Goal: Task Accomplishment & Management: Manage account settings

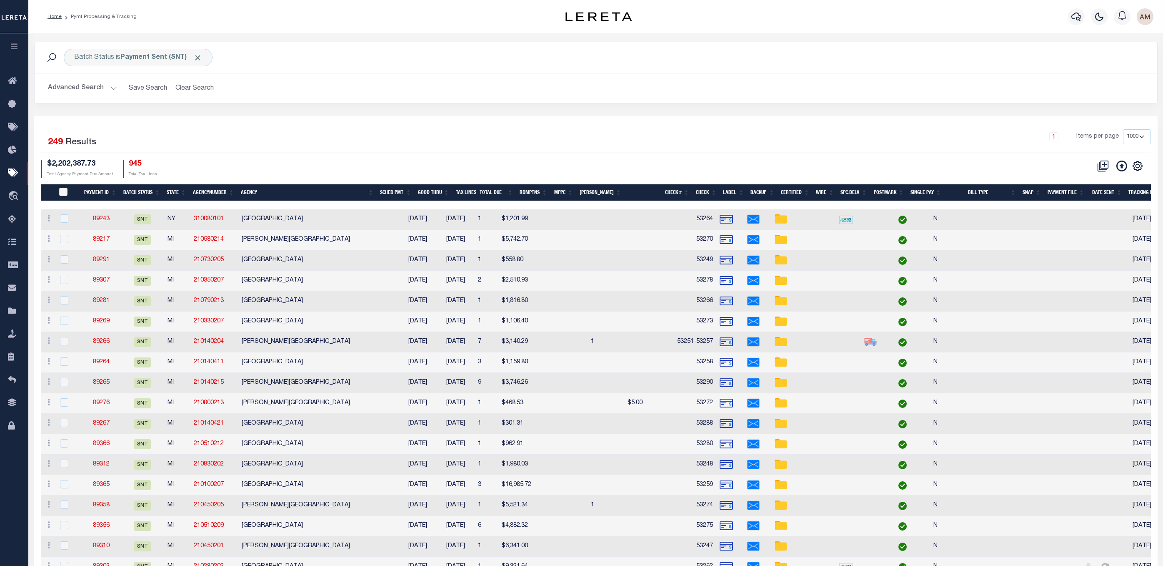
select select "1000"
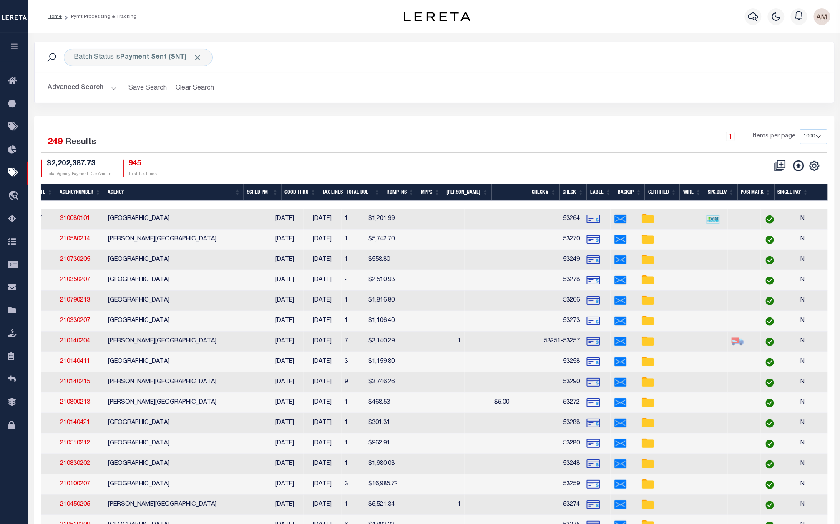
click at [359, 191] on th "Total Due" at bounding box center [363, 192] width 40 height 17
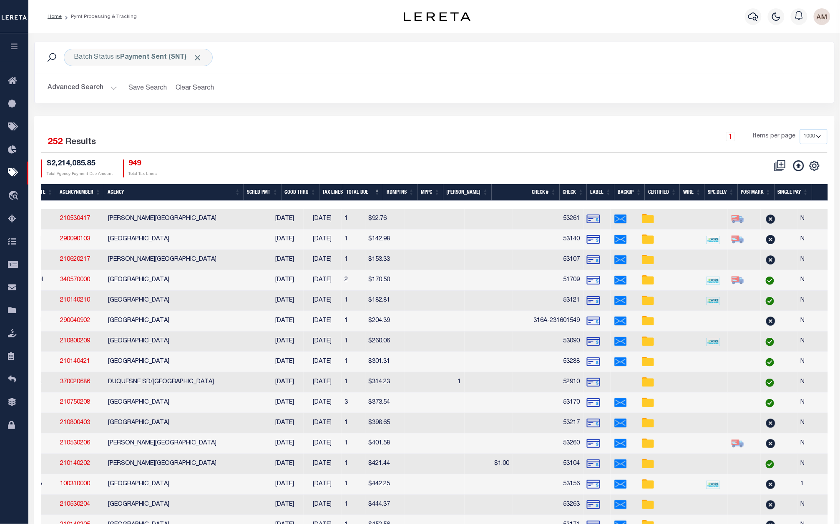
click at [92, 98] on div "Advanced Search Save Search Clear Search PayeeSearchTable_dynamictable_____Defa…" at bounding box center [434, 88] width 799 height 30
click at [90, 92] on button "Advanced Search" at bounding box center [82, 88] width 69 height 16
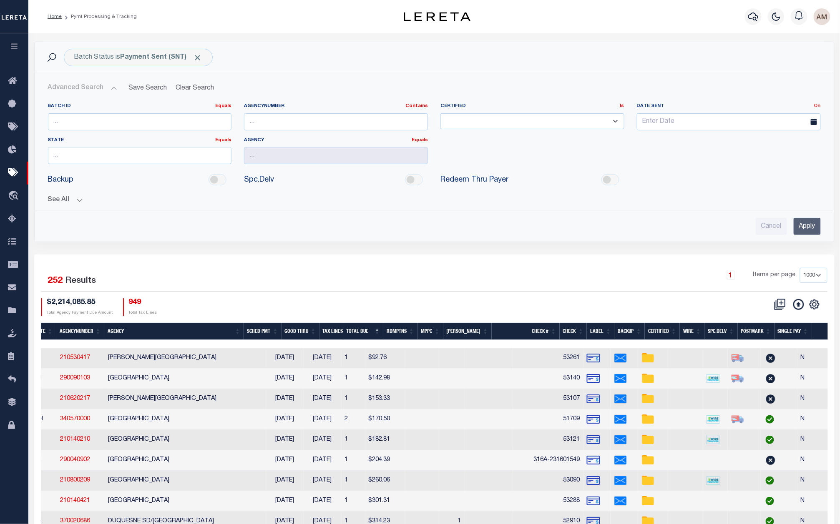
click at [819, 105] on link "On" at bounding box center [817, 106] width 7 height 5
click at [781, 154] on link "Between" at bounding box center [787, 152] width 66 height 12
click at [717, 170] on span "4" at bounding box center [718, 169] width 16 height 16
type input "[DATE]"
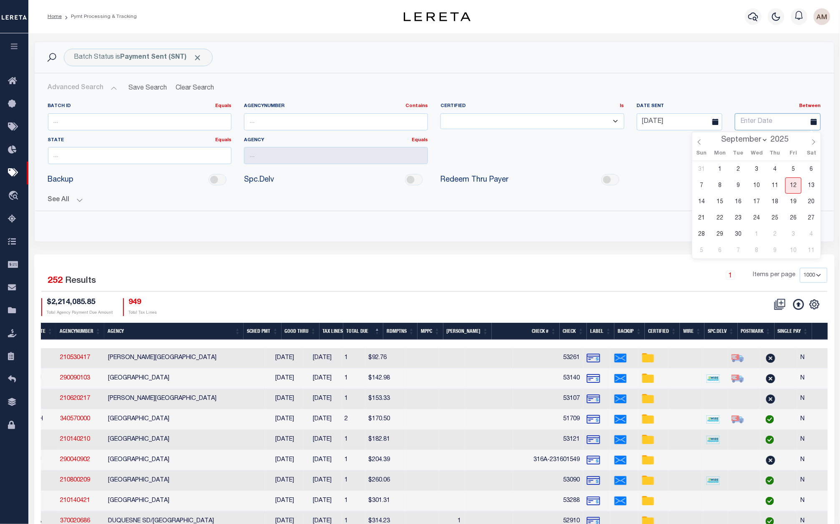
click at [764, 121] on input "text" at bounding box center [777, 121] width 85 height 17
click at [777, 172] on span "4" at bounding box center [775, 169] width 16 height 16
type input "[DATE]"
click at [799, 223] on input "Apply" at bounding box center [806, 226] width 27 height 17
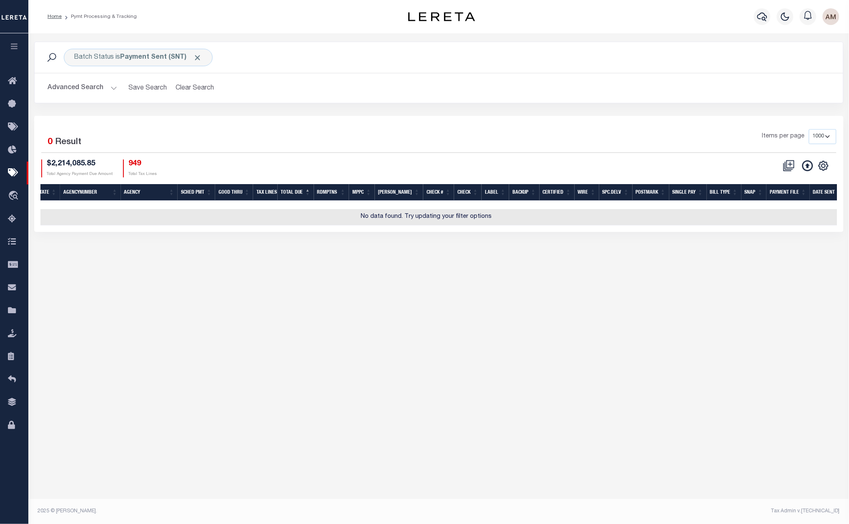
drag, startPoint x: 75, startPoint y: 92, endPoint x: 532, endPoint y: 119, distance: 458.1
click at [75, 92] on button "Advanced Search" at bounding box center [82, 88] width 69 height 16
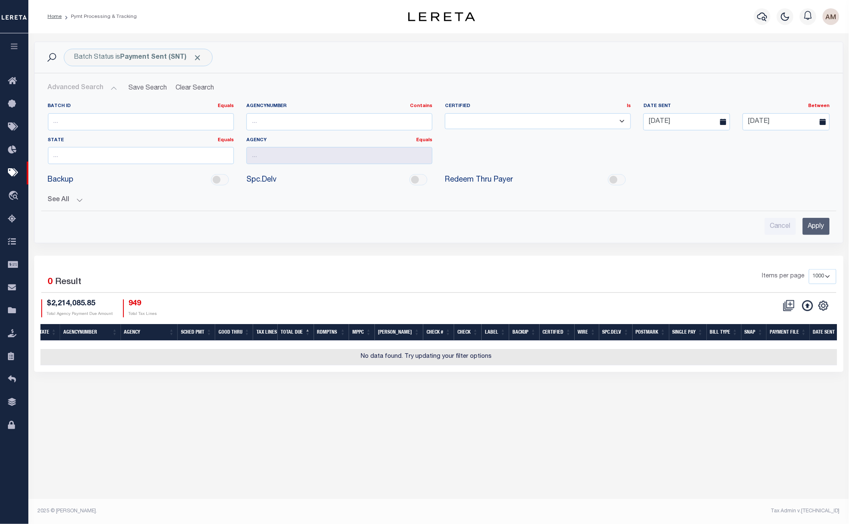
drag, startPoint x: 670, startPoint y: 132, endPoint x: 675, endPoint y: 127, distance: 7.4
click at [672, 130] on div "Date Sent Between On After Before Between [DATE] [DATE]" at bounding box center [736, 120] width 198 height 34
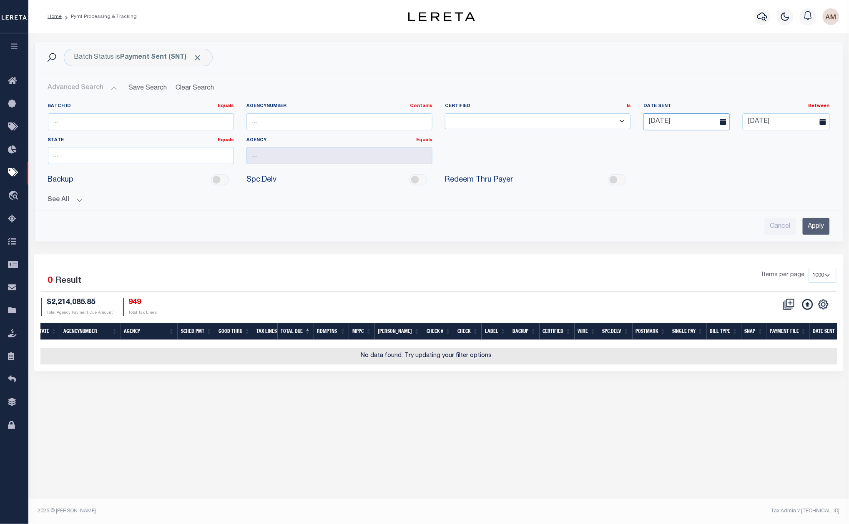
click at [675, 127] on input "[DATE]" at bounding box center [686, 121] width 87 height 17
click at [744, 170] on span "5" at bounding box center [743, 169] width 16 height 16
type input "[DATE]"
click at [775, 121] on input "[DATE]" at bounding box center [785, 121] width 87 height 17
click at [795, 173] on span "5" at bounding box center [802, 169] width 16 height 16
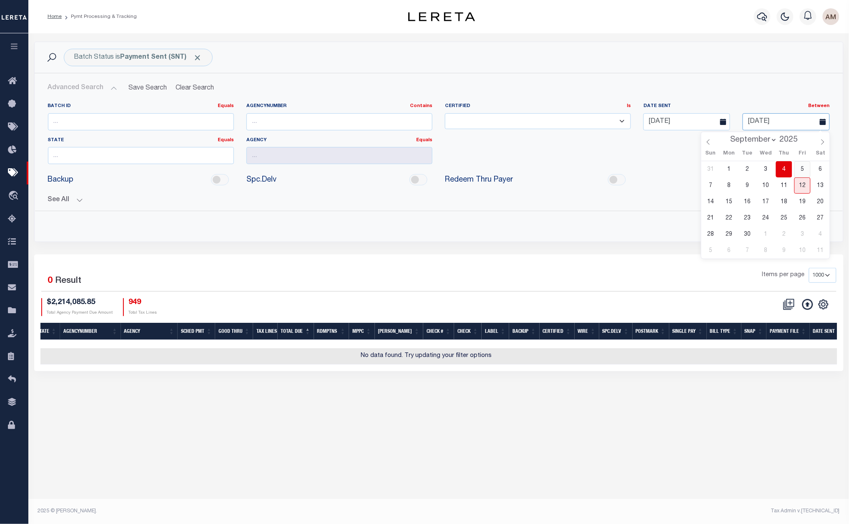
type input "[DATE]"
click at [811, 234] on input "Apply" at bounding box center [815, 226] width 27 height 17
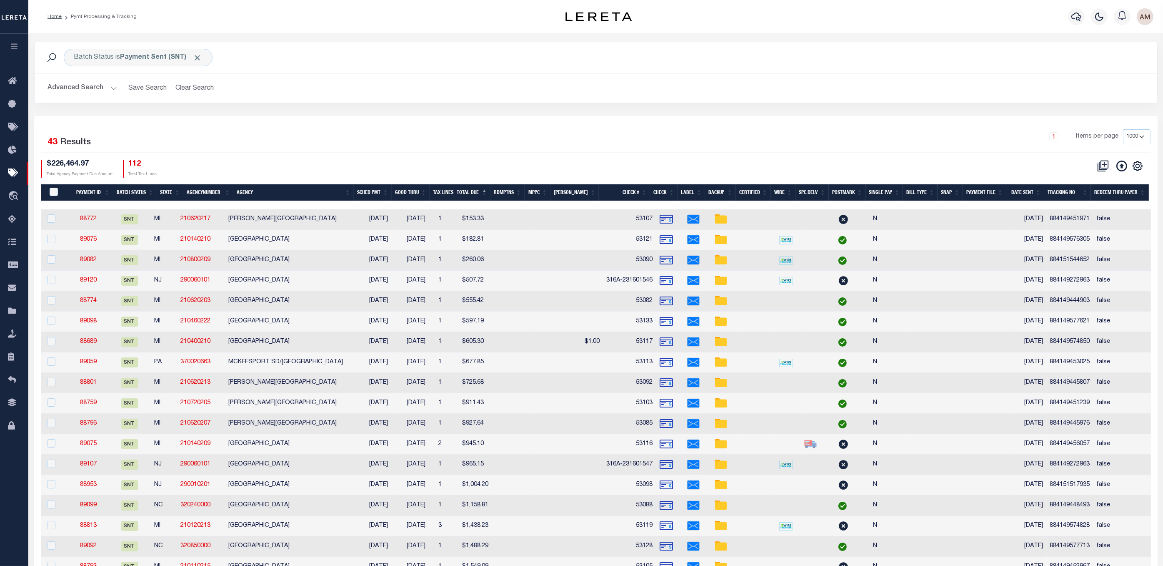
scroll to position [0, 0]
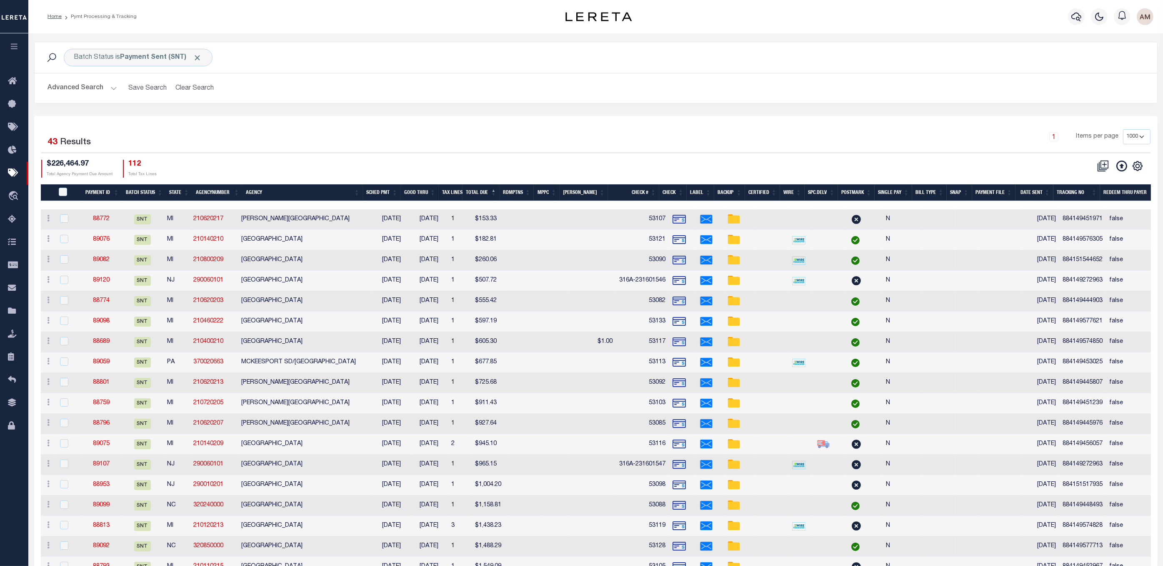
click at [485, 185] on th "Total Due" at bounding box center [481, 192] width 37 height 17
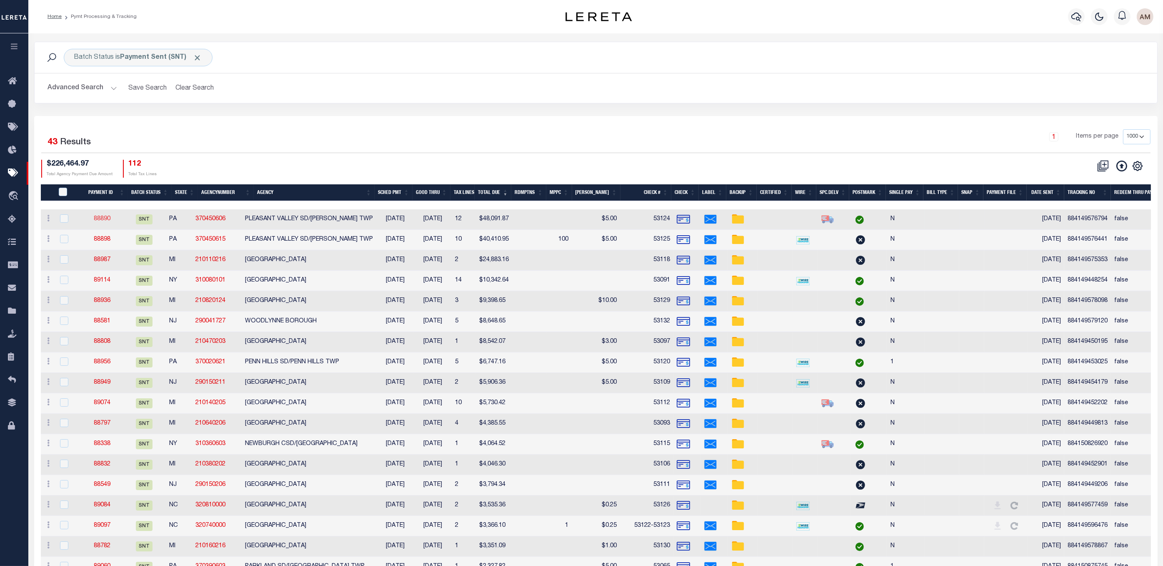
click at [108, 218] on link "88890" at bounding box center [102, 219] width 17 height 6
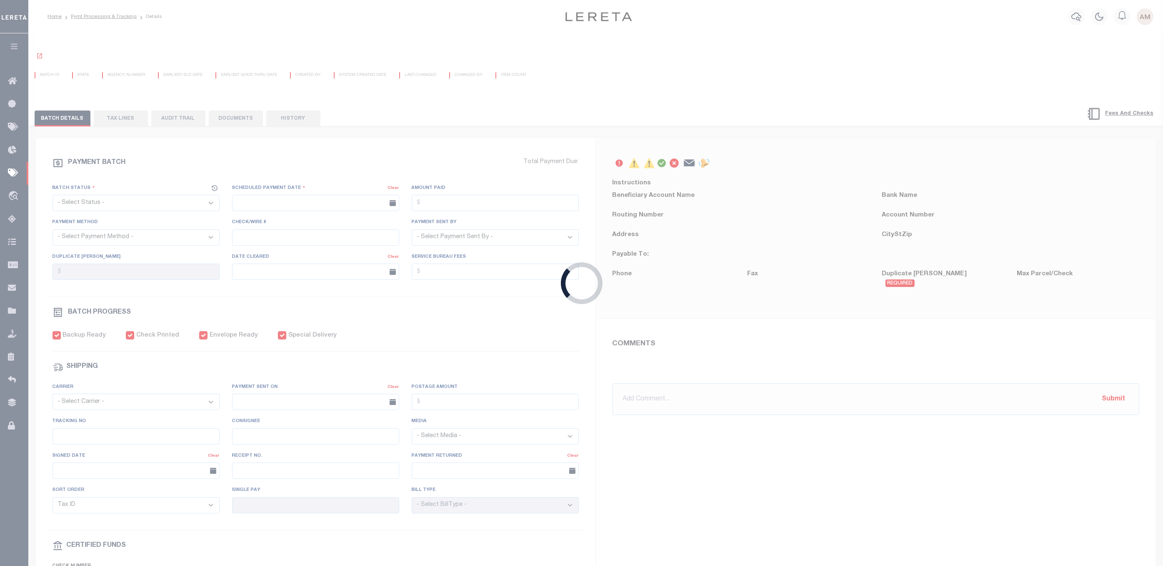
select select "SNT"
type input "[DATE]"
type input "$48,091.87"
select select "CHK"
type input "53124"
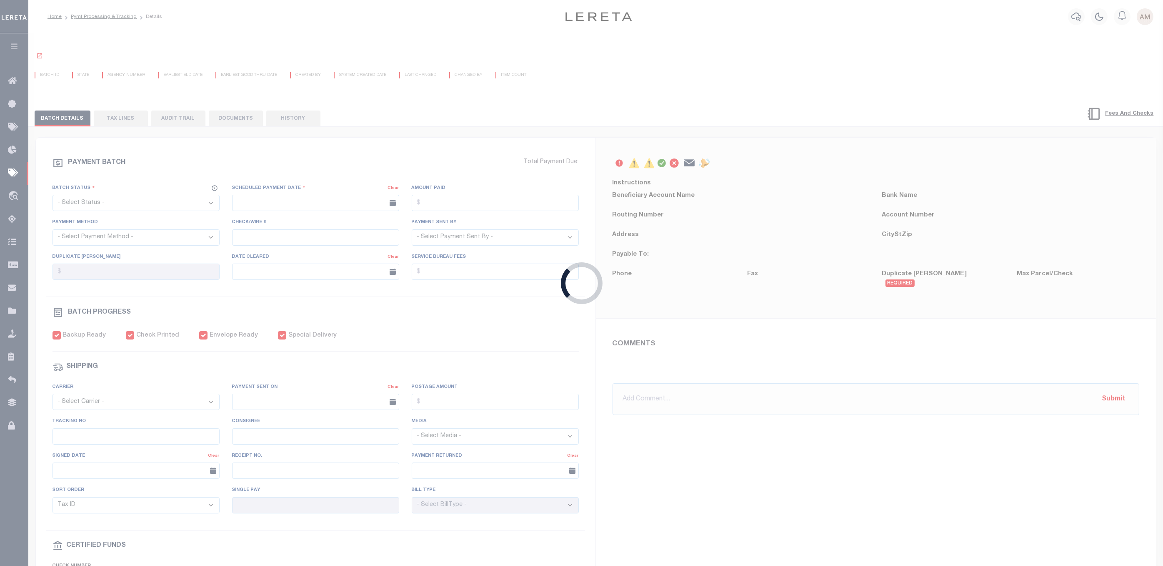
select select "[PERSON_NAME]"
type input "$60"
checkbox input "true"
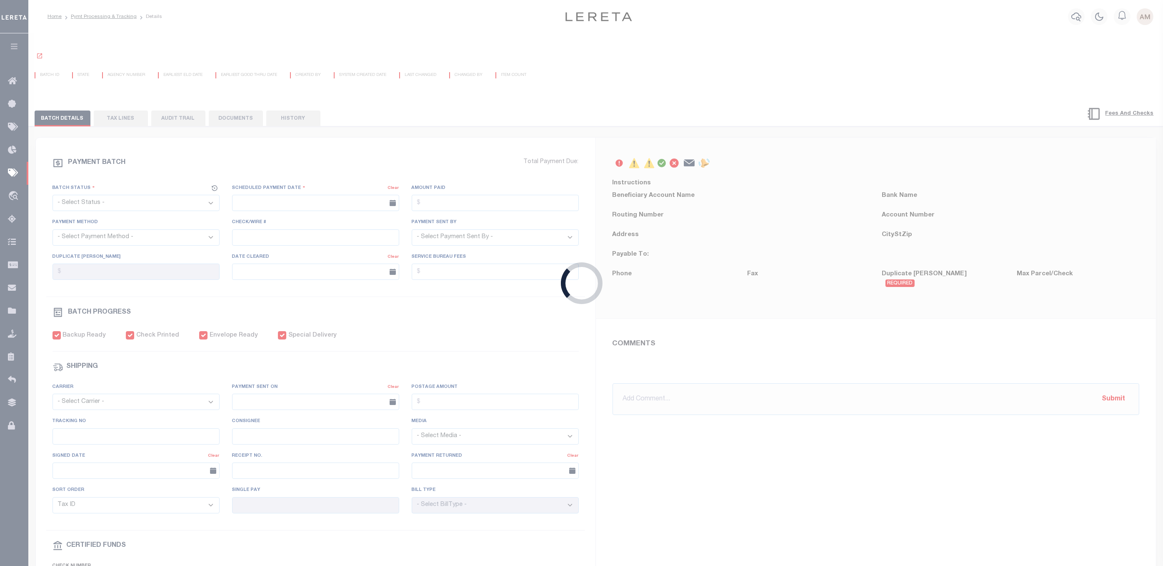
checkbox input "true"
select select "FDX"
type input "[DATE]"
type input "884149576794"
type input "N"
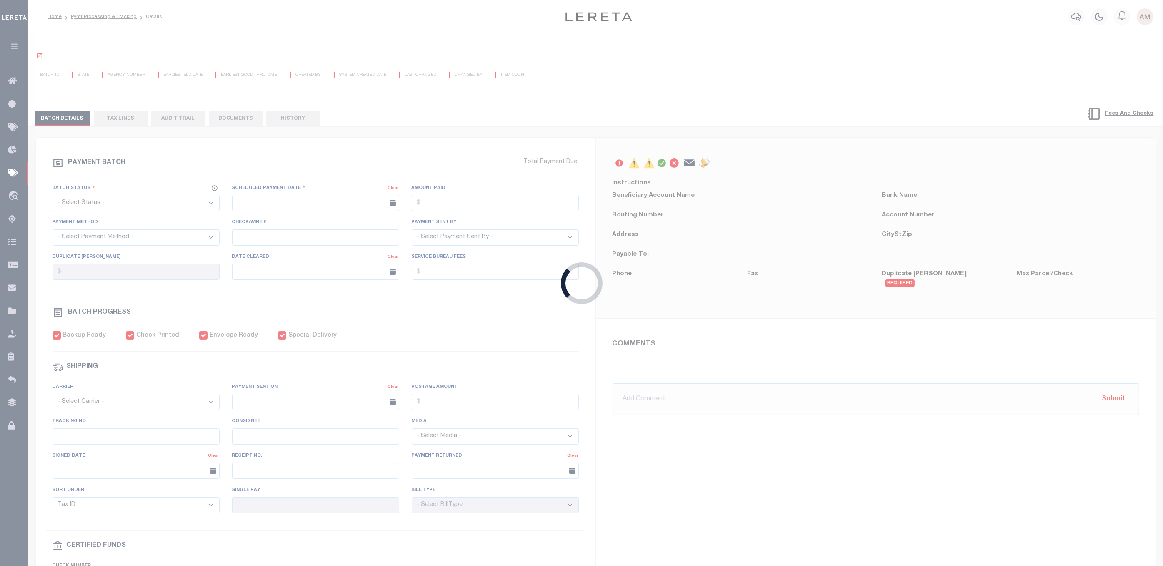
radio input "true"
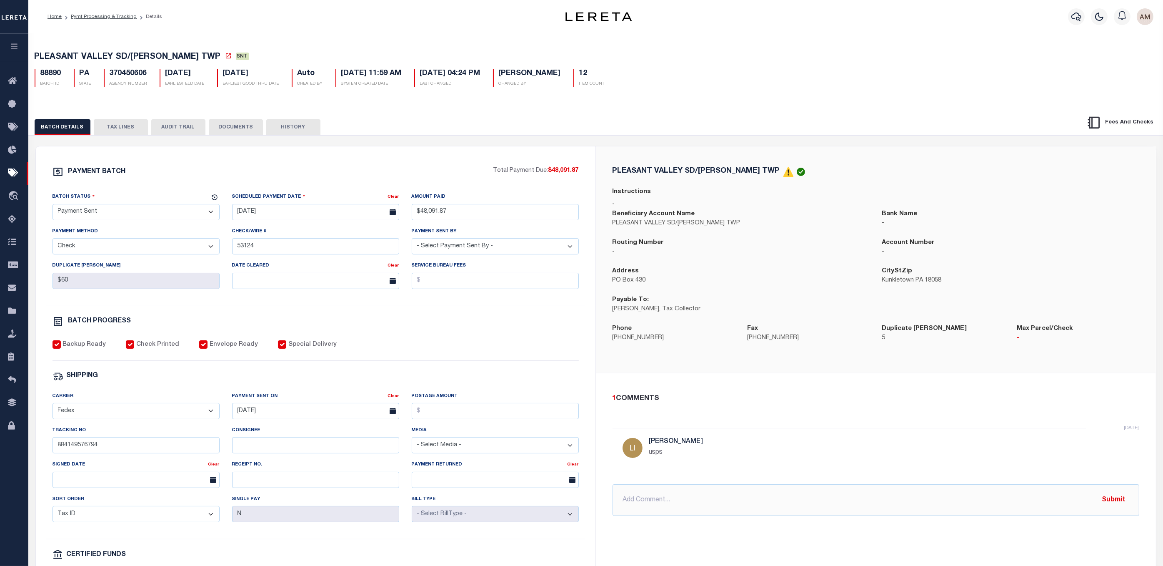
click at [162, 437] on div "Tracking No 884149576794" at bounding box center [136, 440] width 167 height 28
click at [138, 449] on input "884149576794" at bounding box center [136, 445] width 167 height 16
click at [274, 444] on input "Consignee" at bounding box center [315, 445] width 167 height 16
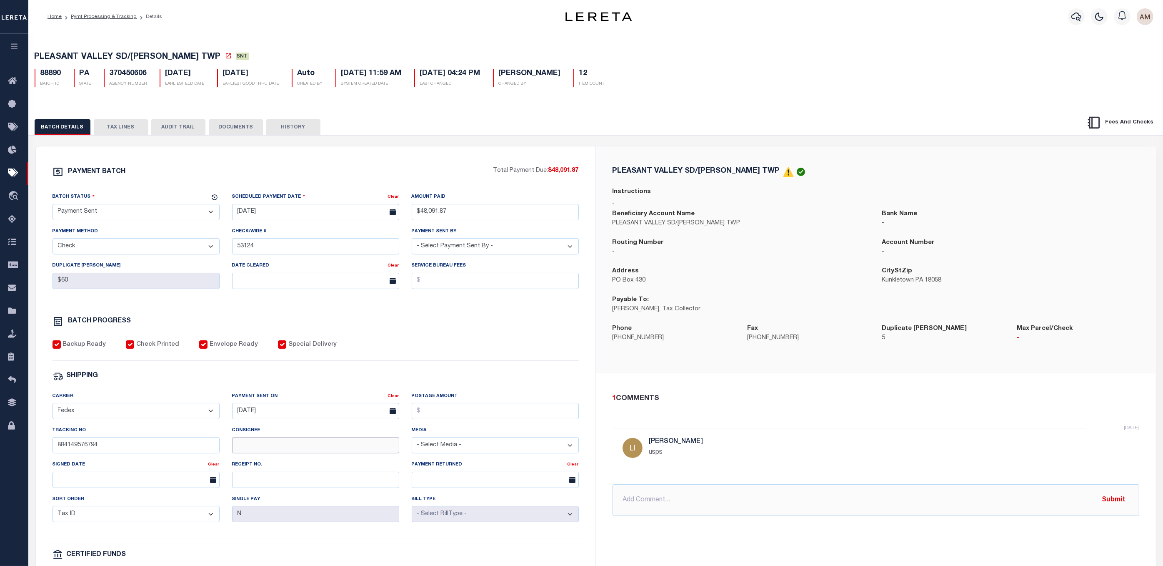
paste input "A.VELOPOLCEK"
type input "A.VELOPOLCEK"
click at [166, 476] on input "text" at bounding box center [136, 479] width 167 height 16
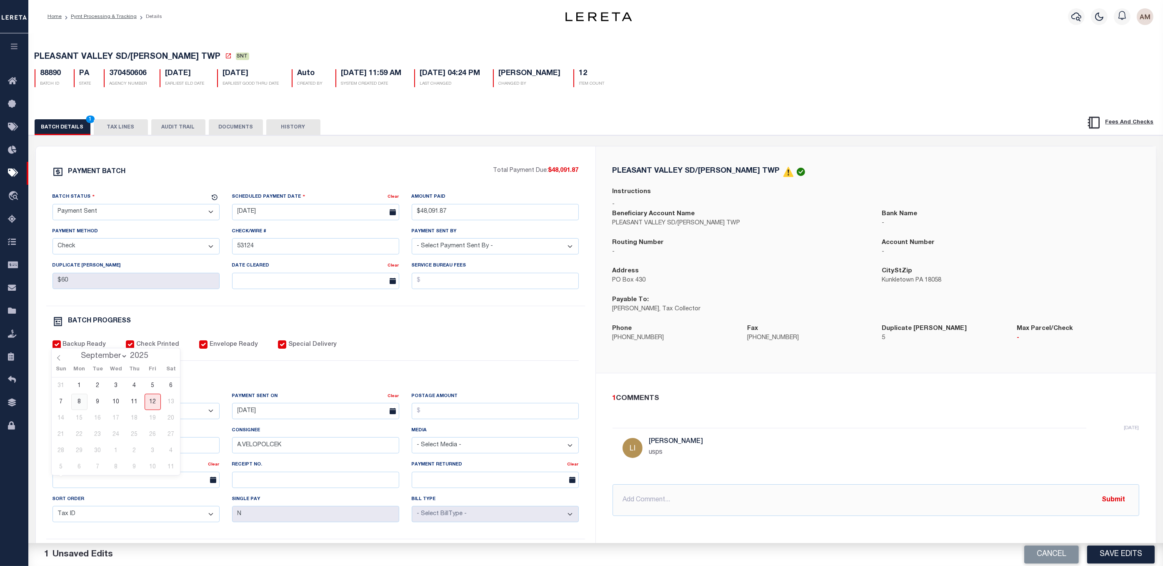
click at [79, 402] on span "8" at bounding box center [79, 402] width 16 height 16
type input "[DATE]"
drag, startPoint x: 433, startPoint y: 318, endPoint x: 407, endPoint y: 306, distance: 28.9
click at [431, 317] on div "PAYMENT BATCH Total Payment Due: $48,091.87 Batch Status - Select Status -" at bounding box center [316, 390] width 540 height 448
click at [165, 217] on select "- Select Status - Scheduled for Payment Ready For Payment Payment Sent Cleared …" at bounding box center [136, 212] width 167 height 16
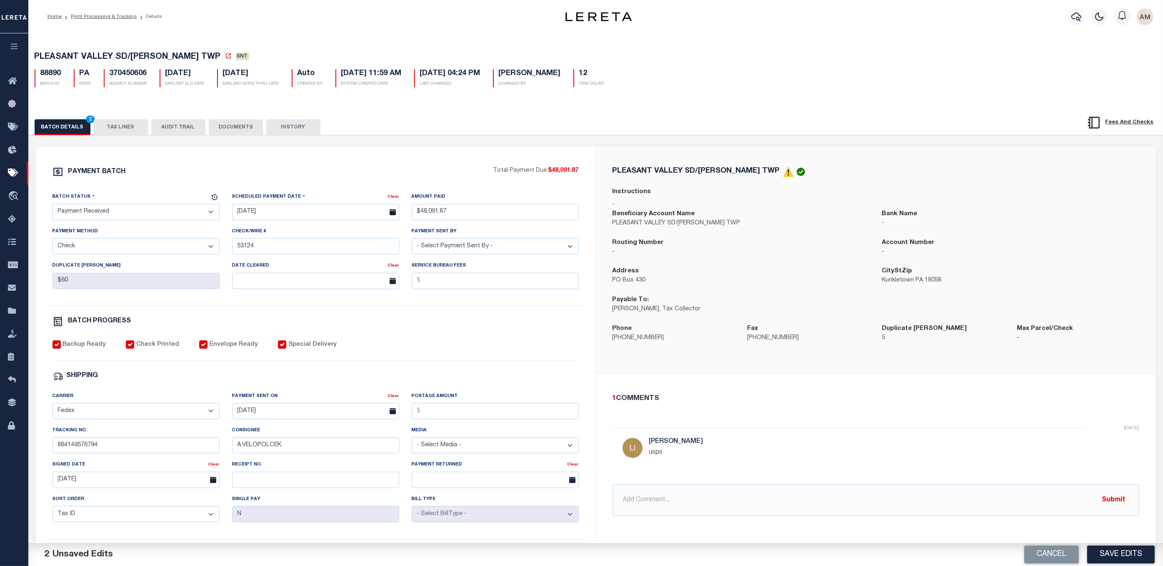
click at [53, 206] on select "- Select Status - Scheduled for Payment Ready For Payment Payment Sent Cleared …" at bounding box center [136, 212] width 167 height 16
drag, startPoint x: 241, startPoint y: 125, endPoint x: 296, endPoint y: 133, distance: 55.9
click at [241, 125] on button "DOCUMENTS" at bounding box center [236, 127] width 54 height 16
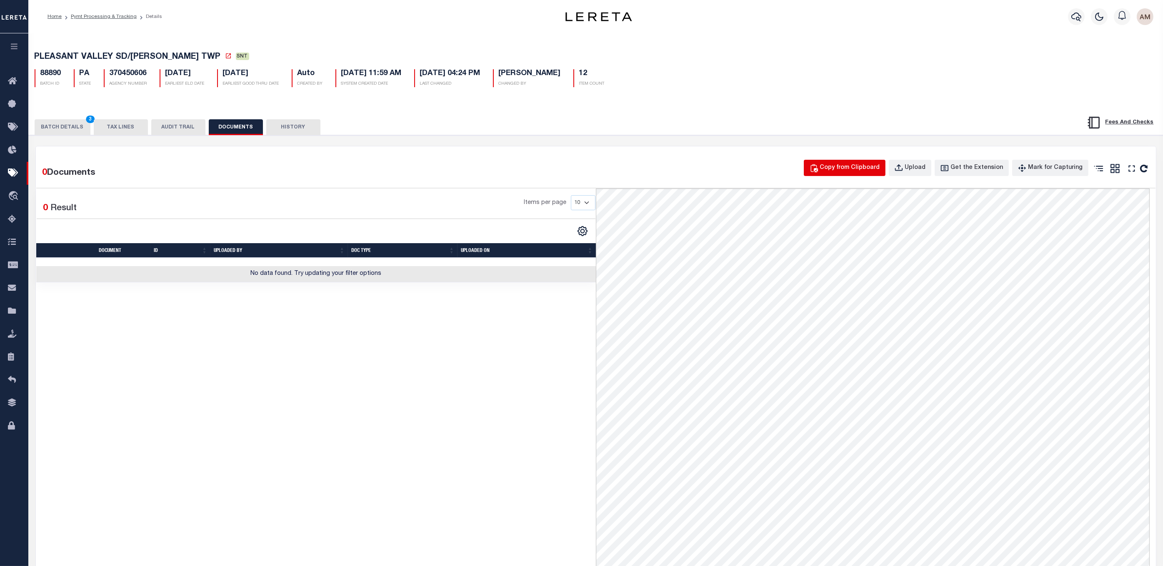
click at [819, 166] on icon "button" at bounding box center [814, 167] width 9 height 9
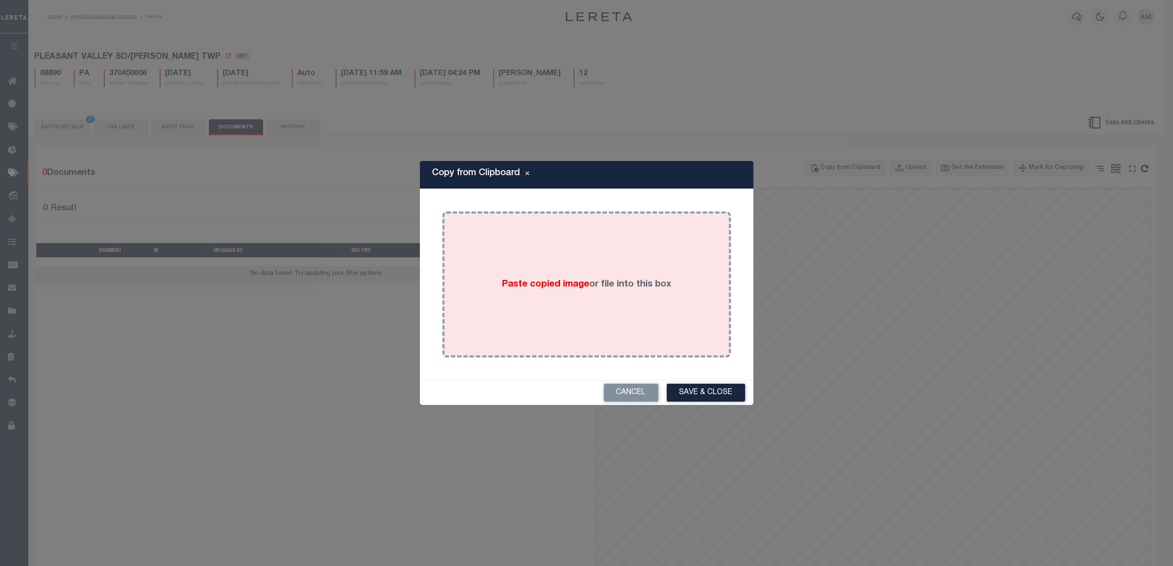
click at [697, 255] on div "Paste copied image or file into this box" at bounding box center [587, 284] width 276 height 133
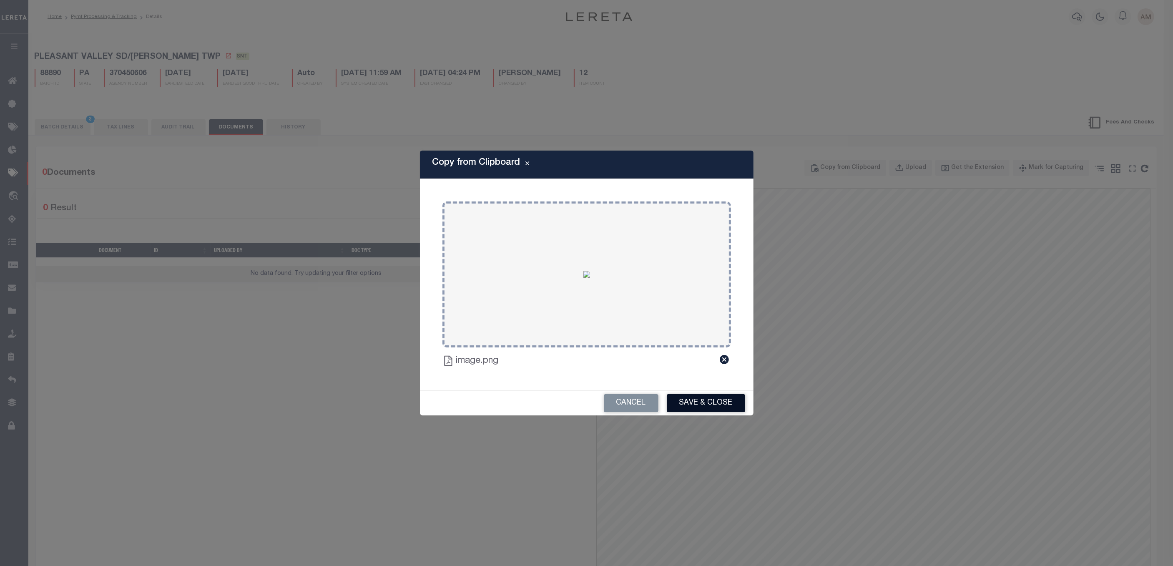
click at [710, 396] on button "Save & Close" at bounding box center [706, 403] width 78 height 18
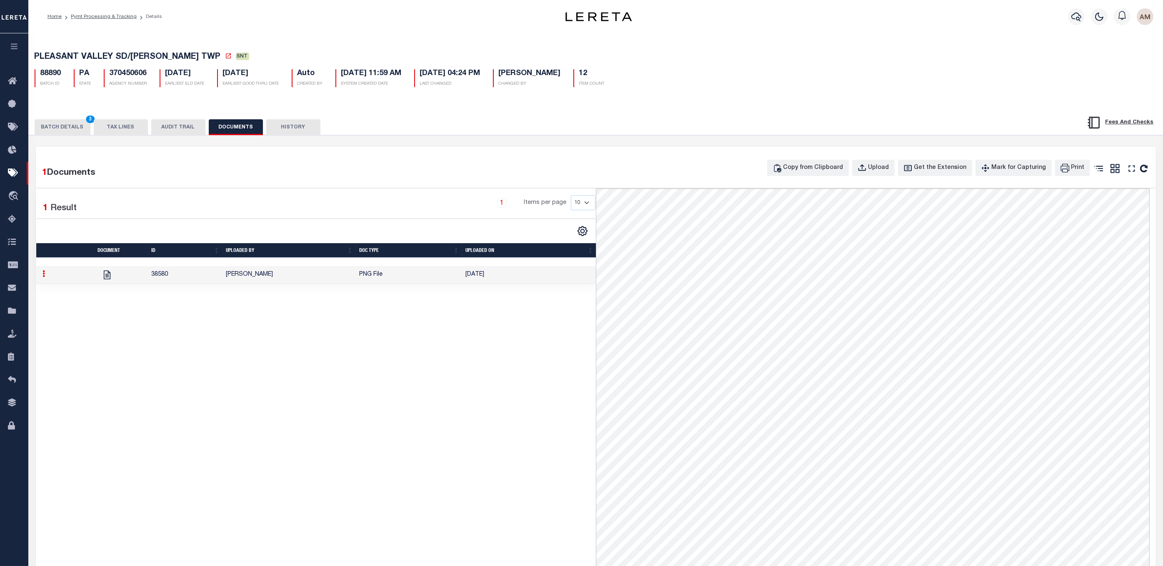
click at [59, 117] on div "BATCH DETAILS 3 TAX LINES AUDIT TRAIL DOCUMENTS HISTORY" at bounding box center [596, 124] width 1156 height 21
click at [61, 128] on button "BATCH DETAILS 3" at bounding box center [63, 127] width 56 height 16
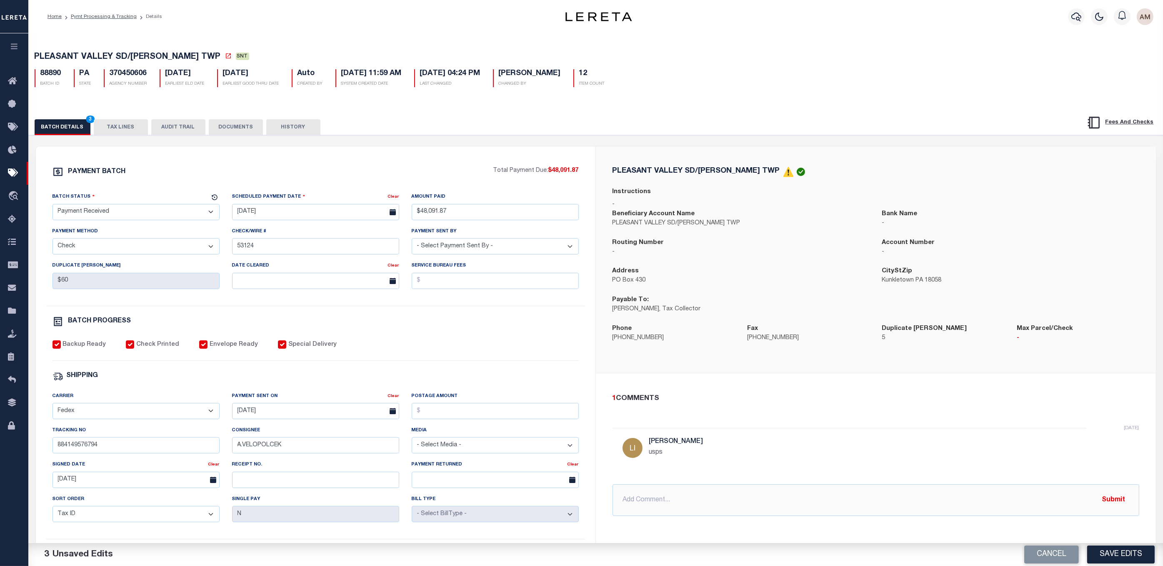
click at [105, 208] on select "- Select Status - Scheduled for Payment Ready For Payment Payment Sent Cleared …" at bounding box center [136, 212] width 167 height 16
click at [53, 206] on select "- Select Status - Scheduled for Payment Ready For Payment Payment Sent Cleared …" at bounding box center [136, 212] width 167 height 16
click at [479, 306] on div "Batch Status - Select Status - Scheduled for Payment Ready For Payment Payment …" at bounding box center [315, 248] width 539 height 113
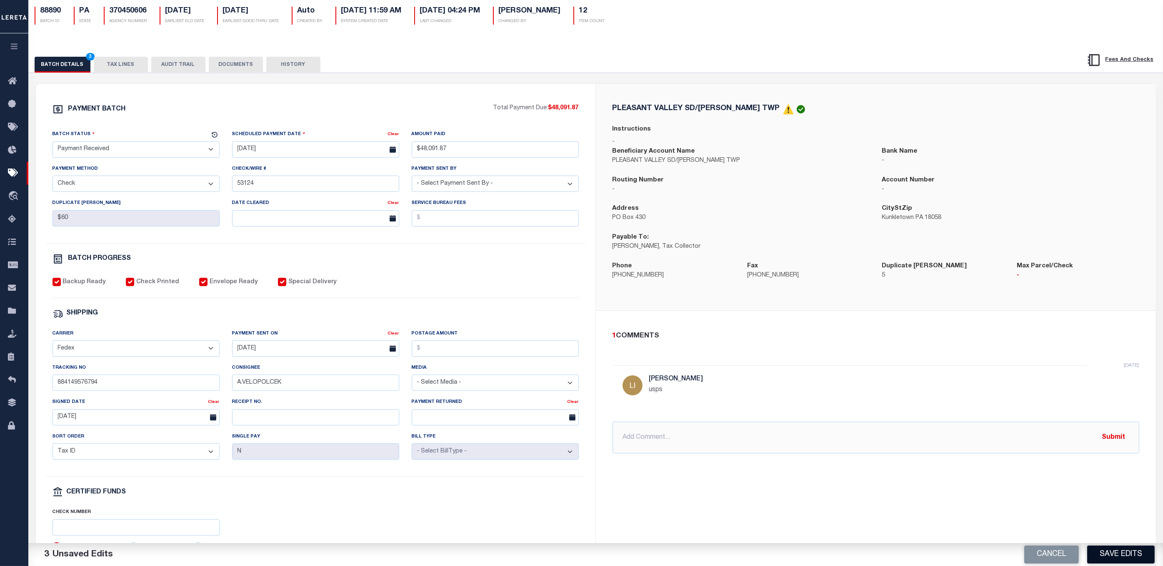
click at [1119, 552] on button "Save Edits" at bounding box center [1122, 554] width 68 height 18
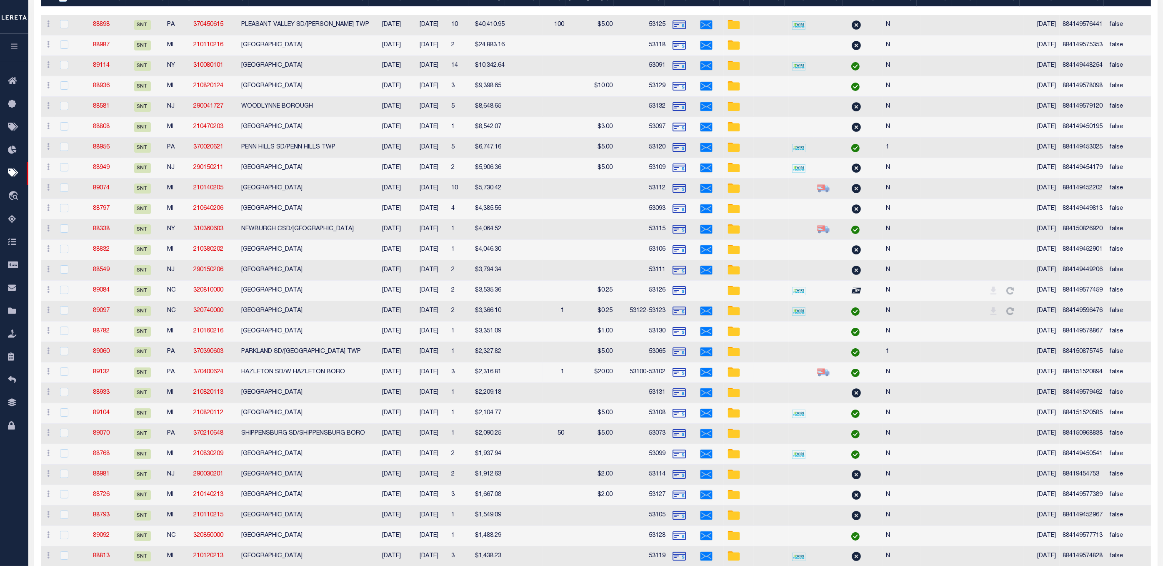
scroll to position [125, 0]
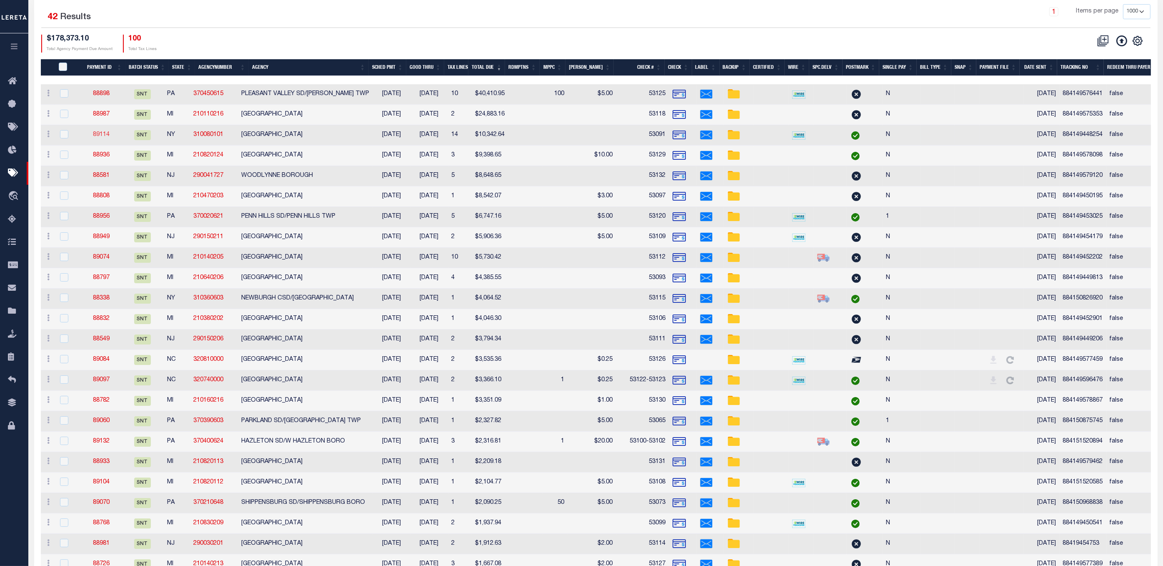
click at [102, 135] on link "89114" at bounding box center [101, 135] width 17 height 6
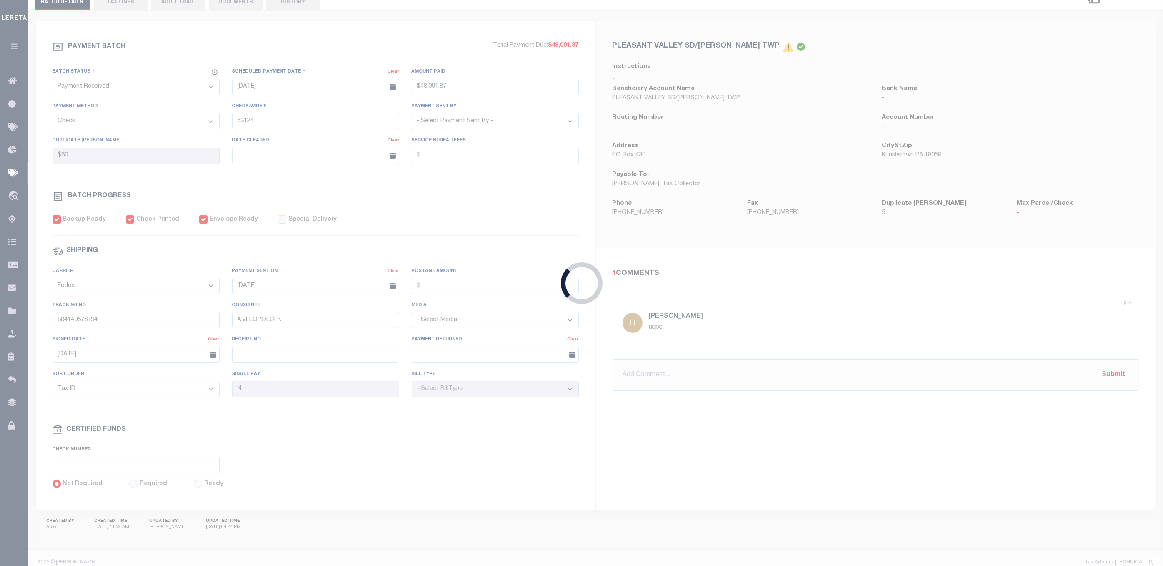
select select "SNT"
type input "$10,342.64"
type input "53091"
checkbox input "false"
type input "884149448254"
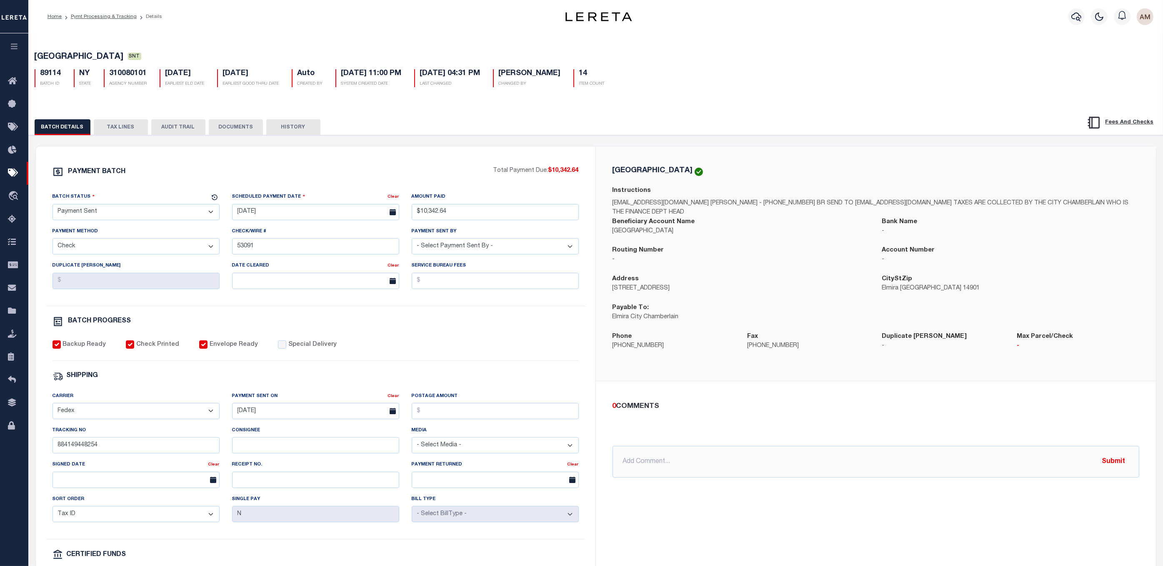
drag, startPoint x: 218, startPoint y: 126, endPoint x: 242, endPoint y: 135, distance: 25.1
click at [218, 126] on button "DOCUMENTS" at bounding box center [236, 127] width 54 height 16
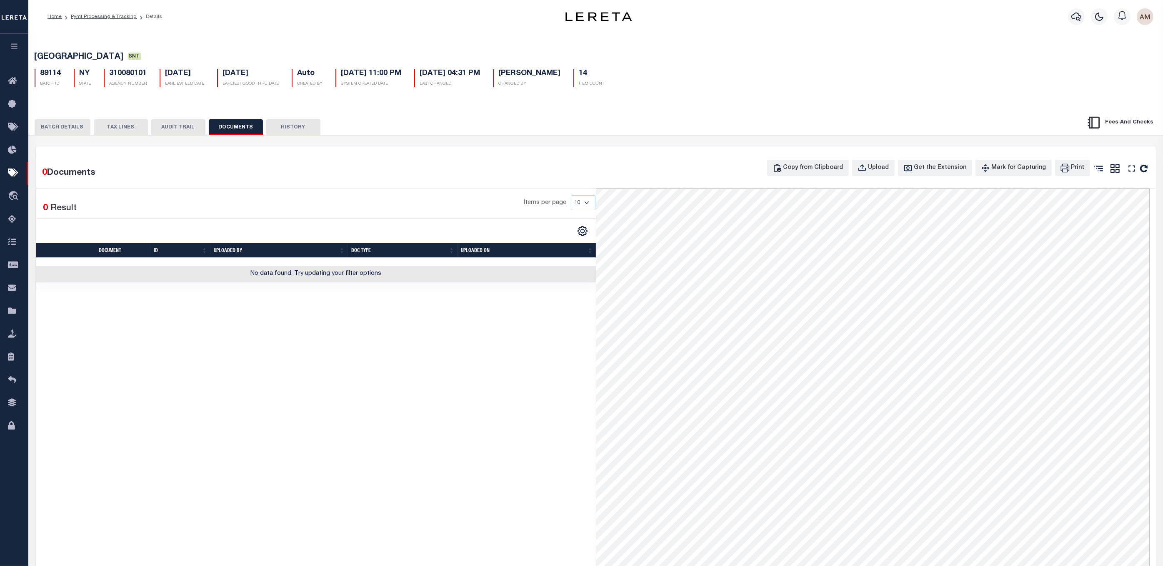
click at [788, 179] on div "Copy from Clipboard Upload Get the Extension Mark for Capturing Got it Print" at bounding box center [958, 170] width 382 height 21
click at [800, 168] on div "Copy from Clipboard" at bounding box center [814, 167] width 60 height 9
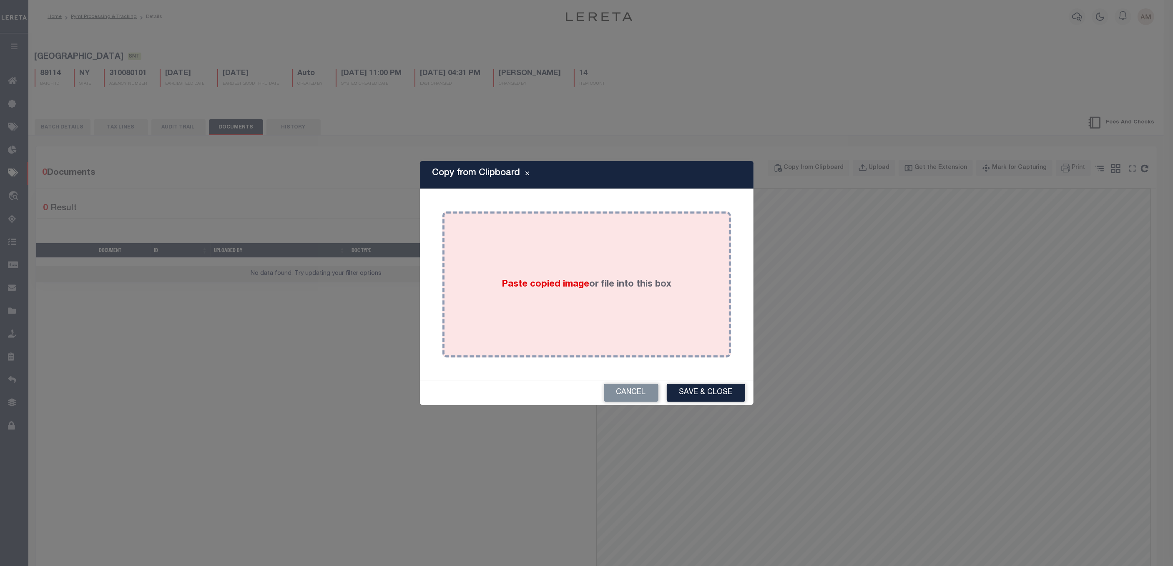
click at [640, 256] on div "Paste copied image or file into this box" at bounding box center [587, 284] width 276 height 133
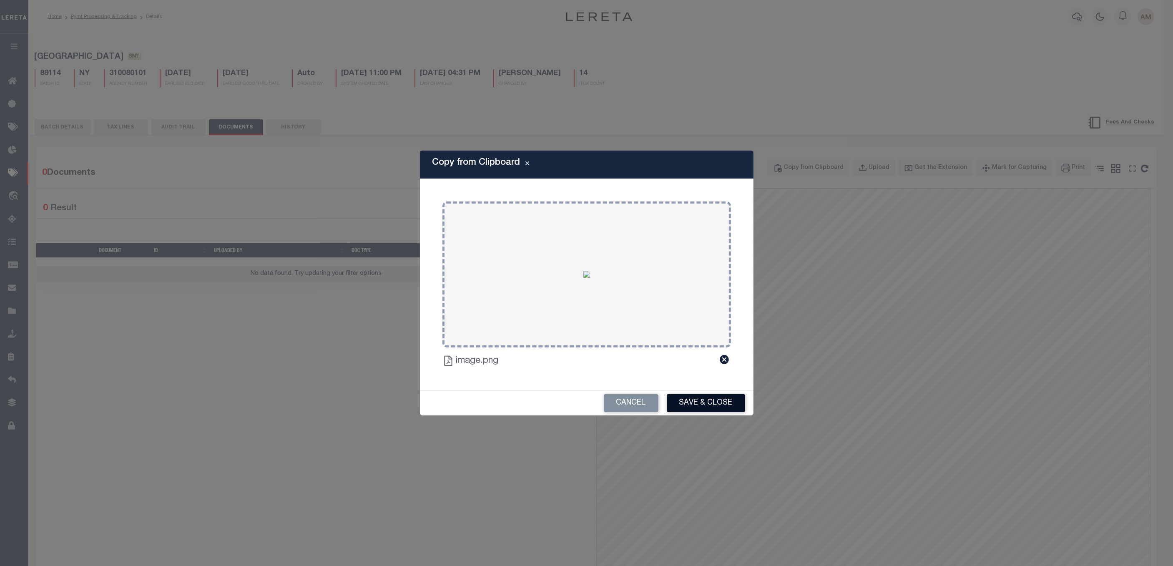
click at [712, 401] on button "Save & Close" at bounding box center [706, 403] width 78 height 18
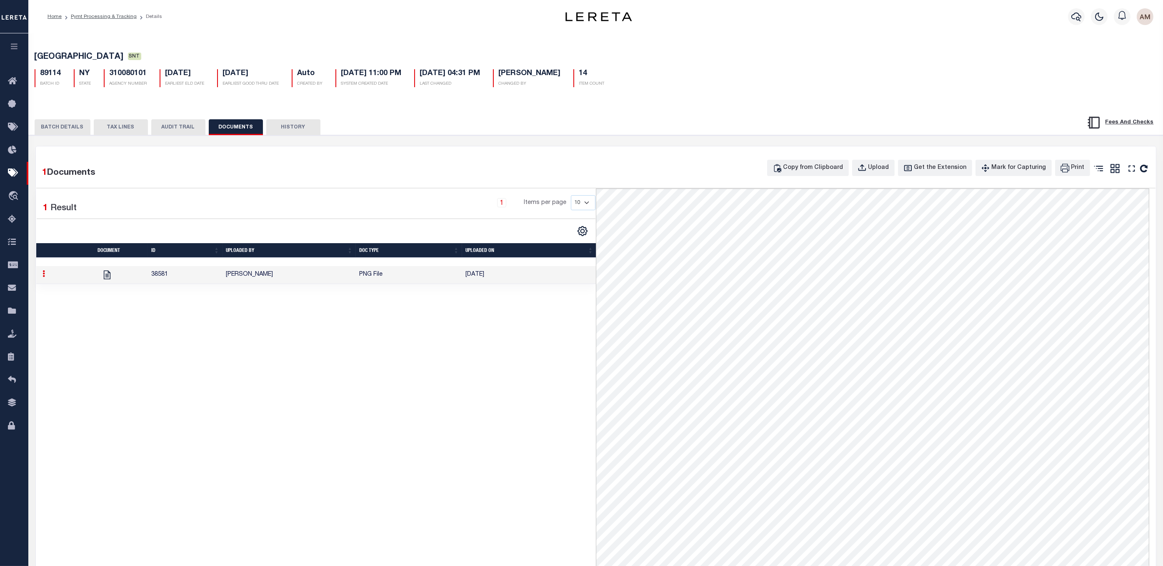
click at [81, 128] on button "BATCH DETAILS" at bounding box center [63, 127] width 56 height 16
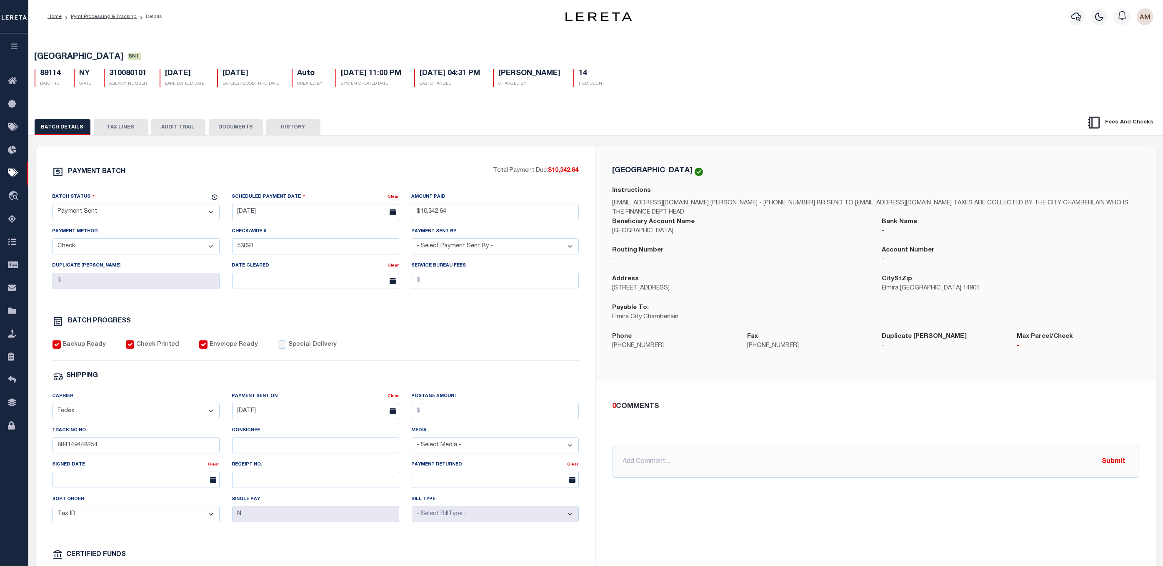
click at [100, 219] on select "- Select Status - Scheduled for Payment Ready For Payment Payment Sent Cleared …" at bounding box center [136, 212] width 167 height 16
select select "CAC"
click at [53, 206] on select "- Select Status - Scheduled for Payment Ready For Payment Payment Sent Cleared …" at bounding box center [136, 212] width 167 height 16
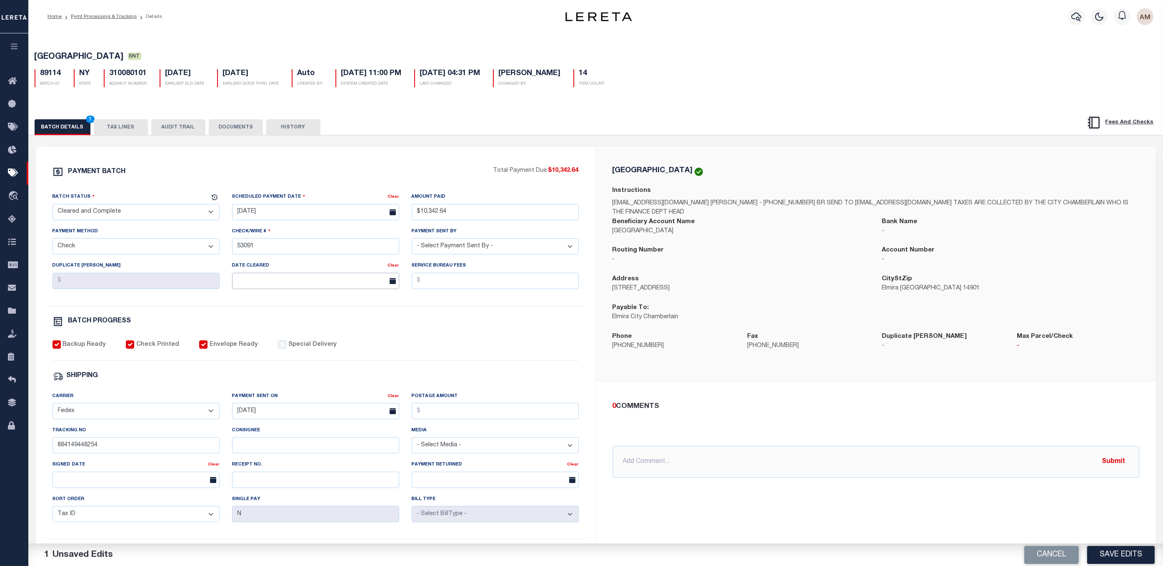
click at [268, 289] on input "text" at bounding box center [315, 281] width 167 height 16
click at [318, 347] on span "11" at bounding box center [313, 346] width 16 height 16
type input "[DATE]"
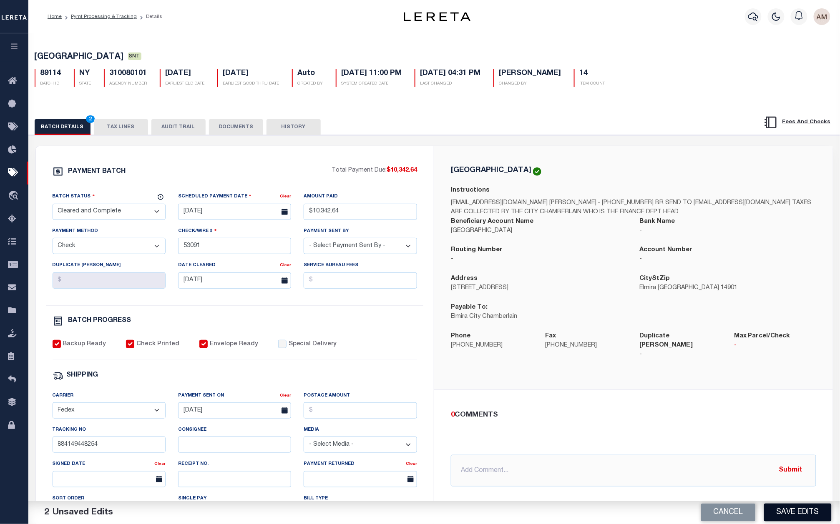
click at [796, 512] on button "Save Edits" at bounding box center [798, 513] width 68 height 18
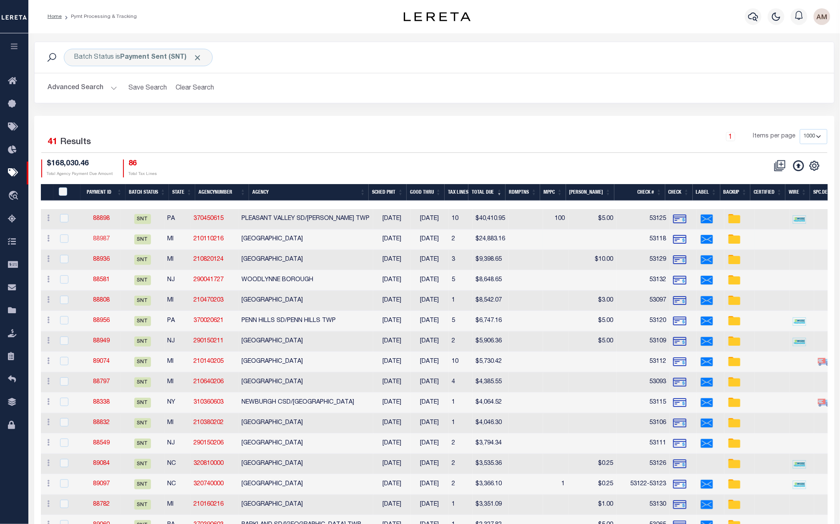
click at [110, 237] on link "88987" at bounding box center [101, 239] width 17 height 6
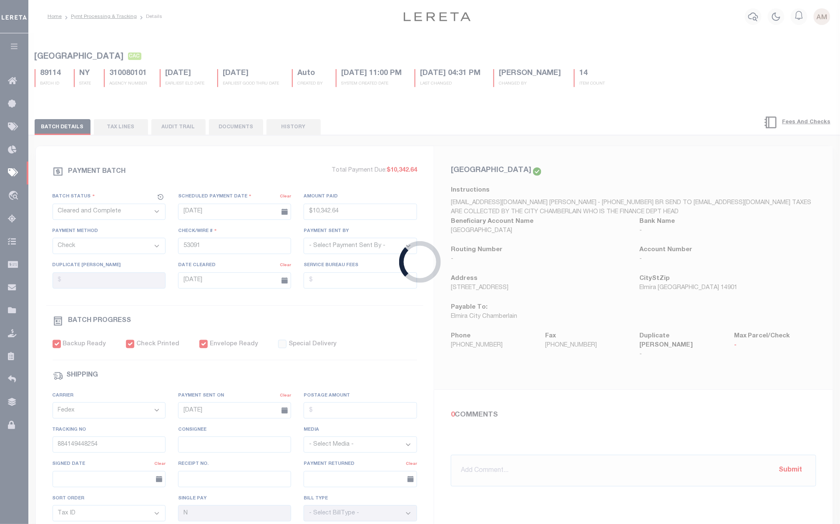
select select "SNT"
type input "$24,883.16"
type input "53118"
type input "$9.65"
type input "884149575353"
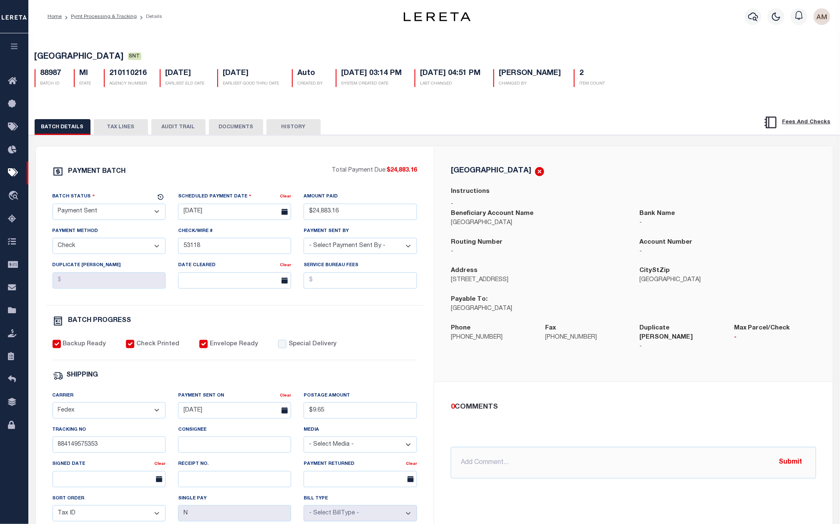
drag, startPoint x: 229, startPoint y: 128, endPoint x: 243, endPoint y: 132, distance: 14.7
click at [229, 128] on button "DOCUMENTS" at bounding box center [236, 127] width 54 height 16
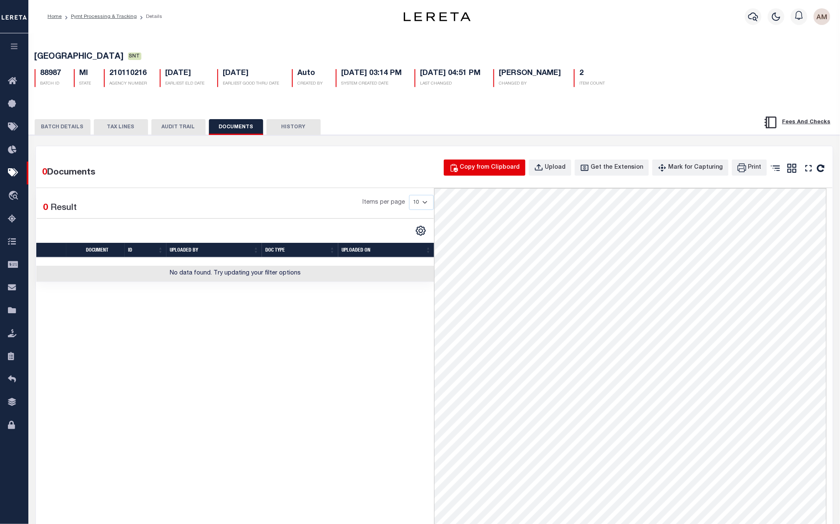
click at [473, 174] on button "Copy from Clipboard" at bounding box center [485, 168] width 82 height 16
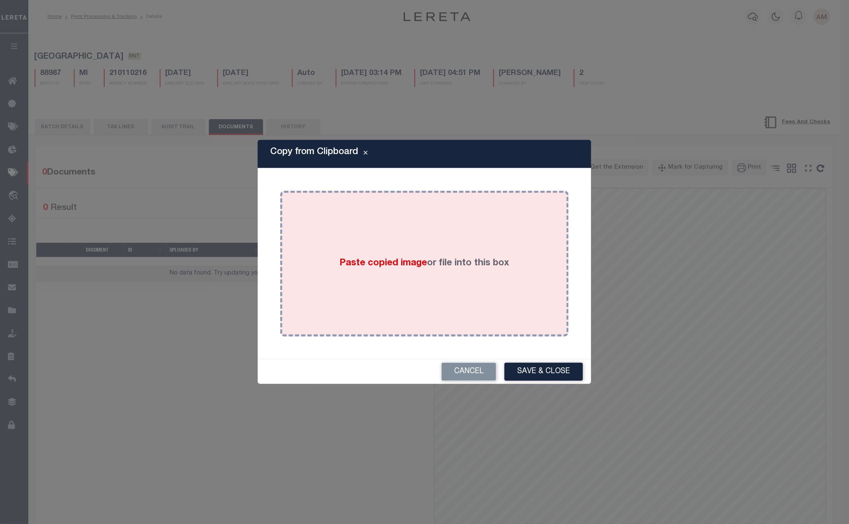
click at [418, 242] on div "Paste copied image or file into this box" at bounding box center [424, 263] width 276 height 133
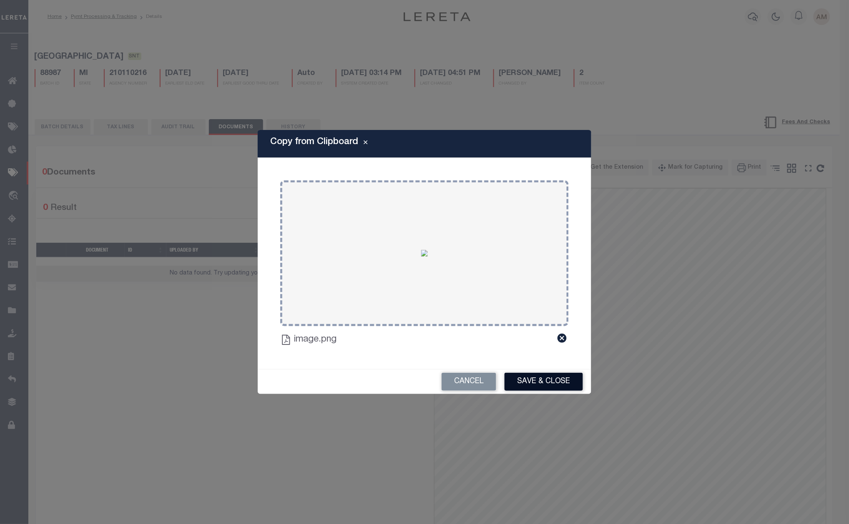
click at [518, 374] on button "Save & Close" at bounding box center [543, 382] width 78 height 18
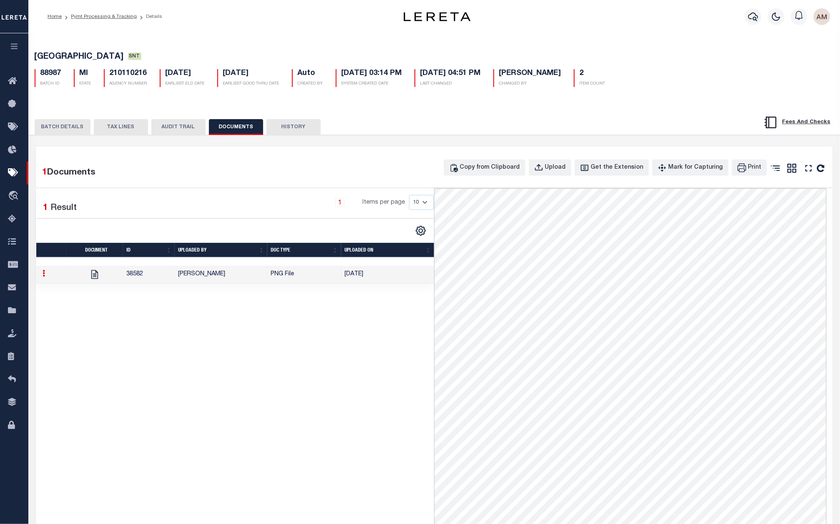
click at [68, 130] on button "BATCH DETAILS" at bounding box center [63, 127] width 56 height 16
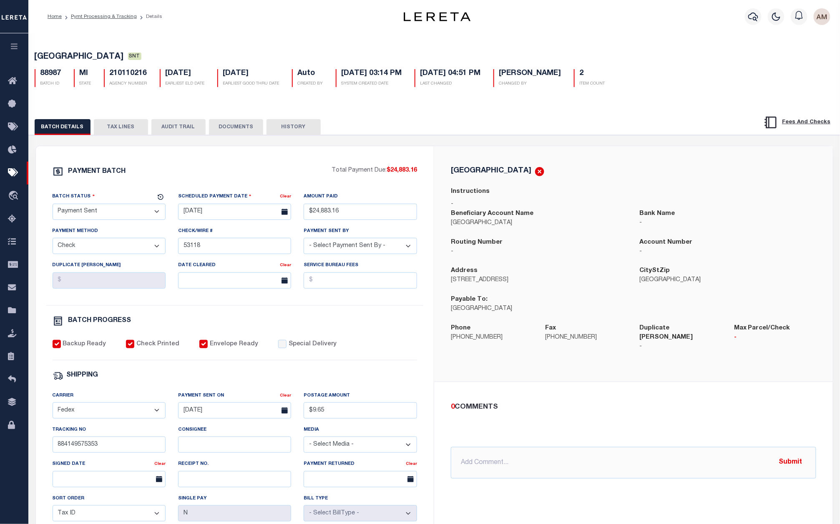
click at [100, 204] on div "Batch Status" at bounding box center [104, 198] width 103 height 12
click at [103, 213] on select "- Select Status - Scheduled for Payment Ready For Payment Payment Sent Cleared …" at bounding box center [109, 212] width 113 height 16
select select "CAC"
click at [53, 206] on select "- Select Status - Scheduled for Payment Ready For Payment Payment Sent Cleared …" at bounding box center [109, 212] width 113 height 16
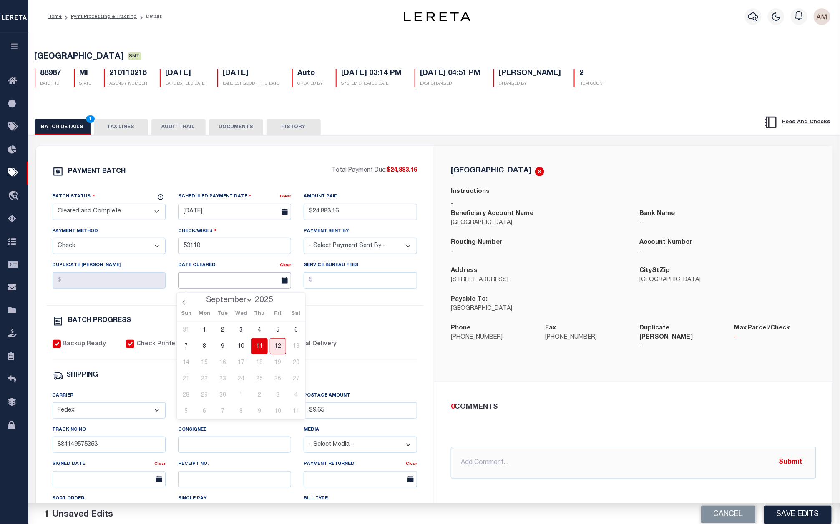
click at [215, 289] on input "text" at bounding box center [234, 281] width 113 height 16
click at [260, 342] on span "11" at bounding box center [259, 346] width 16 height 16
type input "[DATE]"
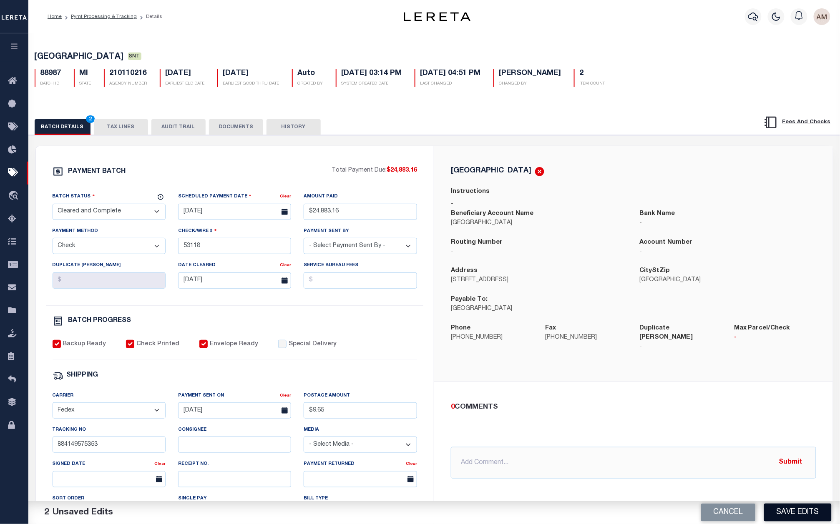
drag, startPoint x: 811, startPoint y: 508, endPoint x: 817, endPoint y: 506, distance: 6.1
click at [816, 507] on button "Save Edits" at bounding box center [798, 513] width 68 height 18
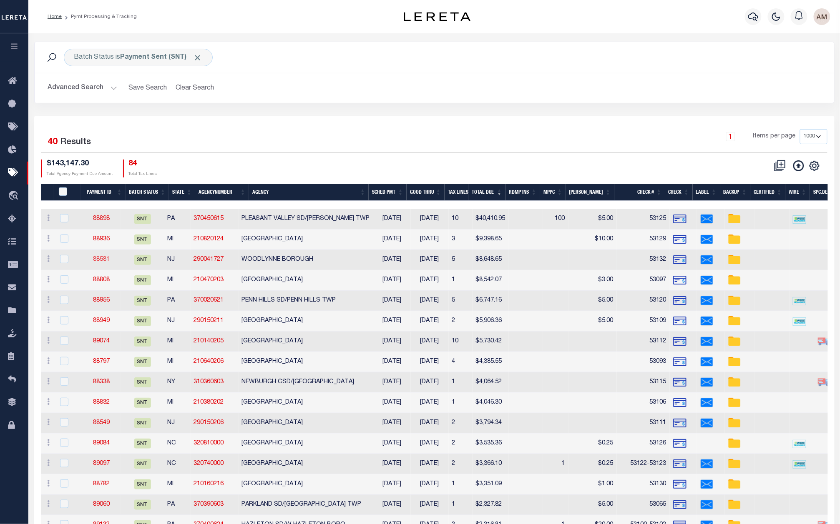
click at [105, 257] on link "88581" at bounding box center [101, 260] width 17 height 6
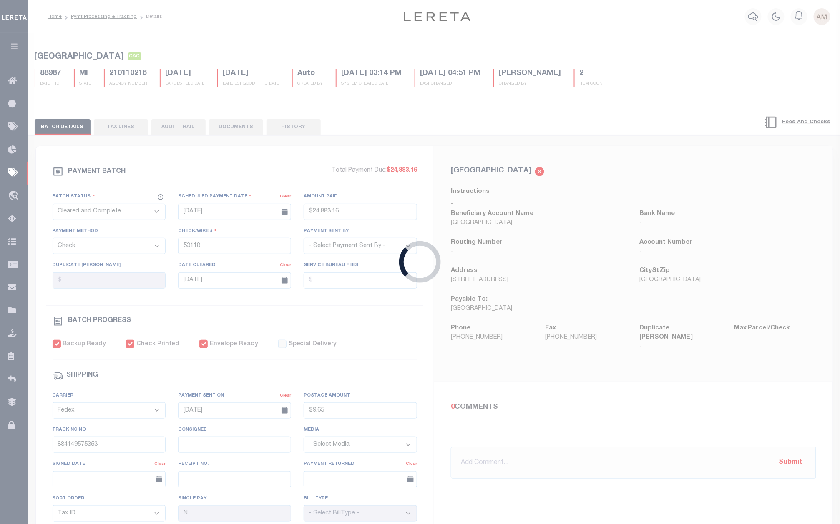
select select "SNT"
type input "$8,648.65"
type input "53132"
select select "[PERSON_NAME]"
type input "884149579120"
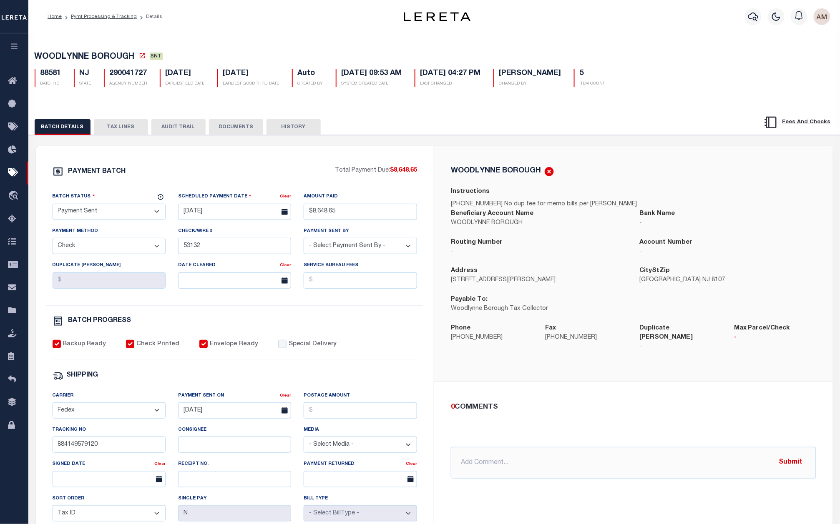
drag, startPoint x: 245, startPoint y: 124, endPoint x: 295, endPoint y: 136, distance: 51.1
click at [244, 124] on button "DOCUMENTS" at bounding box center [236, 127] width 54 height 16
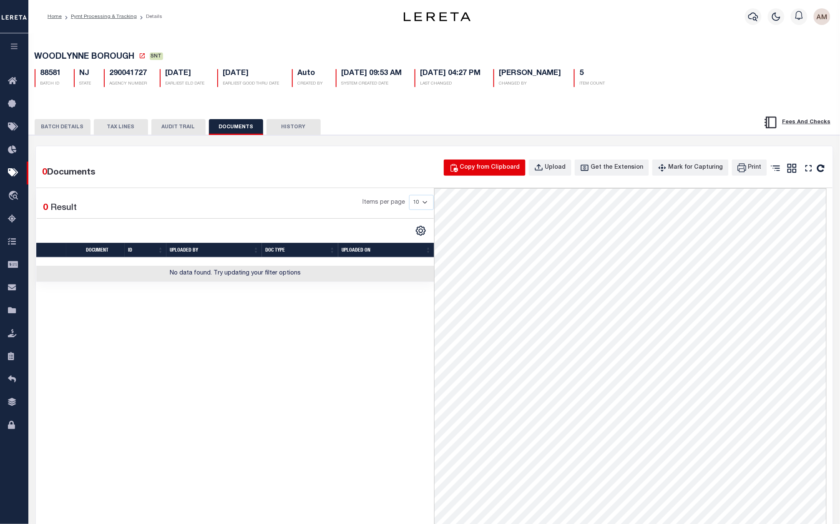
click at [511, 168] on div "Copy from Clipboard" at bounding box center [490, 167] width 60 height 9
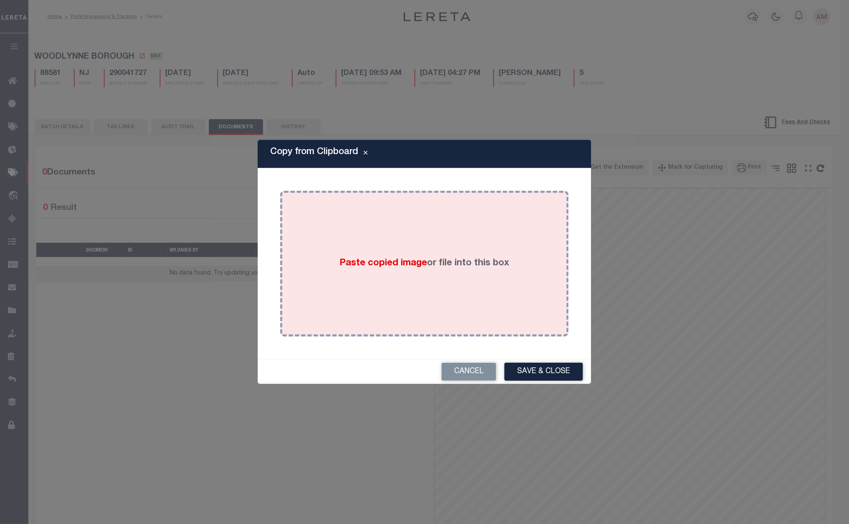
click at [466, 266] on label "Paste copied image or file into this box" at bounding box center [425, 264] width 170 height 14
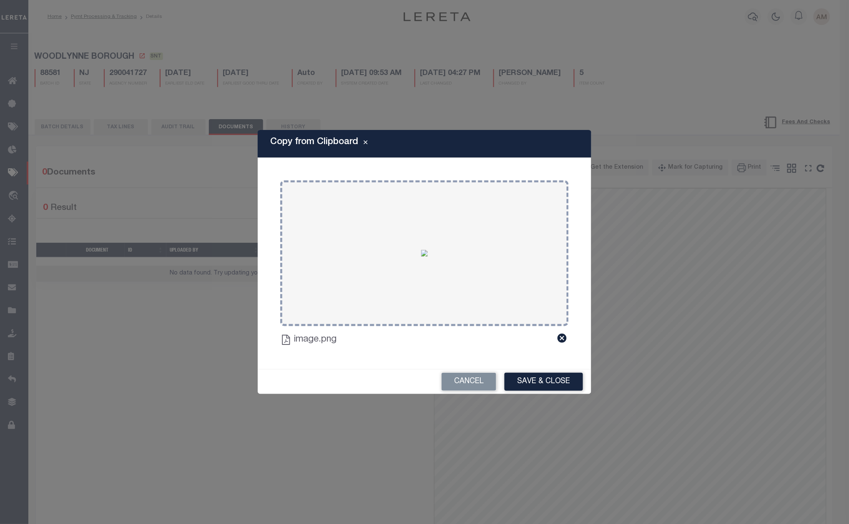
click at [545, 364] on div "Copy from Clipboard Paste copied image or file into this box Select file(s) or …" at bounding box center [424, 262] width 333 height 264
click at [549, 380] on button "Save & Close" at bounding box center [543, 382] width 78 height 18
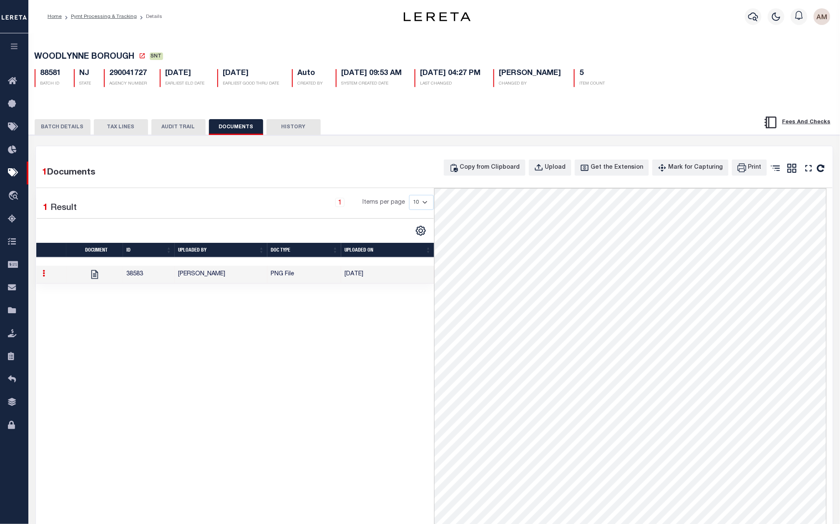
click at [60, 121] on button "BATCH DETAILS" at bounding box center [63, 127] width 56 height 16
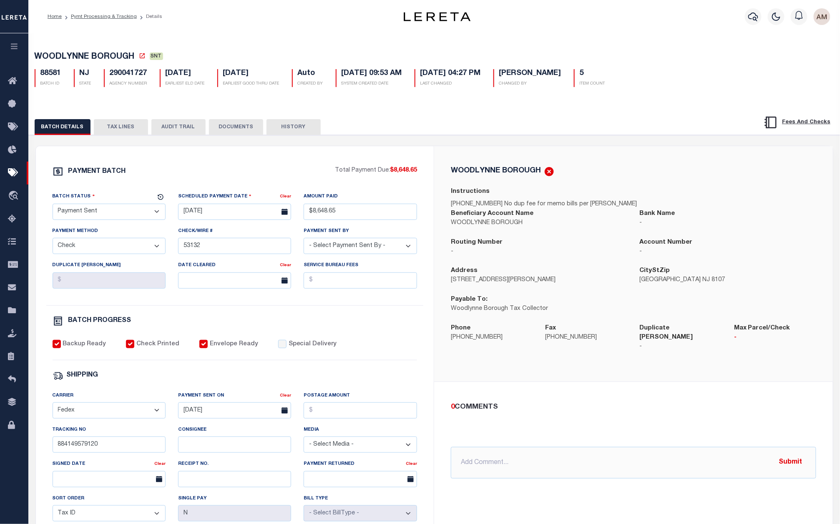
click at [85, 208] on select "- Select Status - Scheduled for Payment Ready For Payment Payment Sent Cleared …" at bounding box center [109, 212] width 113 height 16
select select "CAC"
click at [53, 206] on select "- Select Status - Scheduled for Payment Ready For Payment Payment Sent Cleared …" at bounding box center [109, 212] width 113 height 16
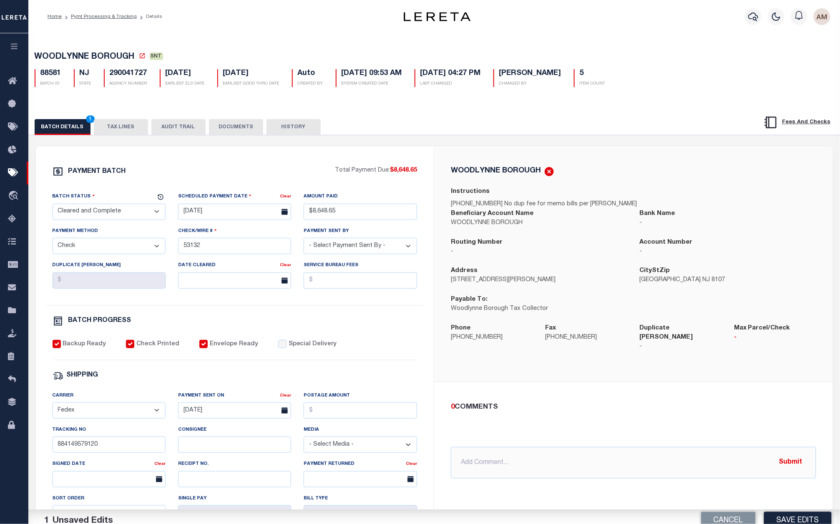
click at [198, 292] on div "Date Cleared Clear" at bounding box center [234, 278] width 125 height 34
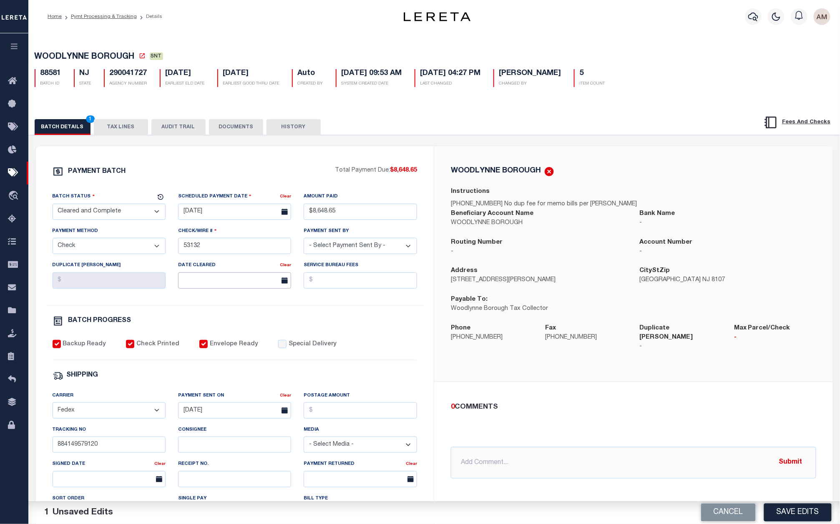
click at [204, 283] on input "text" at bounding box center [234, 281] width 113 height 16
click at [242, 347] on span "10" at bounding box center [241, 346] width 16 height 16
type input "[DATE]"
click at [420, 347] on div "PAYMENT BATCH Total Payment Due: $8,648.65 Batch Status - Select Status -" at bounding box center [235, 390] width 378 height 448
click at [801, 508] on button "Save Edits" at bounding box center [798, 513] width 68 height 18
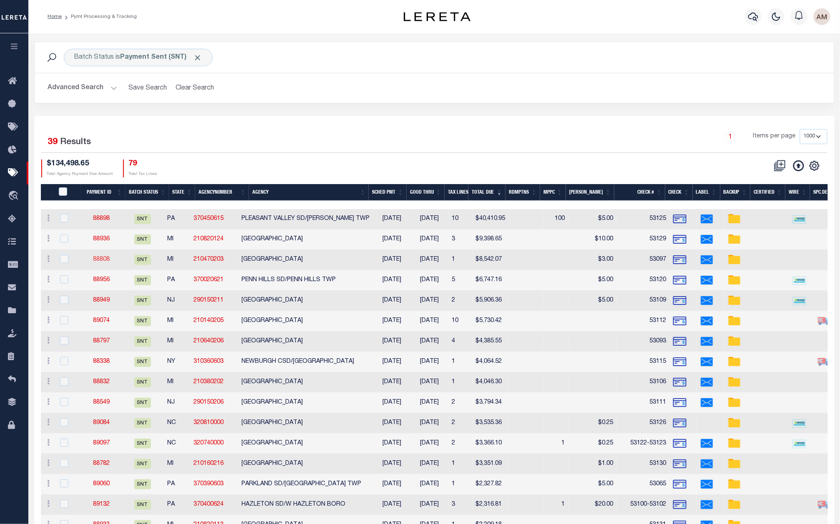
click at [103, 257] on link "88808" at bounding box center [101, 260] width 17 height 6
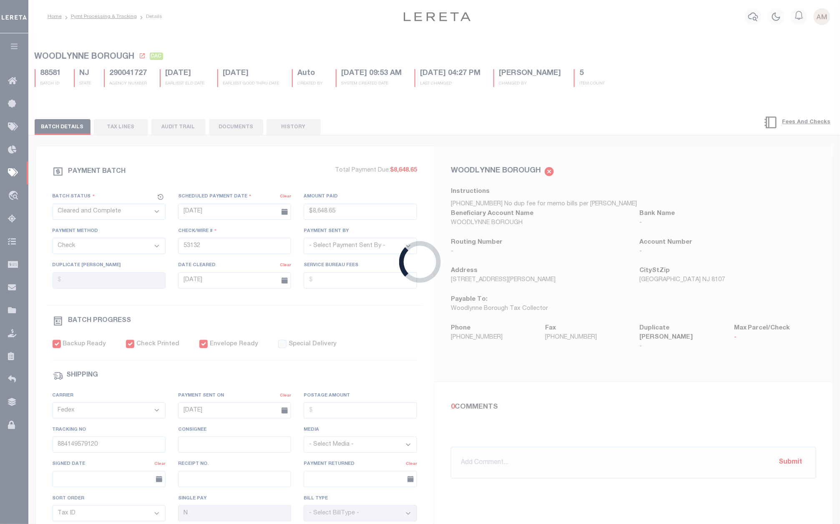
select select "SNT"
type input "$8,542.07"
type input "53097"
select select "[PERSON_NAME]"
type input "$3"
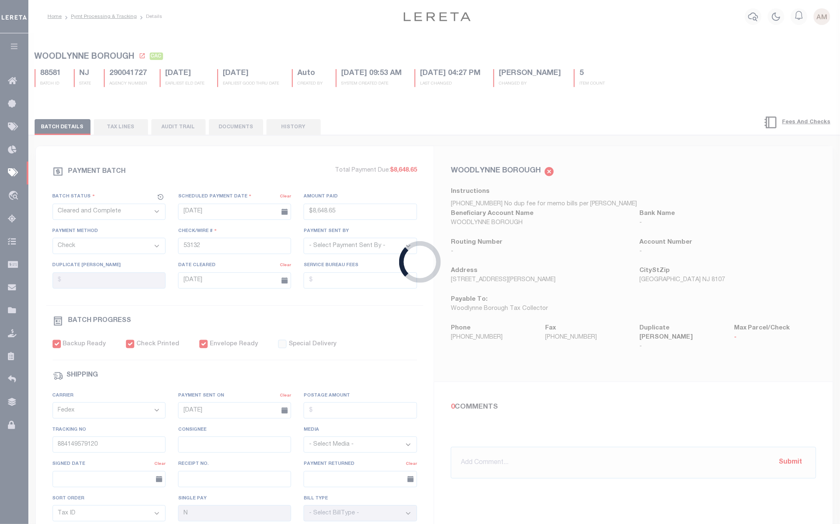
type input "$9.65"
type input "884149450195"
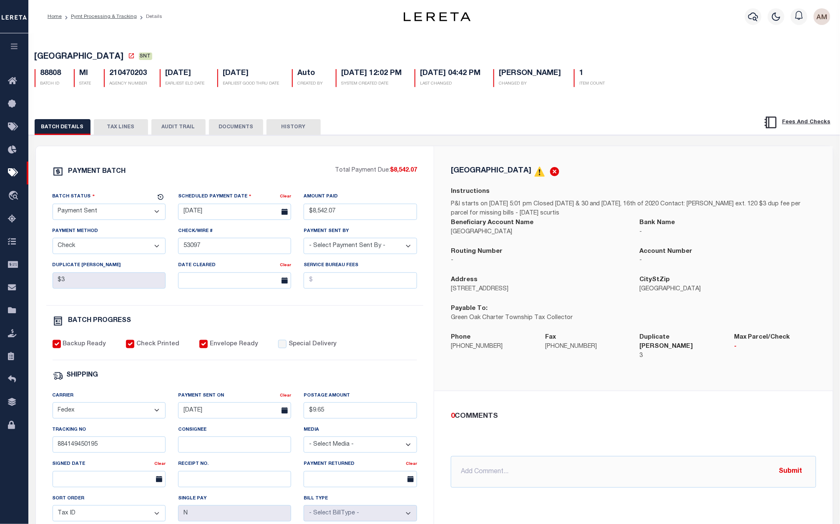
click at [241, 126] on button "DOCUMENTS" at bounding box center [236, 127] width 54 height 16
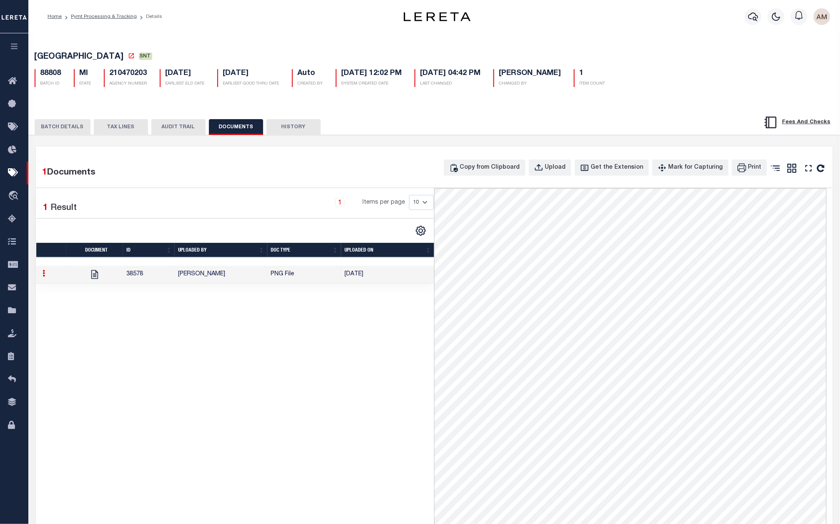
click at [516, 181] on div "Copy from Clipboard Upload Get the Extension Mark for Capturing Got it Print" at bounding box center [635, 170] width 382 height 21
click at [514, 170] on div "Copy from Clipboard" at bounding box center [490, 167] width 60 height 9
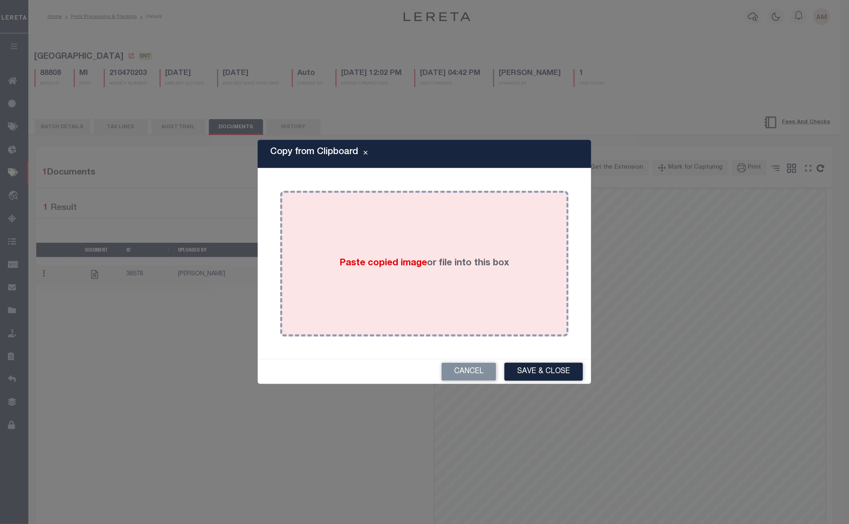
click at [473, 234] on div "Paste copied image or file into this box" at bounding box center [424, 263] width 276 height 133
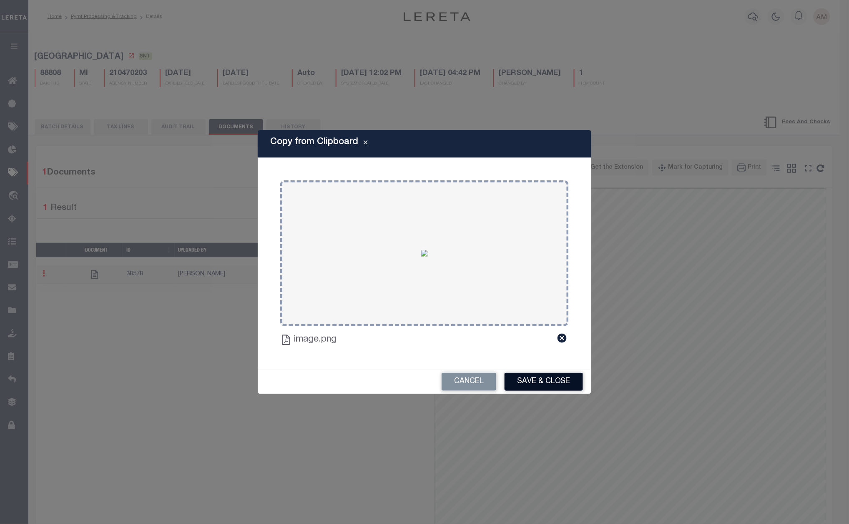
click at [539, 387] on button "Save & Close" at bounding box center [543, 382] width 78 height 18
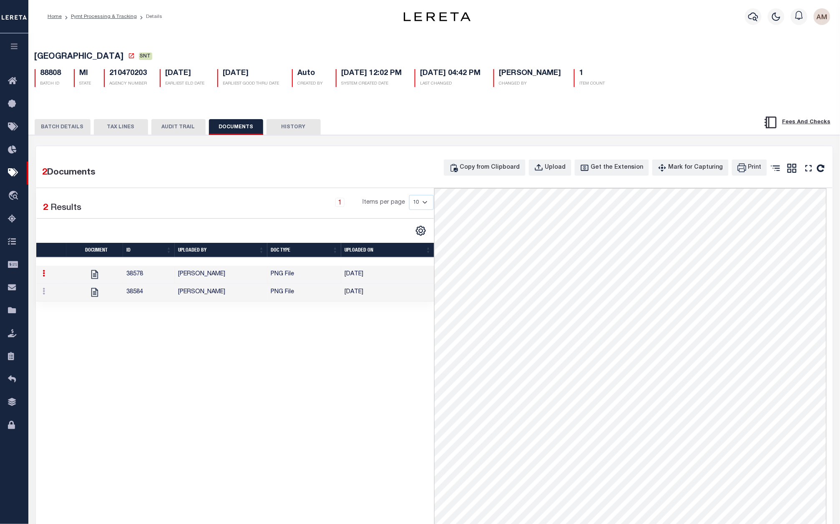
click at [55, 122] on button "BATCH DETAILS" at bounding box center [63, 127] width 56 height 16
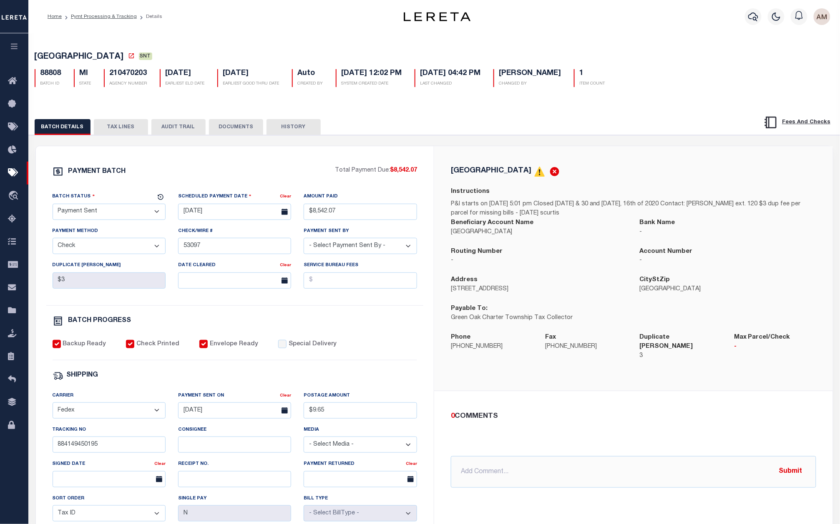
click at [88, 204] on div "Batch Status" at bounding box center [104, 198] width 103 height 12
drag, startPoint x: 115, startPoint y: 211, endPoint x: 122, endPoint y: 221, distance: 11.1
click at [115, 211] on select "- Select Status - Scheduled for Payment Ready For Payment Payment Sent Cleared …" at bounding box center [109, 212] width 113 height 16
select select "CAC"
click at [53, 206] on select "- Select Status - Scheduled for Payment Ready For Payment Payment Sent Cleared …" at bounding box center [109, 212] width 113 height 16
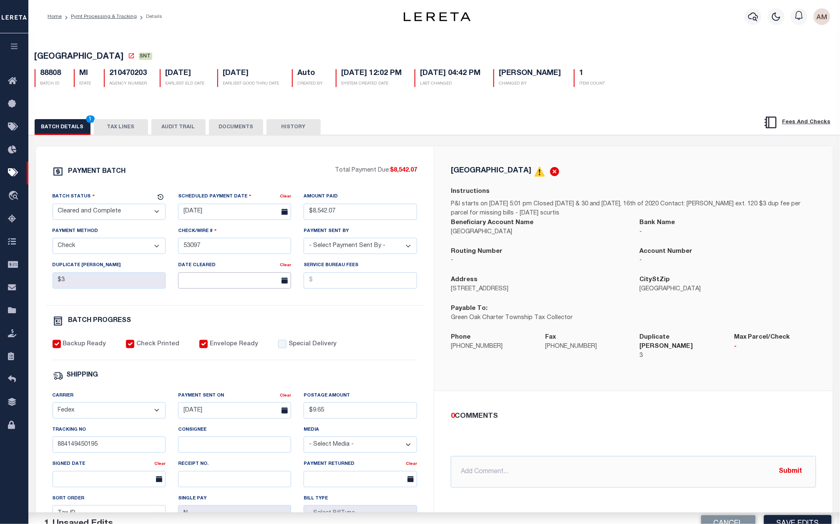
click at [256, 279] on input "text" at bounding box center [234, 281] width 113 height 16
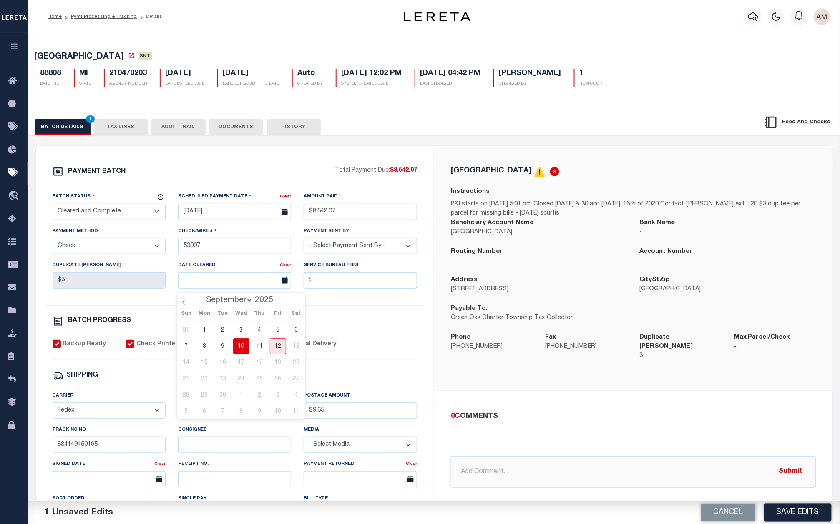
click at [235, 347] on span "10" at bounding box center [241, 346] width 16 height 16
type input "[DATE]"
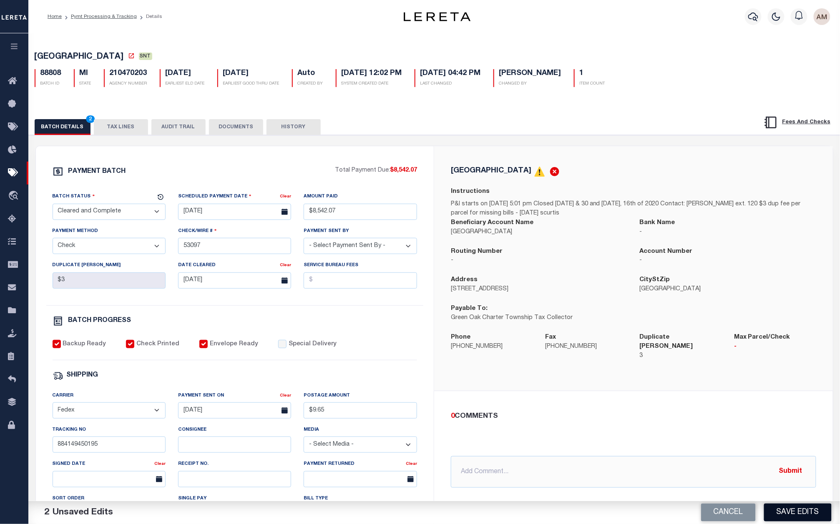
click at [804, 510] on button "Save Edits" at bounding box center [798, 513] width 68 height 18
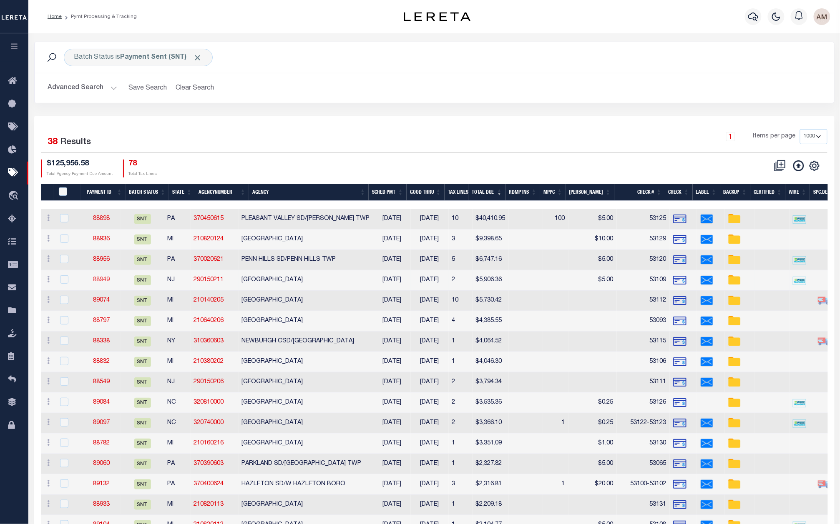
click at [105, 278] on link "88949" at bounding box center [101, 280] width 17 height 6
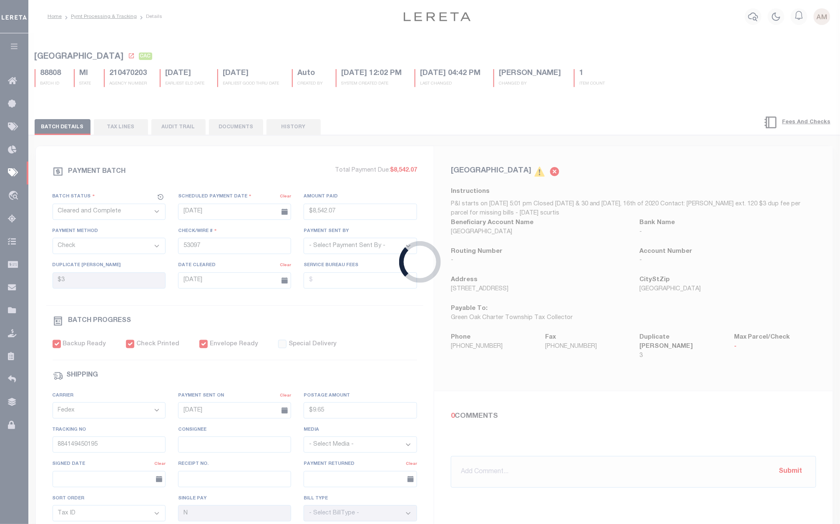
select select "SNT"
type input "$5,906.36"
type input "53109"
select select "[PERSON_NAME]"
type input "$9.65"
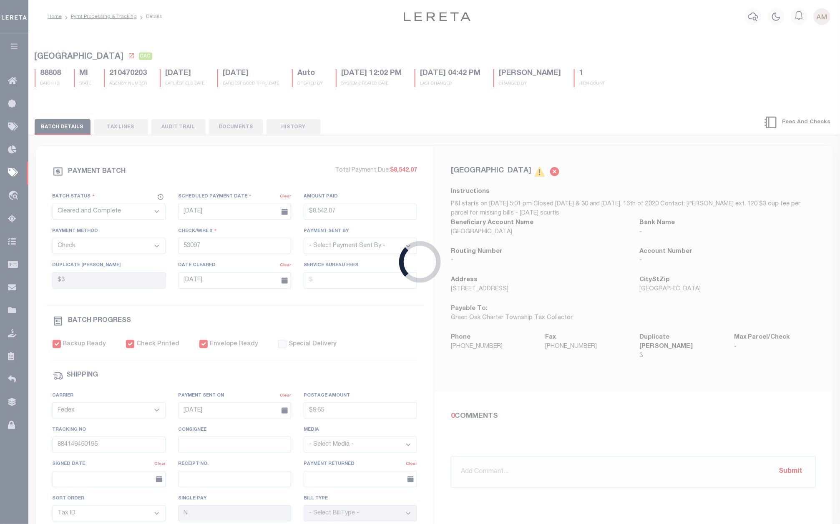
type input "884149454179"
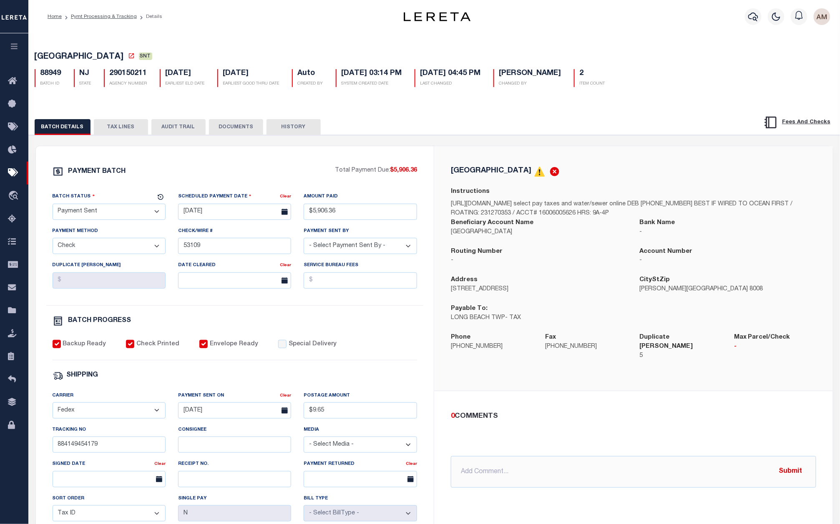
click at [243, 128] on button "DOCUMENTS" at bounding box center [236, 127] width 54 height 16
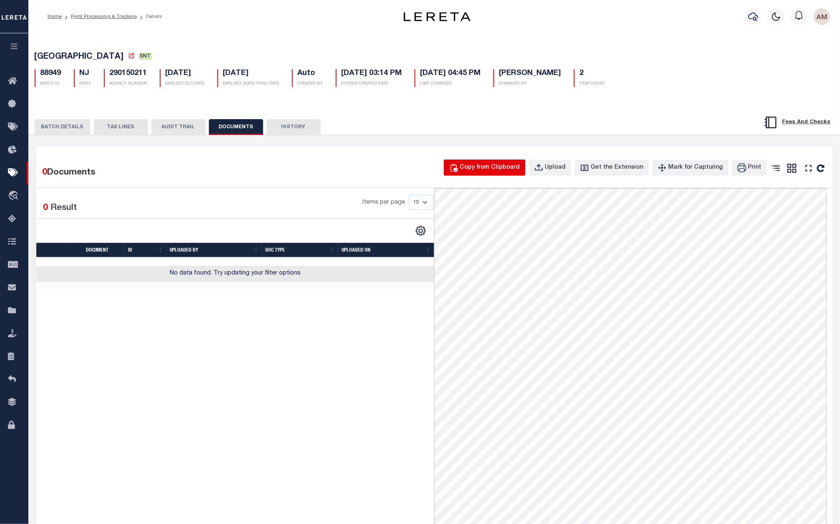
drag, startPoint x: 512, startPoint y: 158, endPoint x: 510, endPoint y: 173, distance: 14.7
click at [511, 158] on div "0 Documents Copy from Clipboard Upload Get the Extension Mark for Capturing Got…" at bounding box center [434, 422] width 797 height 553
click at [510, 173] on div "Copy from Clipboard" at bounding box center [490, 167] width 60 height 9
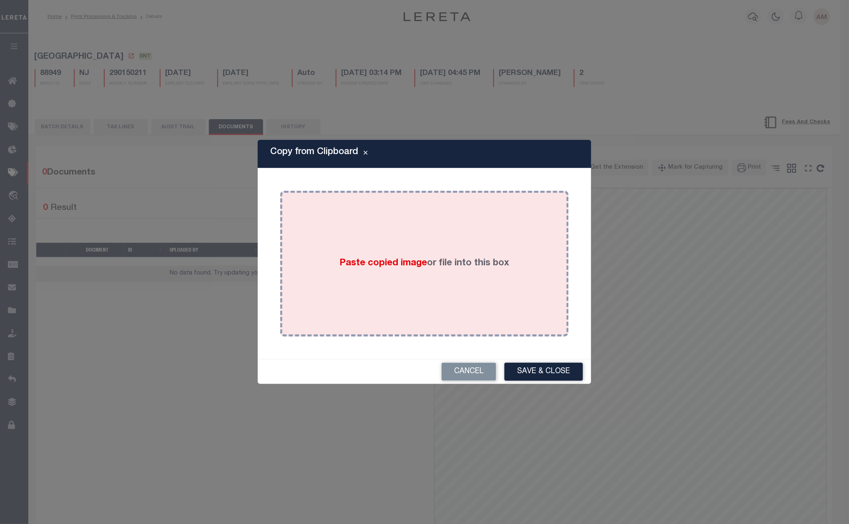
click at [492, 246] on div "Paste copied image or file into this box" at bounding box center [424, 263] width 276 height 133
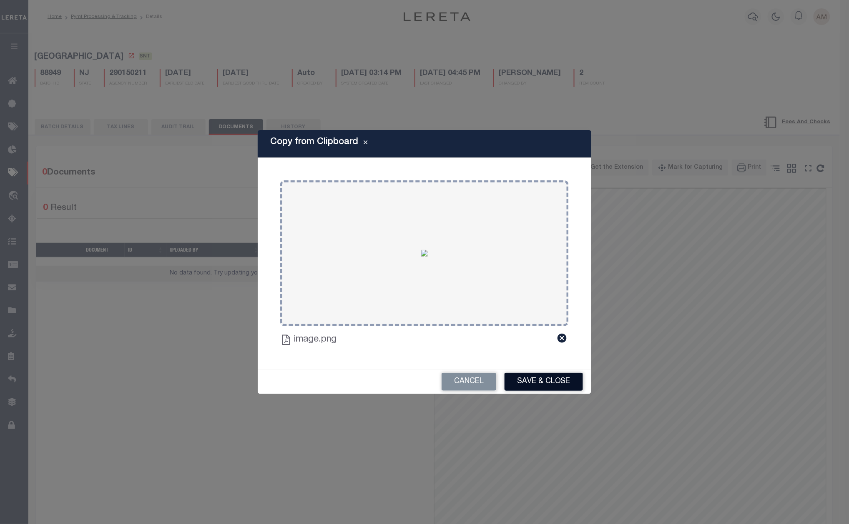
click at [582, 380] on button "Save & Close" at bounding box center [543, 382] width 78 height 18
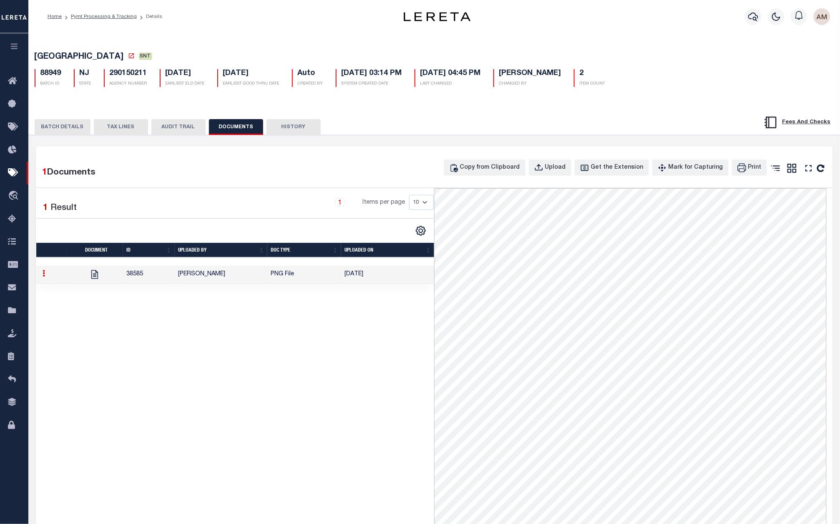
click at [65, 122] on button "BATCH DETAILS" at bounding box center [63, 127] width 56 height 16
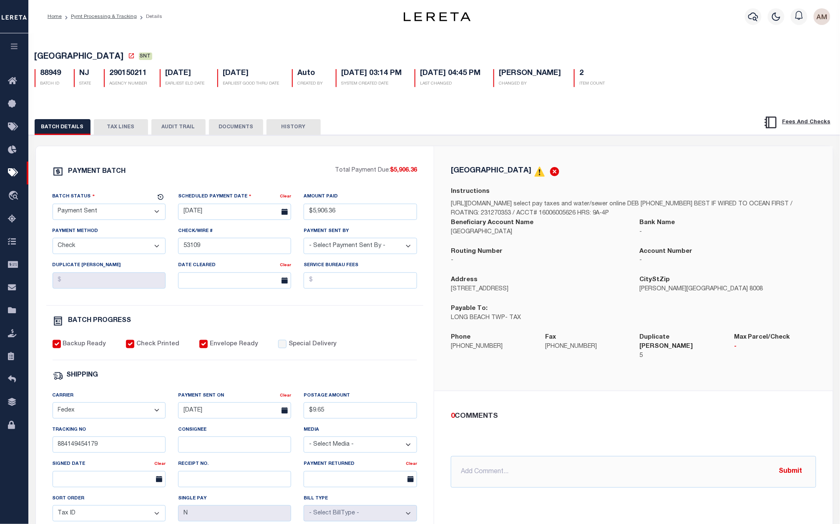
click at [111, 211] on select "- Select Status - Scheduled for Payment Ready For Payment Payment Sent Cleared …" at bounding box center [109, 212] width 113 height 16
select select "CAC"
click at [53, 206] on select "- Select Status - Scheduled for Payment Ready For Payment Payment Sent Cleared …" at bounding box center [109, 212] width 113 height 16
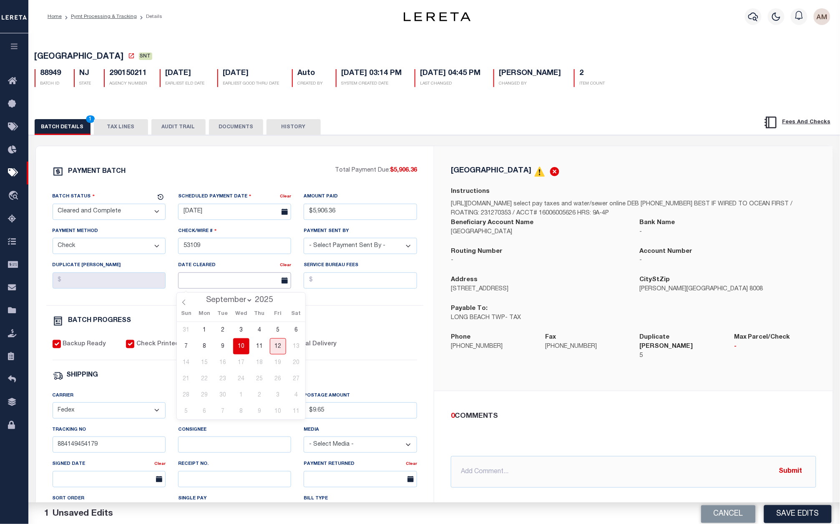
click at [217, 276] on input "text" at bounding box center [234, 281] width 113 height 16
click at [223, 346] on span "9" at bounding box center [223, 346] width 16 height 16
type input "[DATE]"
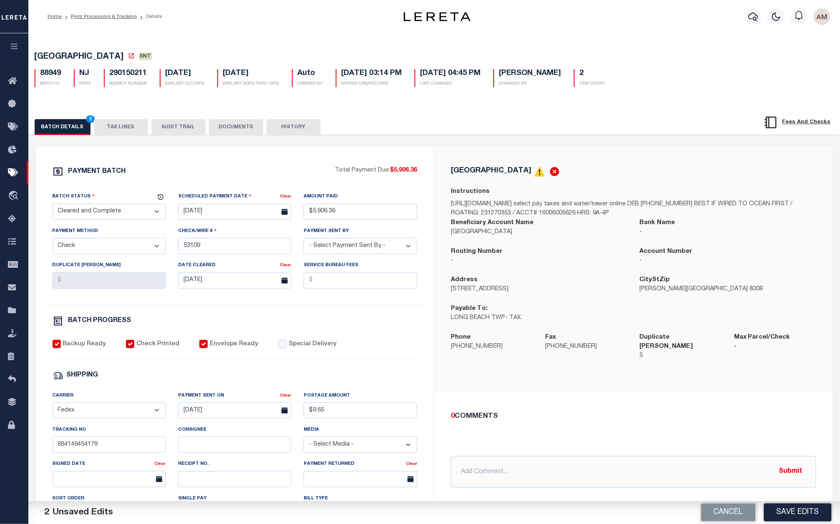
click at [808, 504] on div "Cancel Save Edits" at bounding box center [637, 512] width 406 height 23
click at [810, 505] on button "Save Edits" at bounding box center [798, 513] width 68 height 18
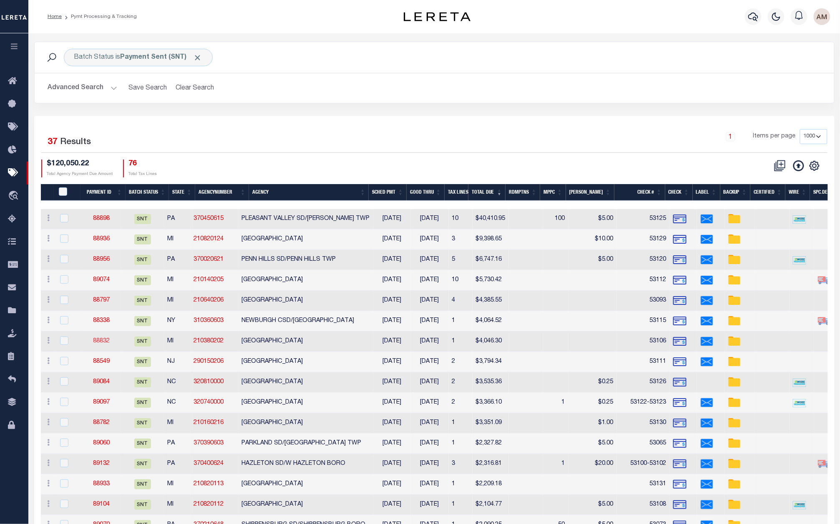
click at [110, 341] on link "88832" at bounding box center [101, 341] width 17 height 6
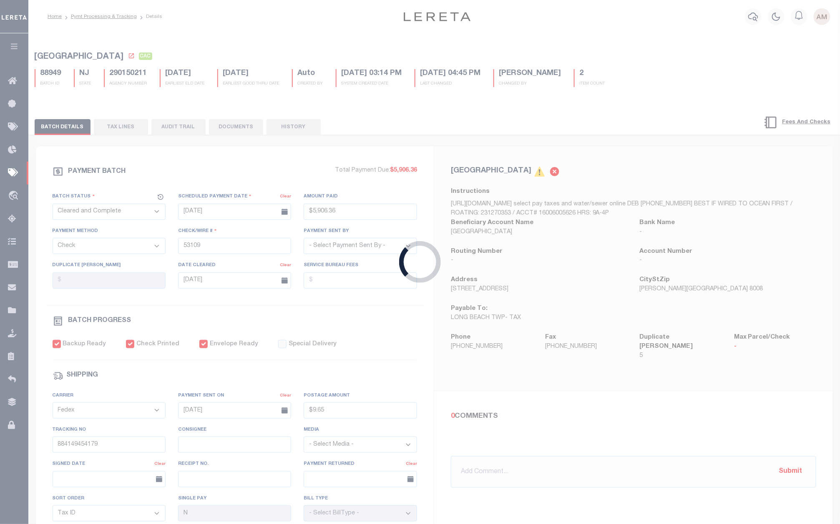
select select "SNT"
type input "$4,046.3"
type input "53106"
select select "[PERSON_NAME]"
type input "$9.65"
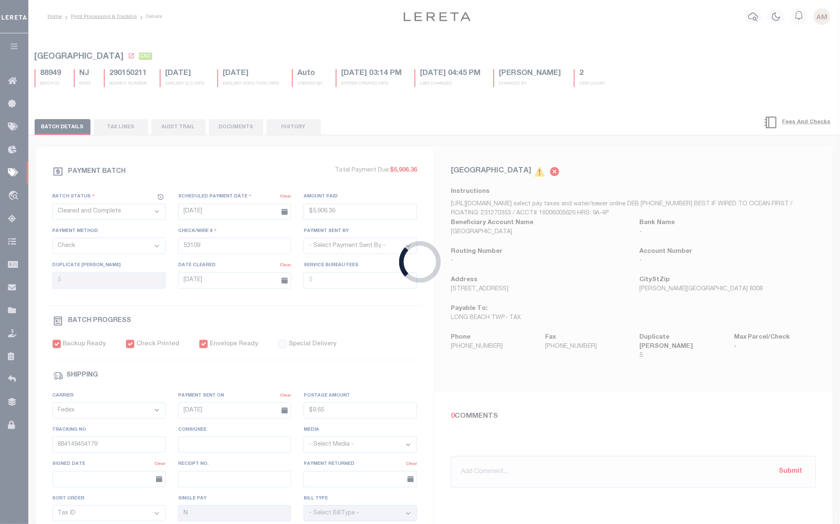
type input "884149452901"
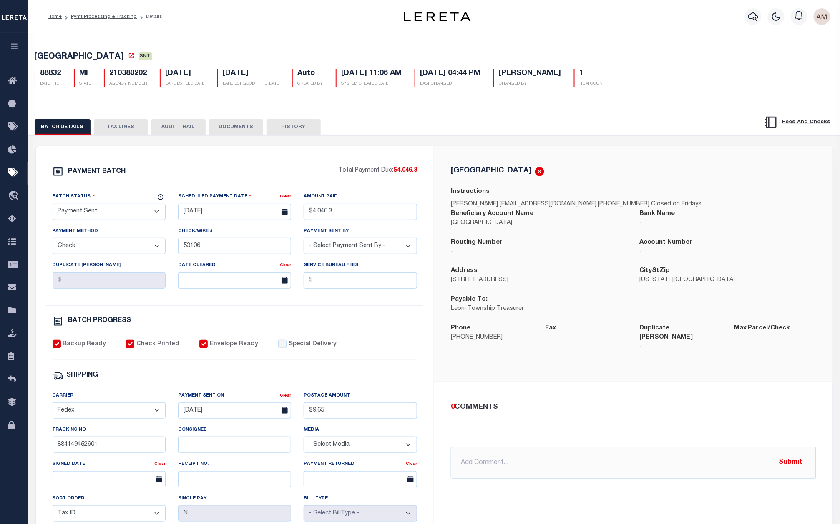
click at [234, 130] on button "DOCUMENTS" at bounding box center [236, 127] width 54 height 16
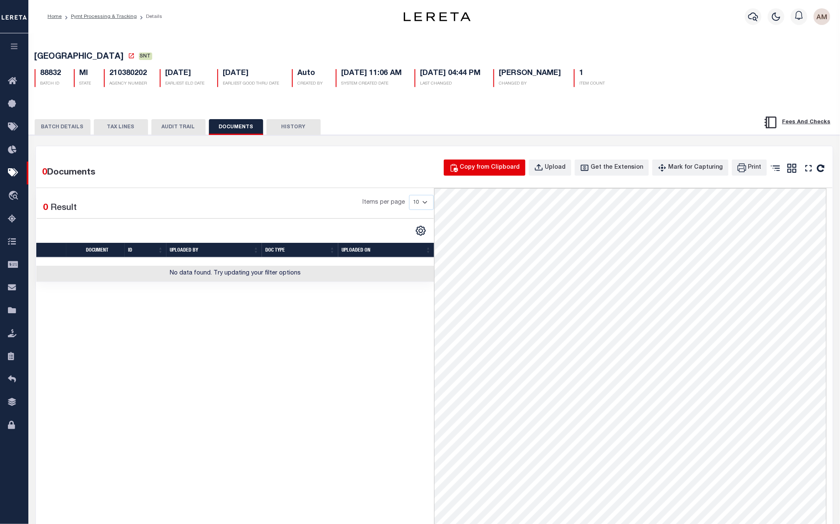
click at [516, 165] on div "Copy from Clipboard" at bounding box center [490, 167] width 60 height 9
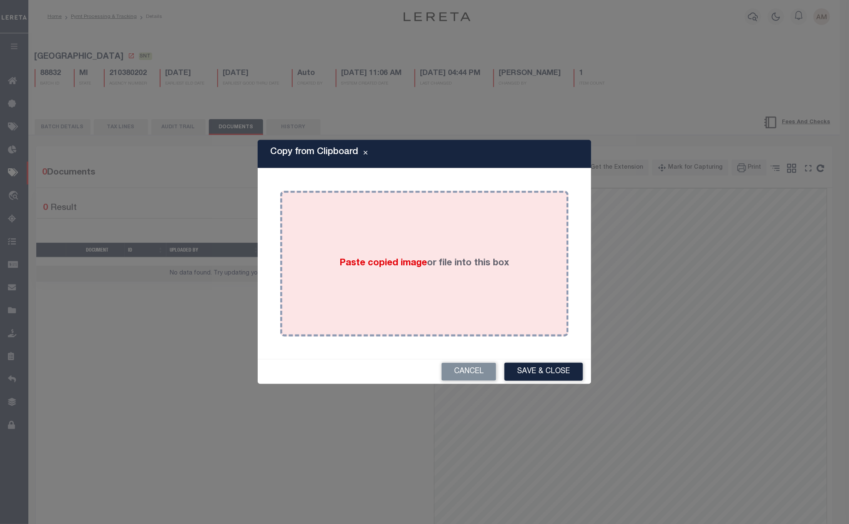
click at [478, 257] on label "Paste copied image or file into this box" at bounding box center [425, 264] width 170 height 14
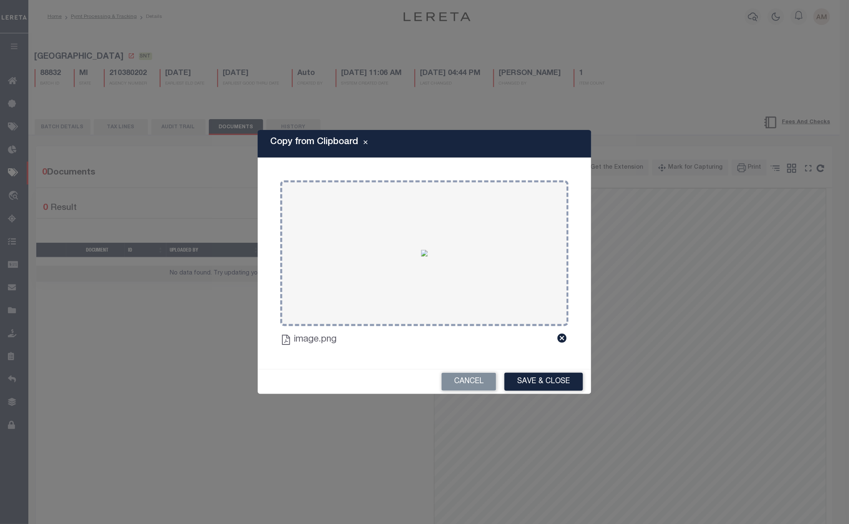
click at [549, 389] on button "Save & Close" at bounding box center [543, 382] width 78 height 18
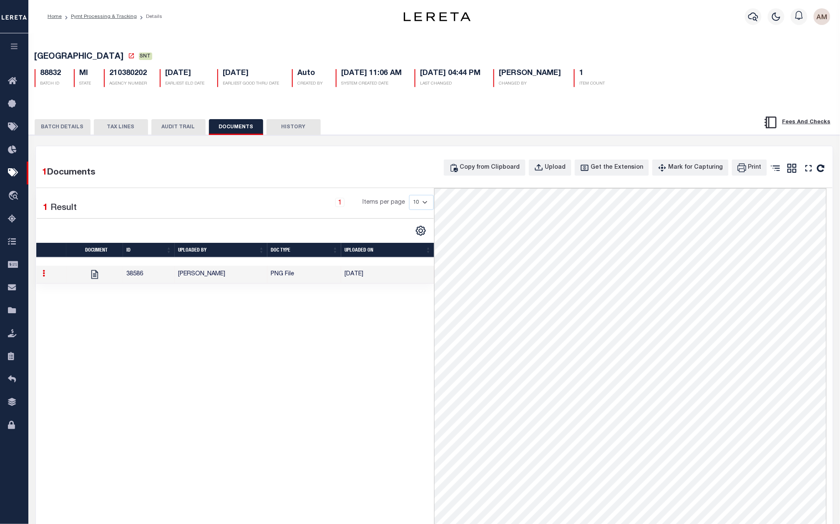
click at [76, 129] on button "BATCH DETAILS" at bounding box center [63, 127] width 56 height 16
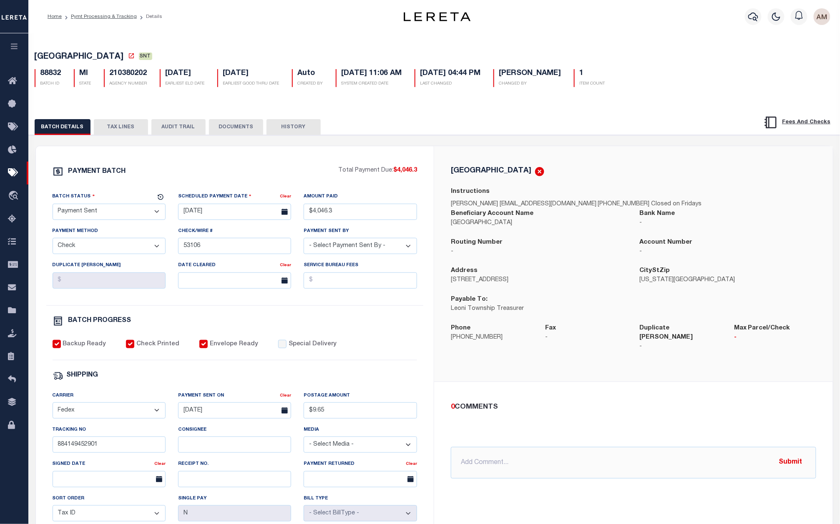
click at [95, 208] on select "- Select Status - Scheduled for Payment Ready For Payment Payment Sent Cleared …" at bounding box center [109, 212] width 113 height 16
select select "CAC"
click at [53, 206] on select "- Select Status - Scheduled for Payment Ready For Payment Payment Sent Cleared …" at bounding box center [109, 212] width 113 height 16
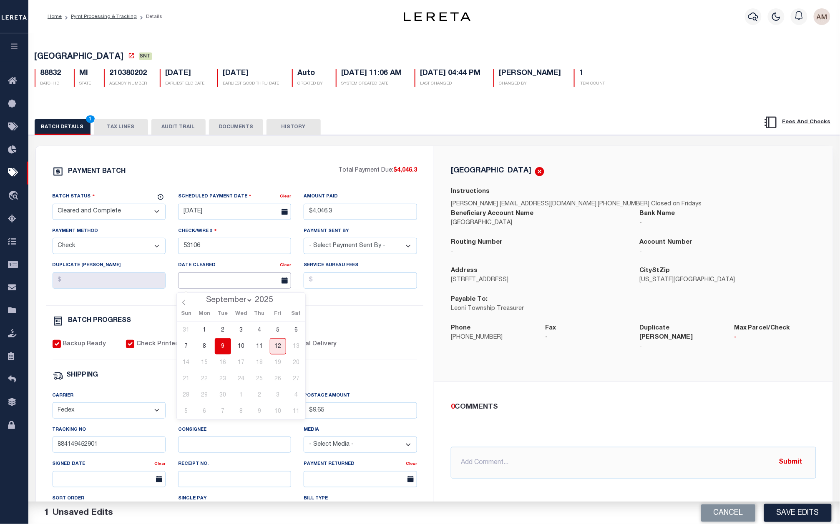
click at [232, 277] on input "text" at bounding box center [234, 281] width 113 height 16
click at [241, 344] on span "10" at bounding box center [241, 346] width 16 height 16
click at [328, 330] on div "BATCH PROGRESS" at bounding box center [235, 323] width 365 height 14
click at [231, 127] on button "DOCUMENTS" at bounding box center [236, 127] width 54 height 16
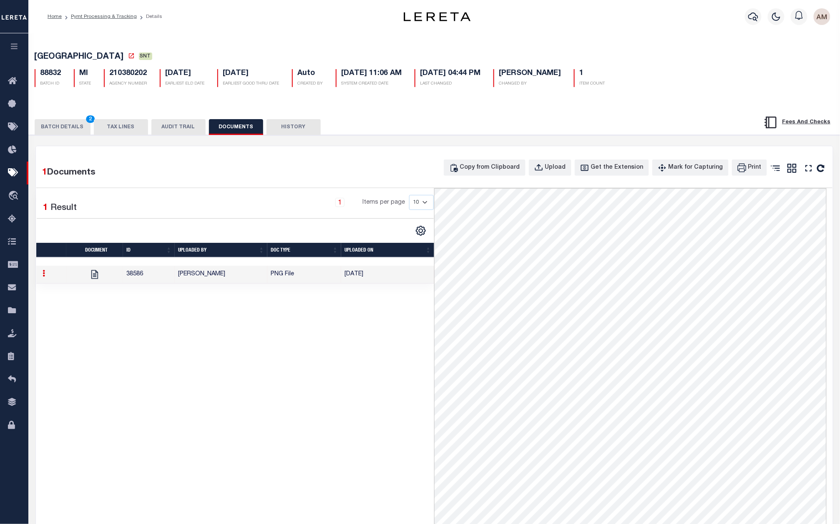
click at [46, 278] on link at bounding box center [44, 274] width 9 height 7
click at [63, 286] on link "Delete" at bounding box center [64, 287] width 48 height 14
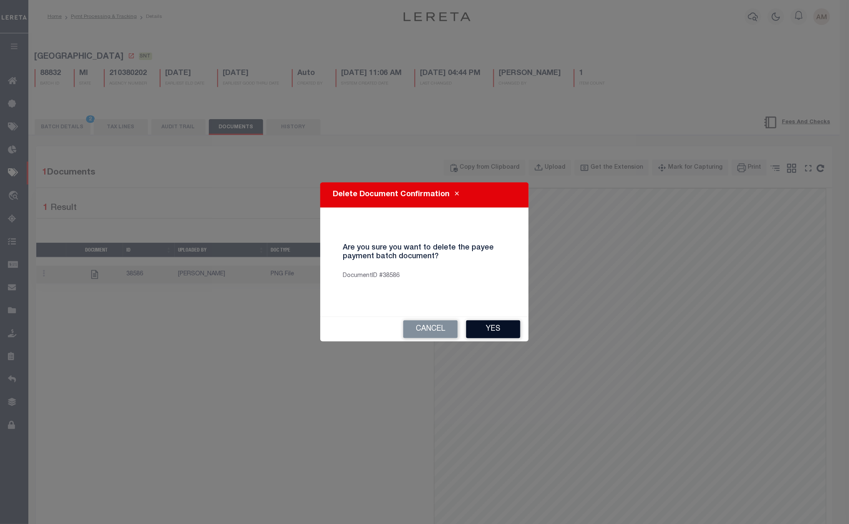
click at [486, 331] on button "Yes" at bounding box center [493, 330] width 54 height 18
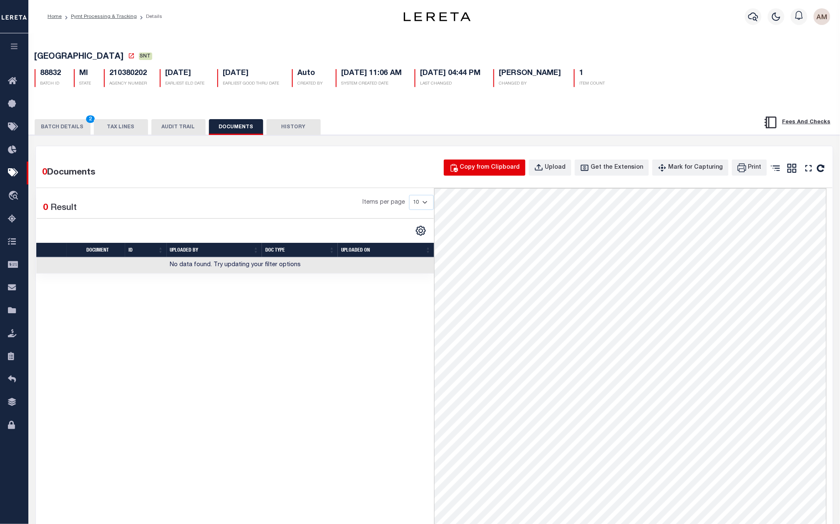
click at [488, 168] on div "Copy from Clipboard" at bounding box center [490, 167] width 60 height 9
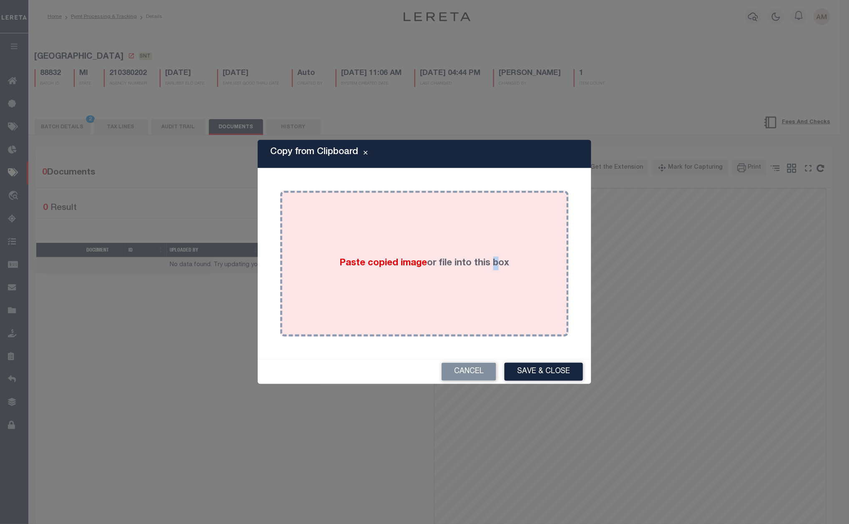
click at [492, 222] on div "Paste copied image or file into this box" at bounding box center [424, 263] width 276 height 133
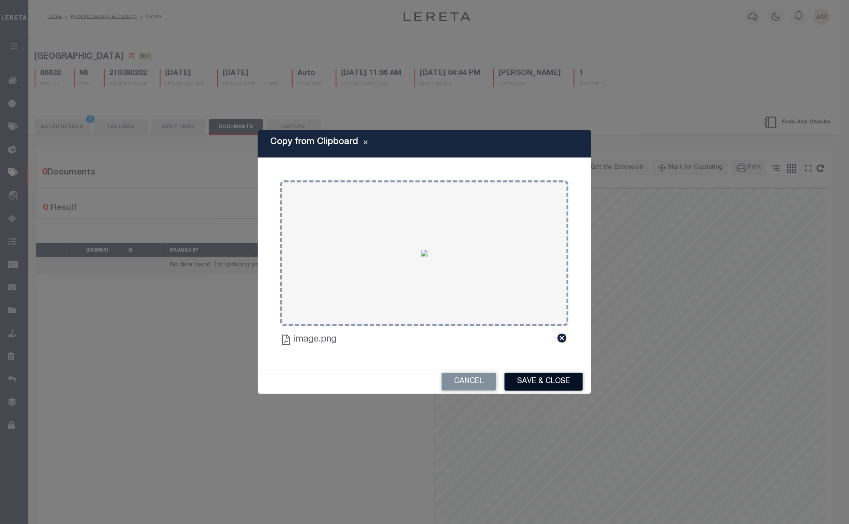
click at [547, 389] on button "Save & Close" at bounding box center [543, 382] width 78 height 18
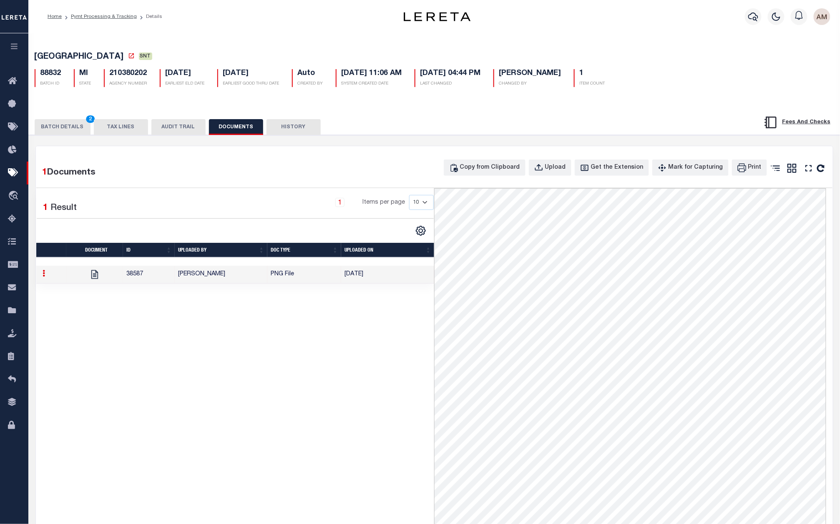
click at [49, 112] on div "BATCH DETAILS 2 TAX LINES AUDIT TRAIL DOCUMENTS HISTORY" at bounding box center [434, 407] width 819 height 607
click at [67, 132] on button "BATCH DETAILS 2" at bounding box center [63, 127] width 56 height 16
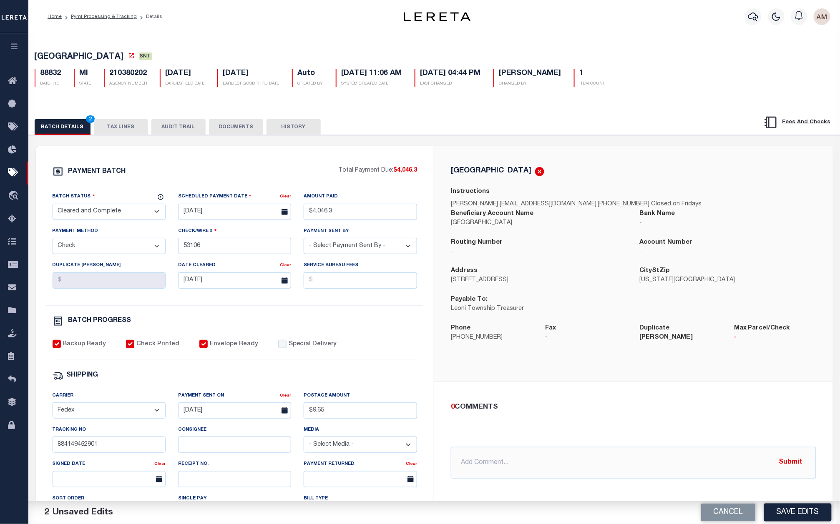
click at [120, 213] on select "- Select Status - Scheduled for Payment Ready For Payment Payment Sent Cleared …" at bounding box center [109, 212] width 113 height 16
click at [246, 285] on input "[DATE]" at bounding box center [234, 281] width 113 height 16
click at [254, 343] on span "11" at bounding box center [259, 346] width 16 height 16
type input "[DATE]"
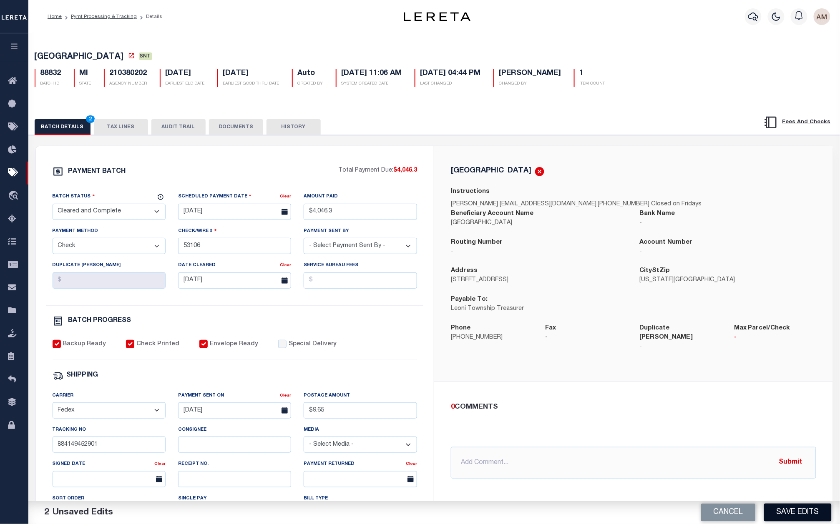
click at [815, 516] on button "Save Edits" at bounding box center [798, 513] width 68 height 18
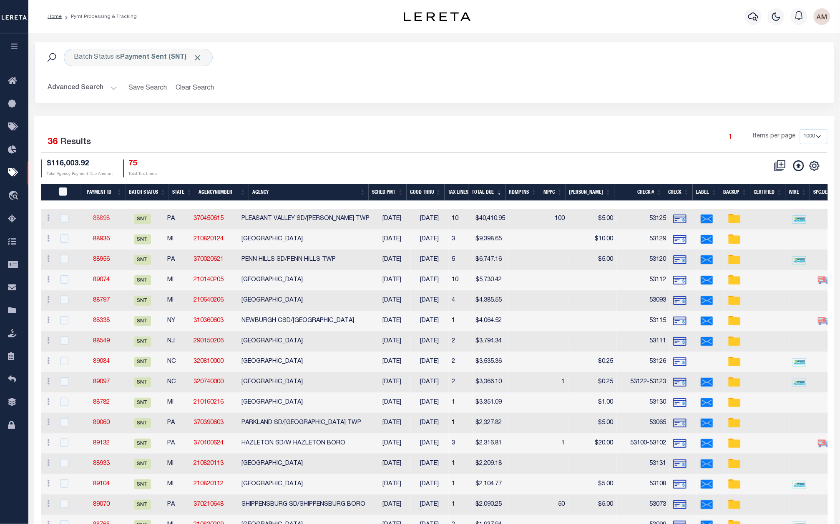
click at [108, 216] on link "88898" at bounding box center [101, 219] width 17 height 6
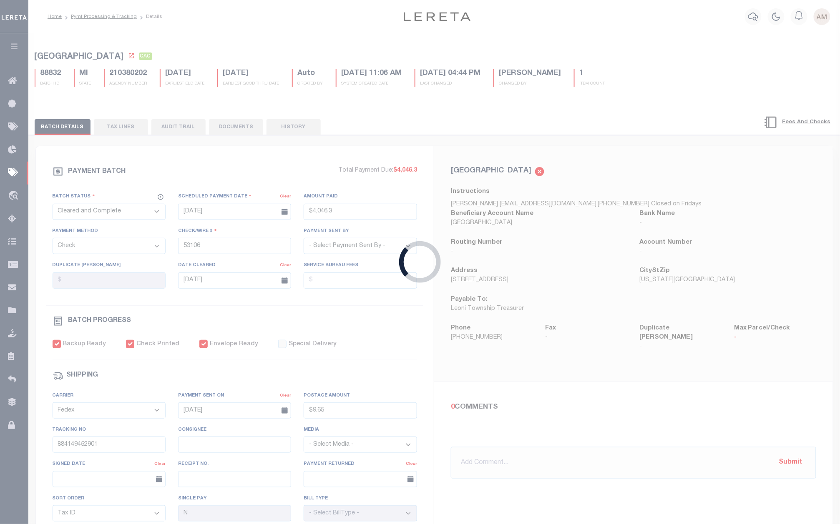
select select "SNT"
type input "$40,410.95"
type input "53125"
type input "$50"
type input "884149576441"
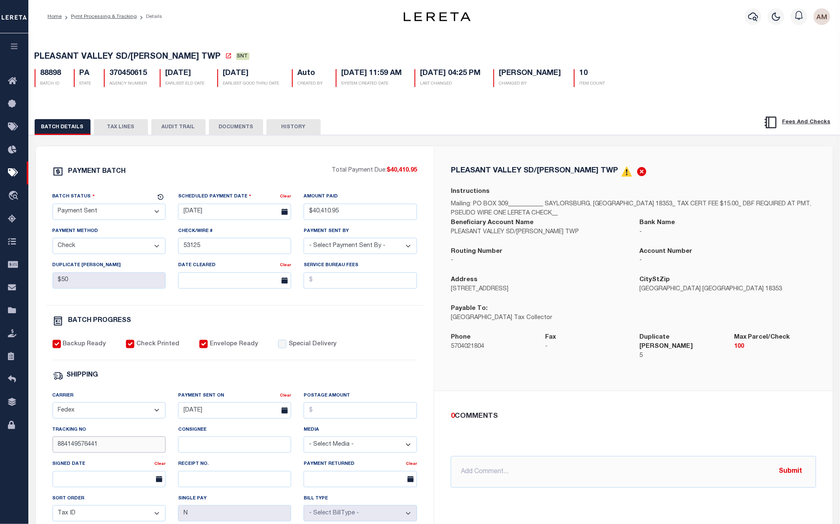
click at [114, 450] on input "884149576441" at bounding box center [109, 445] width 113 height 16
click at [222, 450] on input "Consignee" at bounding box center [234, 445] width 113 height 16
paste input "N.MANOCDO"
type input "N.MANOCDO"
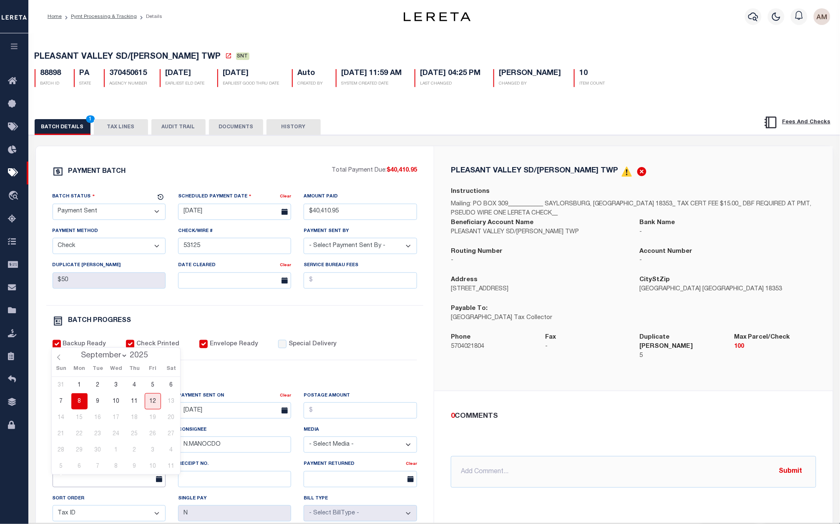
click at [123, 485] on input "text" at bounding box center [109, 479] width 113 height 16
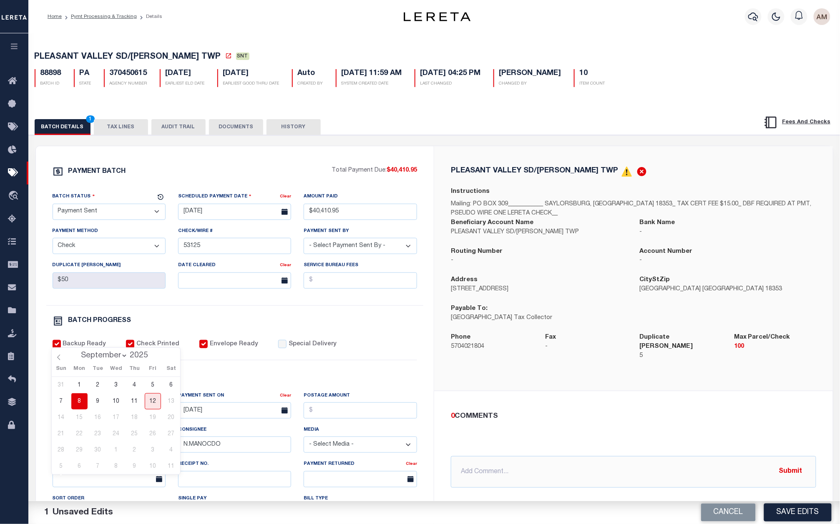
click at [83, 402] on span "8" at bounding box center [79, 402] width 16 height 16
type input "[DATE]"
drag, startPoint x: 227, startPoint y: 123, endPoint x: 65, endPoint y: 82, distance: 167.8
click at [228, 124] on button "DOCUMENTS" at bounding box center [236, 127] width 54 height 16
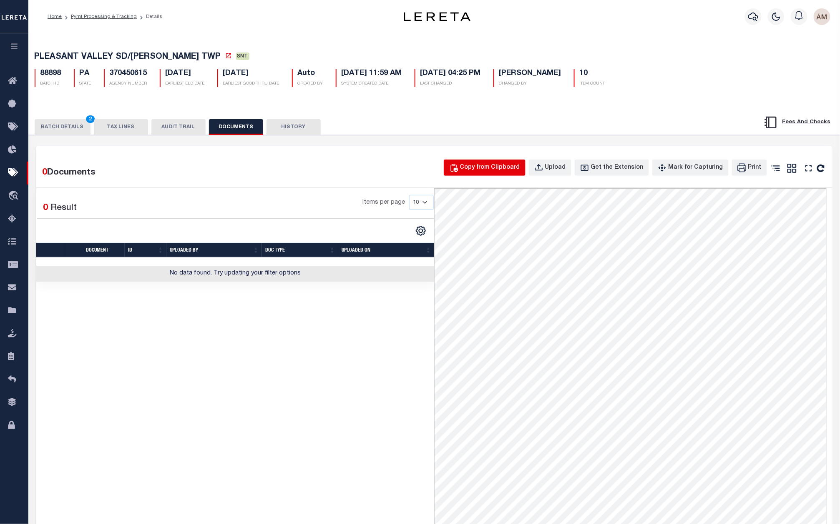
click at [509, 173] on div "Copy from Clipboard" at bounding box center [490, 167] width 60 height 9
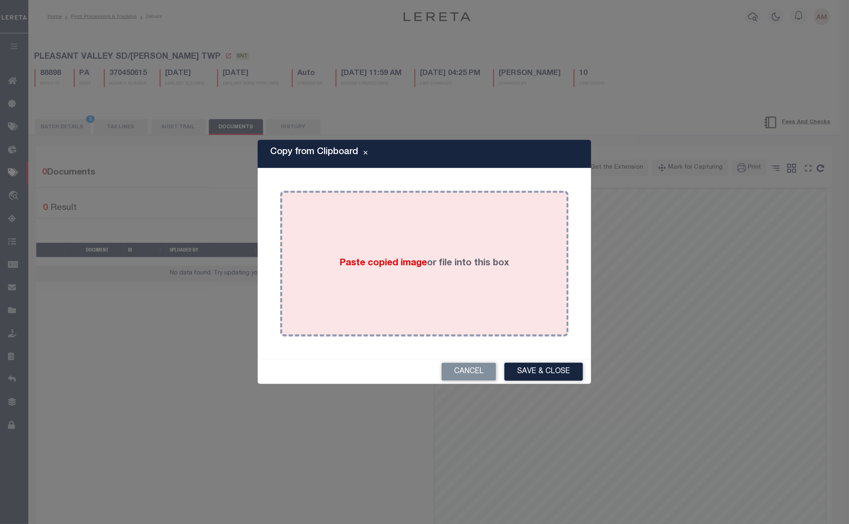
click at [507, 226] on div "Paste copied image or file into this box" at bounding box center [424, 263] width 276 height 133
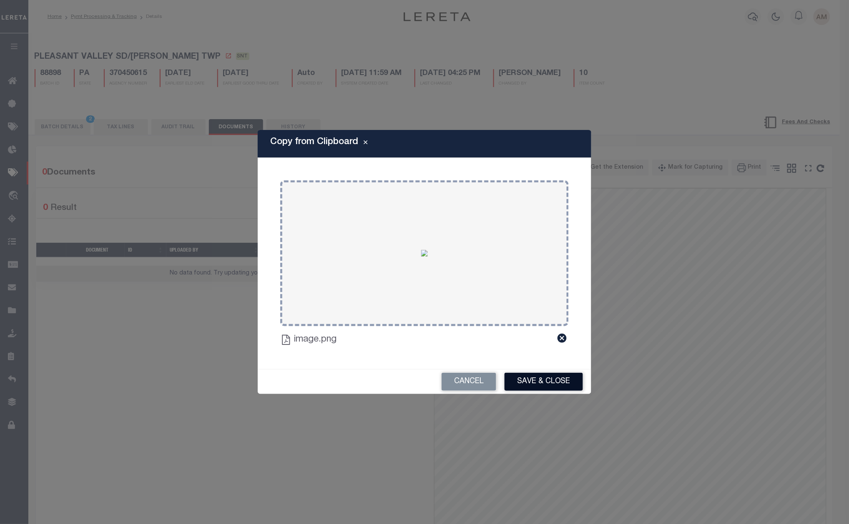
click at [557, 381] on button "Save & Close" at bounding box center [543, 382] width 78 height 18
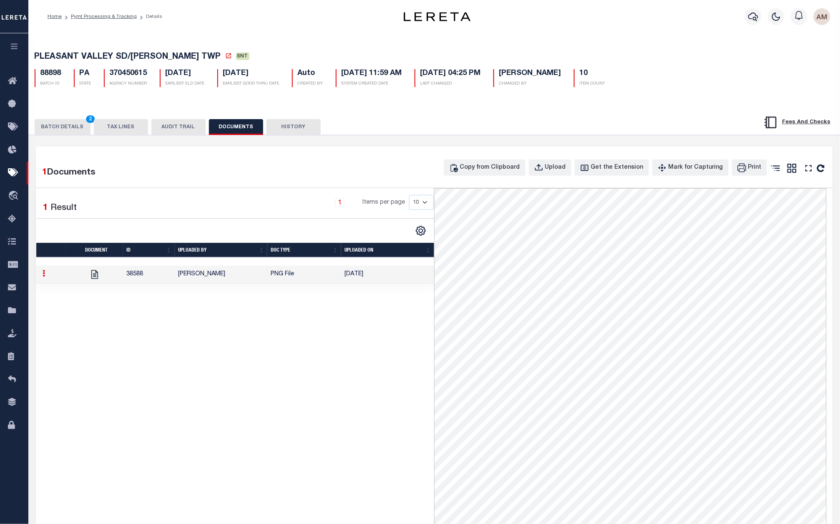
click at [62, 129] on button "BATCH DETAILS 2" at bounding box center [63, 127] width 56 height 16
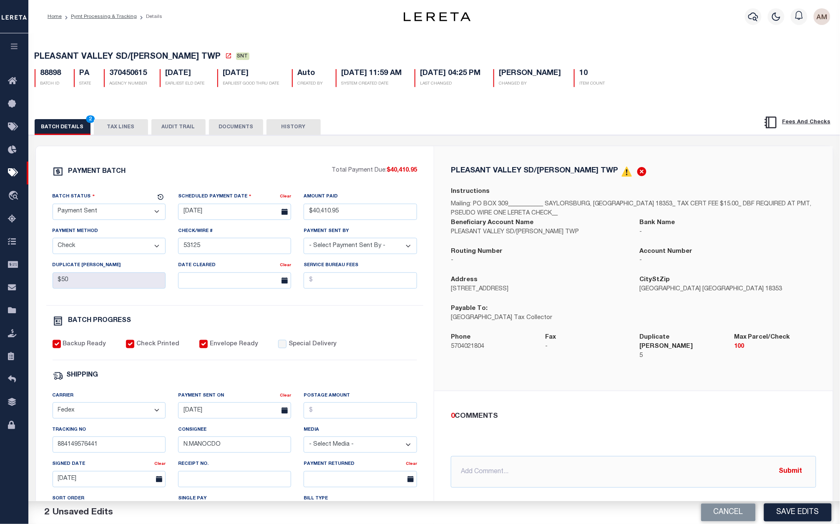
click at [96, 213] on select "- Select Status - Scheduled for Payment Ready For Payment Payment Sent Cleared …" at bounding box center [109, 212] width 113 height 16
click at [53, 206] on select "- Select Status - Scheduled for Payment Ready For Payment Payment Sent Cleared …" at bounding box center [109, 212] width 113 height 16
click at [808, 512] on button "Save Edits" at bounding box center [798, 513] width 68 height 18
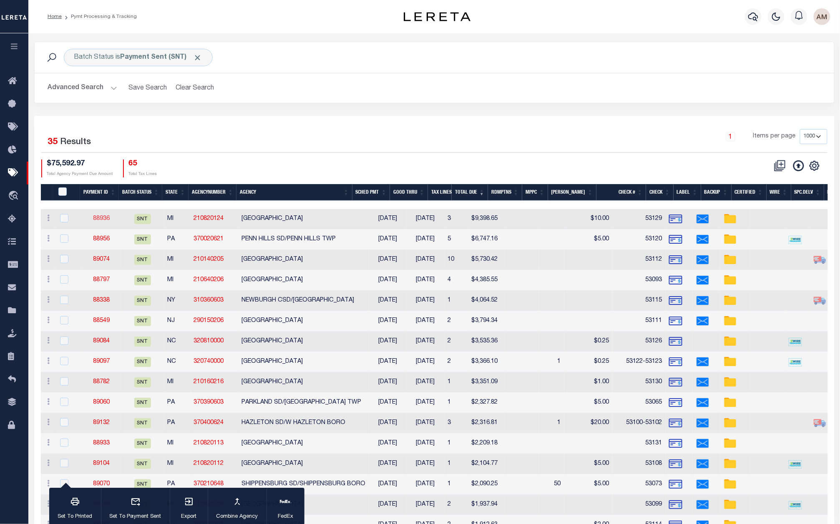
click at [100, 219] on link "88936" at bounding box center [101, 219] width 17 height 6
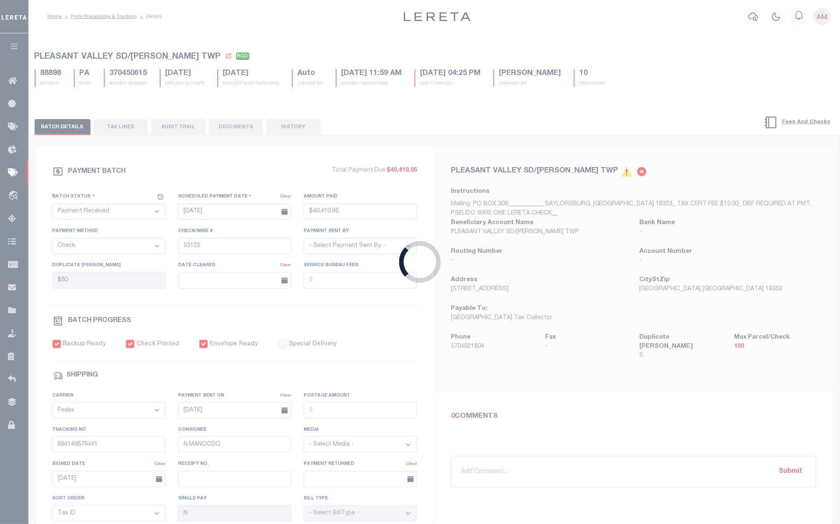
select select "SNT"
type input "$9,398.65"
type input "53129"
type input "$30"
type input "884149578098"
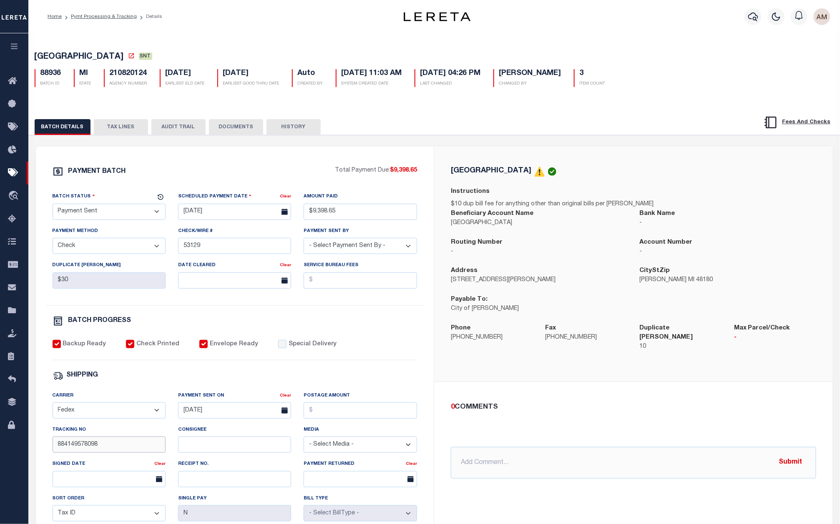
click at [102, 453] on input "884149578098" at bounding box center [109, 445] width 113 height 16
click at [226, 449] on input "Consignee" at bounding box center [234, 445] width 113 height 16
paste input "[PERSON_NAME]"
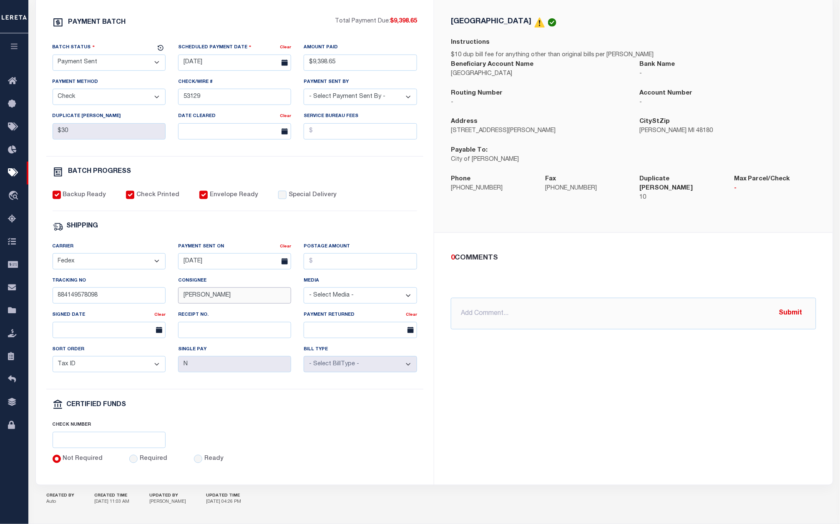
scroll to position [181, 0]
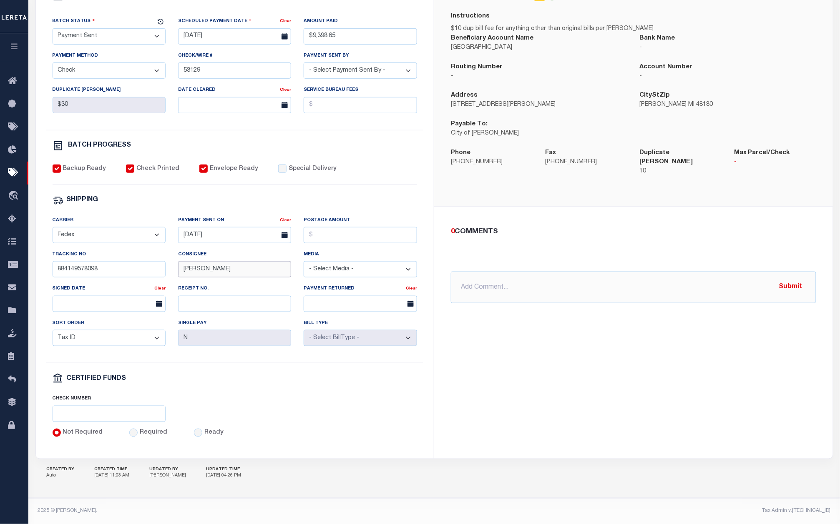
type input "[PERSON_NAME]"
click at [87, 301] on input "text" at bounding box center [109, 304] width 113 height 16
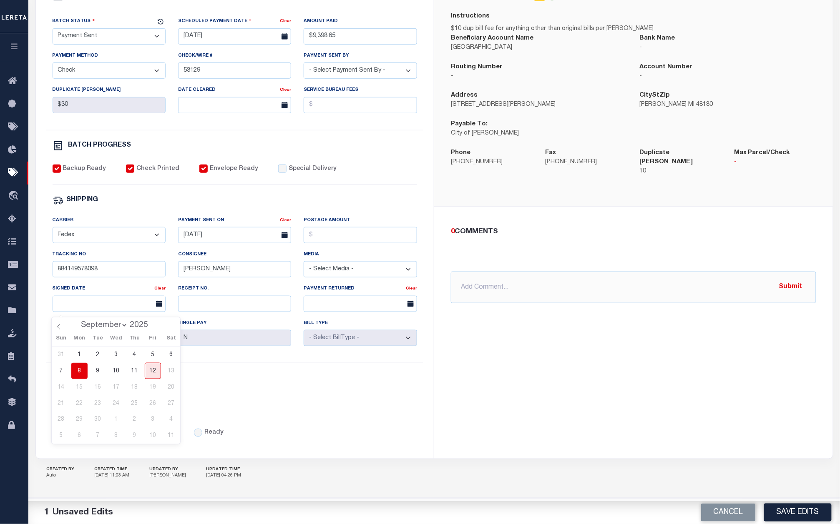
click at [84, 371] on span "8" at bounding box center [79, 371] width 16 height 16
type input "[DATE]"
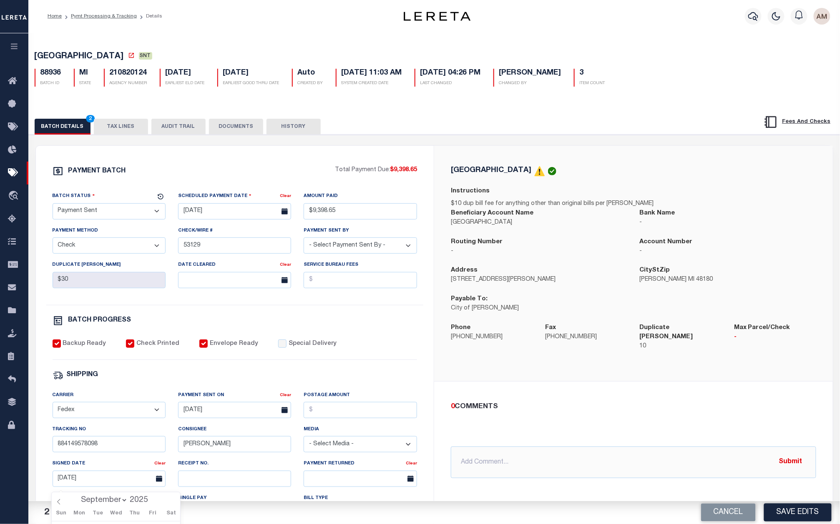
scroll to position [0, 0]
click at [238, 121] on button "DOCUMENTS" at bounding box center [236, 127] width 54 height 16
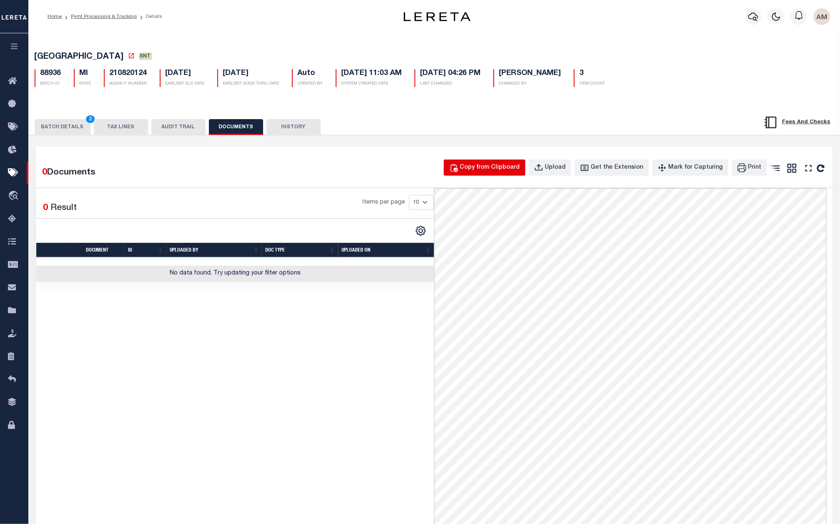
click at [504, 168] on div "Copy from Clipboard" at bounding box center [490, 167] width 60 height 9
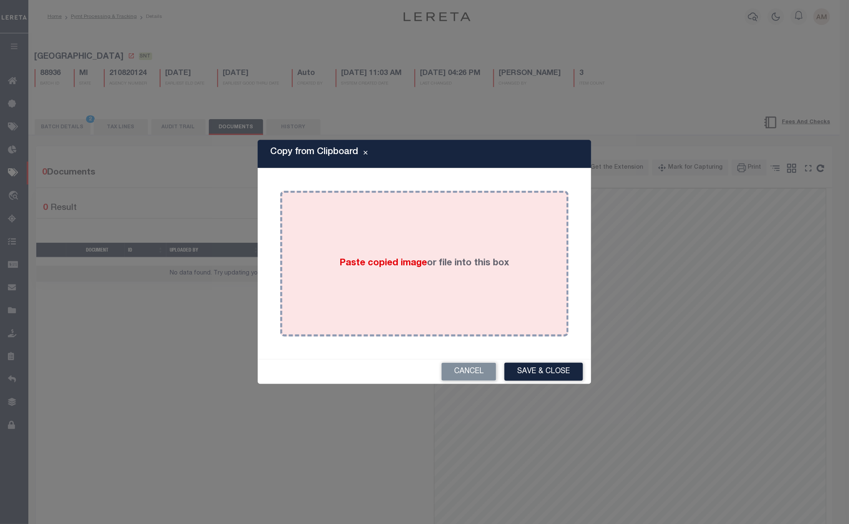
click at [449, 282] on div "Paste copied image or file into this box" at bounding box center [424, 263] width 276 height 133
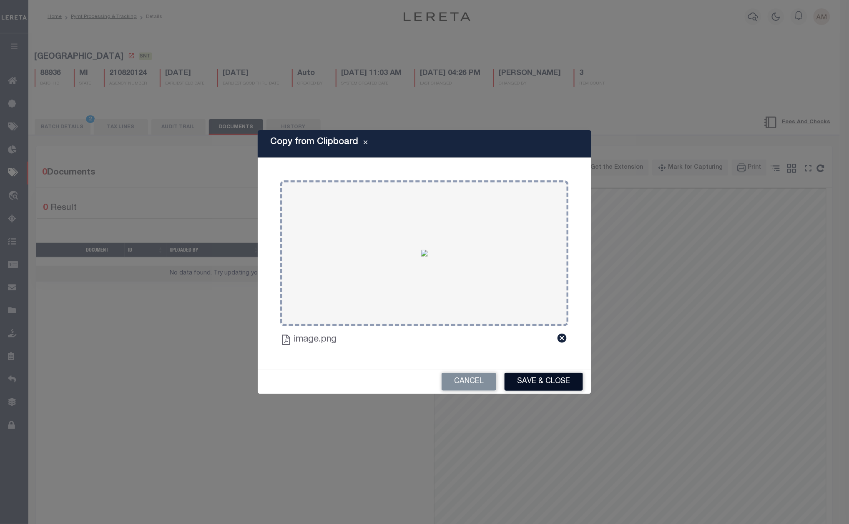
click at [537, 380] on button "Save & Close" at bounding box center [543, 382] width 78 height 18
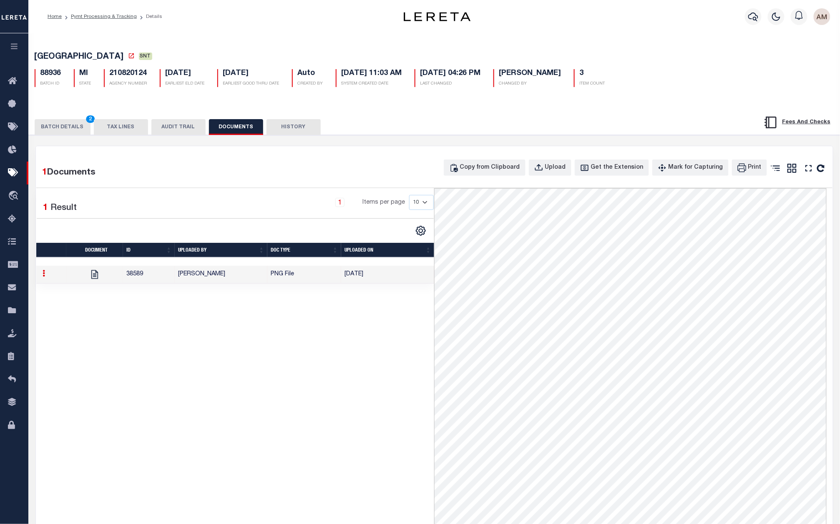
click at [64, 125] on button "BATCH DETAILS 2" at bounding box center [63, 127] width 56 height 16
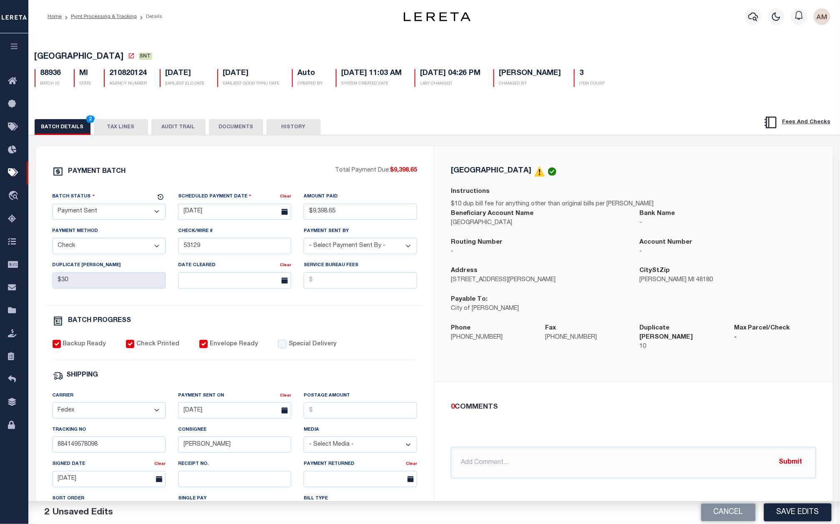
click at [103, 215] on select "- Select Status - Scheduled for Payment Ready For Payment Payment Sent Cleared …" at bounding box center [109, 212] width 113 height 16
select select "RCD"
click at [53, 206] on select "- Select Status - Scheduled for Payment Ready For Payment Payment Sent Cleared …" at bounding box center [109, 212] width 113 height 16
click at [276, 312] on div "PAYMENT BATCH Total Payment Due: $9,398.65 Batch Status - Select Status -" at bounding box center [235, 390] width 378 height 448
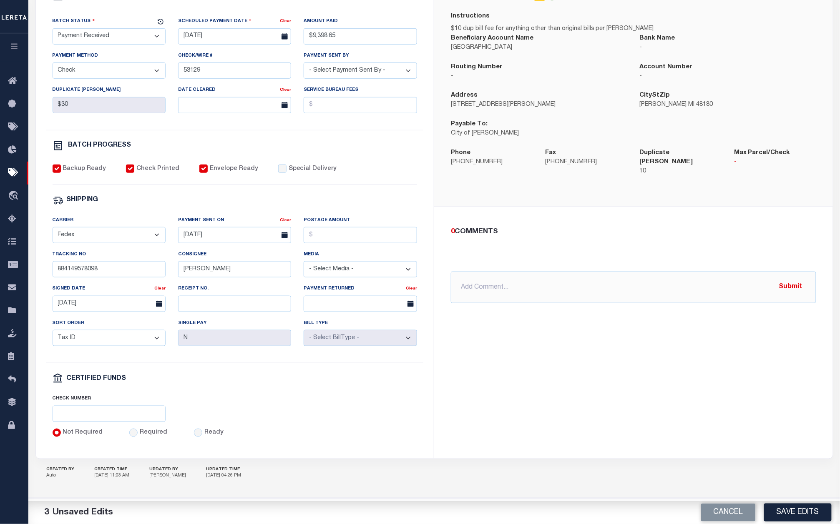
scroll to position [181, 0]
click at [802, 510] on button "Save Edits" at bounding box center [798, 513] width 68 height 18
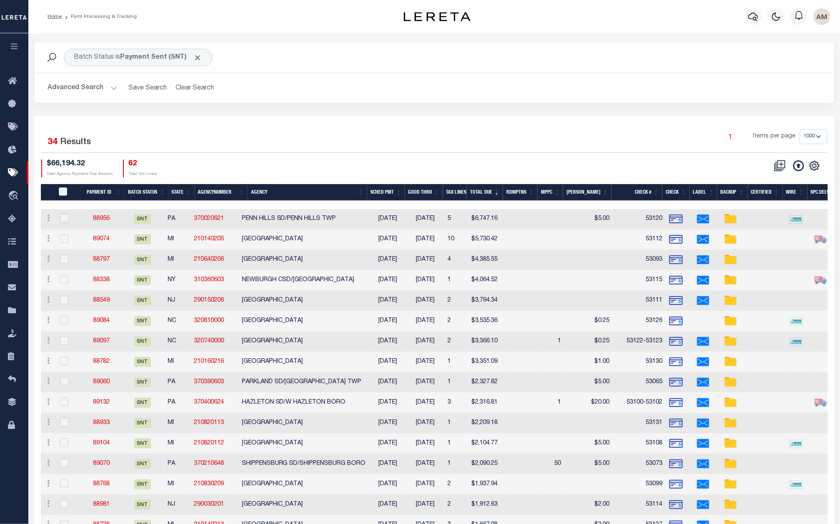
click at [97, 254] on td "88797" at bounding box center [101, 260] width 39 height 20
checkbox input "true"
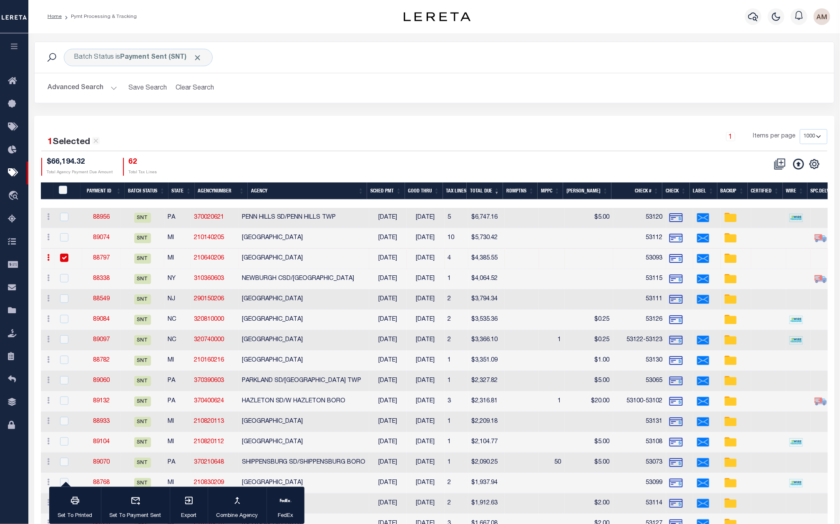
click at [101, 257] on link "88797" at bounding box center [101, 259] width 17 height 6
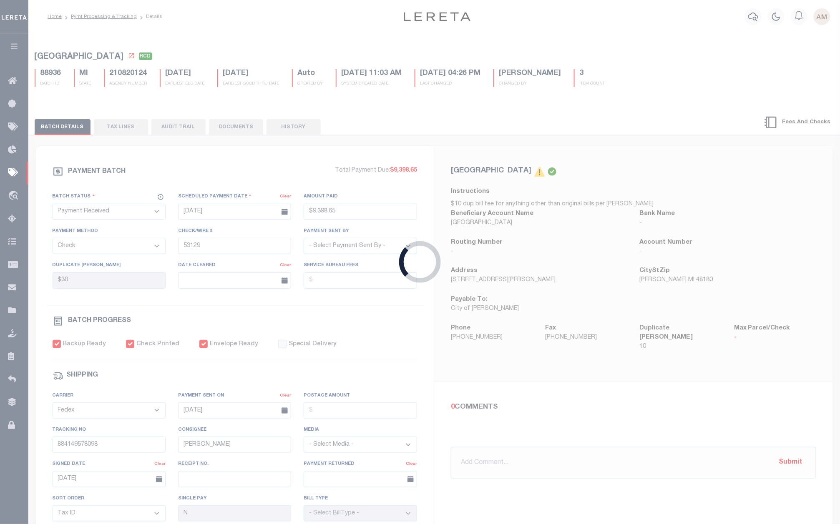
select select "SNT"
type input "$4,385.55"
type input "53093"
type input "884149449813"
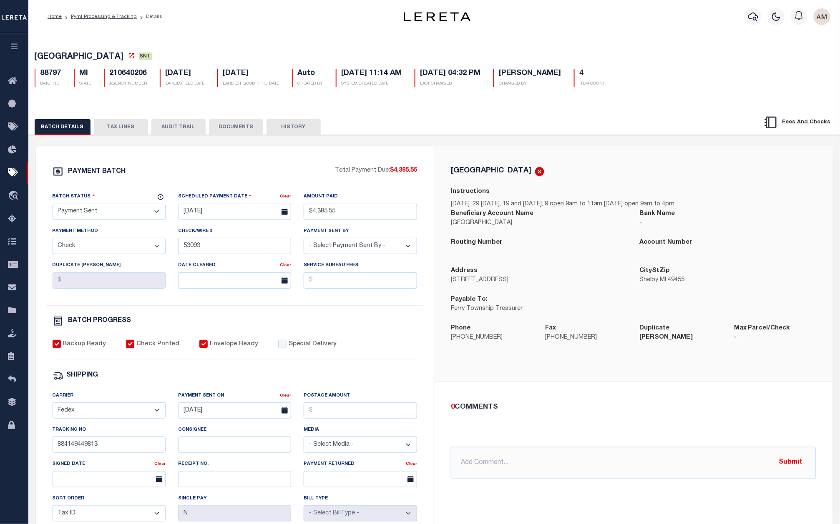
drag, startPoint x: 235, startPoint y: 125, endPoint x: 339, endPoint y: 139, distance: 105.1
click at [235, 125] on button "DOCUMENTS" at bounding box center [236, 127] width 54 height 16
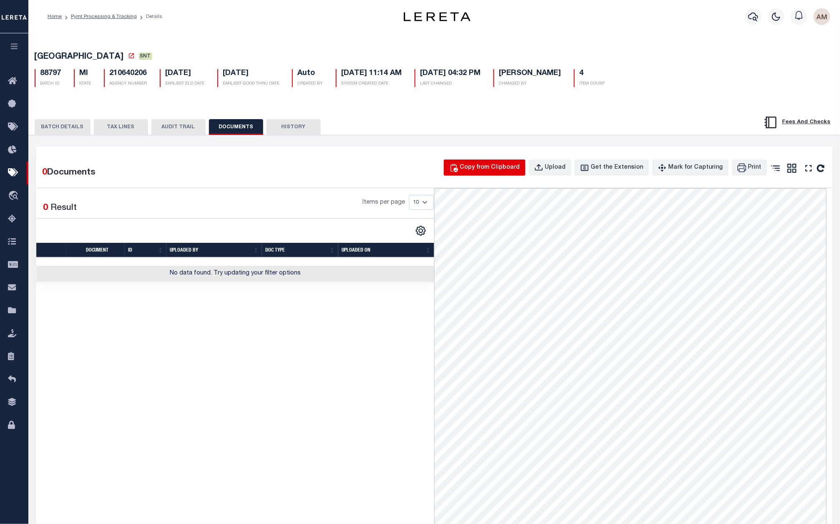
click at [509, 165] on div "Copy from Clipboard" at bounding box center [490, 167] width 60 height 9
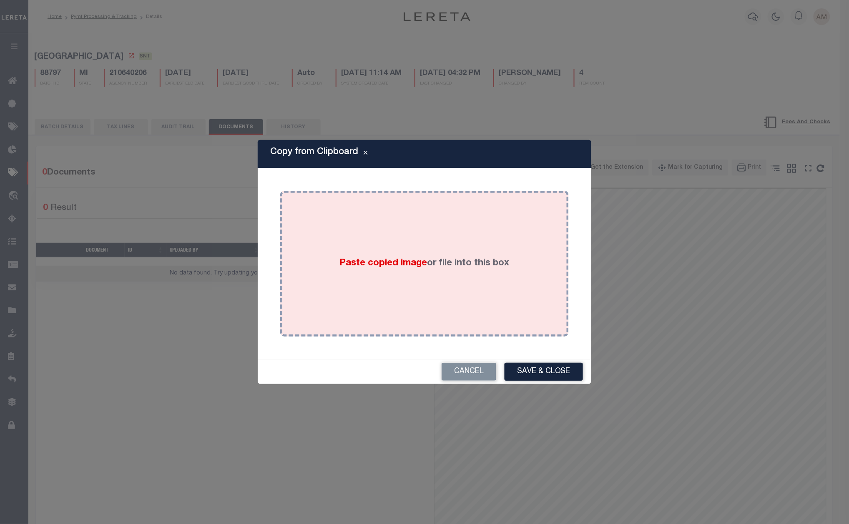
click at [486, 248] on div "Paste copied image or file into this box" at bounding box center [424, 263] width 276 height 133
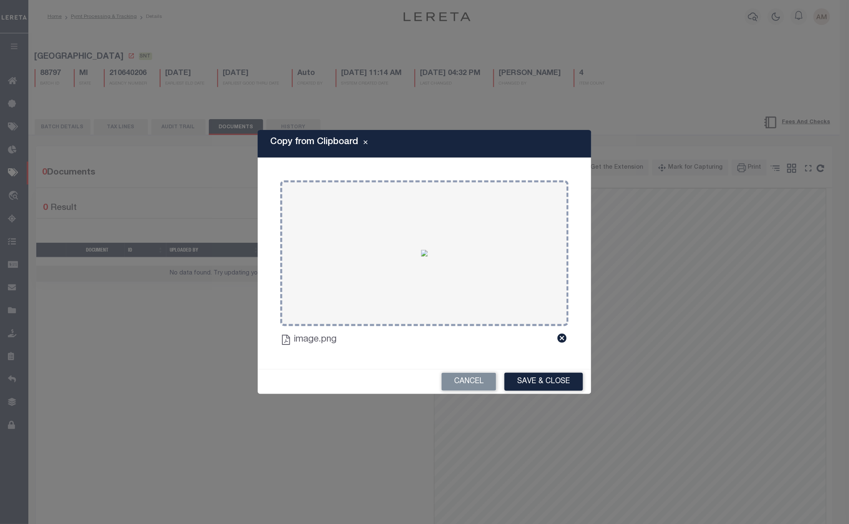
click at [561, 392] on div "Cancel Save & Close" at bounding box center [424, 382] width 333 height 25
click at [564, 381] on button "Save & Close" at bounding box center [543, 382] width 78 height 18
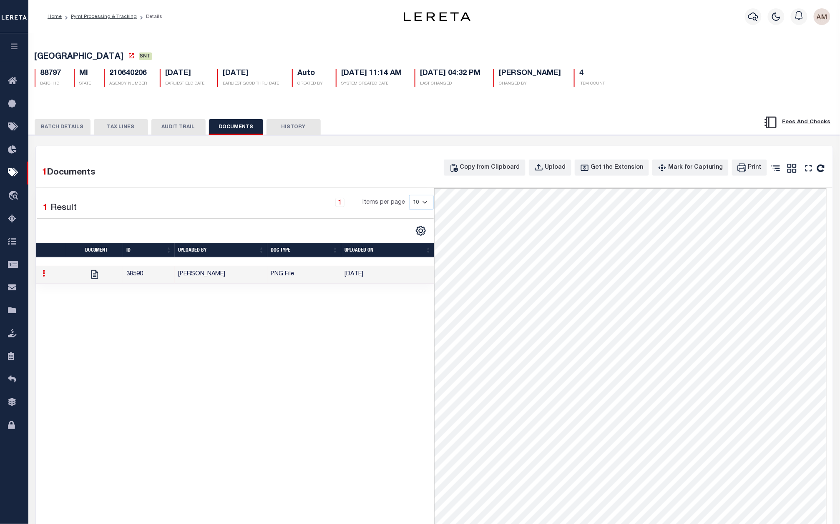
click at [66, 122] on button "BATCH DETAILS" at bounding box center [63, 127] width 56 height 16
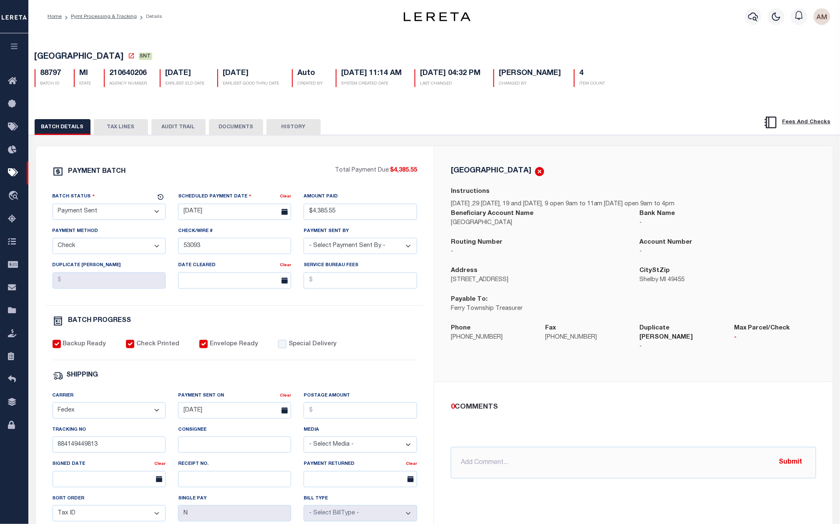
click at [123, 208] on select "- Select Status - Scheduled for Payment Ready For Payment Payment Sent Cleared …" at bounding box center [109, 212] width 113 height 16
select select "CAC"
click at [53, 206] on select "- Select Status - Scheduled for Payment Ready For Payment Payment Sent Cleared …" at bounding box center [109, 212] width 113 height 16
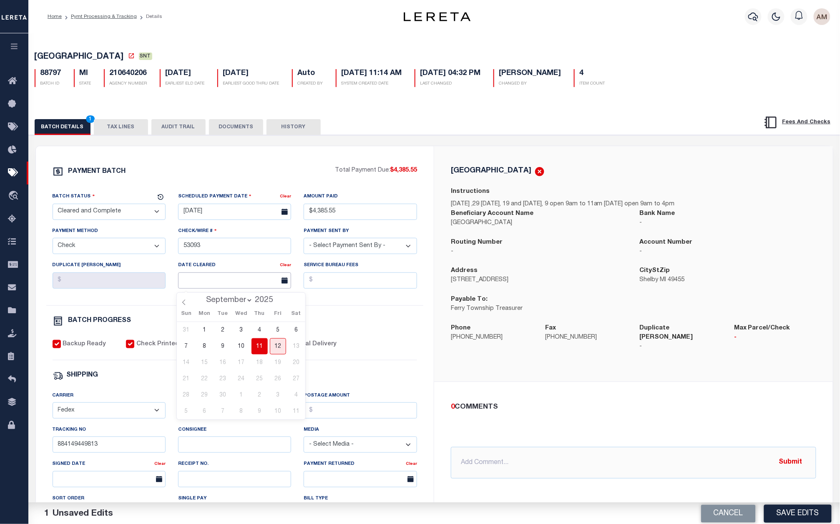
click at [213, 281] on input "text" at bounding box center [234, 281] width 113 height 16
click at [242, 347] on span "10" at bounding box center [241, 346] width 16 height 16
type input "[DATE]"
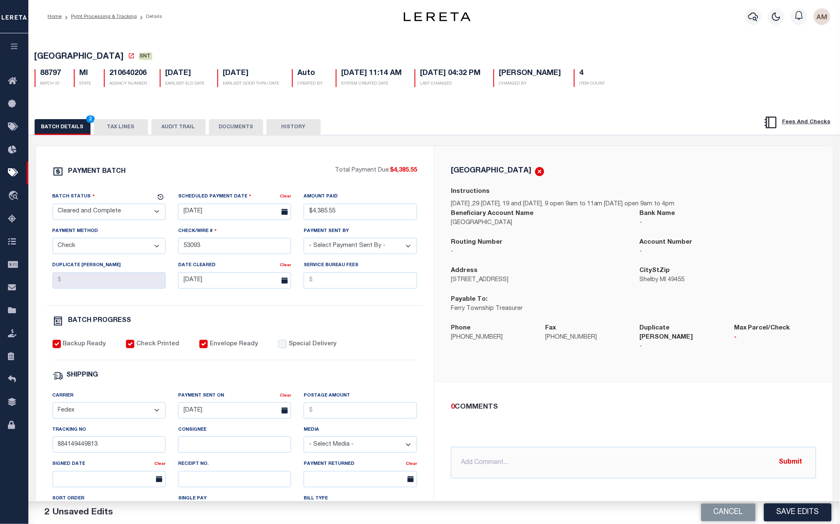
click at [348, 316] on div "PAYMENT BATCH Total Payment Due: $4,385.55 Batch Status - Select Status -" at bounding box center [235, 390] width 378 height 448
click at [787, 516] on button "Save Edits" at bounding box center [798, 513] width 68 height 18
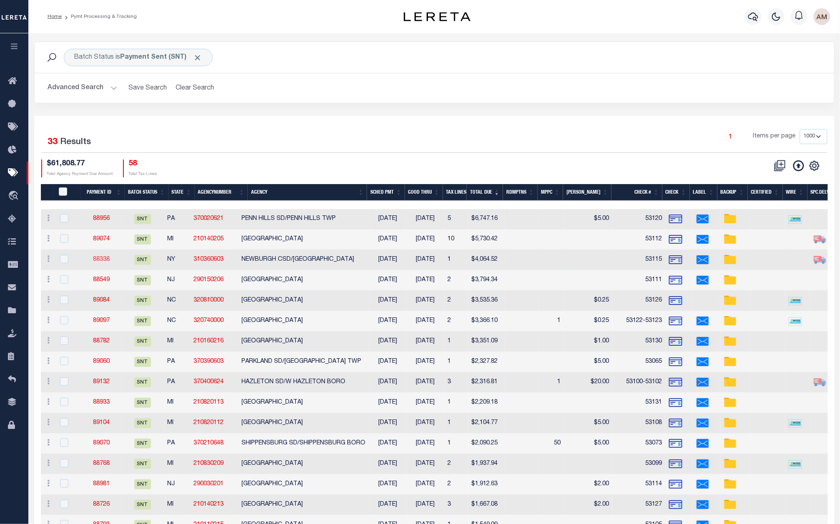
click at [100, 259] on link "88338" at bounding box center [101, 260] width 17 height 6
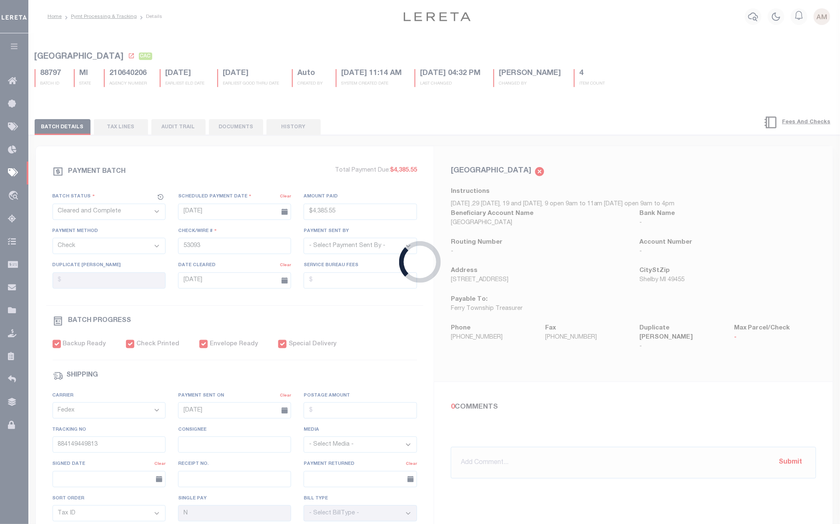
select select "SNT"
type input "$4,064.52"
type input "53115"
select select "[PERSON_NAME]"
checkbox input "true"
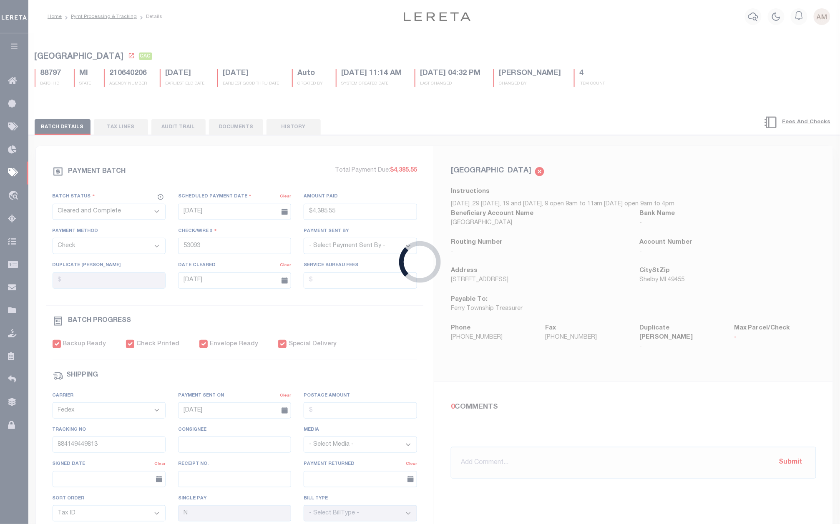
type input "$9.65"
type input "884150826920"
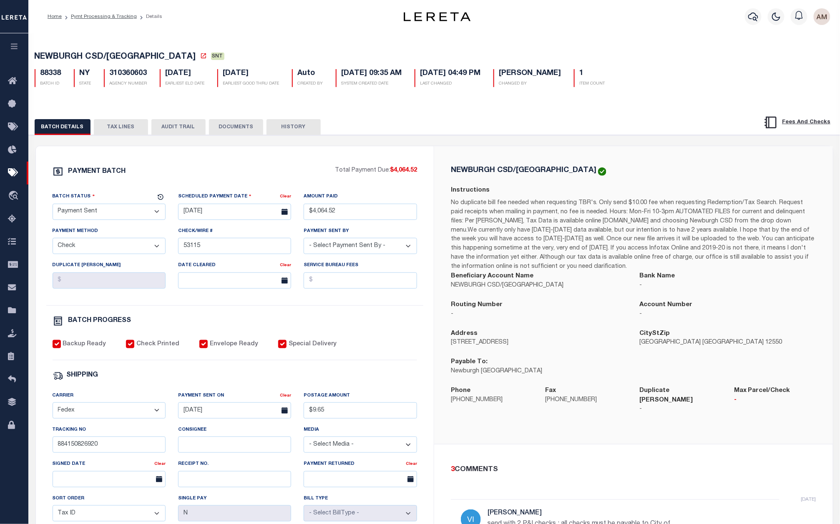
click at [209, 133] on button "DOCUMENTS" at bounding box center [236, 127] width 54 height 16
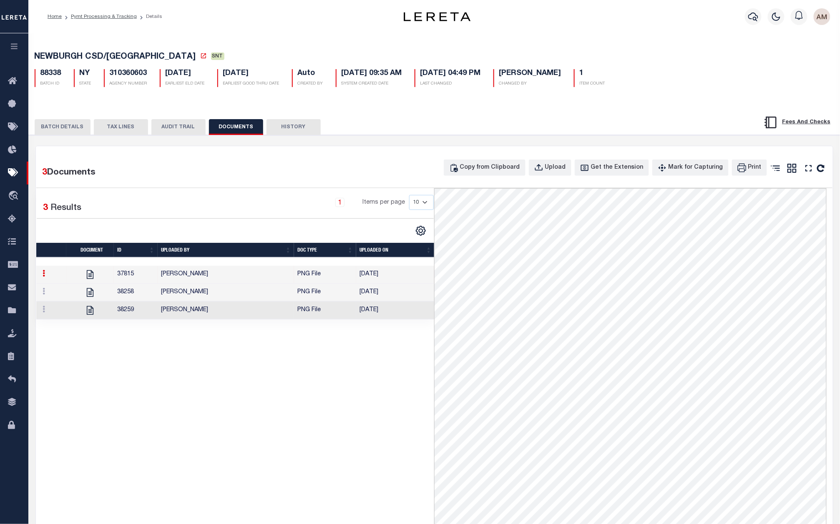
click at [251, 312] on td "[PERSON_NAME]" at bounding box center [226, 311] width 136 height 18
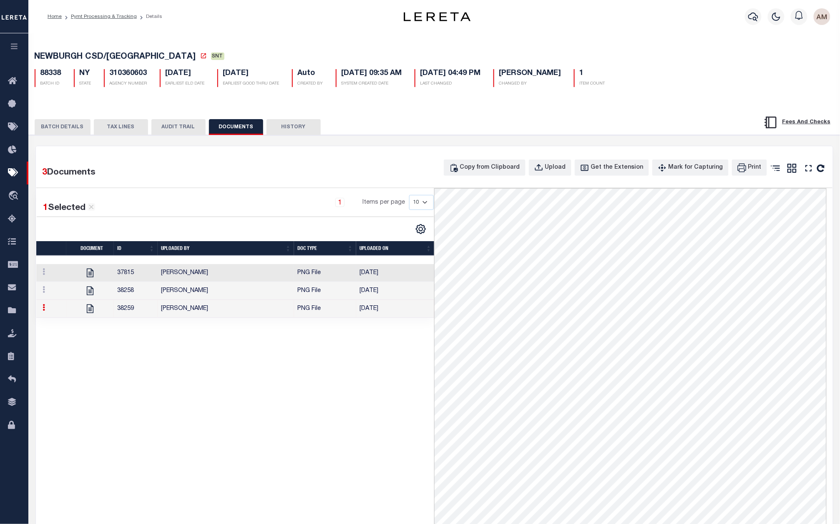
click at [198, 270] on td "[PERSON_NAME]" at bounding box center [226, 273] width 136 height 18
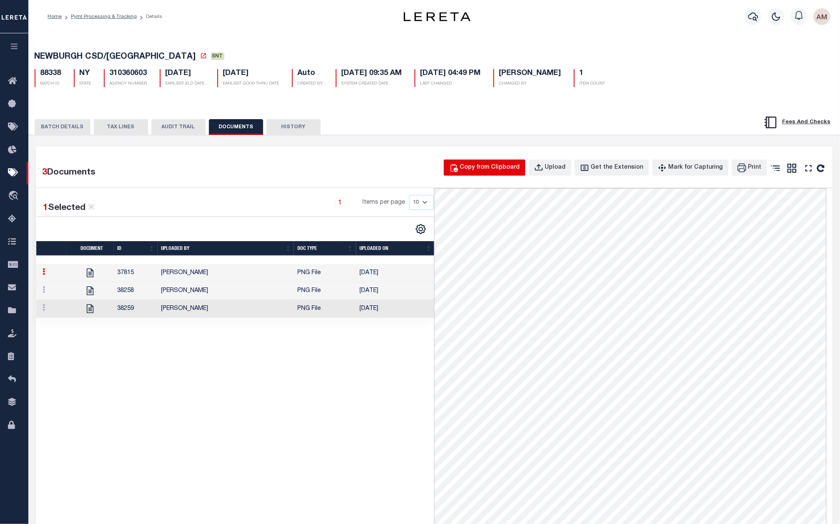
click at [486, 169] on div "Copy from Clipboard" at bounding box center [490, 167] width 60 height 9
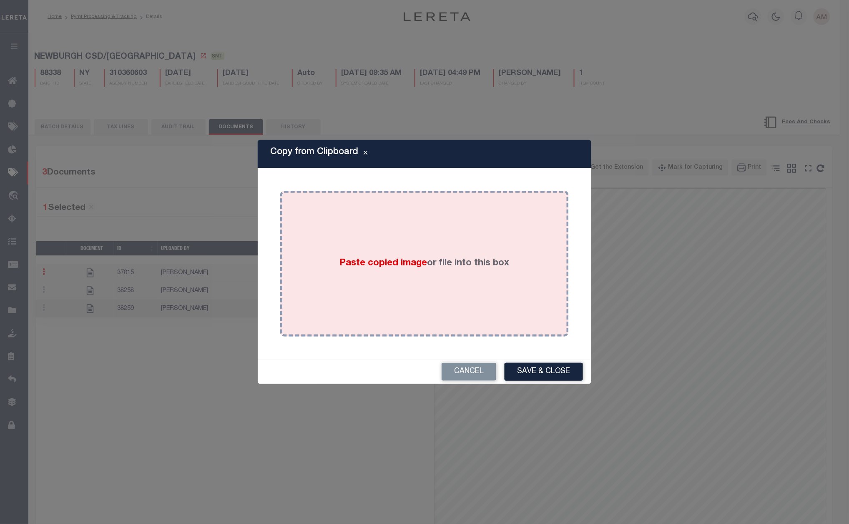
click at [489, 241] on div "Paste copied image or file into this box" at bounding box center [424, 263] width 276 height 133
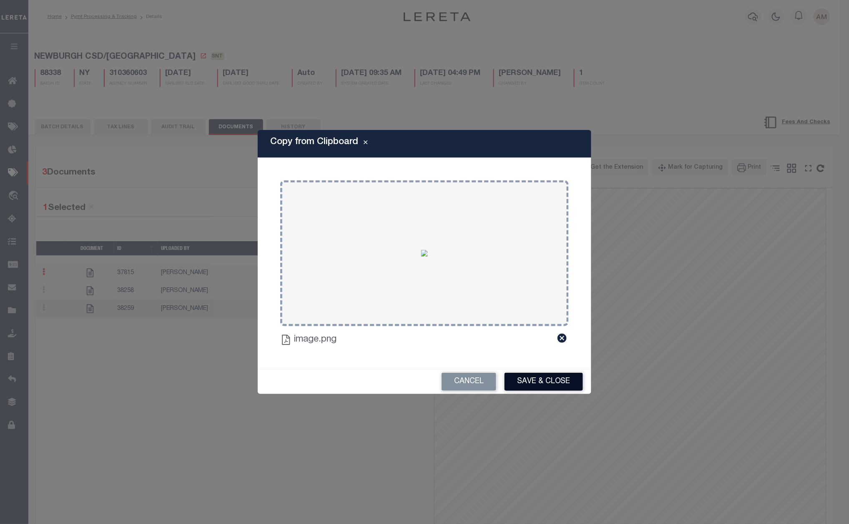
click at [542, 380] on button "Save & Close" at bounding box center [543, 382] width 78 height 18
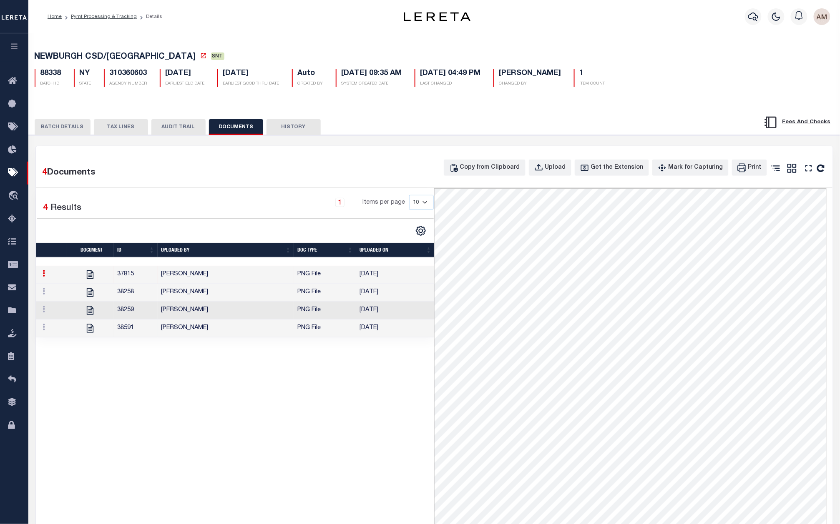
click at [203, 329] on td "[PERSON_NAME]" at bounding box center [226, 329] width 136 height 18
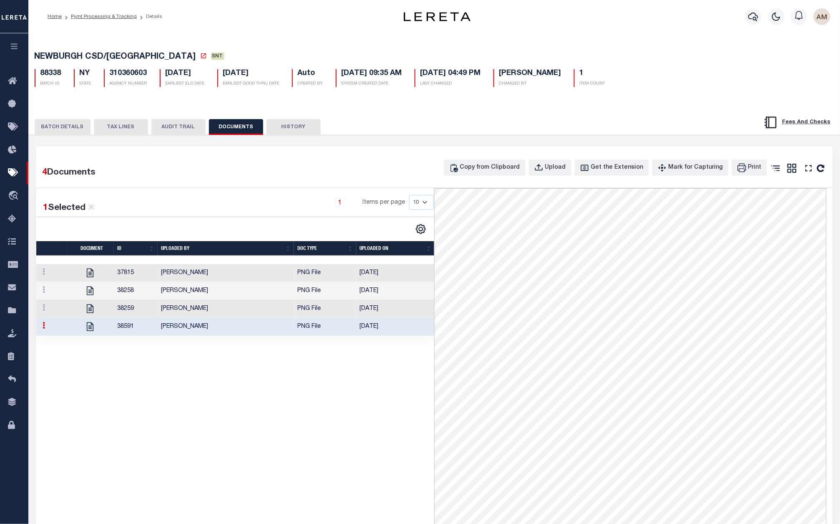
click at [63, 120] on button "BATCH DETAILS" at bounding box center [63, 127] width 56 height 16
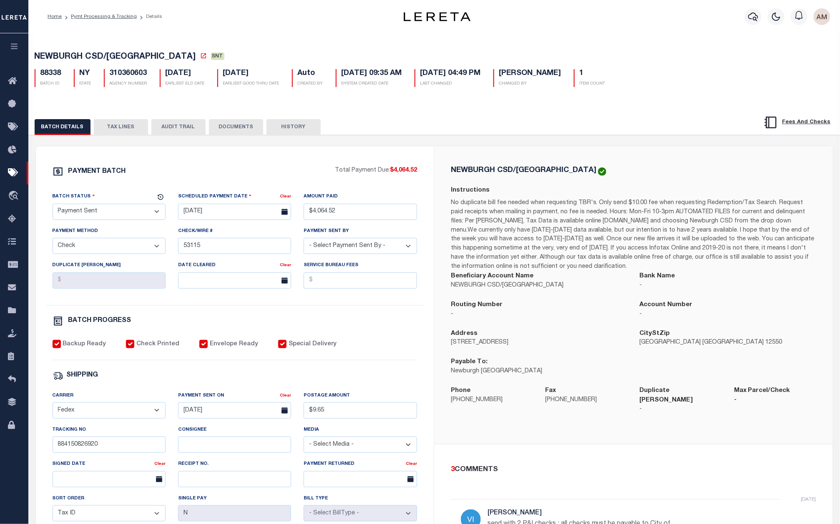
drag, startPoint x: 102, startPoint y: 208, endPoint x: 104, endPoint y: 216, distance: 7.8
click at [102, 208] on select "- Select Status - Scheduled for Payment Ready For Payment Payment Sent Cleared …" at bounding box center [109, 212] width 113 height 16
select select "CAC"
click at [53, 206] on select "- Select Status - Scheduled for Payment Ready For Payment Payment Sent Cleared …" at bounding box center [109, 212] width 113 height 16
click at [221, 277] on input "text" at bounding box center [234, 281] width 113 height 16
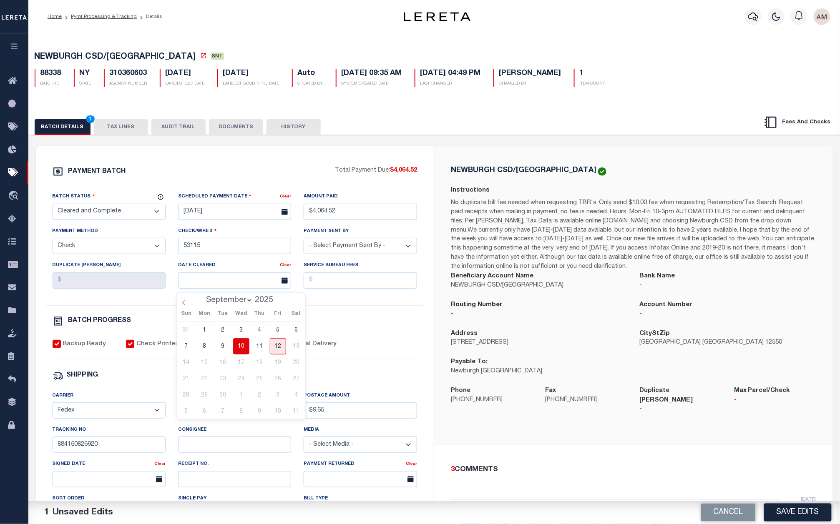
click at [244, 345] on span "10" at bounding box center [241, 346] width 16 height 16
type input "[DATE]"
drag, startPoint x: 817, startPoint y: 516, endPoint x: 816, endPoint y: 521, distance: 4.5
click at [817, 516] on button "Save Edits" at bounding box center [798, 513] width 68 height 18
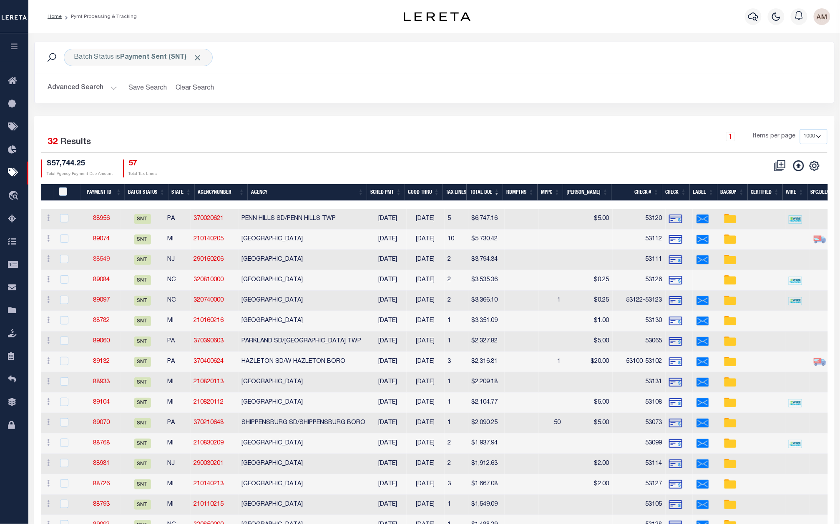
click at [103, 259] on link "88549" at bounding box center [101, 260] width 17 height 6
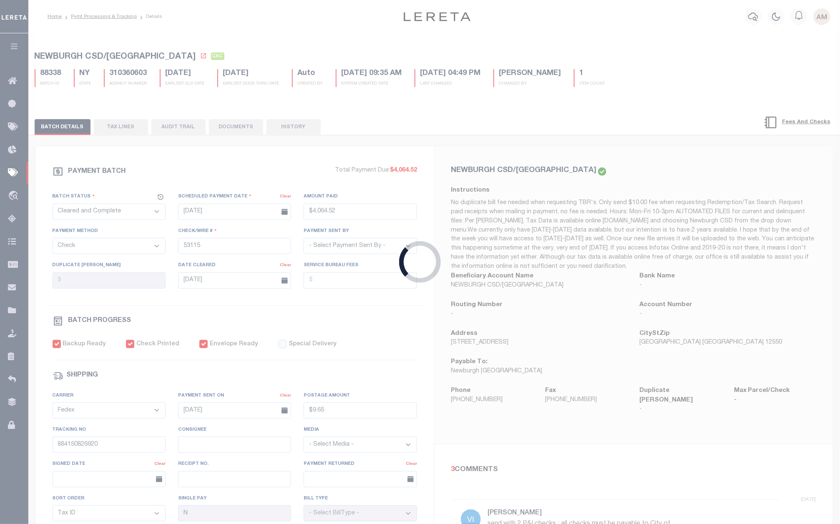
select select "SNT"
type input "$3,794.34"
type input "53111"
select select "[PERSON_NAME]"
checkbox input "false"
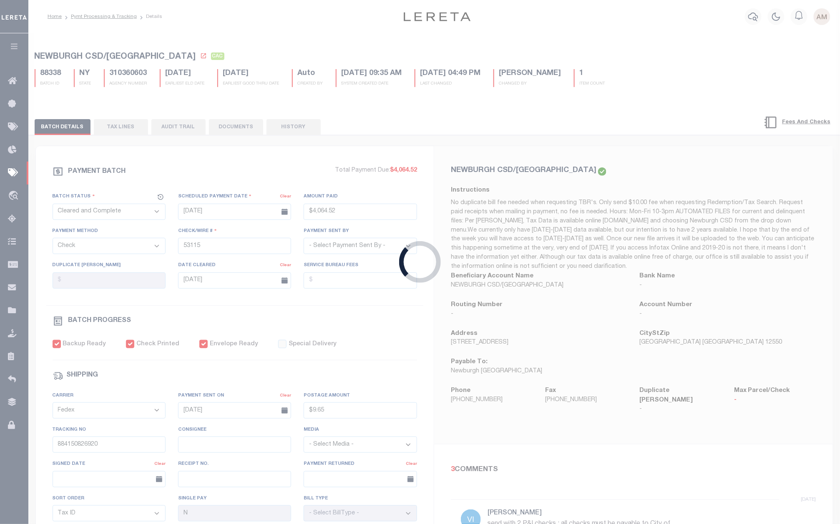
type input "$9.65"
type input "884149449206"
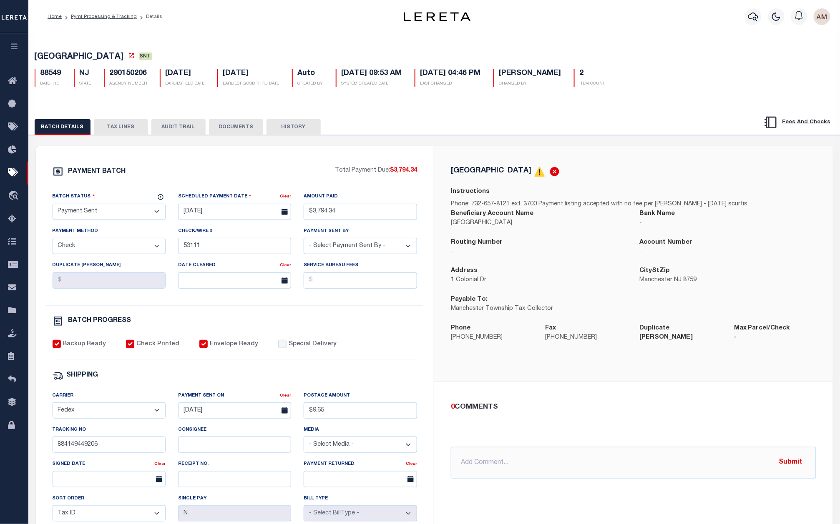
click at [248, 118] on div "BATCH DETAILS TAX LINES AUDIT TRAIL DOCUMENTS HISTORY" at bounding box center [434, 124] width 832 height 21
click at [248, 124] on button "DOCUMENTS" at bounding box center [236, 127] width 54 height 16
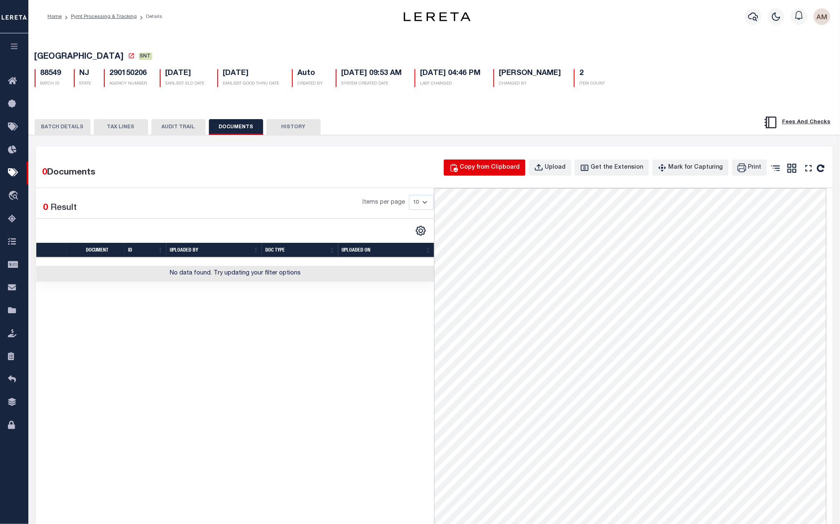
click at [498, 163] on button "Copy from Clipboard" at bounding box center [485, 168] width 82 height 16
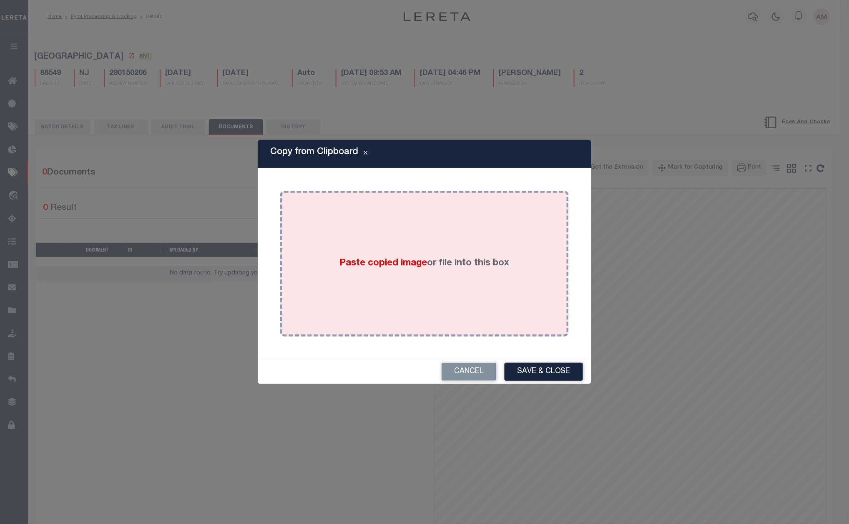
click at [492, 237] on div "Paste copied image or file into this box" at bounding box center [424, 263] width 276 height 133
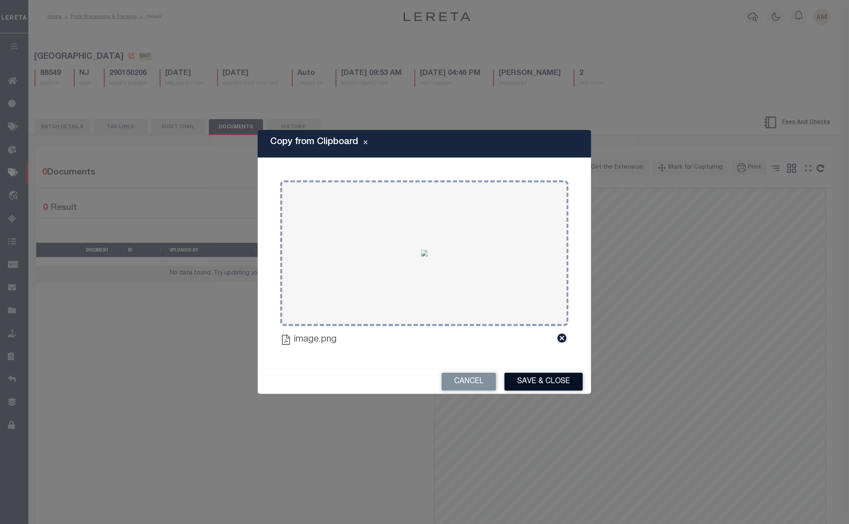
click at [560, 377] on button "Save & Close" at bounding box center [543, 382] width 78 height 18
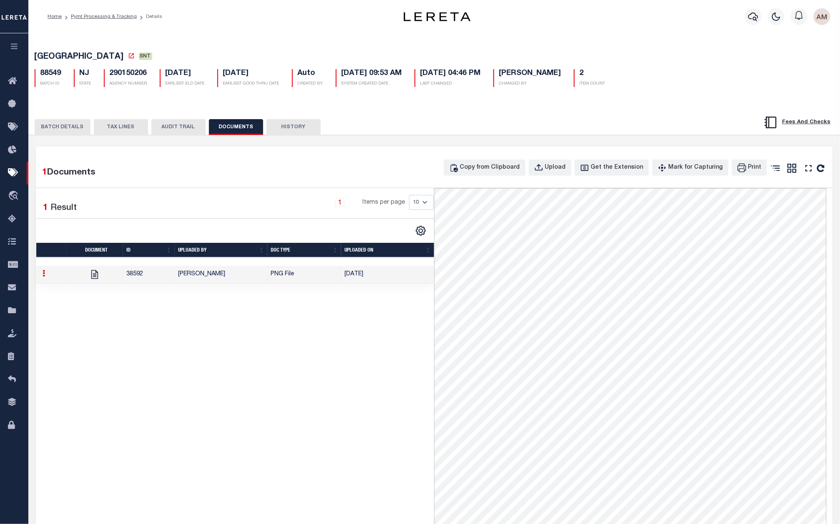
click at [67, 125] on button "BATCH DETAILS" at bounding box center [63, 127] width 56 height 16
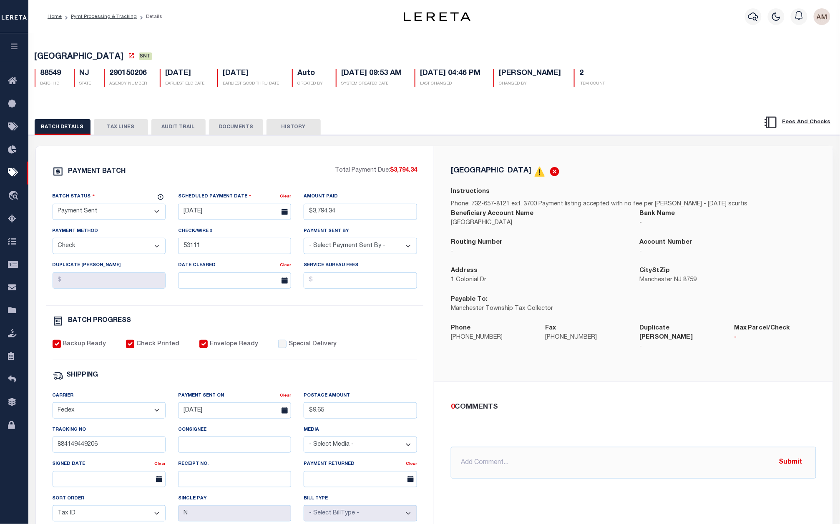
click at [90, 212] on select "- Select Status - Scheduled for Payment Ready For Payment Payment Sent Cleared …" at bounding box center [109, 212] width 113 height 16
select select "CAC"
click at [53, 206] on select "- Select Status - Scheduled for Payment Ready For Payment Payment Sent Cleared …" at bounding box center [109, 212] width 113 height 16
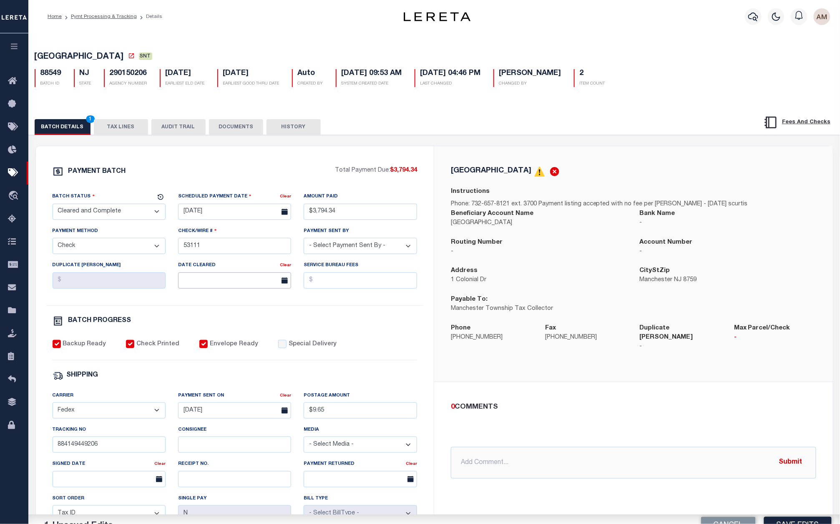
click at [213, 279] on input "text" at bounding box center [234, 281] width 113 height 16
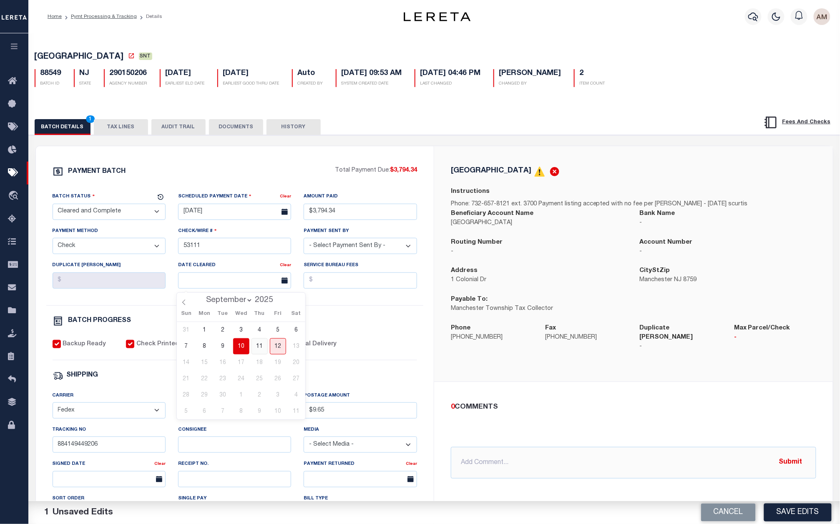
click at [264, 347] on span "11" at bounding box center [259, 346] width 16 height 16
type input "[DATE]"
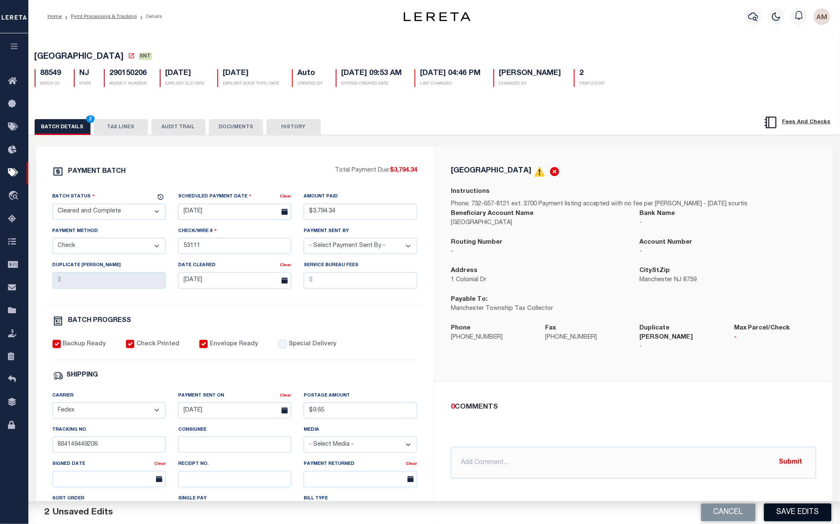
click at [802, 510] on button "Save Edits" at bounding box center [798, 513] width 68 height 18
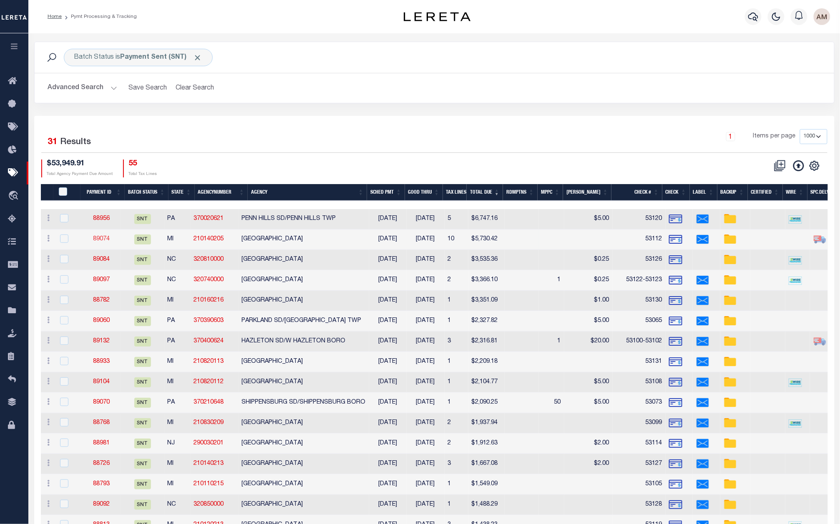
click at [105, 238] on link "89074" at bounding box center [101, 239] width 17 height 6
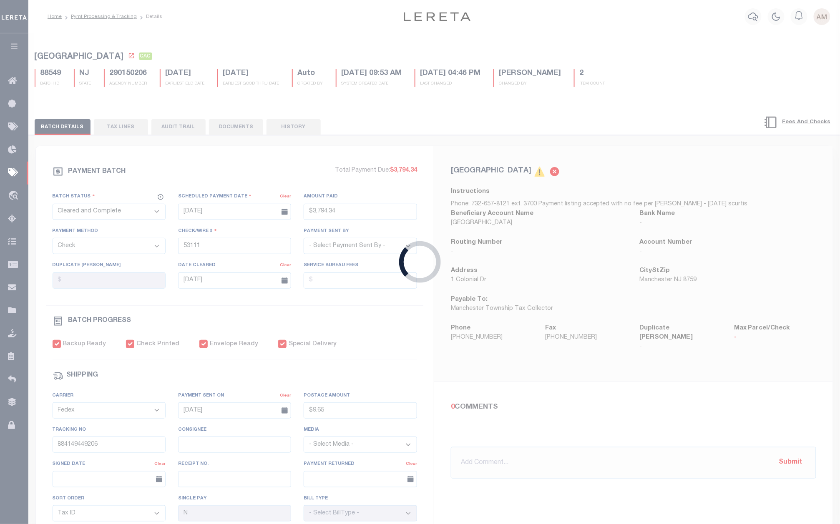
select select "SNT"
type input "$5,730.42"
type input "53112"
select select "[PERSON_NAME]"
checkbox input "true"
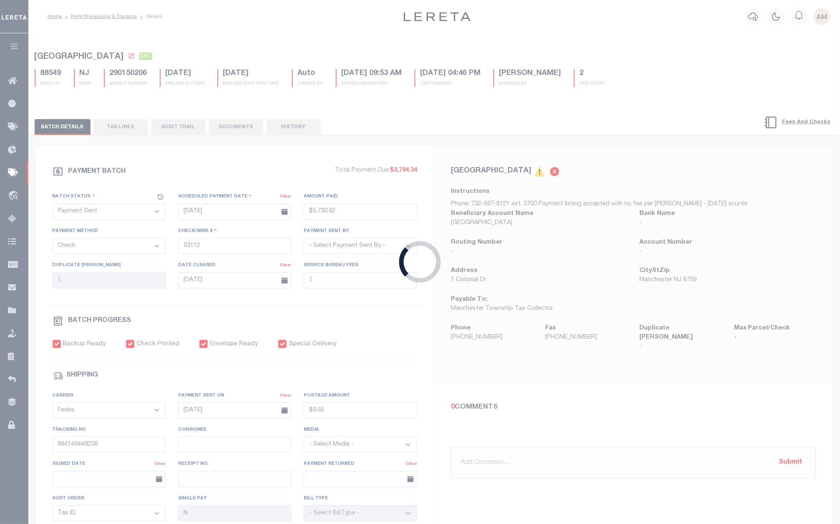
type input "$9.65"
type input "884149452202"
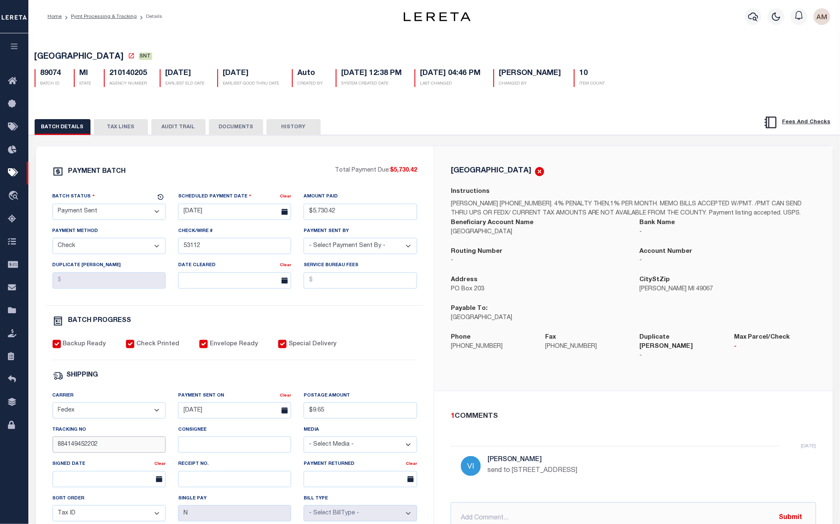
click at [113, 452] on input "884149452202" at bounding box center [109, 445] width 113 height 16
click at [101, 15] on link "Pymt Processing & Tracking" at bounding box center [104, 16] width 66 height 5
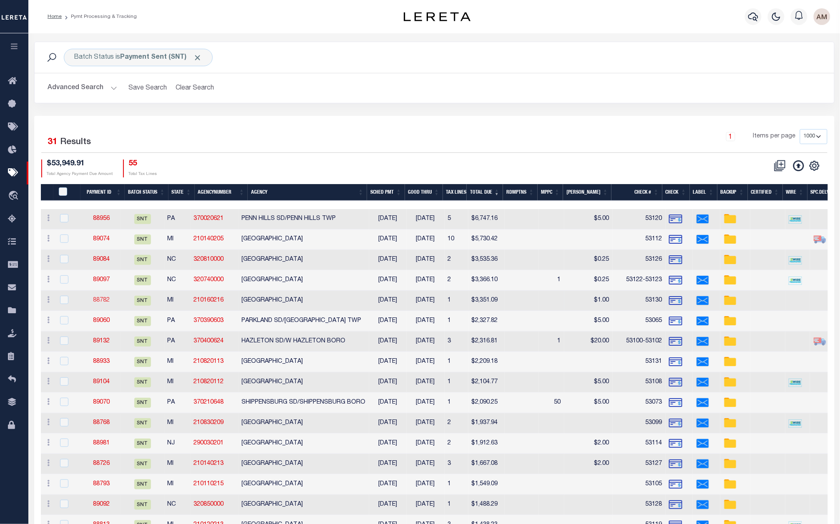
click at [103, 298] on link "88782" at bounding box center [101, 301] width 17 height 6
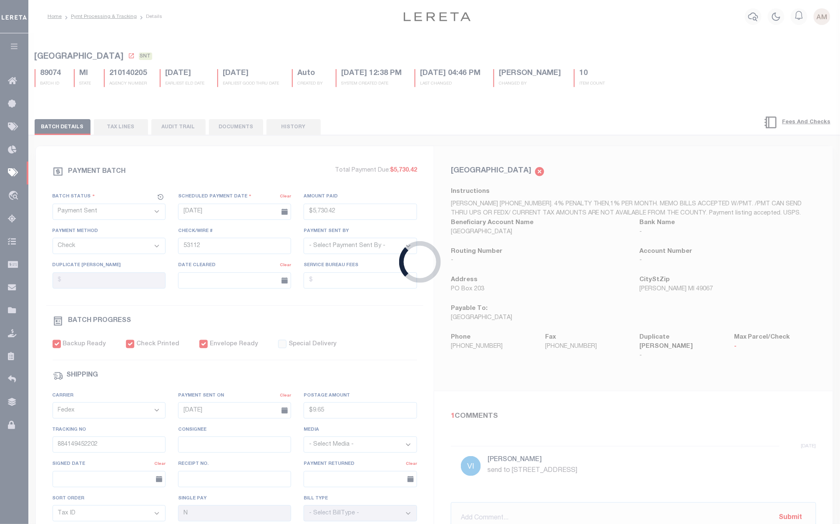
type input "$3,351.09"
type input "53130"
select select "[PERSON_NAME]"
type input "$1"
checkbox input "false"
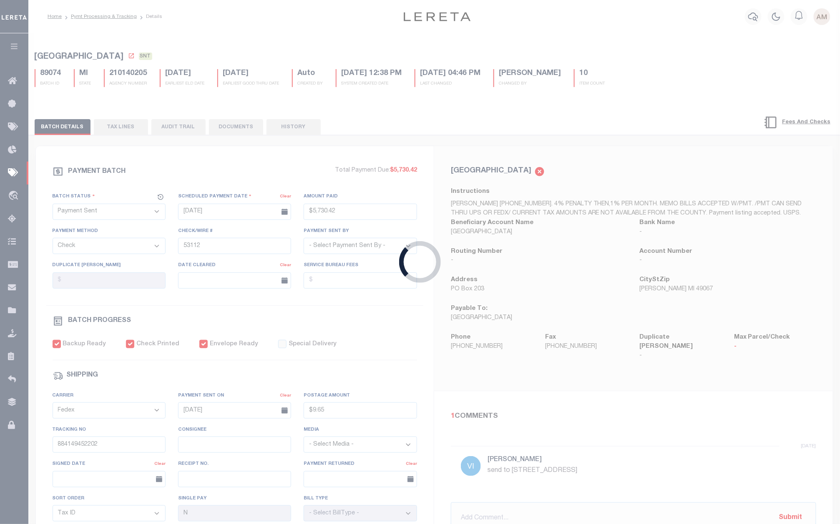
type input "884149578867"
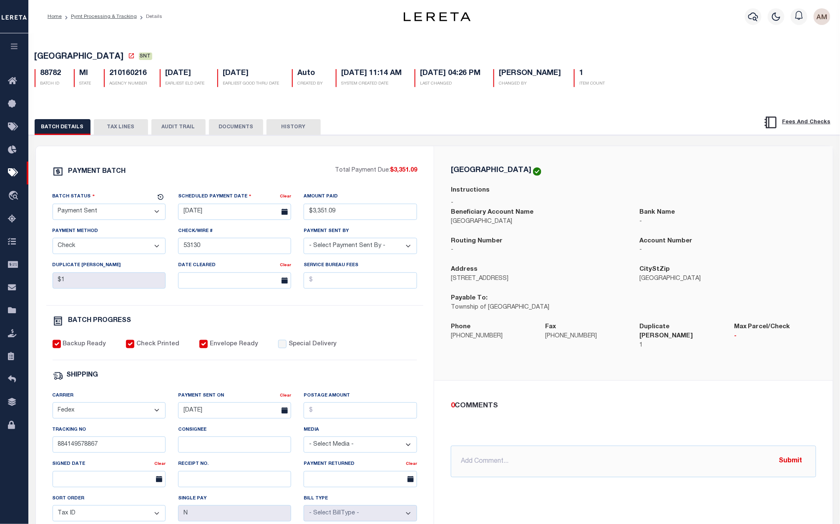
click at [244, 133] on button "DOCUMENTS" at bounding box center [236, 127] width 54 height 16
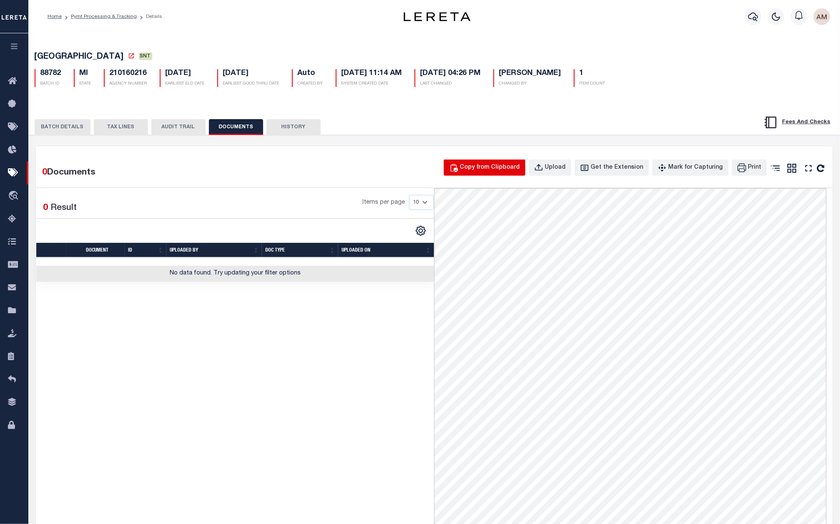
click at [458, 168] on icon "button" at bounding box center [453, 167] width 9 height 9
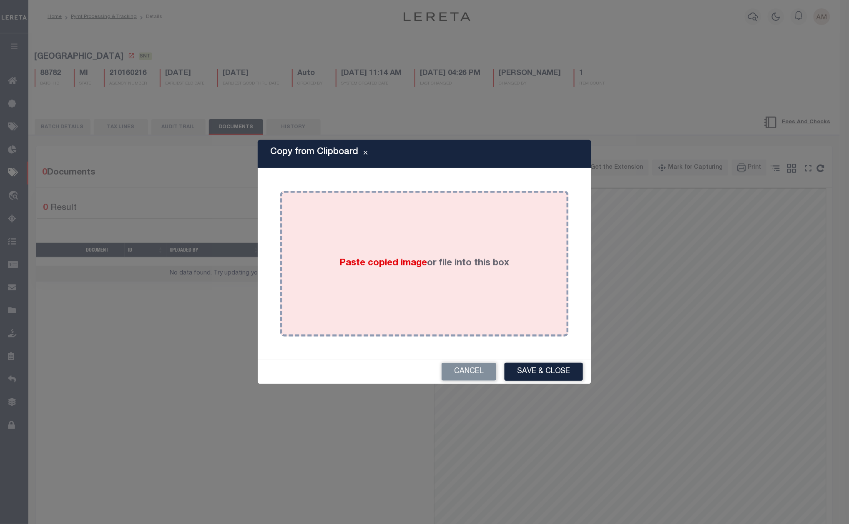
click at [465, 253] on div "Paste copied image or file into this box" at bounding box center [424, 263] width 276 height 133
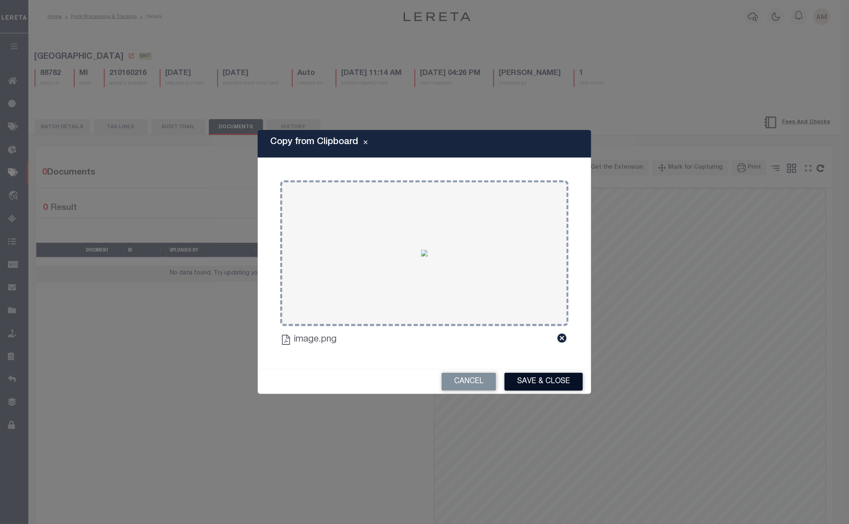
click at [544, 379] on button "Save & Close" at bounding box center [543, 382] width 78 height 18
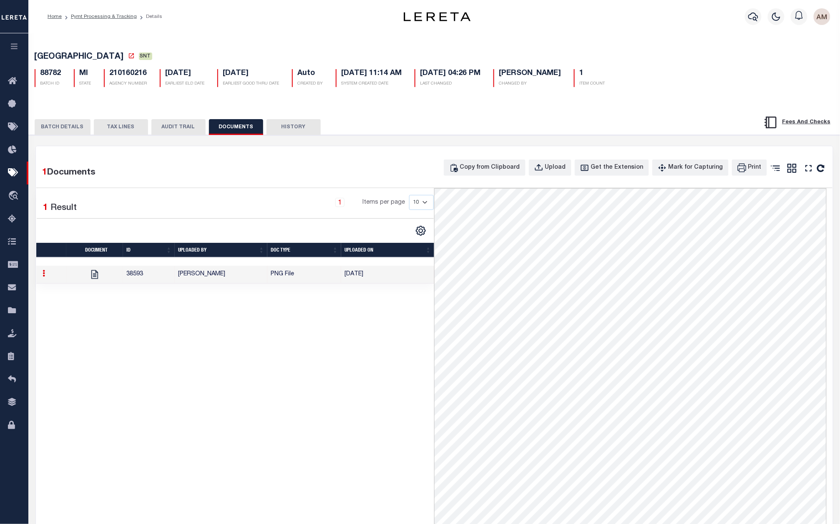
click at [59, 127] on button "BATCH DETAILS" at bounding box center [63, 127] width 56 height 16
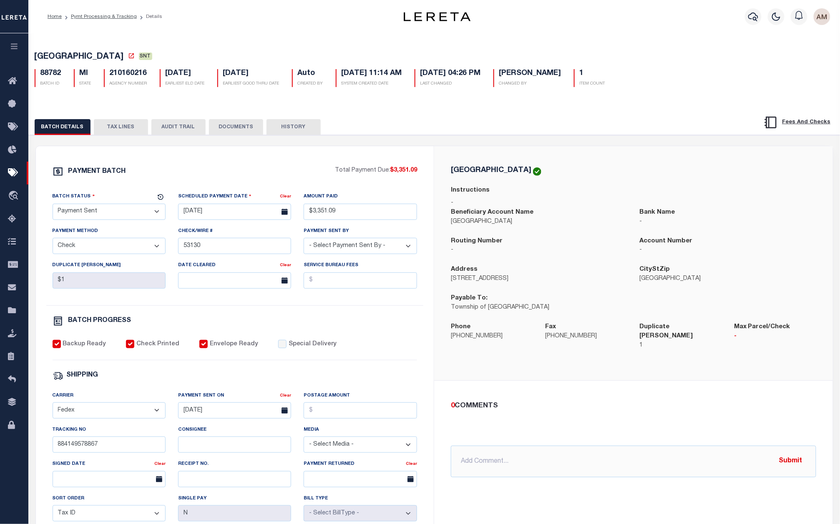
drag, startPoint x: 93, startPoint y: 208, endPoint x: 97, endPoint y: 214, distance: 7.5
click at [93, 208] on select "- Select Status - Scheduled for Payment Ready For Payment Payment Sent Cleared …" at bounding box center [109, 212] width 113 height 16
select select "CAC"
click at [53, 206] on select "- Select Status - Scheduled for Payment Ready For Payment Payment Sent Cleared …" at bounding box center [109, 212] width 113 height 16
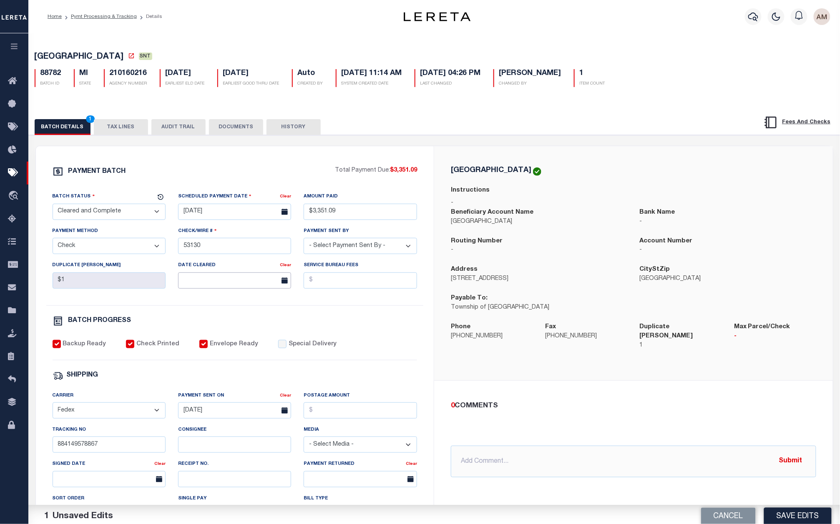
click at [261, 281] on input "text" at bounding box center [234, 281] width 113 height 16
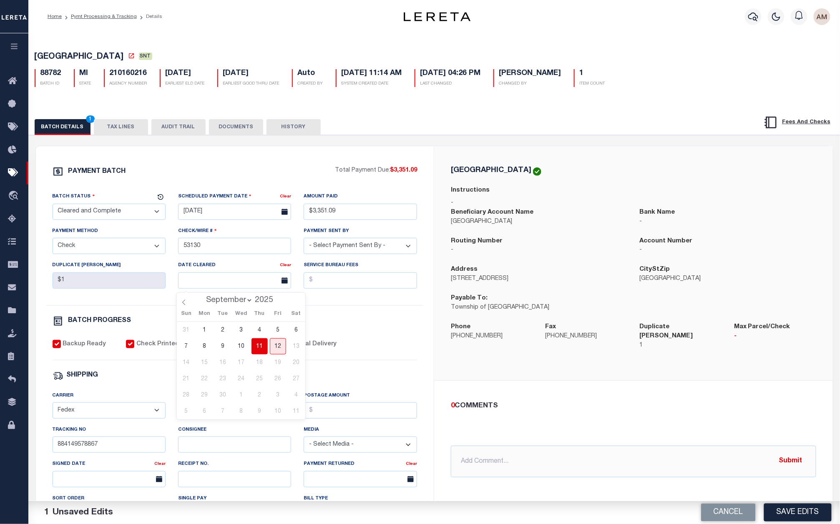
click at [261, 347] on span "11" at bounding box center [259, 346] width 16 height 16
type input "[DATE]"
click at [355, 327] on div "BATCH PROGRESS" at bounding box center [235, 321] width 365 height 11
click at [809, 512] on button "Save Edits" at bounding box center [798, 513] width 68 height 18
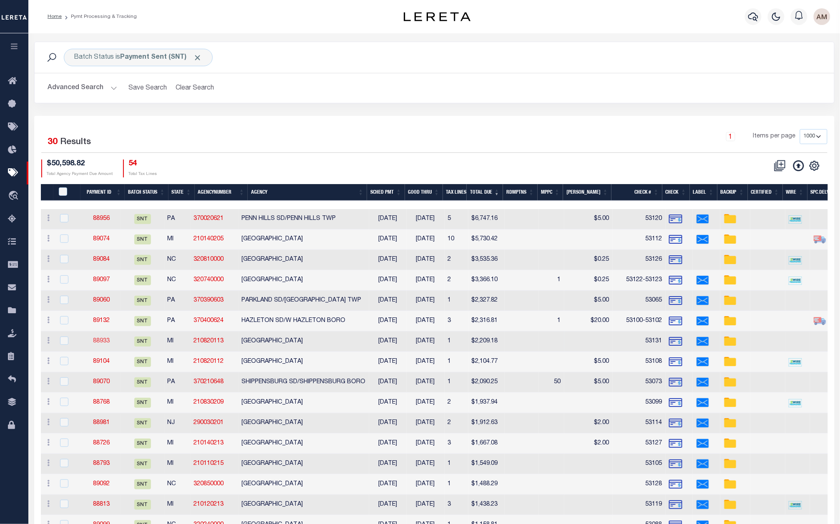
click at [108, 342] on link "88933" at bounding box center [101, 341] width 17 height 6
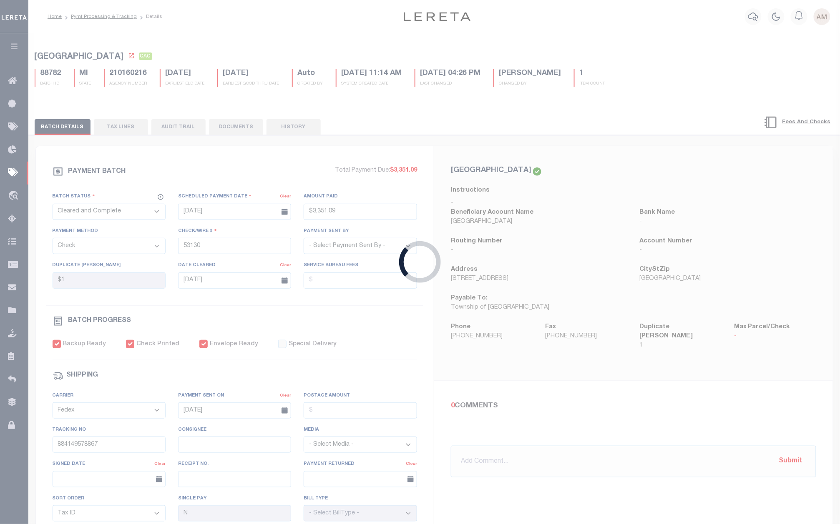
select select "SNT"
type input "$2,209.18"
type input "53131"
select select "[PERSON_NAME]"
type input "884149579462"
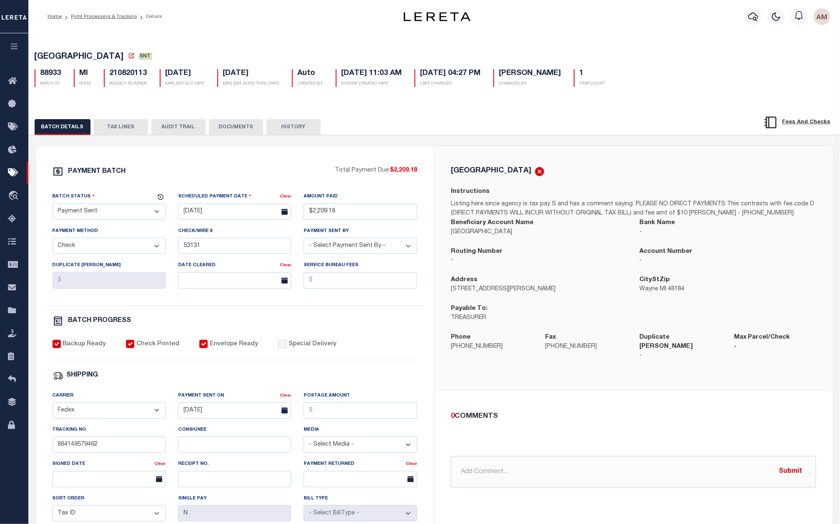
drag, startPoint x: 231, startPoint y: 123, endPoint x: 320, endPoint y: 166, distance: 98.8
click at [231, 123] on button "DOCUMENTS" at bounding box center [236, 127] width 54 height 16
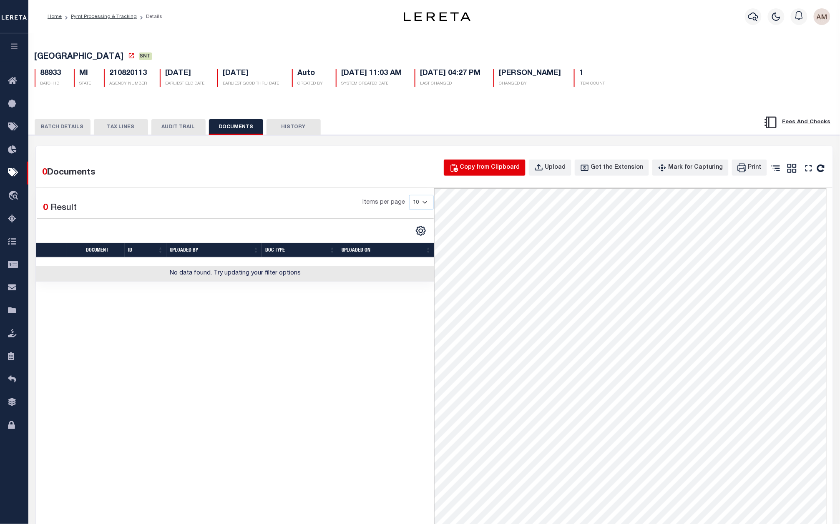
click at [503, 173] on div "Copy from Clipboard" at bounding box center [490, 167] width 60 height 9
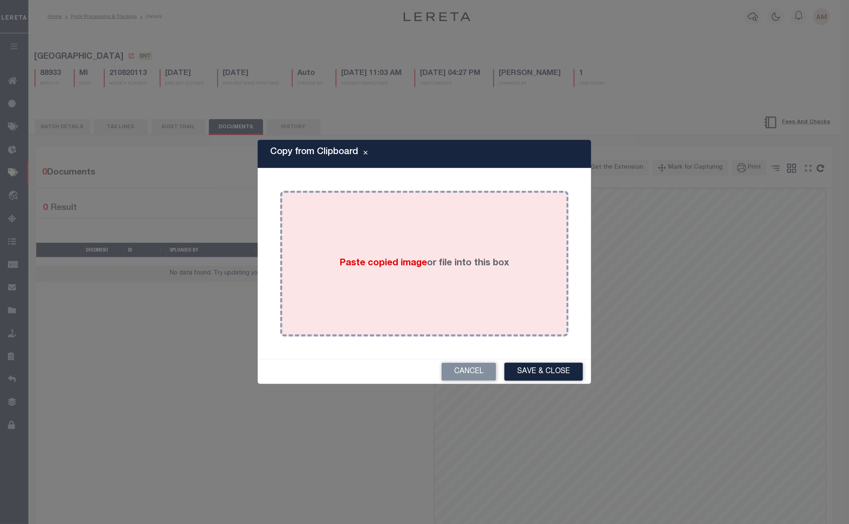
click at [485, 257] on label "Paste copied image or file into this box" at bounding box center [425, 264] width 170 height 14
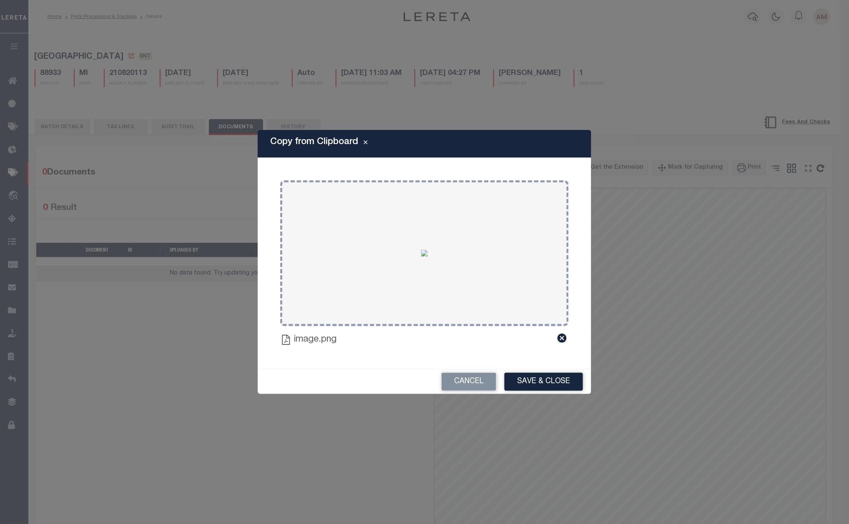
click at [542, 372] on div "Cancel Save & Close" at bounding box center [424, 382] width 333 height 25
drag, startPoint x: 547, startPoint y: 381, endPoint x: 539, endPoint y: 371, distance: 13.1
click at [546, 380] on button "Save & Close" at bounding box center [543, 382] width 78 height 18
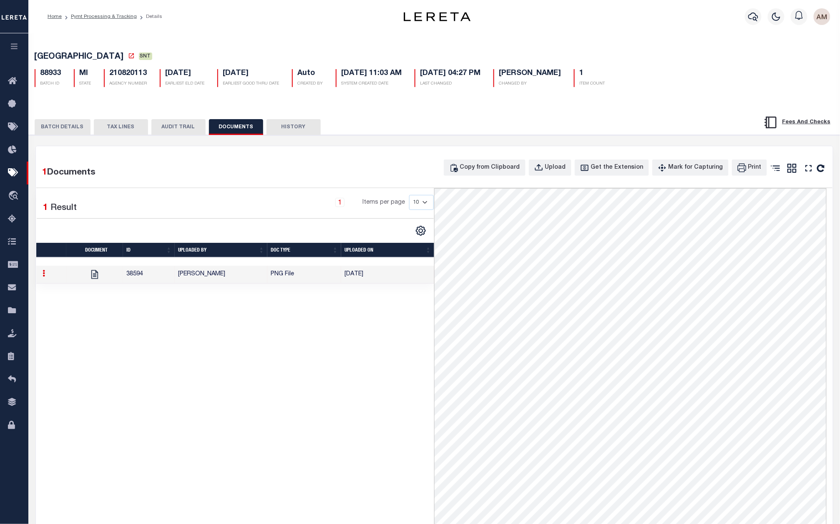
click at [70, 129] on button "BATCH DETAILS" at bounding box center [63, 127] width 56 height 16
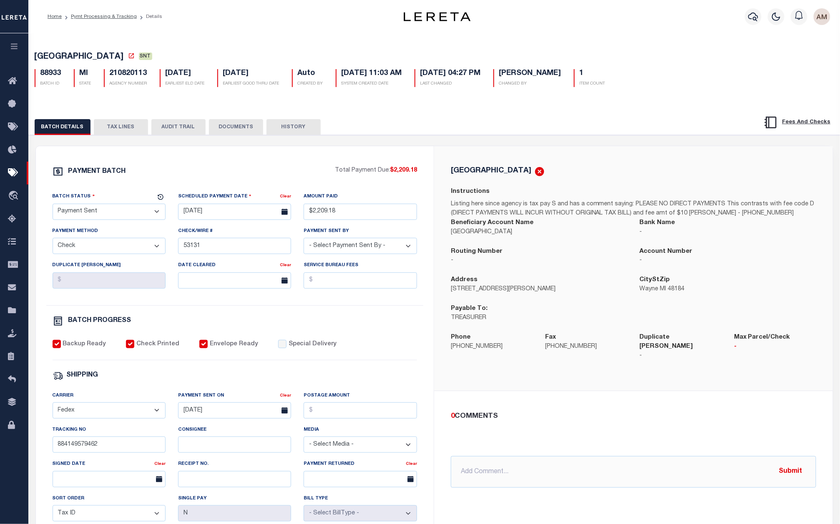
click at [74, 212] on select "- Select Status - Scheduled for Payment Ready For Payment Payment Sent Cleared …" at bounding box center [109, 212] width 113 height 16
select select "CAC"
click at [53, 206] on select "- Select Status - Scheduled for Payment Ready For Payment Payment Sent Cleared …" at bounding box center [109, 212] width 113 height 16
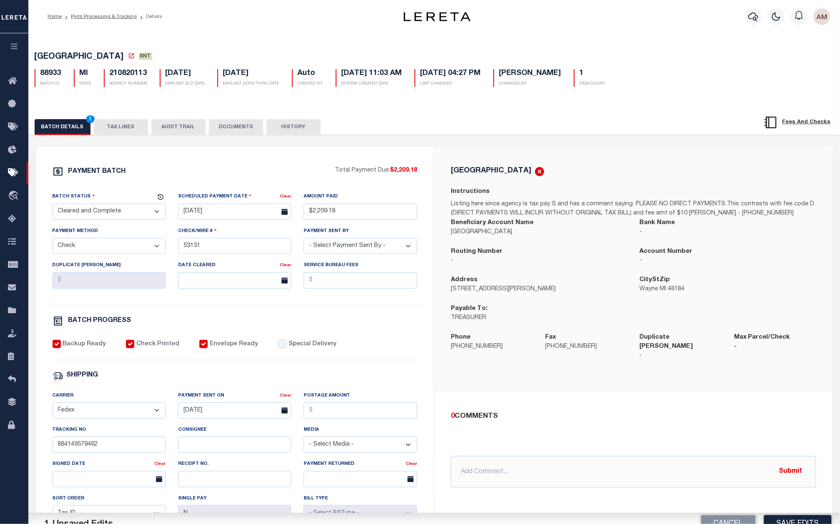
click at [229, 270] on div "Date Cleared" at bounding box center [229, 267] width 102 height 12
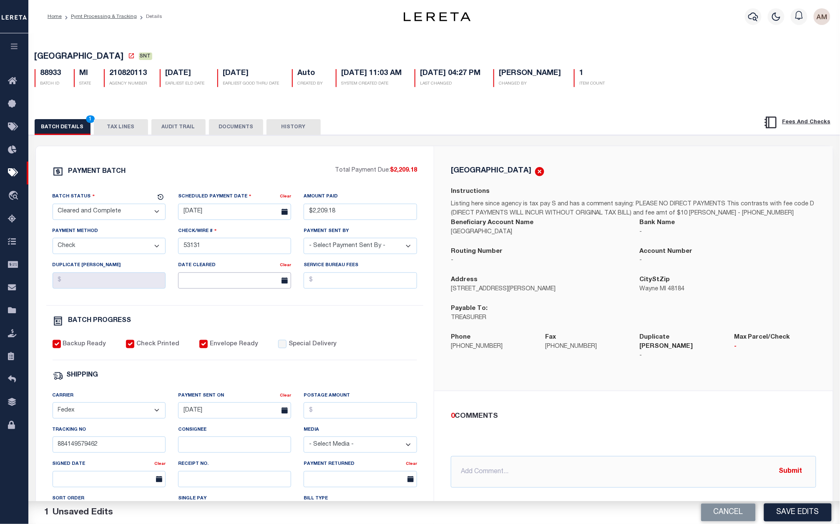
click at [233, 283] on input "text" at bounding box center [234, 281] width 113 height 16
click at [241, 347] on span "10" at bounding box center [241, 346] width 16 height 16
type input "[DATE]"
click at [347, 321] on div "BATCH PROGRESS" at bounding box center [235, 321] width 365 height 11
click at [239, 130] on button "DOCUMENTS" at bounding box center [236, 127] width 54 height 16
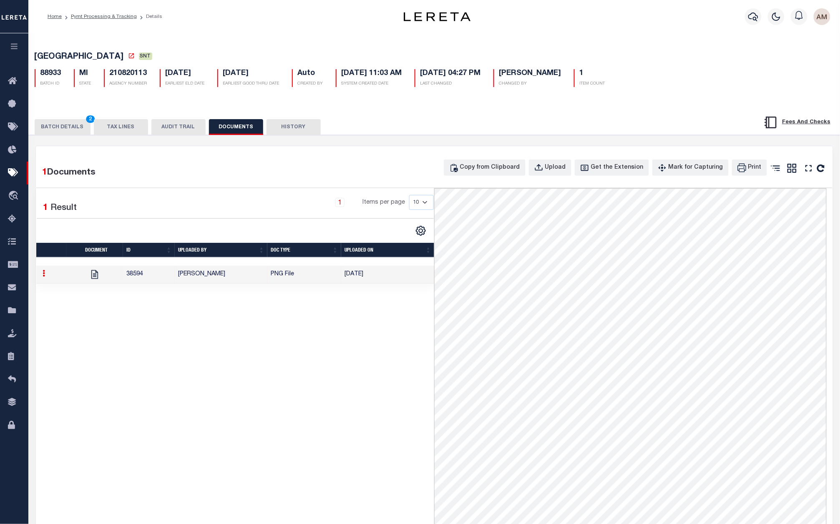
click at [57, 123] on button "BATCH DETAILS 2" at bounding box center [63, 127] width 56 height 16
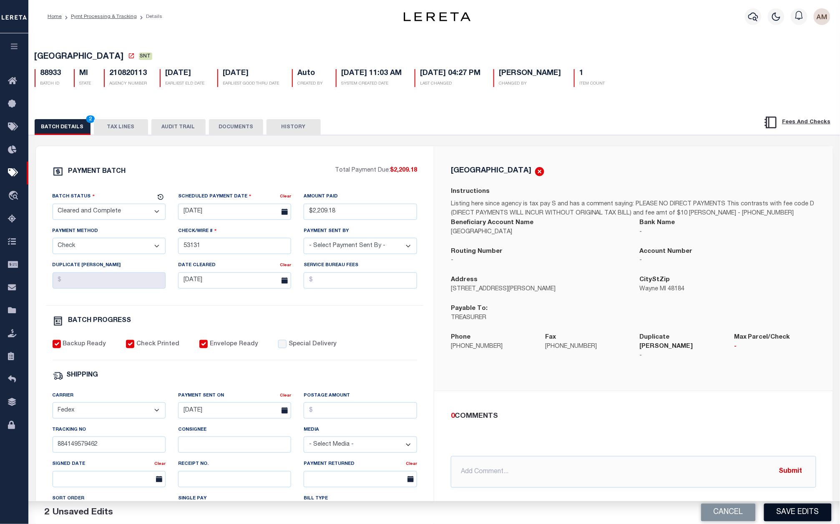
click at [792, 510] on button "Save Edits" at bounding box center [798, 513] width 68 height 18
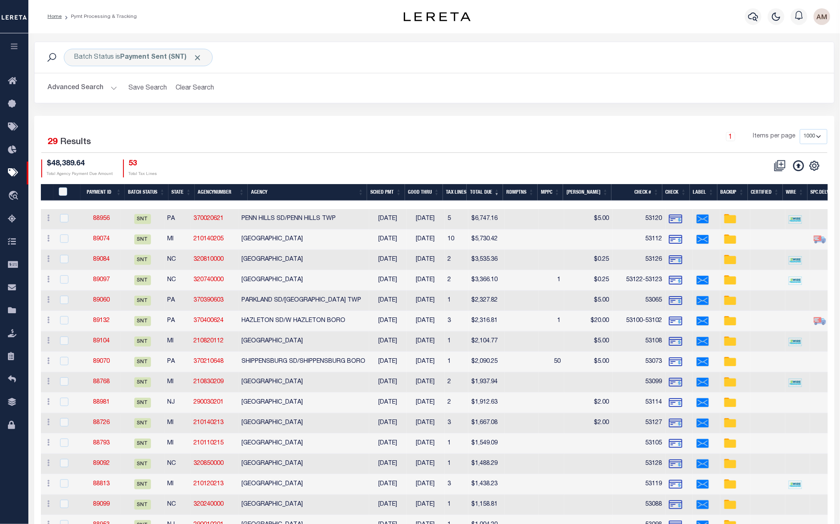
click at [95, 87] on button "Advanced Search" at bounding box center [82, 88] width 69 height 16
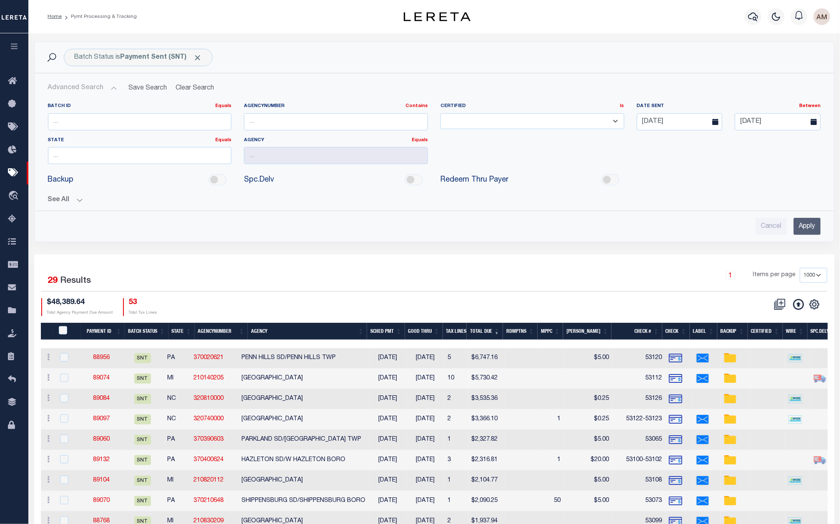
click at [71, 83] on button "Advanced Search" at bounding box center [82, 88] width 69 height 16
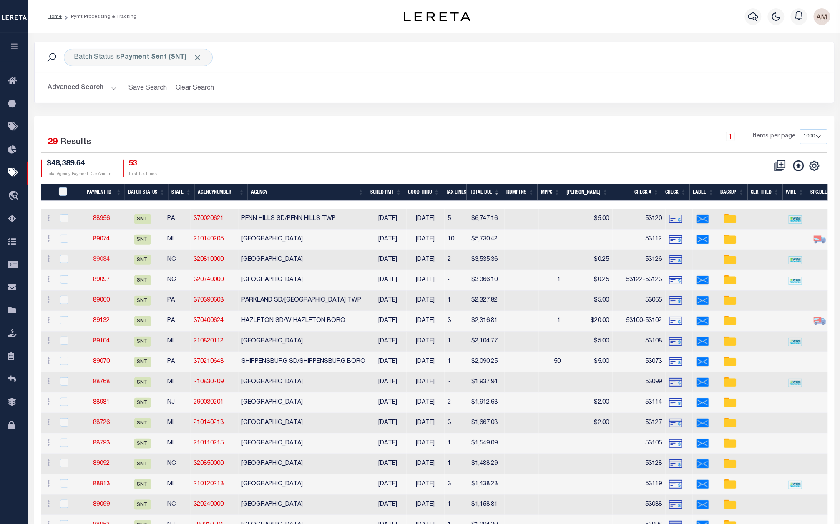
click at [108, 258] on link "89084" at bounding box center [101, 260] width 17 height 6
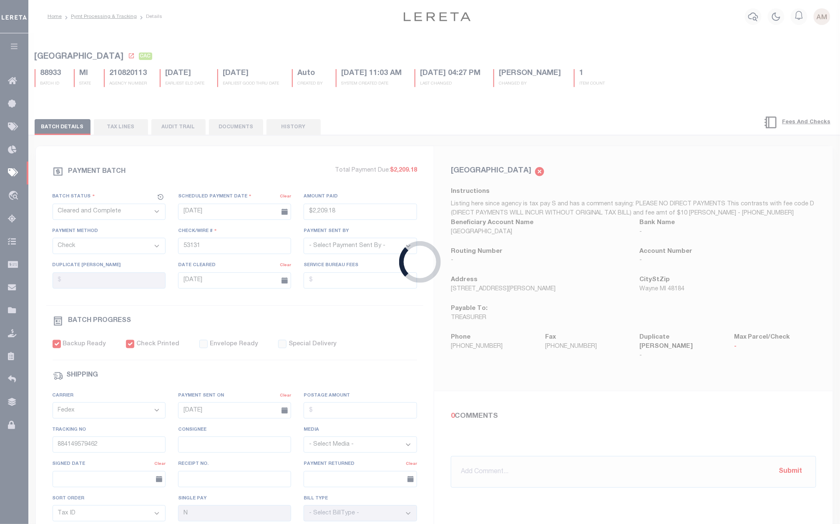
select select "SNT"
type input "$3,535.36"
type input "53126"
select select "[PERSON_NAME]"
checkbox input "false"
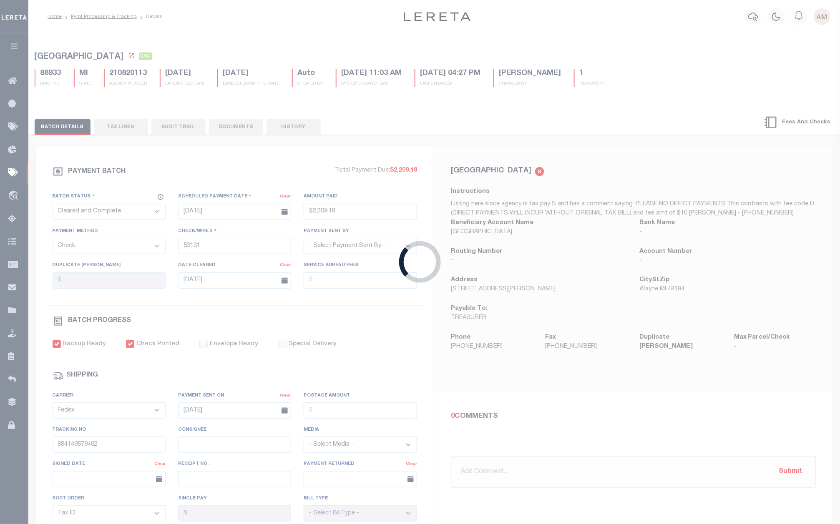
type input "884149577459"
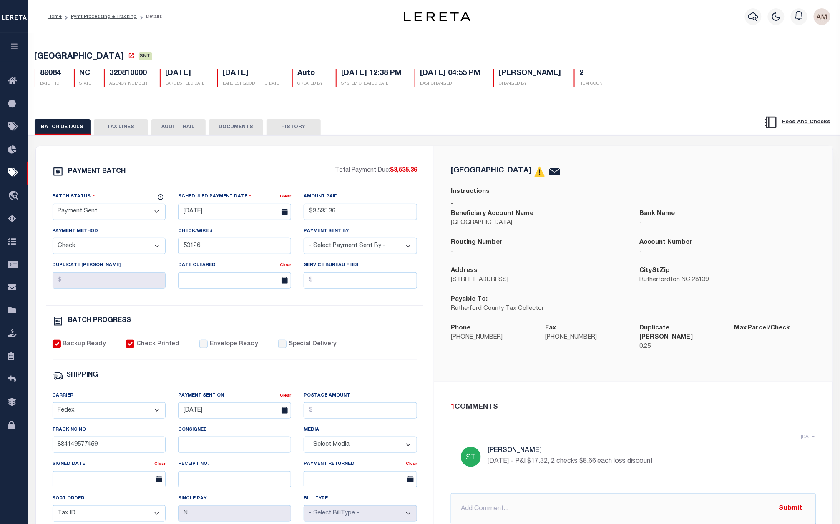
click at [248, 125] on button "DOCUMENTS" at bounding box center [236, 127] width 54 height 16
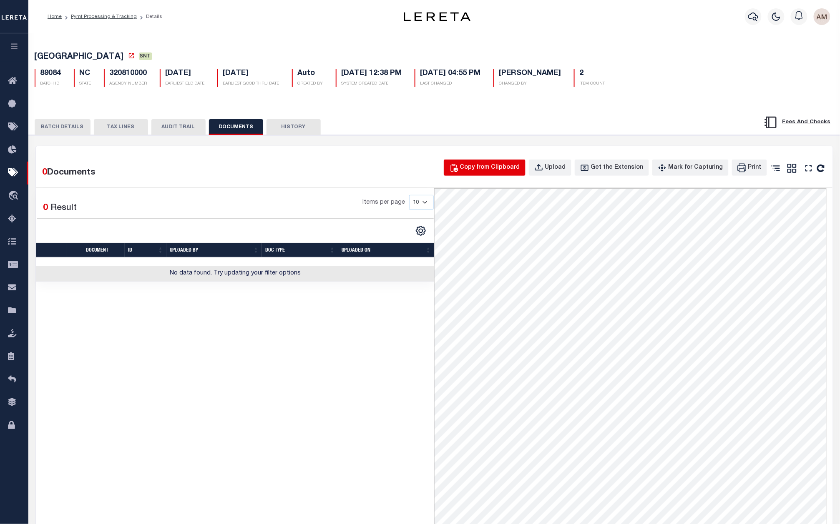
click at [473, 170] on div "Copy from Clipboard" at bounding box center [490, 167] width 60 height 9
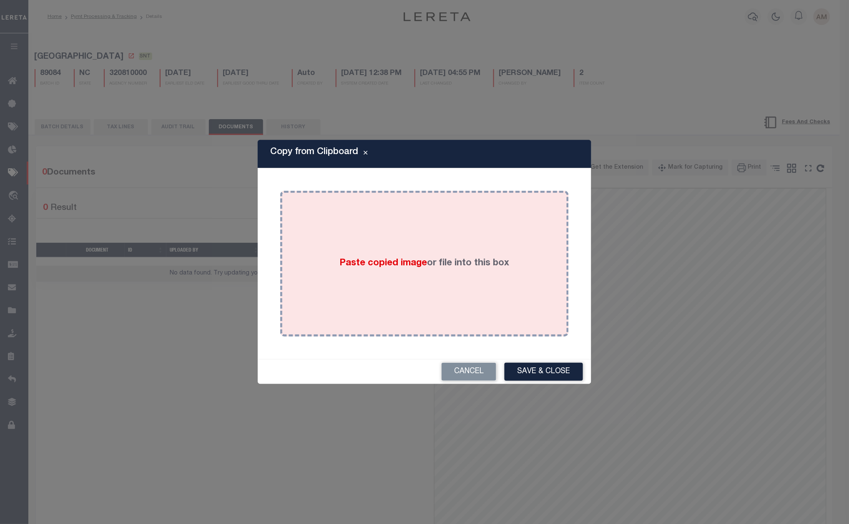
click at [430, 241] on div "Paste copied image or file into this box" at bounding box center [424, 263] width 276 height 133
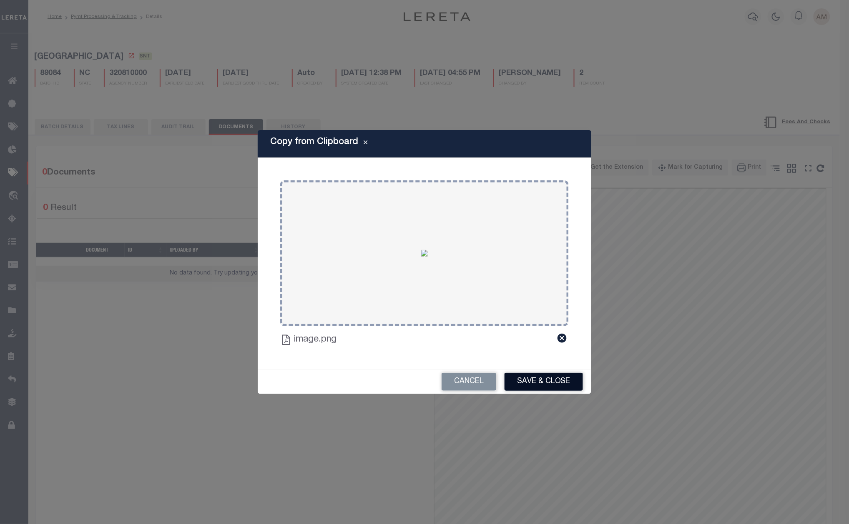
click at [540, 389] on button "Save & Close" at bounding box center [543, 382] width 78 height 18
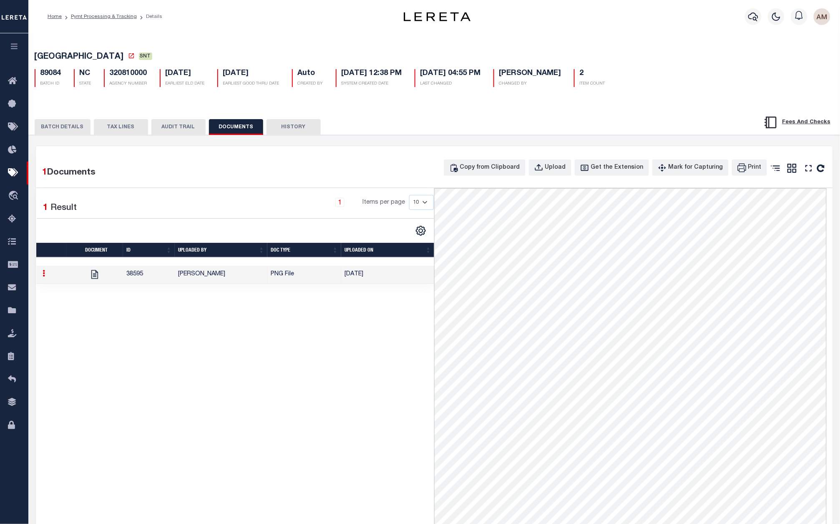
click at [79, 134] on button "BATCH DETAILS" at bounding box center [63, 127] width 56 height 16
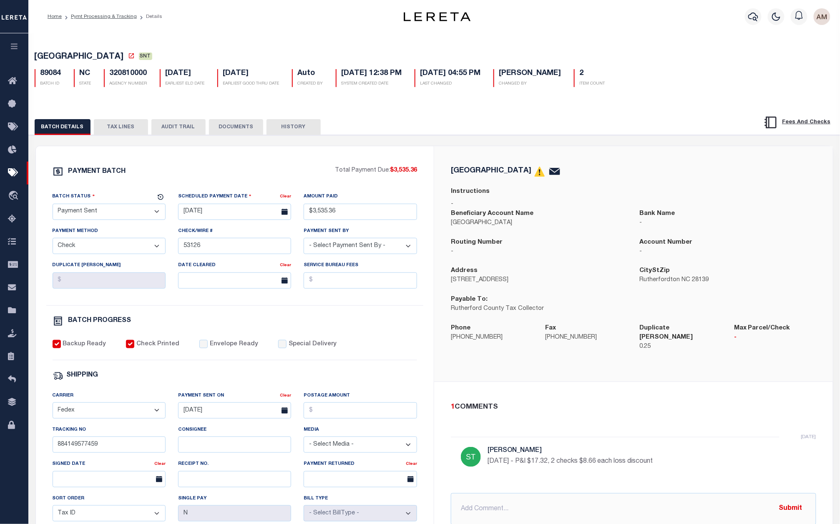
click at [120, 210] on select "- Select Status - Scheduled for Payment Ready For Payment Payment Sent Cleared …" at bounding box center [109, 212] width 113 height 16
select select "CAC"
click at [53, 206] on select "- Select Status - Scheduled for Payment Ready For Payment Payment Sent Cleared …" at bounding box center [109, 212] width 113 height 16
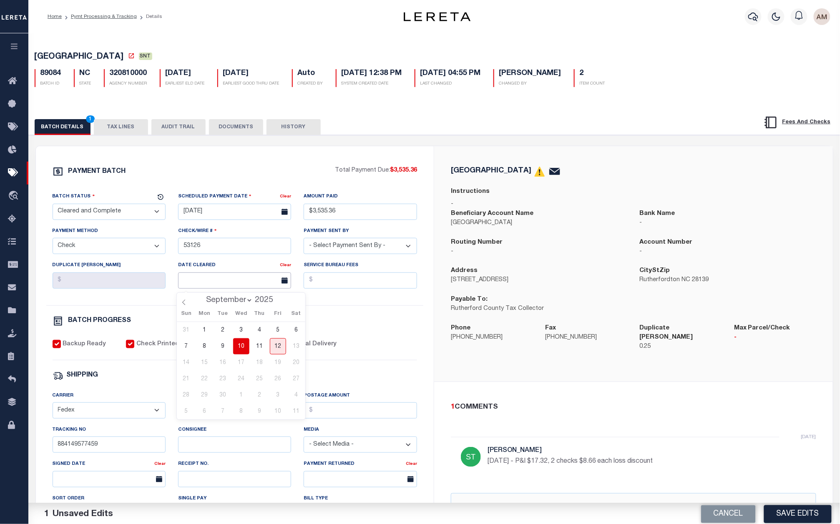
click at [248, 276] on input "text" at bounding box center [234, 281] width 113 height 16
click at [227, 350] on span "9" at bounding box center [223, 346] width 16 height 16
type input "[DATE]"
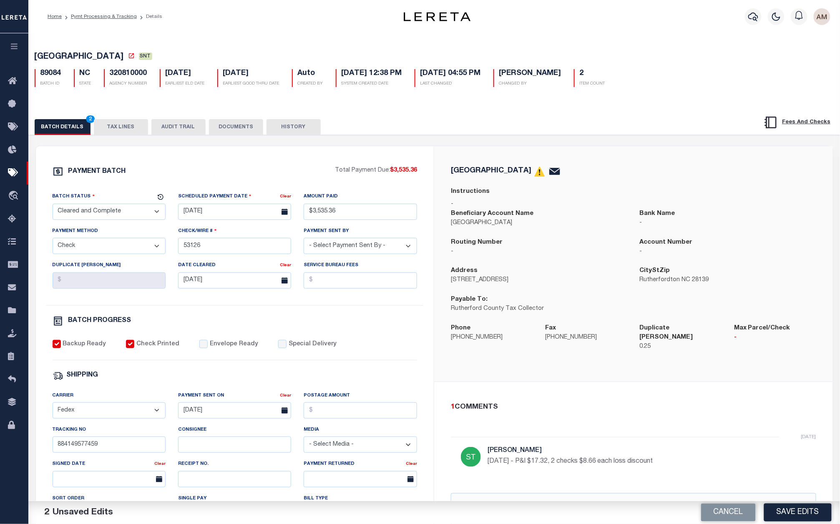
click at [382, 327] on div "BATCH PROGRESS" at bounding box center [235, 321] width 365 height 11
click at [829, 521] on button "Save Edits" at bounding box center [798, 513] width 68 height 18
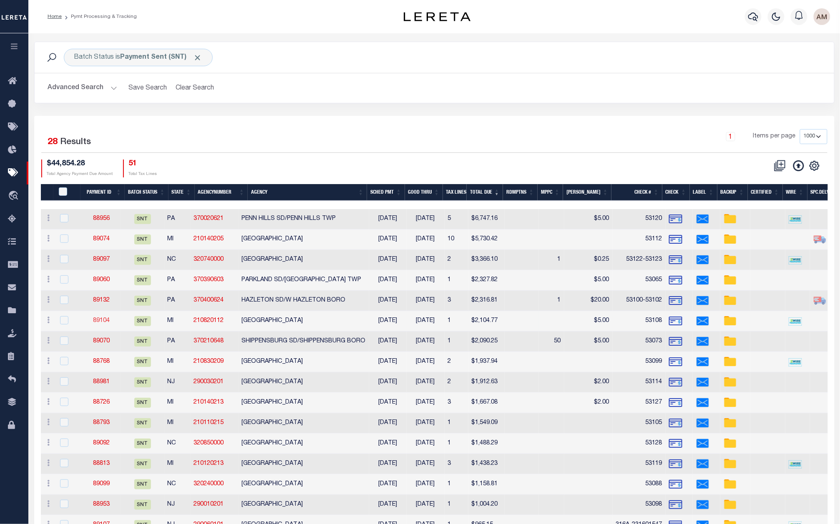
click at [103, 321] on link "89104" at bounding box center [101, 321] width 17 height 6
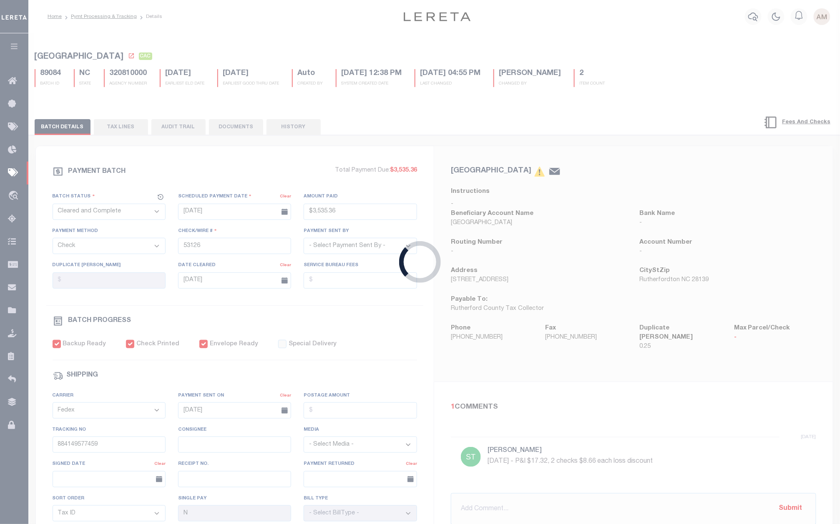
select select "SNT"
type input "$2,104.77"
type input "53108"
select select "[PERSON_NAME]"
type input "$5"
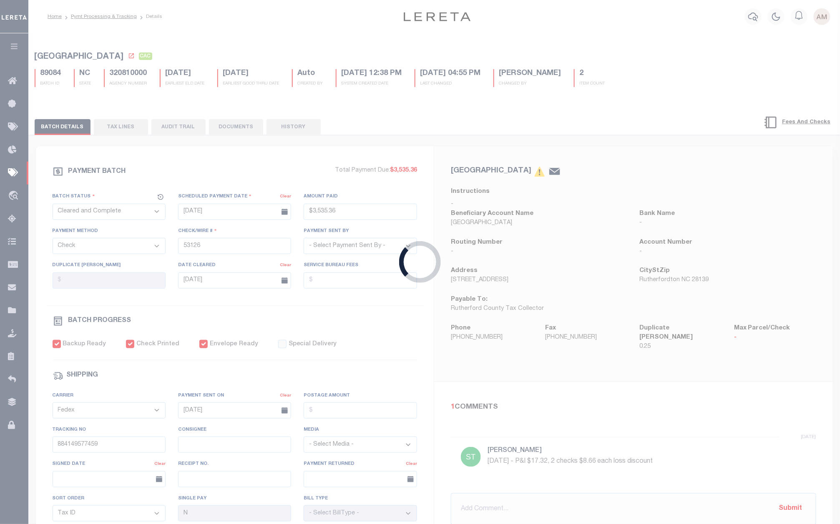
checkbox input "true"
type input "884151520585"
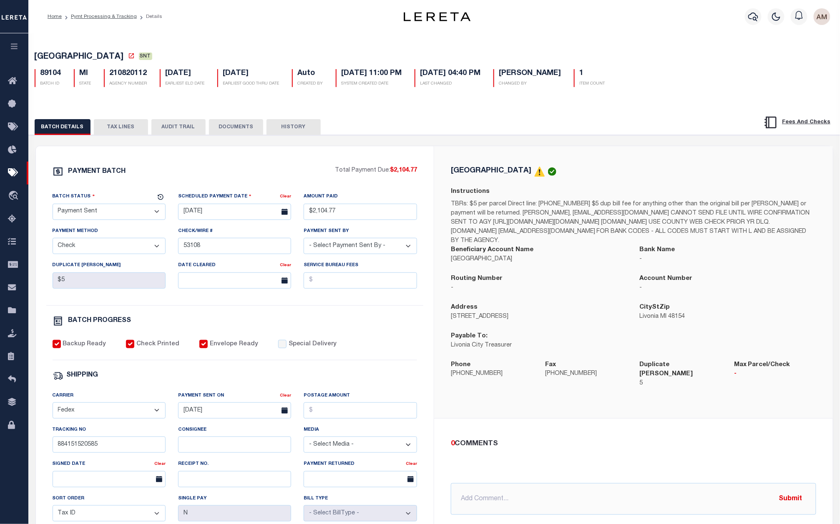
drag, startPoint x: 254, startPoint y: 117, endPoint x: 247, endPoint y: 130, distance: 15.3
click at [256, 118] on div "BATCH DETAILS TAX LINES AUDIT TRAIL DOCUMENTS HISTORY" at bounding box center [434, 124] width 832 height 21
click at [246, 132] on button "DOCUMENTS" at bounding box center [236, 127] width 54 height 16
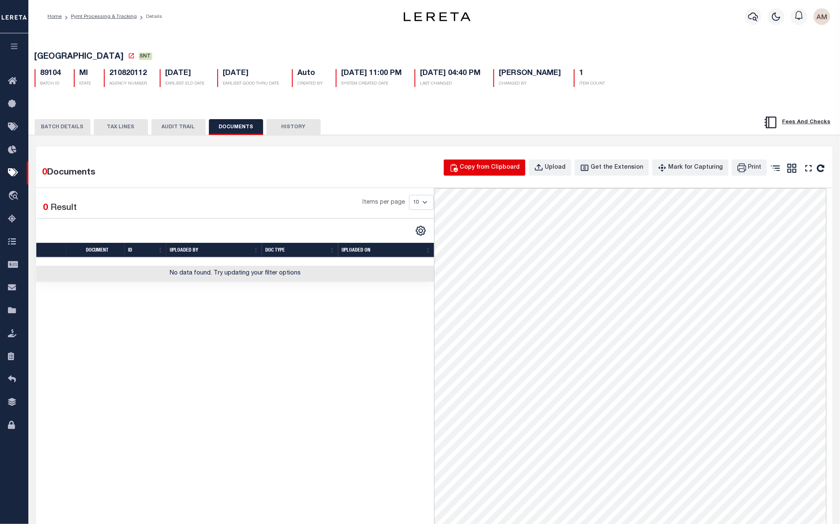
click at [509, 173] on div "Copy from Clipboard" at bounding box center [490, 167] width 60 height 9
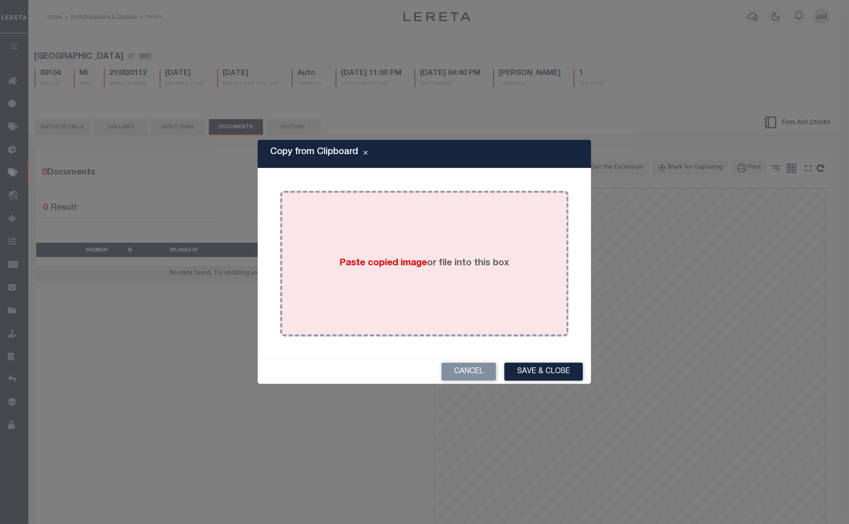
click at [463, 260] on label "Paste copied image or file into this box" at bounding box center [425, 264] width 170 height 14
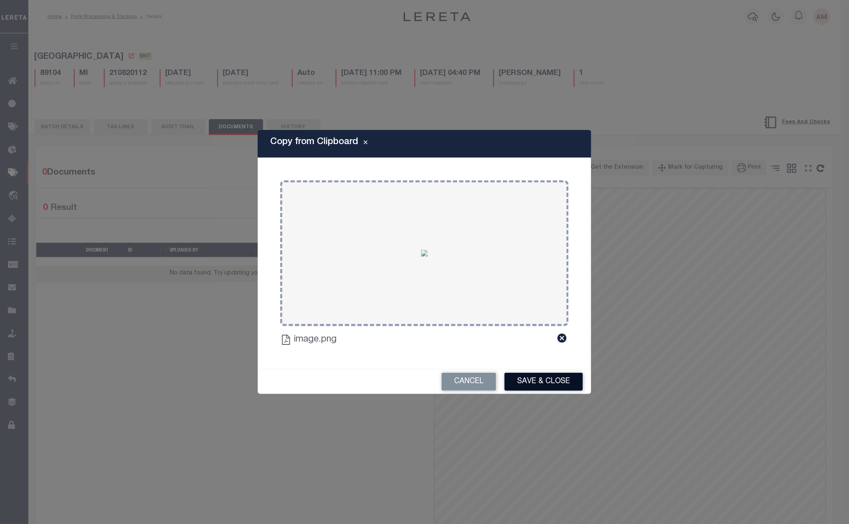
click at [568, 389] on button "Save & Close" at bounding box center [543, 382] width 78 height 18
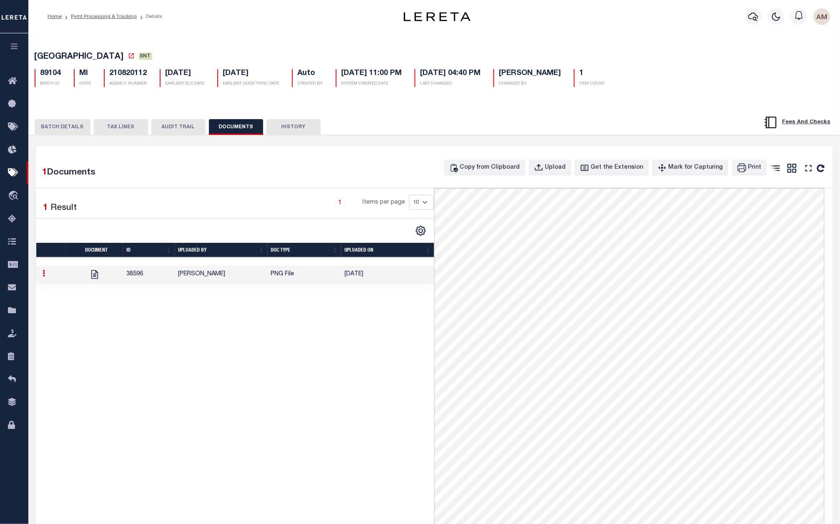
click at [68, 121] on button "BATCH DETAILS" at bounding box center [63, 127] width 56 height 16
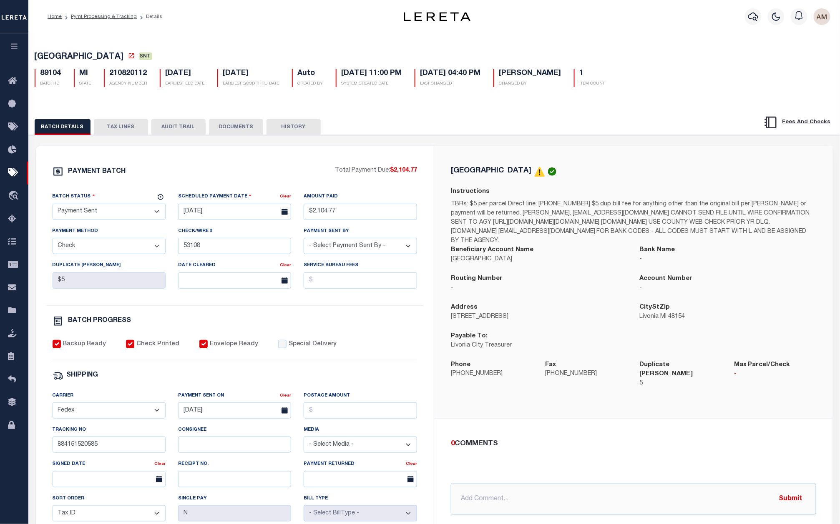
click at [110, 214] on select "- Select Status - Scheduled for Payment Ready For Payment Payment Sent Cleared …" at bounding box center [109, 212] width 113 height 16
select select "CAC"
click at [53, 206] on select "- Select Status - Scheduled for Payment Ready For Payment Payment Sent Cleared …" at bounding box center [109, 212] width 113 height 16
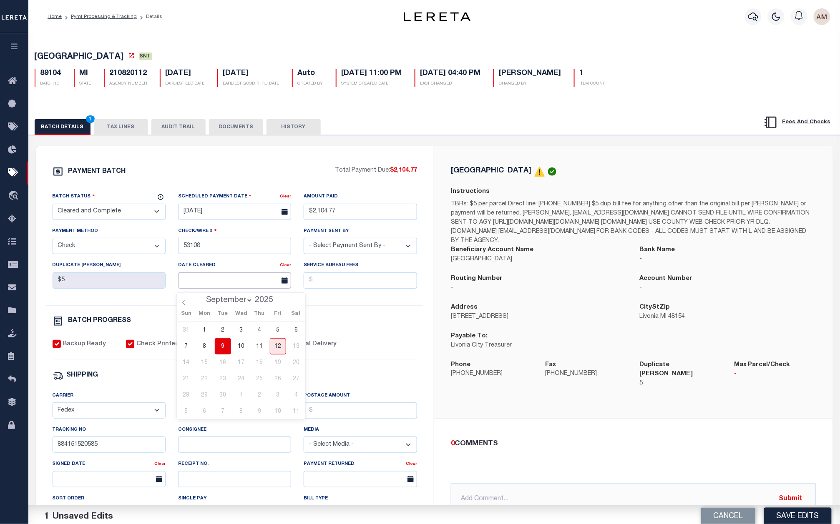
click at [200, 285] on input "text" at bounding box center [234, 281] width 113 height 16
click at [229, 344] on span "9" at bounding box center [223, 346] width 16 height 16
type input "[DATE]"
click at [235, 125] on button "DOCUMENTS" at bounding box center [236, 127] width 54 height 16
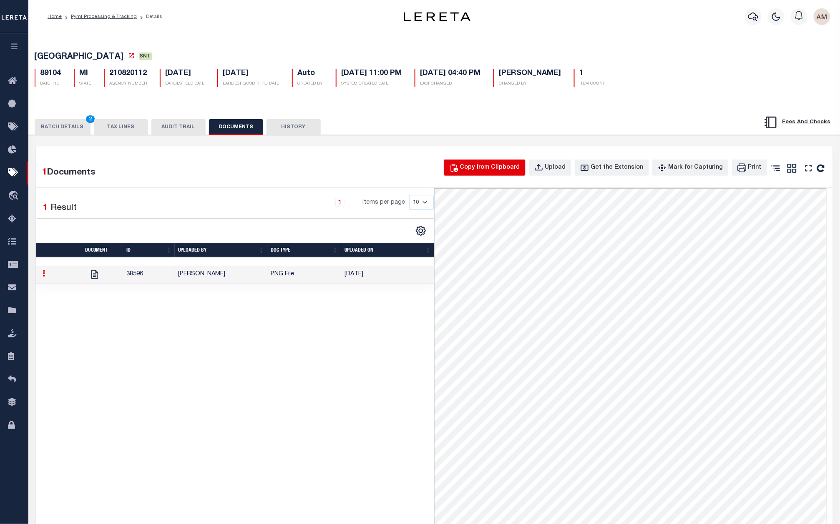
click at [509, 169] on div "Copy from Clipboard" at bounding box center [490, 167] width 60 height 9
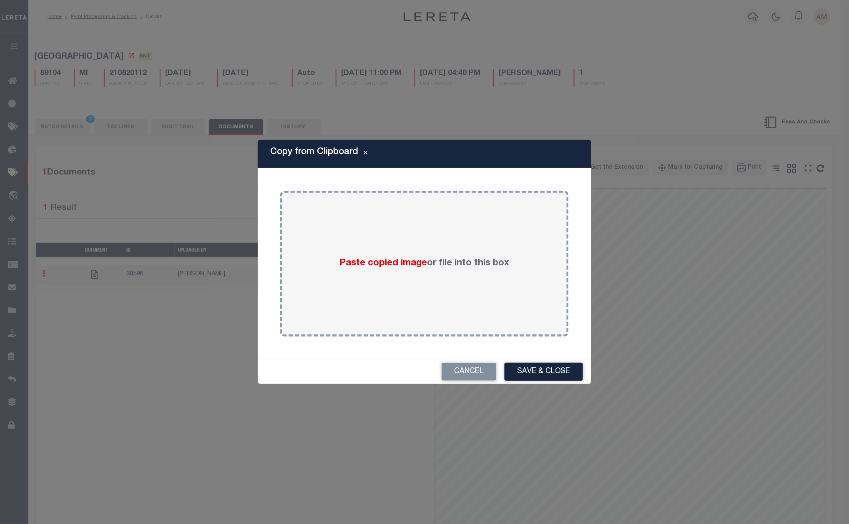
click at [194, 183] on div "Copy from Clipboard Paste copied image or file into this box Select file(s) or …" at bounding box center [424, 262] width 849 height 524
click at [524, 371] on button "Save & Close" at bounding box center [543, 372] width 78 height 18
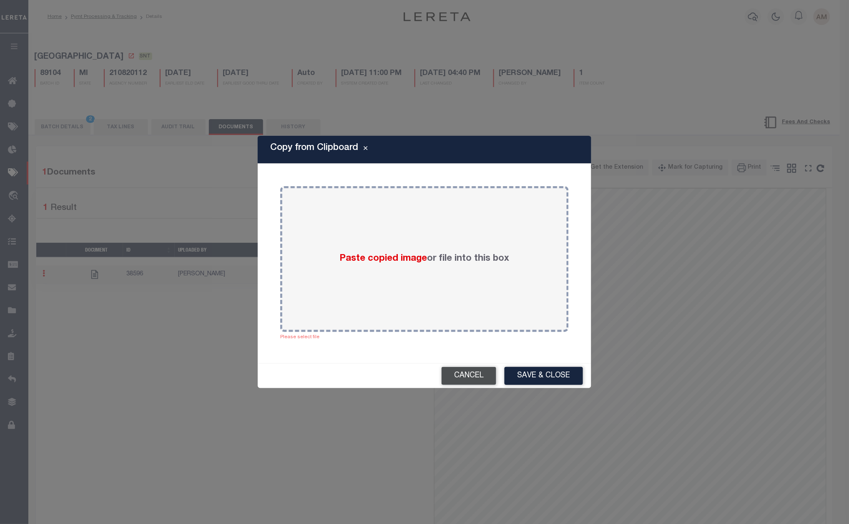
click at [464, 374] on button "Cancel" at bounding box center [468, 376] width 55 height 18
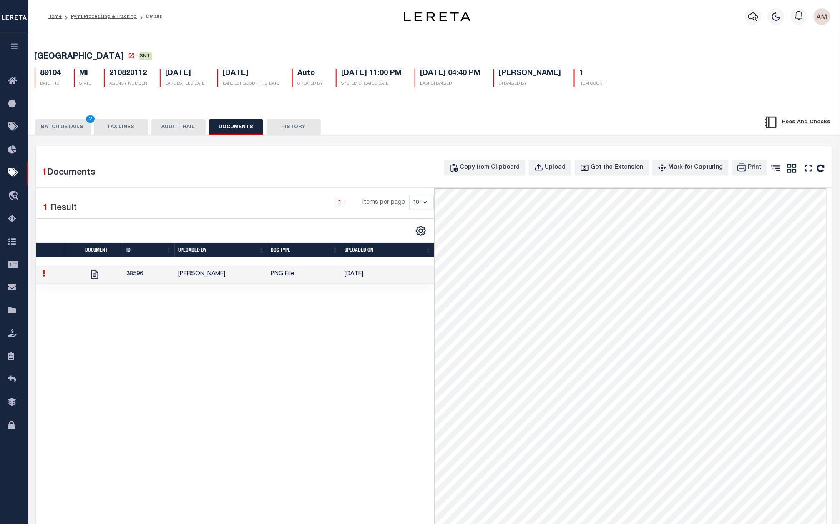
click at [69, 127] on button "BATCH DETAILS 2" at bounding box center [63, 127] width 56 height 16
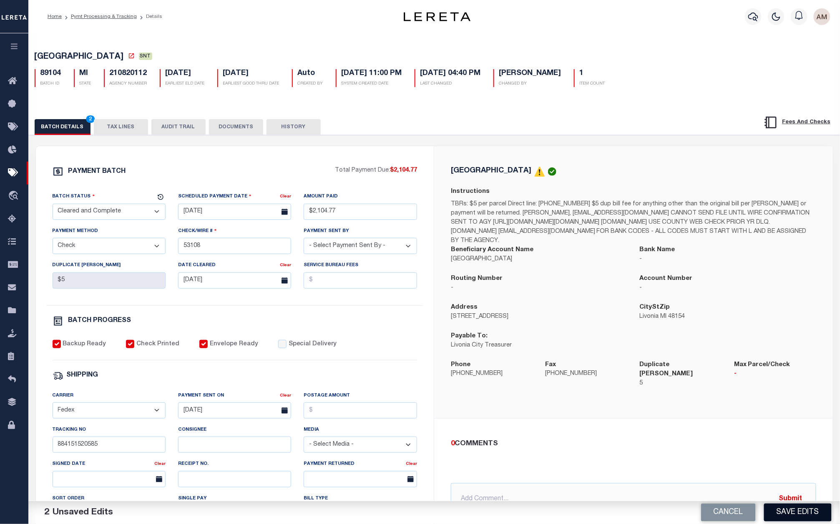
click at [801, 511] on button "Save Edits" at bounding box center [798, 513] width 68 height 18
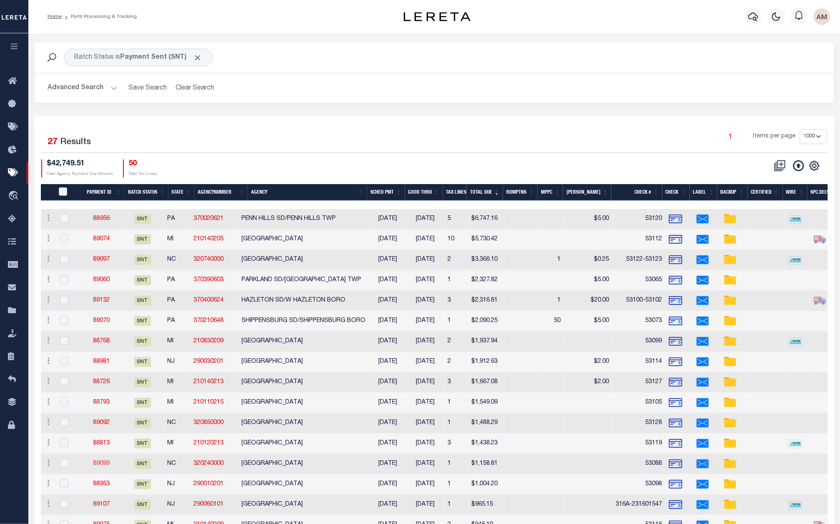
click at [102, 463] on link "89099" at bounding box center [101, 464] width 17 height 6
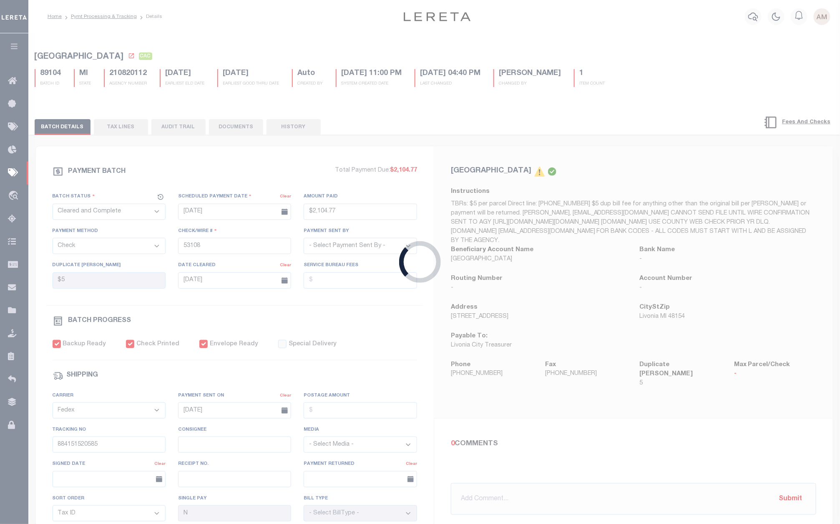
select select "SNT"
type input "$1,158.81"
type input "53088"
select select "[PERSON_NAME]"
type input "884149448493"
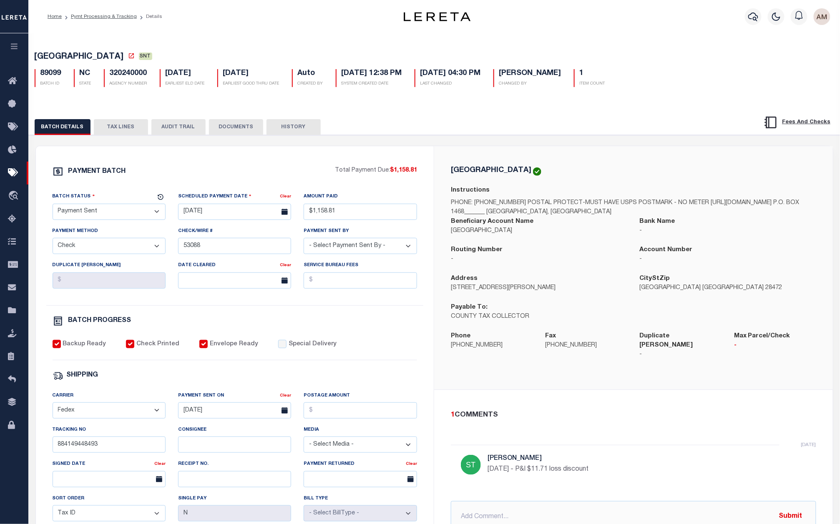
click at [212, 133] on button "DOCUMENTS" at bounding box center [236, 127] width 54 height 16
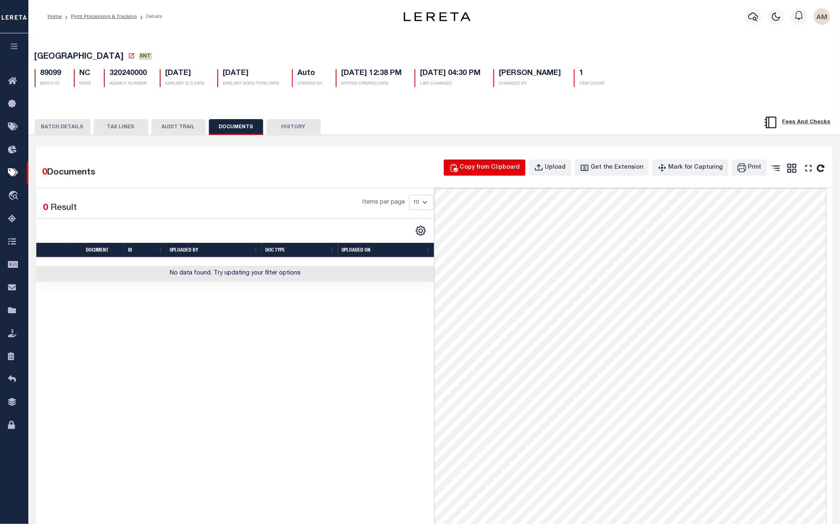
click at [511, 166] on div "Copy from Clipboard" at bounding box center [490, 167] width 60 height 9
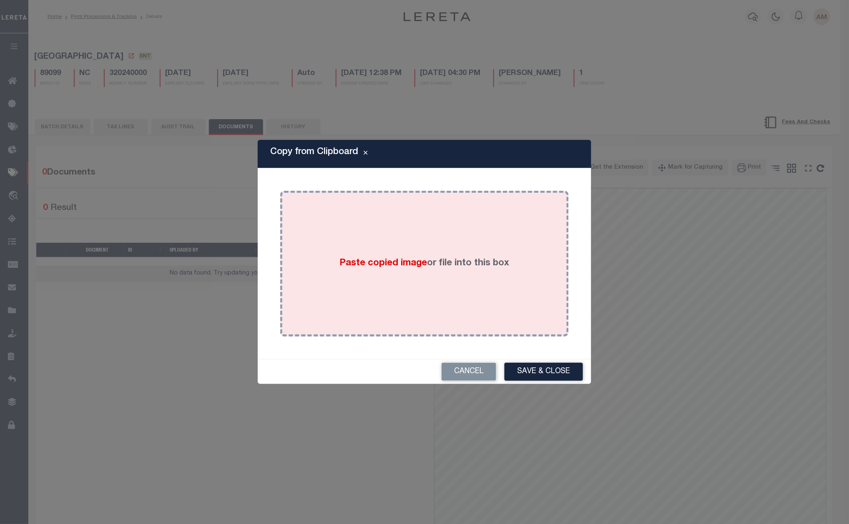
drag, startPoint x: 463, startPoint y: 221, endPoint x: 365, endPoint y: 279, distance: 113.7
click at [365, 279] on div "Paste copied image or file into this box" at bounding box center [424, 263] width 276 height 133
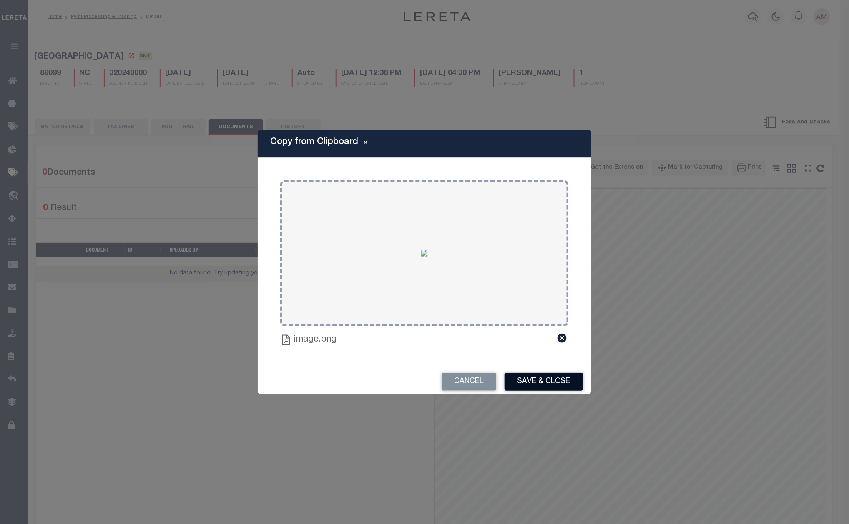
drag, startPoint x: 531, startPoint y: 368, endPoint x: 539, endPoint y: 377, distance: 12.1
click at [532, 371] on div "Copy from Clipboard Paste copied image or file into this box Select file(s) or …" at bounding box center [424, 262] width 333 height 264
click at [539, 377] on button "Save & Close" at bounding box center [543, 382] width 78 height 18
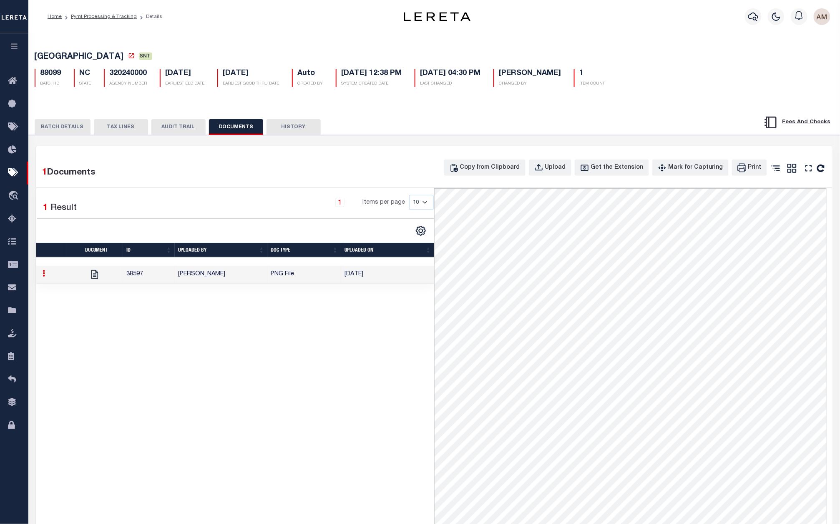
click at [68, 131] on button "BATCH DETAILS" at bounding box center [63, 127] width 56 height 16
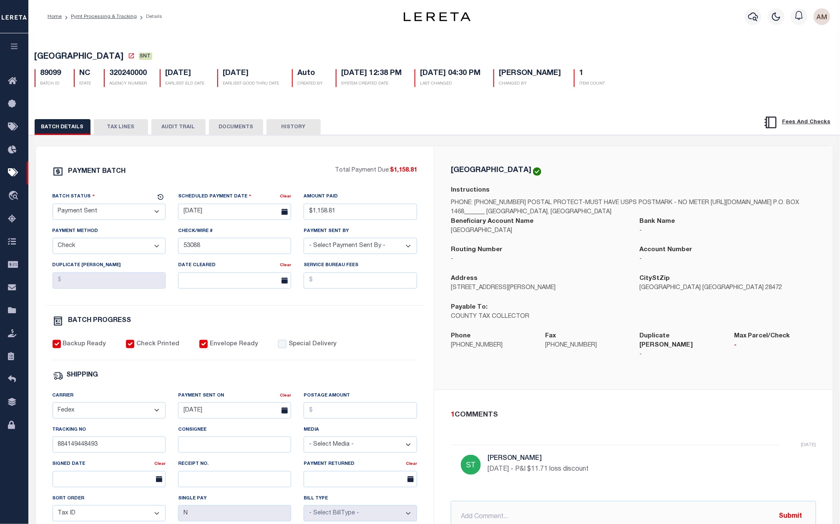
click at [90, 215] on select "- Select Status - Scheduled for Payment Ready For Payment Payment Sent Cleared …" at bounding box center [109, 212] width 113 height 16
select select "CAC"
click at [53, 206] on select "- Select Status - Scheduled for Payment Ready For Payment Payment Sent Cleared …" at bounding box center [109, 212] width 113 height 16
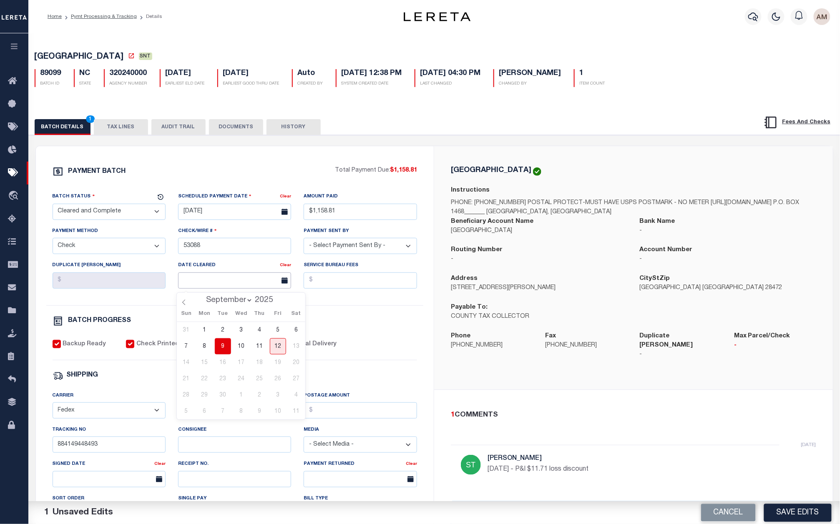
click at [214, 287] on input "text" at bounding box center [234, 281] width 113 height 16
click at [225, 350] on span "9" at bounding box center [223, 346] width 16 height 16
type input "[DATE]"
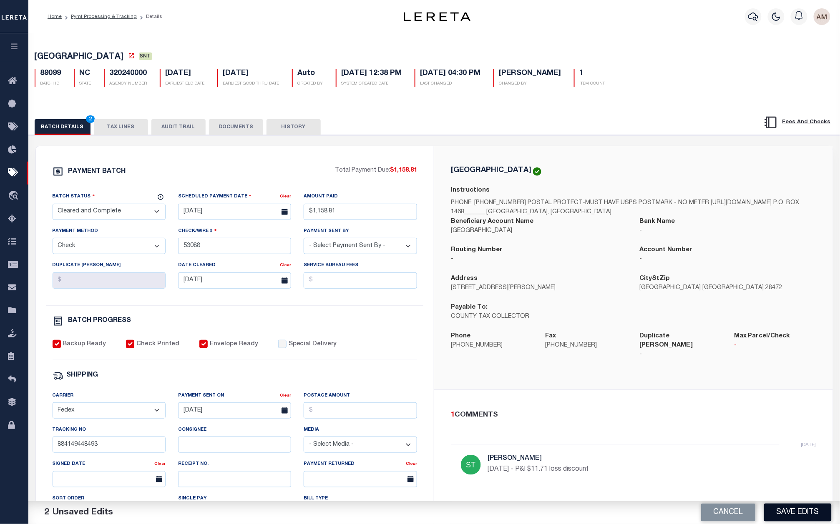
click at [795, 518] on button "Save Edits" at bounding box center [798, 513] width 68 height 18
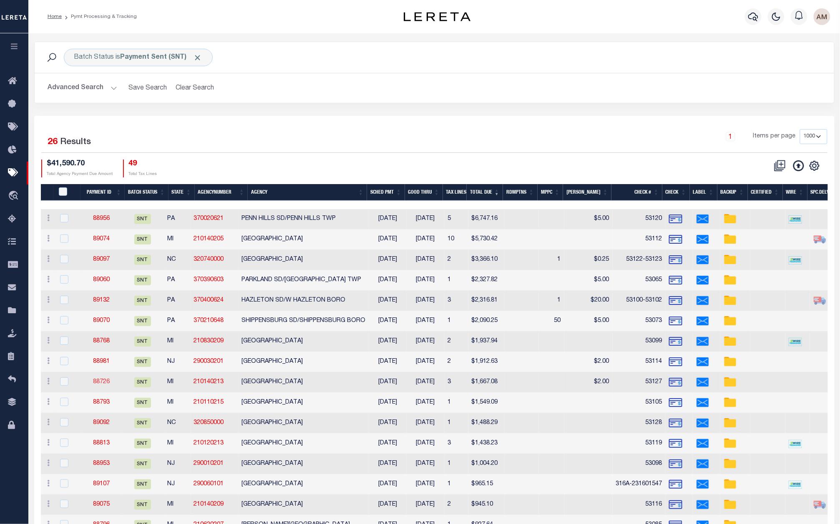
click at [97, 379] on link "88726" at bounding box center [101, 382] width 17 height 6
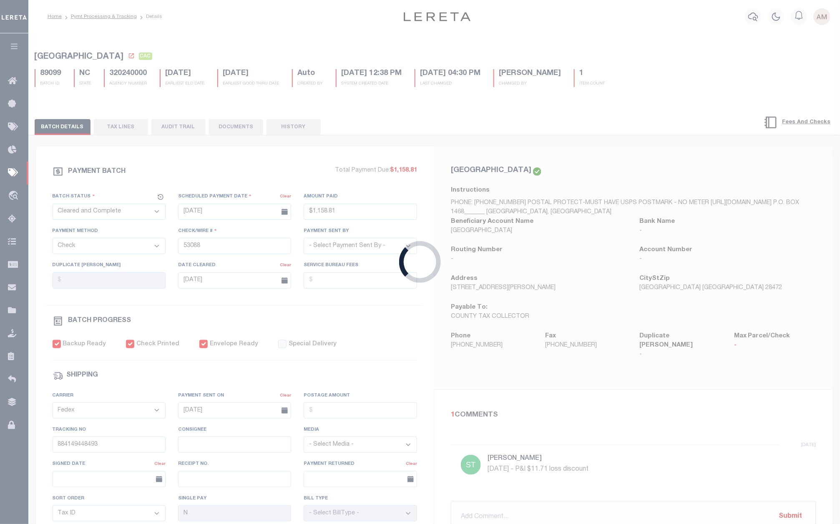
select select "SNT"
type input "$1,667.08"
type input "53127"
select select "[PERSON_NAME]"
type input "$6"
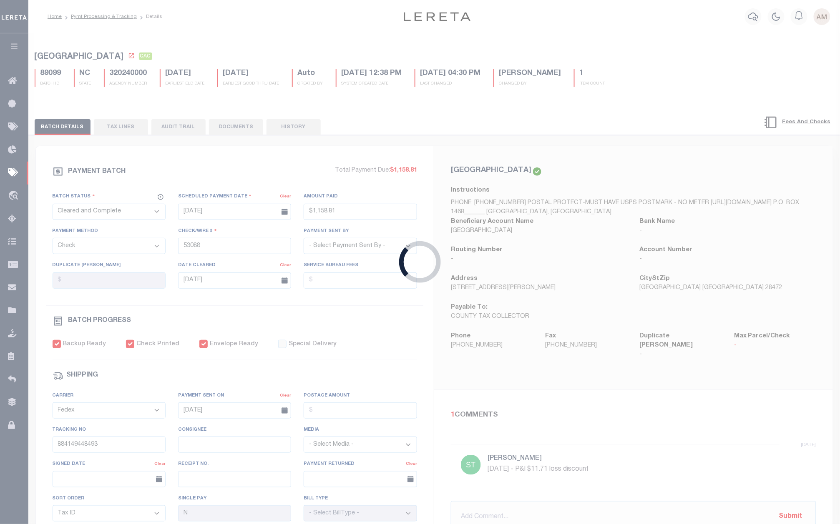
type input "884149577389"
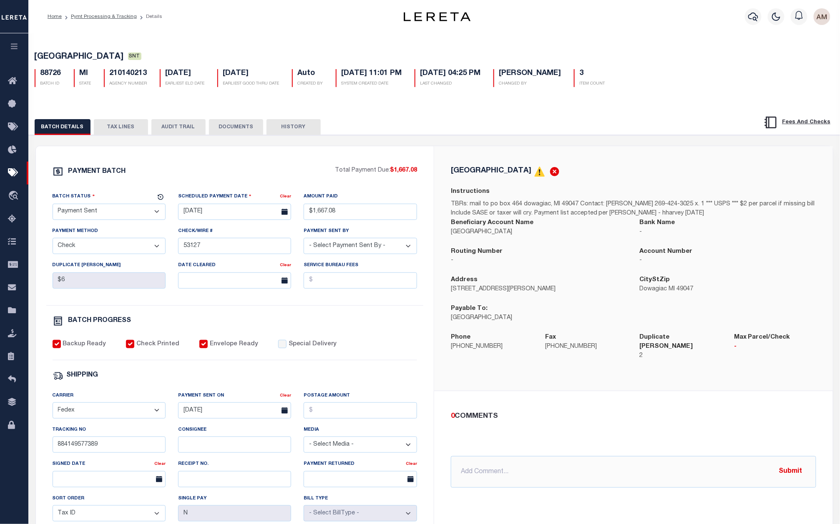
click at [223, 130] on button "DOCUMENTS" at bounding box center [236, 127] width 54 height 16
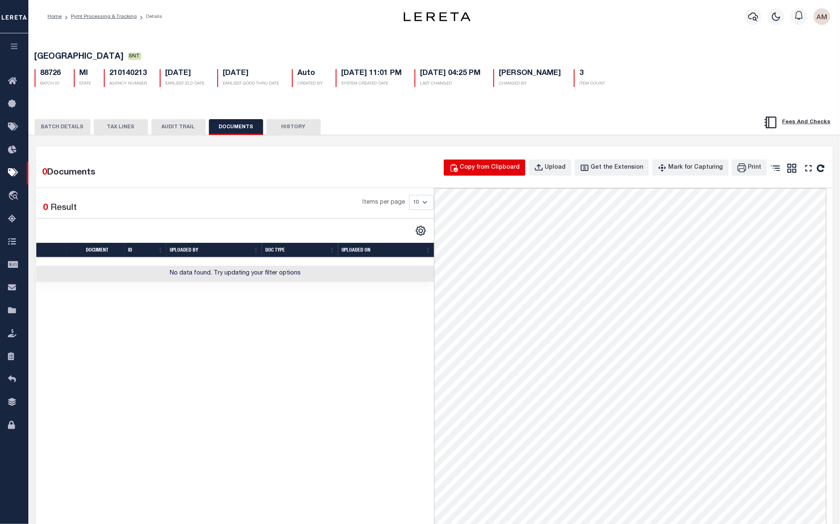
click at [485, 173] on div "Copy from Clipboard" at bounding box center [490, 167] width 60 height 9
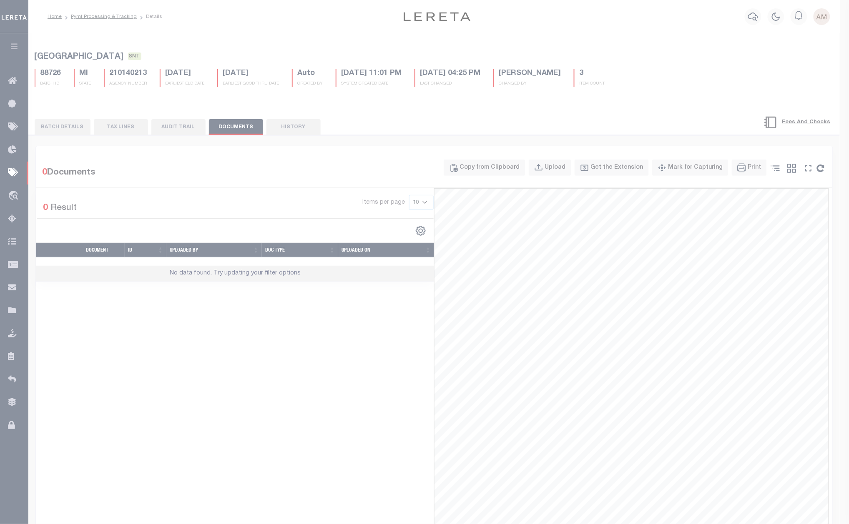
click at [0, 0] on div "Paste copied image or file into this box" at bounding box center [0, 0] width 0 height 0
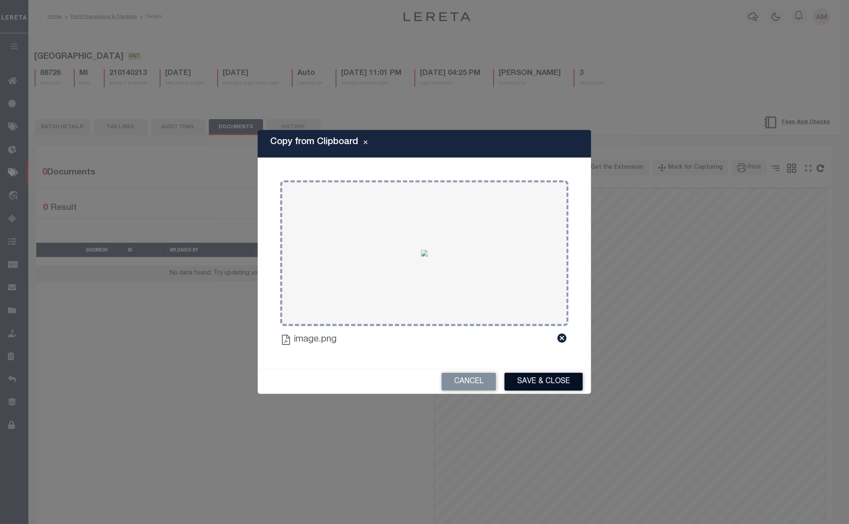
drag, startPoint x: 537, startPoint y: 371, endPoint x: 540, endPoint y: 379, distance: 8.4
click at [537, 374] on div "Cancel Save & Close" at bounding box center [424, 382] width 333 height 25
click at [541, 379] on button "Save & Close" at bounding box center [543, 382] width 78 height 18
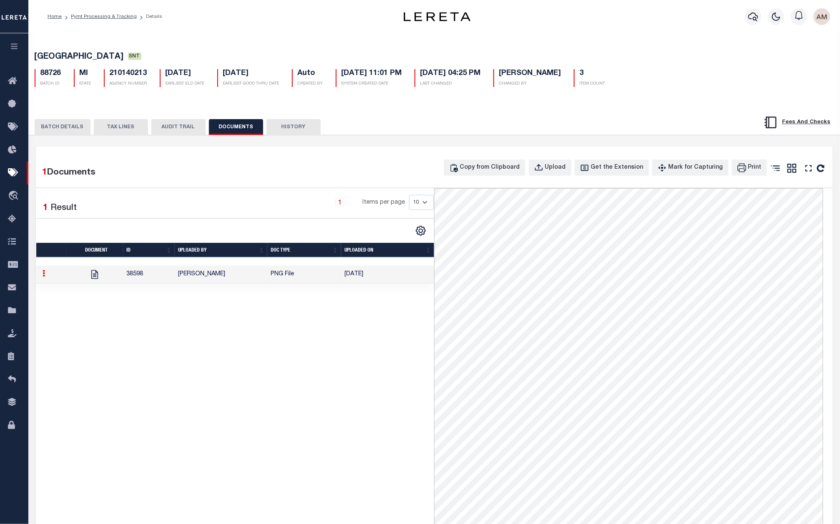
drag, startPoint x: 75, startPoint y: 120, endPoint x: 67, endPoint y: 129, distance: 12.1
click at [73, 122] on div "BATCH DETAILS TAX LINES AUDIT TRAIL DOCUMENTS HISTORY" at bounding box center [434, 124] width 832 height 21
click at [67, 129] on button "BATCH DETAILS" at bounding box center [63, 127] width 56 height 16
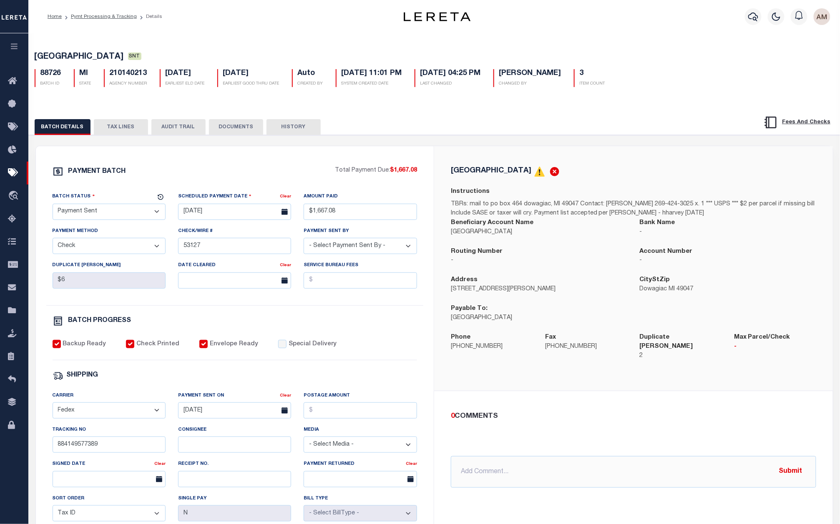
click at [110, 211] on select "- Select Status - Scheduled for Payment Ready For Payment Payment Sent Cleared …" at bounding box center [109, 212] width 113 height 16
select select "CAC"
click at [53, 206] on select "- Select Status - Scheduled for Payment Ready For Payment Payment Sent Cleared …" at bounding box center [109, 212] width 113 height 16
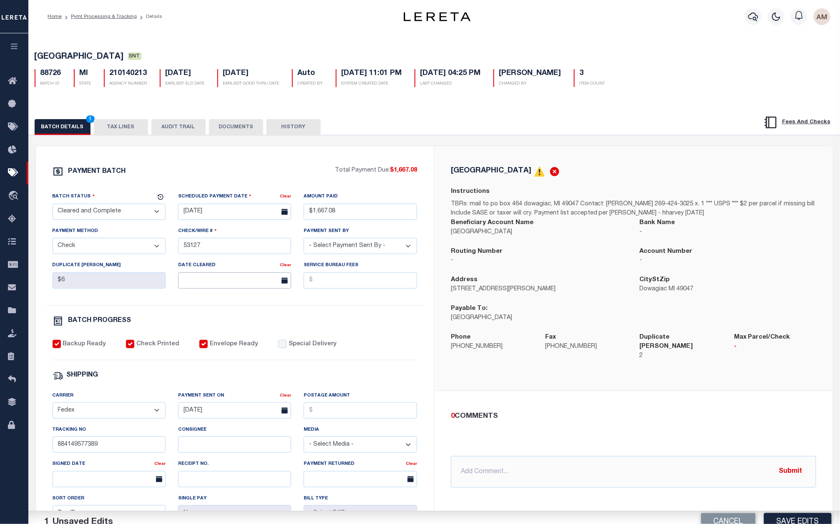
click at [186, 289] on input "text" at bounding box center [234, 281] width 113 height 16
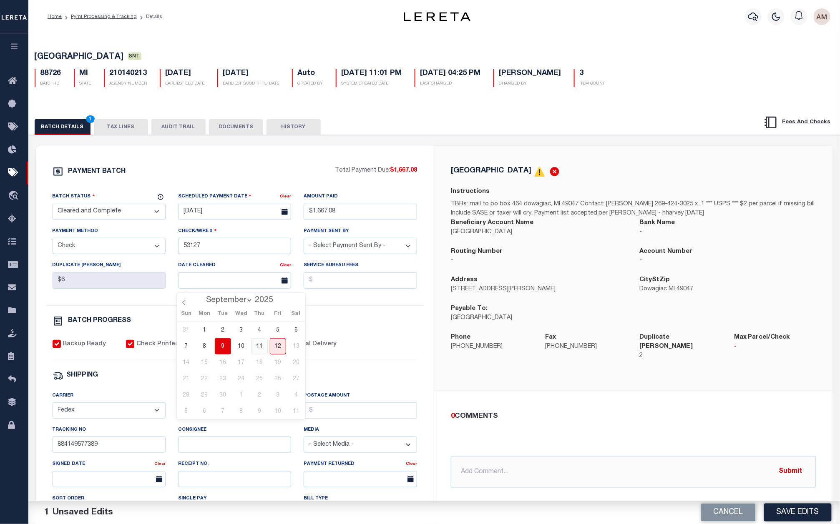
click at [263, 352] on span "11" at bounding box center [259, 346] width 16 height 16
type input "[DATE]"
click at [416, 351] on div "Backup Ready Check Printed Envelope Ready Special Delivery" at bounding box center [235, 350] width 365 height 20
click at [810, 510] on button "Save Edits" at bounding box center [798, 513] width 68 height 18
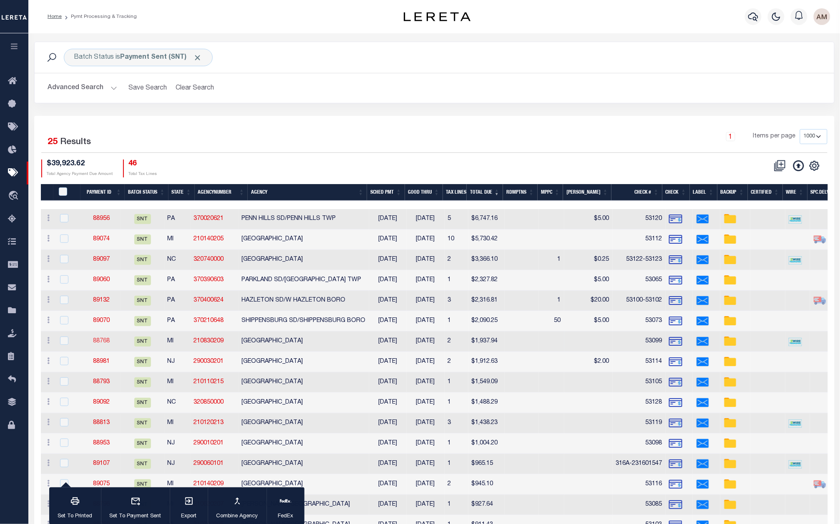
click at [104, 340] on link "88768" at bounding box center [101, 341] width 17 height 6
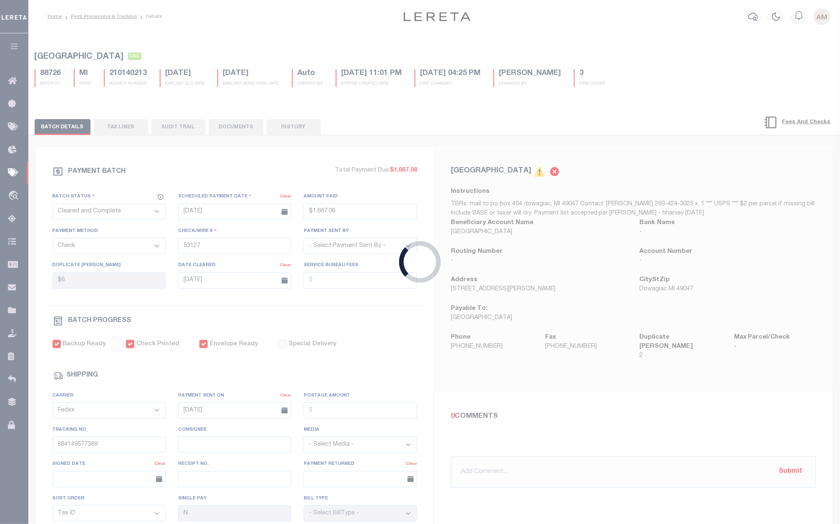
select select "SNT"
type input "$1,937.94"
type input "53099"
type input "$9.65"
type input "884149450541"
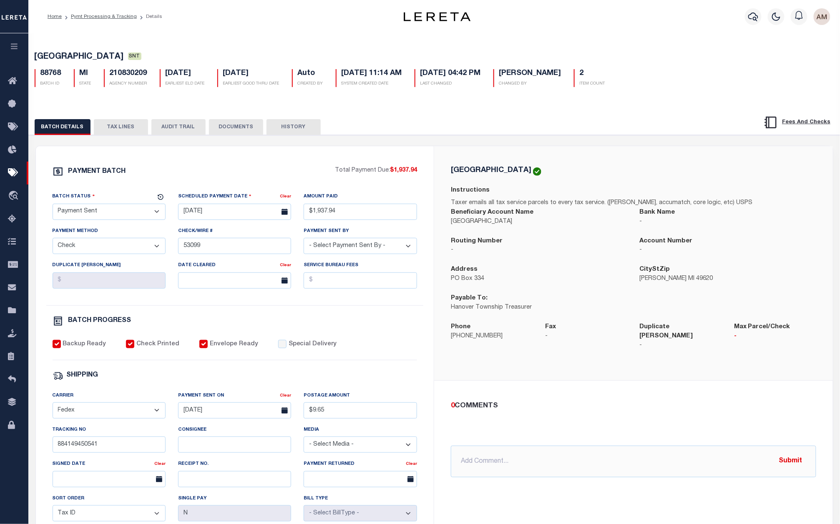
click at [88, 213] on select "- Select Status - Scheduled for Payment Ready For Payment Payment Sent Cleared …" at bounding box center [109, 212] width 113 height 16
select select "CAC"
click at [53, 206] on select "- Select Status - Scheduled for Payment Ready For Payment Payment Sent Cleared …" at bounding box center [109, 212] width 113 height 16
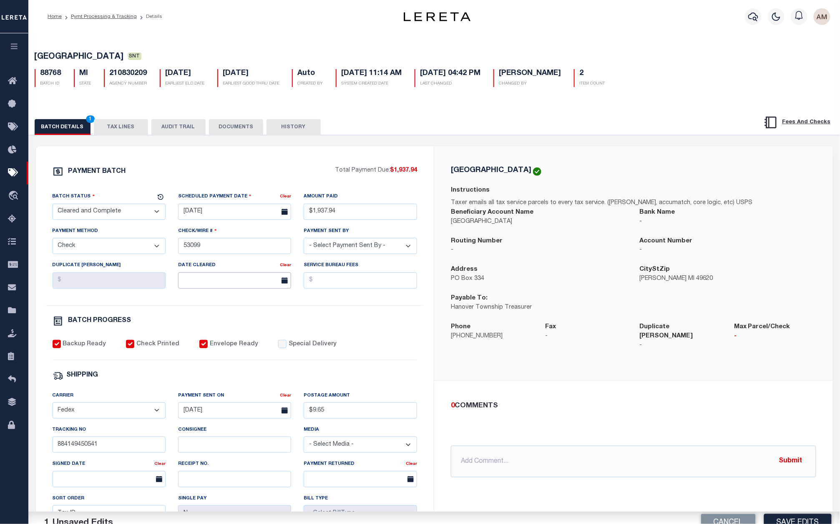
click at [219, 278] on input "text" at bounding box center [234, 281] width 113 height 16
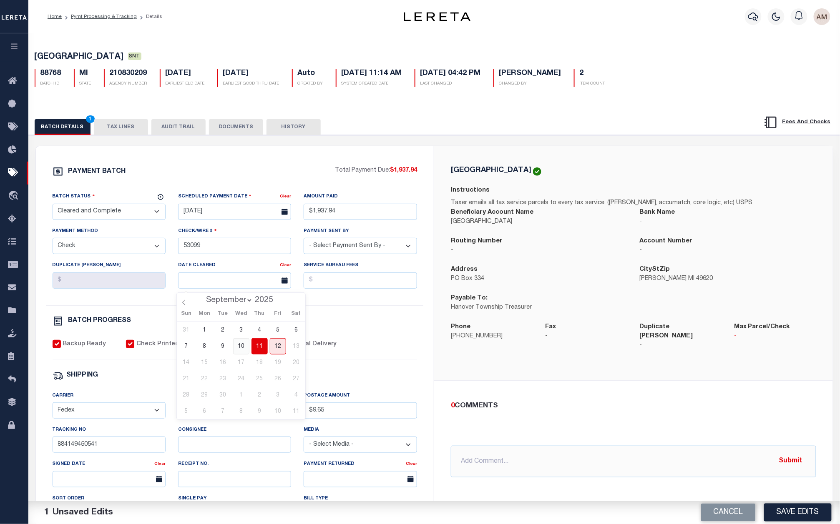
click at [246, 350] on span "10" at bounding box center [241, 346] width 16 height 16
type input "[DATE]"
drag, startPoint x: 344, startPoint y: 326, endPoint x: 195, endPoint y: 351, distance: 151.7
click at [341, 326] on div "BATCH PROGRESS" at bounding box center [235, 321] width 365 height 11
click at [233, 135] on button "DOCUMENTS" at bounding box center [236, 127] width 54 height 16
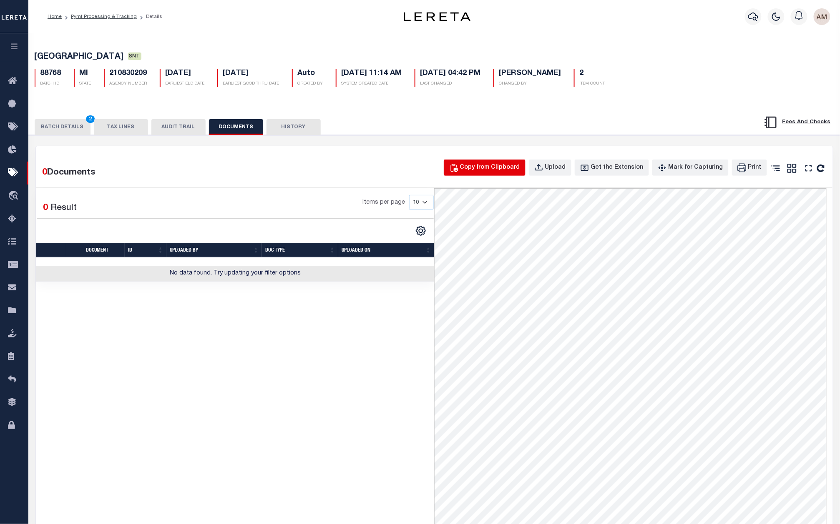
click at [495, 176] on button "Copy from Clipboard" at bounding box center [485, 168] width 82 height 16
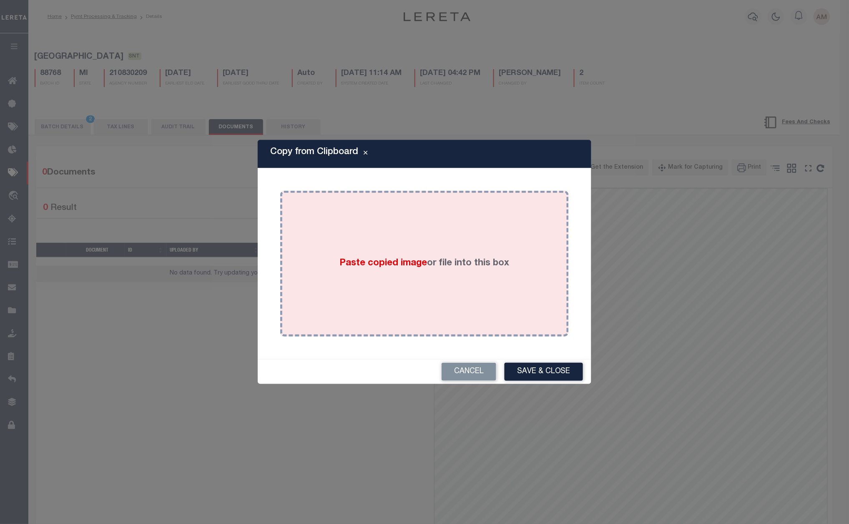
click at [506, 243] on div "Paste copied image or file into this box" at bounding box center [424, 263] width 276 height 133
click at [512, 284] on div "Paste copied image or file into this box" at bounding box center [424, 263] width 276 height 133
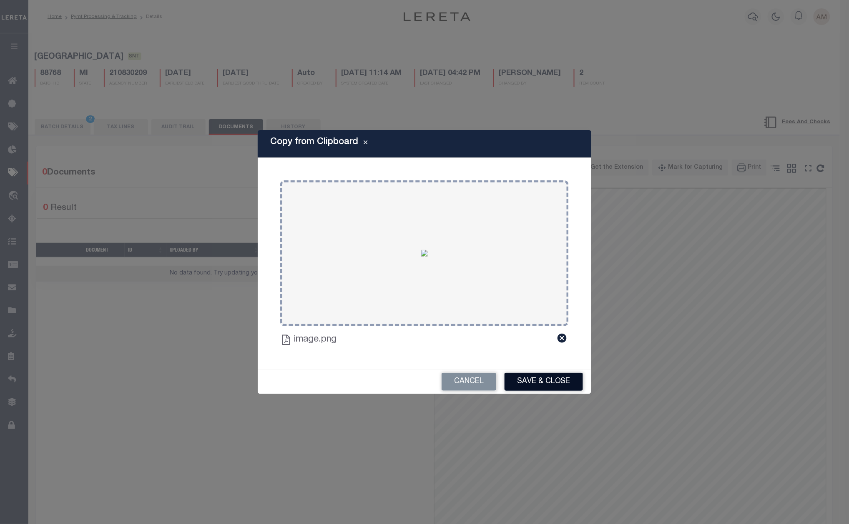
click at [552, 375] on button "Save & Close" at bounding box center [543, 382] width 78 height 18
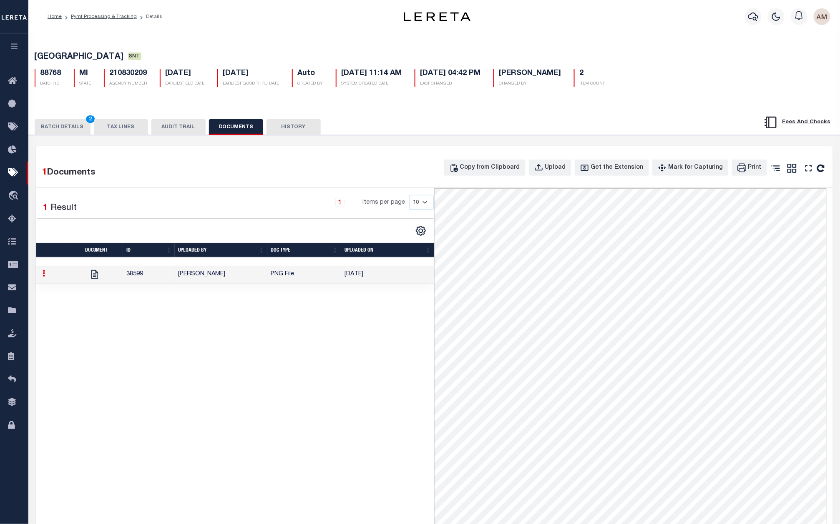
click at [78, 127] on button "BATCH DETAILS 2" at bounding box center [63, 127] width 56 height 16
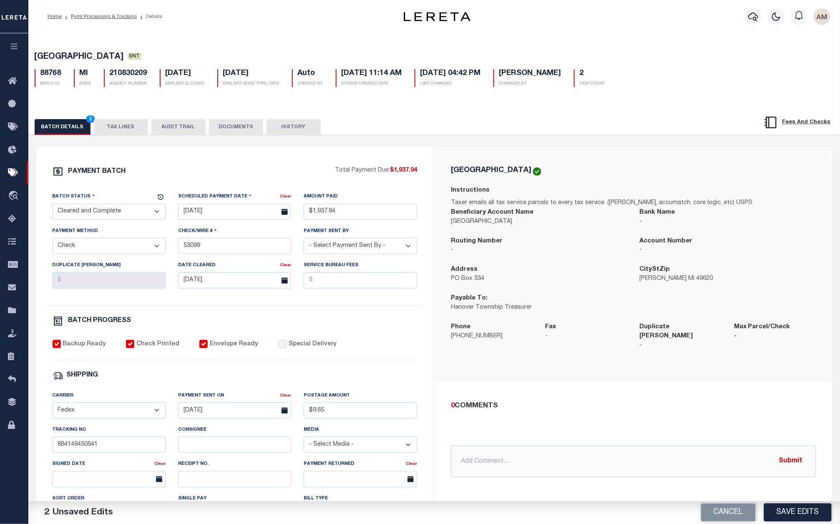
click at [116, 213] on select "- Select Status - Scheduled for Payment Ready For Payment Payment Sent Cleared …" at bounding box center [109, 212] width 113 height 16
click at [258, 272] on div "Date Cleared" at bounding box center [229, 267] width 102 height 12
drag, startPoint x: 398, startPoint y: 341, endPoint x: 407, endPoint y: 337, distance: 9.8
click at [399, 341] on div "PAYMENT BATCH Total Payment Due: $1,937.94 Batch Status - Select Status -" at bounding box center [235, 390] width 378 height 448
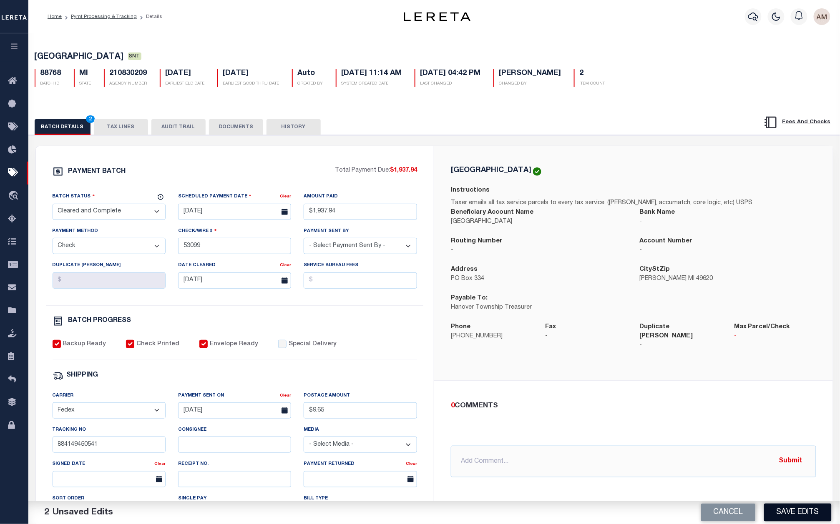
click at [814, 514] on button "Save Edits" at bounding box center [798, 513] width 68 height 18
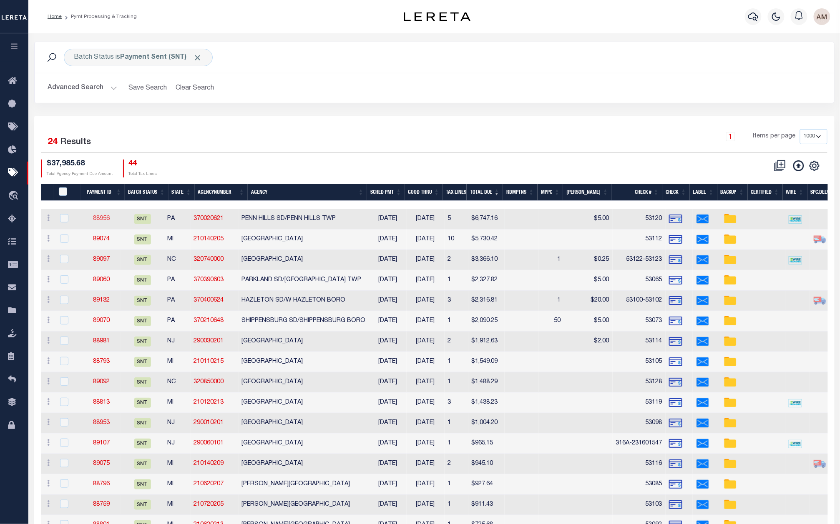
click at [97, 216] on link "88956" at bounding box center [101, 219] width 17 height 6
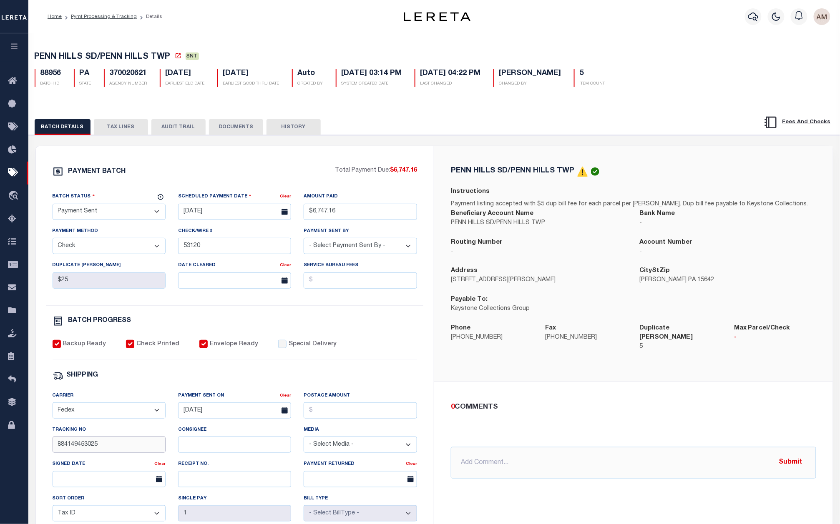
click at [118, 453] on input "884149453025" at bounding box center [109, 445] width 113 height 16
click at [223, 453] on input "Consignee" at bounding box center [234, 445] width 113 height 16
paste input "[PERSON_NAME]"
click at [119, 480] on input "text" at bounding box center [109, 479] width 113 height 16
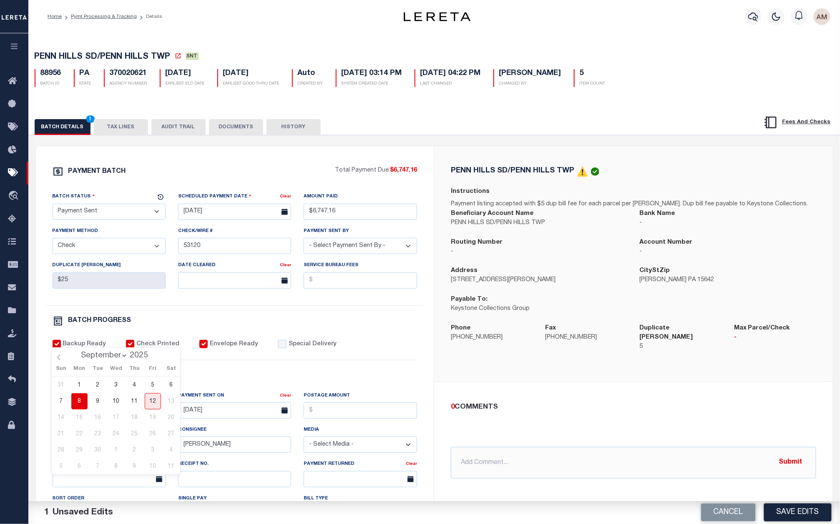
click at [82, 401] on span "8" at bounding box center [79, 402] width 16 height 16
drag, startPoint x: 115, startPoint y: 211, endPoint x: 115, endPoint y: 217, distance: 5.8
click at [115, 211] on select "- Select Status - Scheduled for Payment Ready For Payment Payment Sent Cleared …" at bounding box center [109, 212] width 113 height 16
click at [53, 206] on select "- Select Status - Scheduled for Payment Ready For Payment Payment Sent Cleared …" at bounding box center [109, 212] width 113 height 16
click at [233, 128] on button "DOCUMENTS" at bounding box center [236, 127] width 54 height 16
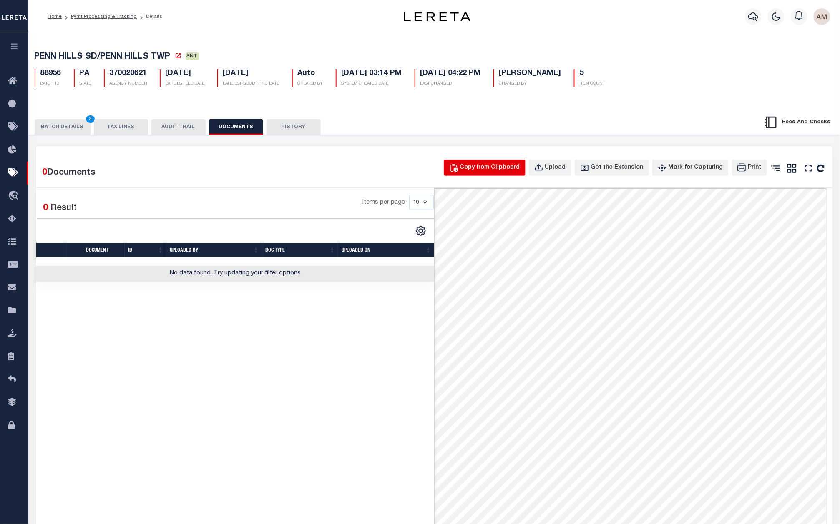
click at [515, 172] on div "Copy from Clipboard" at bounding box center [490, 167] width 60 height 9
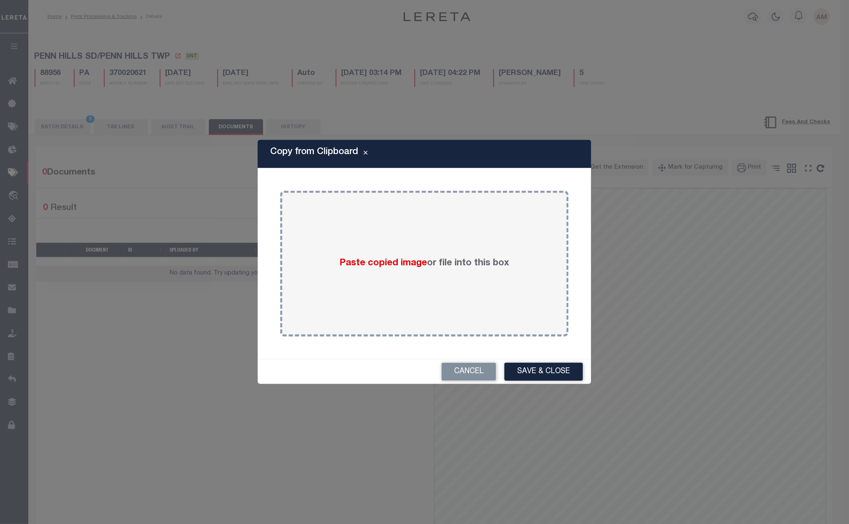
click at [510, 234] on div "Paste copied image or file into this box" at bounding box center [424, 263] width 276 height 133
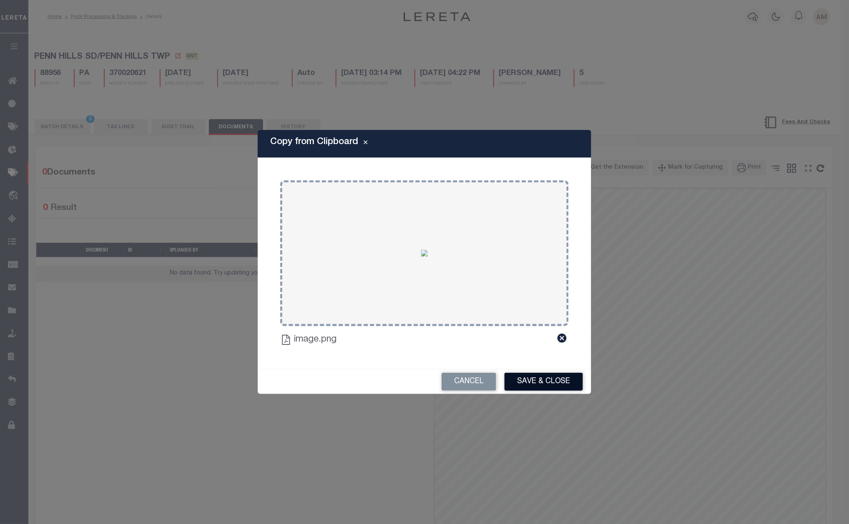
click at [556, 382] on button "Save & Close" at bounding box center [543, 382] width 78 height 18
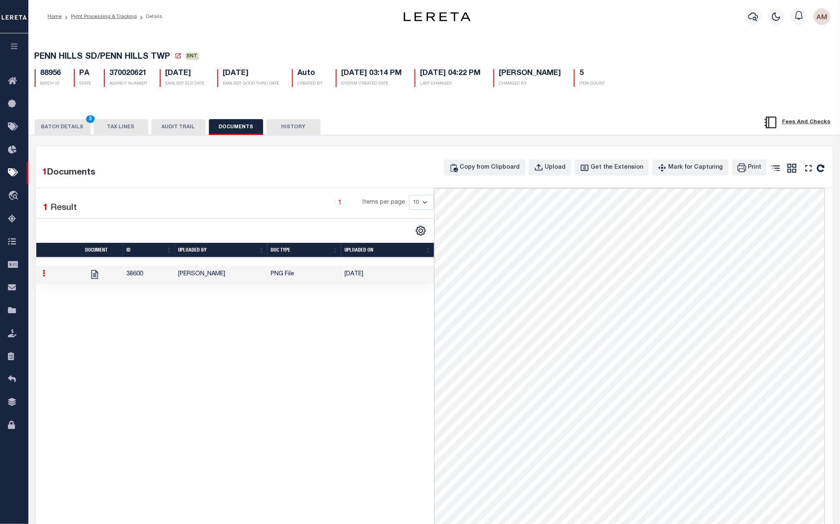
click at [68, 127] on button "BATCH DETAILS 3" at bounding box center [63, 127] width 56 height 16
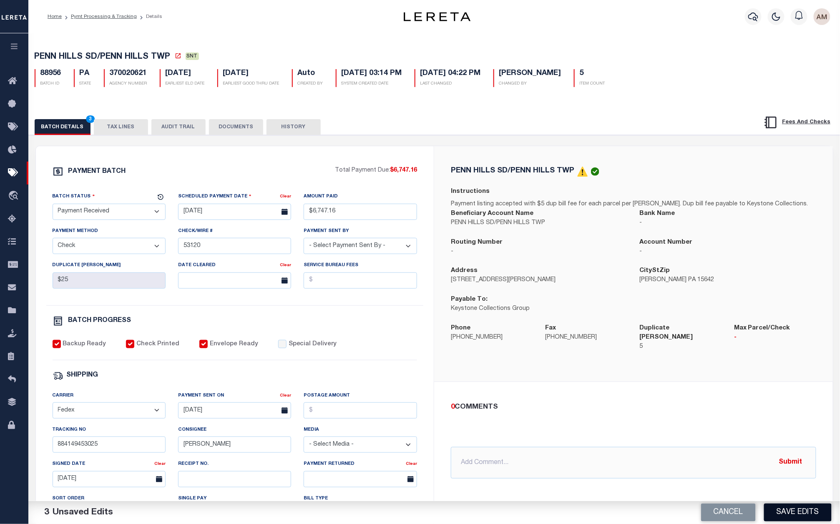
click at [808, 513] on button "Save Edits" at bounding box center [798, 513] width 68 height 18
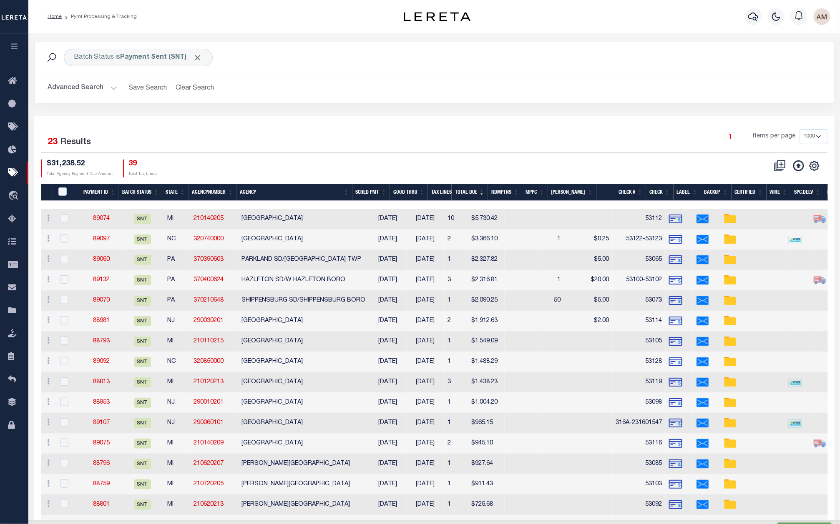
click at [110, 215] on td "89074" at bounding box center [101, 219] width 39 height 20
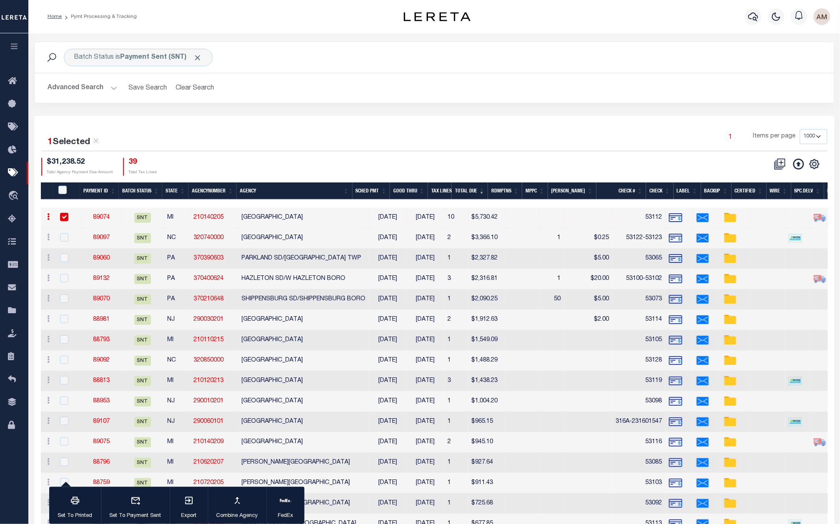
click at [109, 216] on link "89074" at bounding box center [101, 218] width 17 height 6
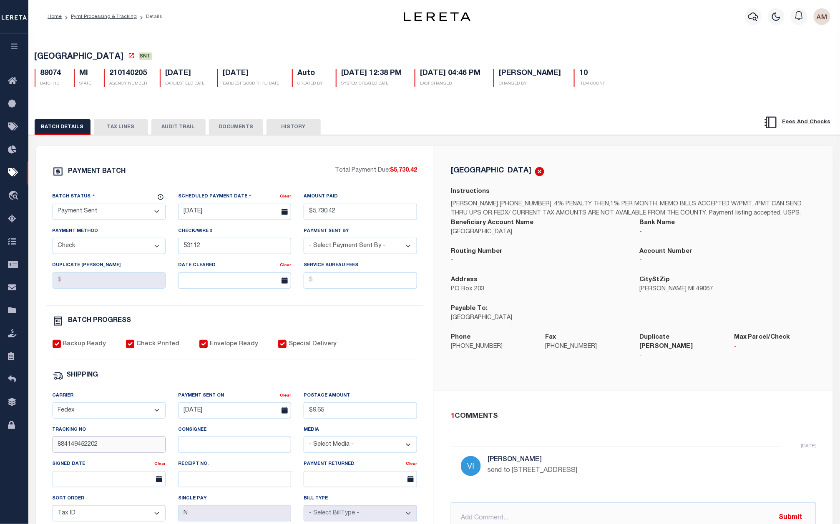
click at [131, 453] on input "884149452202" at bounding box center [109, 445] width 113 height 16
click at [122, 10] on ol "Home Pymt Processing & Tracking Details" at bounding box center [105, 17] width 128 height 18
click at [124, 13] on li "Pymt Processing & Tracking" at bounding box center [99, 17] width 75 height 8
click at [120, 18] on link "Pymt Processing & Tracking" at bounding box center [104, 16] width 66 height 5
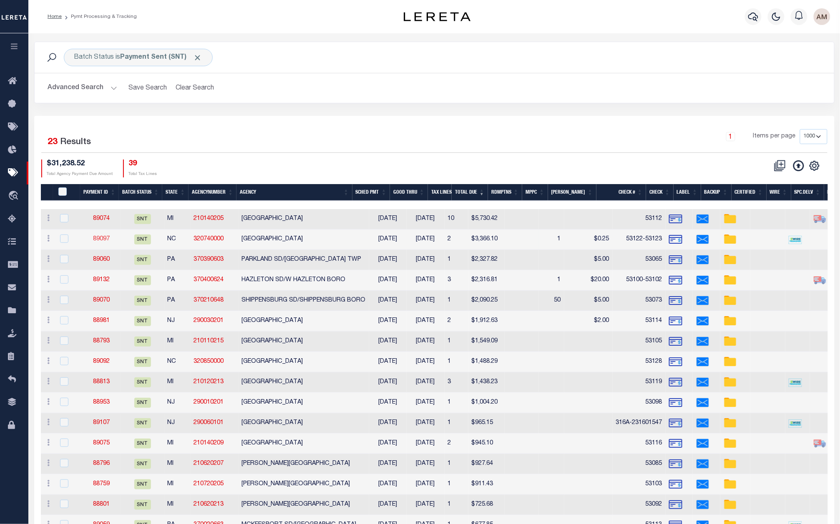
click at [103, 238] on link "89097" at bounding box center [101, 239] width 17 height 6
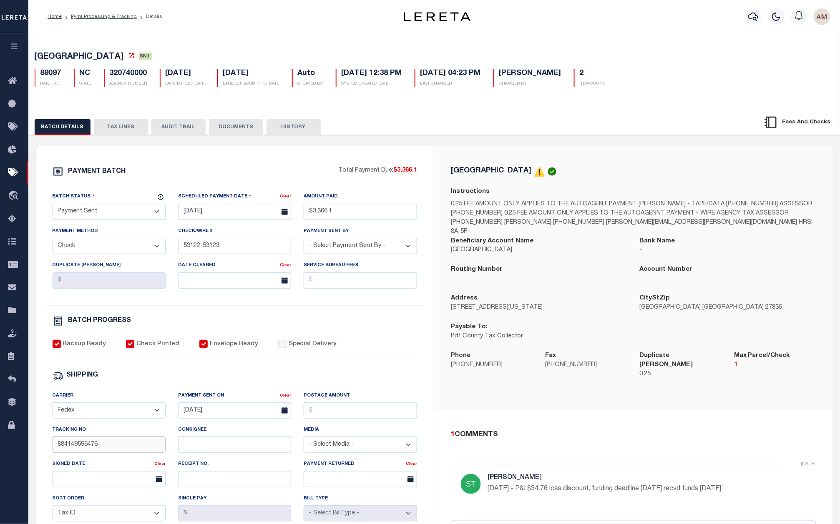
click at [123, 446] on input "884149596476" at bounding box center [109, 445] width 113 height 16
click at [238, 122] on button "DOCUMENTS" at bounding box center [236, 127] width 54 height 16
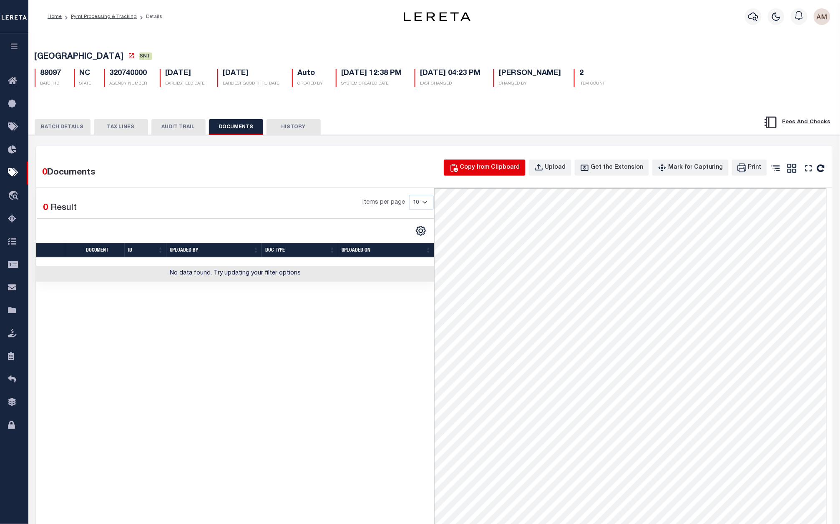
click at [501, 171] on div "Copy from Clipboard" at bounding box center [490, 167] width 60 height 9
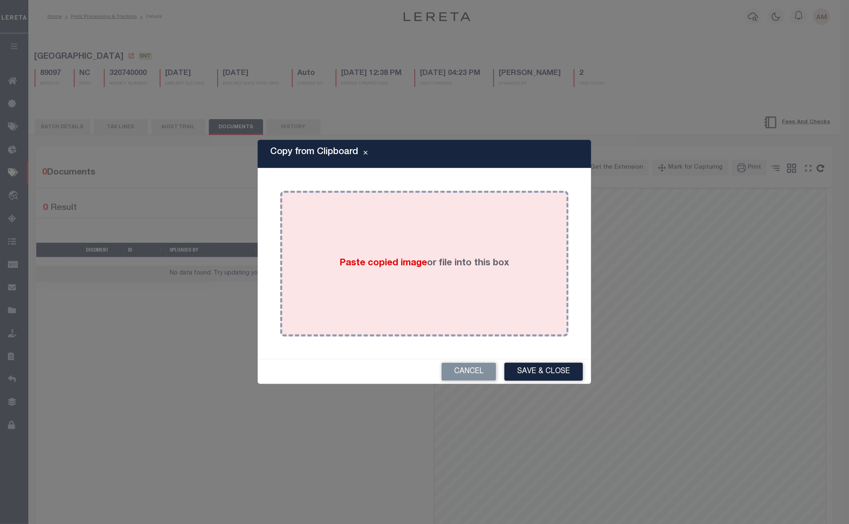
click at [429, 288] on div "Paste copied image or file into this box" at bounding box center [424, 263] width 276 height 133
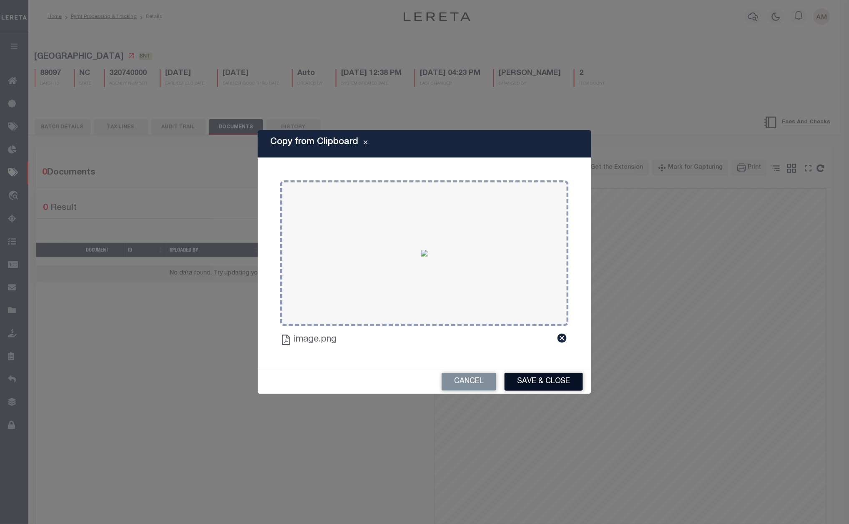
click at [536, 377] on button "Save & Close" at bounding box center [543, 382] width 78 height 18
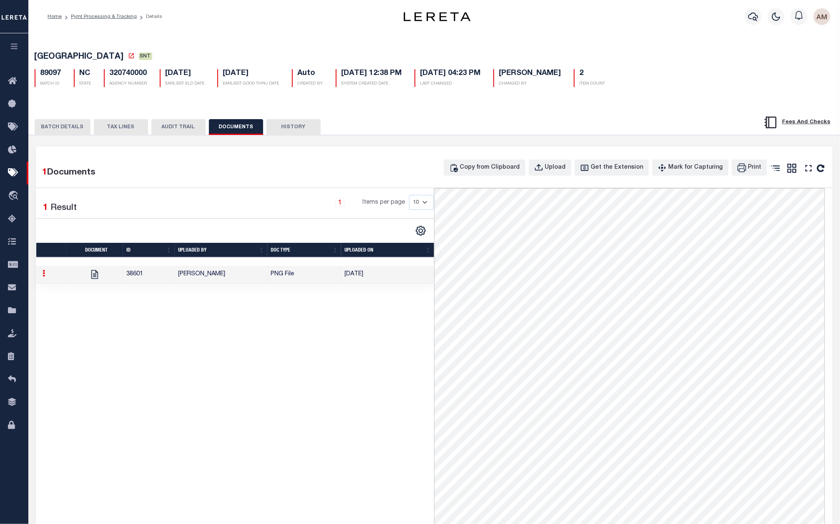
click at [53, 135] on button "BATCH DETAILS" at bounding box center [63, 127] width 56 height 16
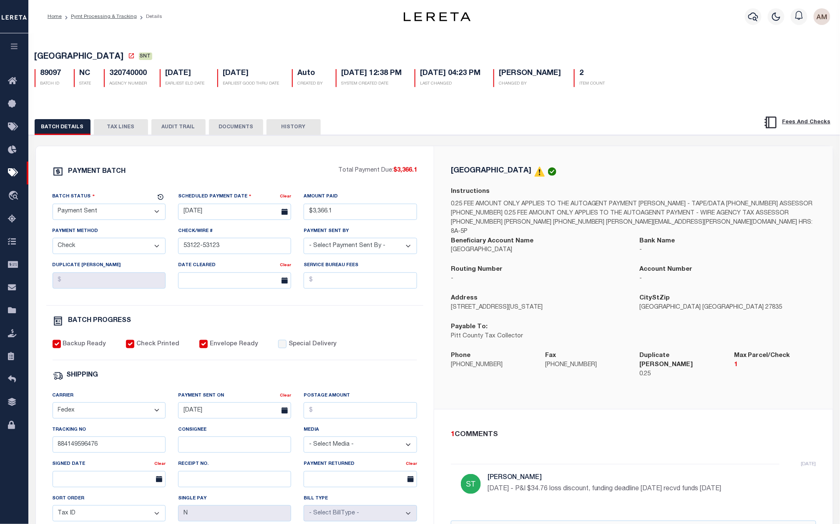
click at [94, 204] on div "Batch Status" at bounding box center [104, 198] width 103 height 12
click at [70, 195] on div "Batch Status" at bounding box center [104, 198] width 103 height 12
click at [76, 212] on select "- Select Status - Scheduled for Payment Ready For Payment Payment Sent Cleared …" at bounding box center [109, 212] width 113 height 16
click at [53, 206] on select "- Select Status - Scheduled for Payment Ready For Payment Payment Sent Cleared …" at bounding box center [109, 212] width 113 height 16
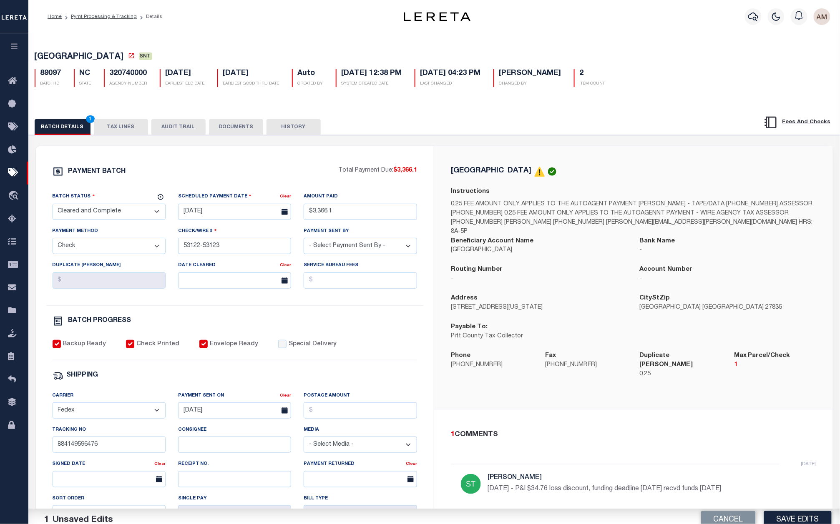
click at [233, 269] on div "Date Cleared" at bounding box center [229, 267] width 102 height 12
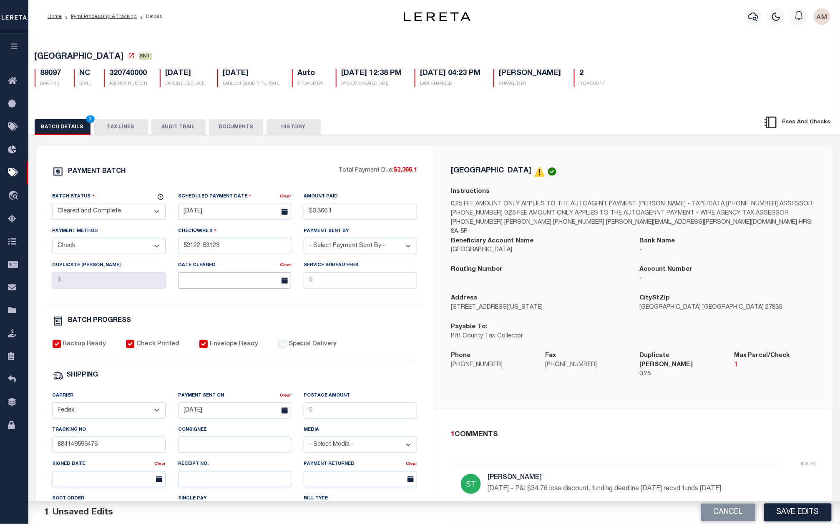
click at [236, 278] on input "text" at bounding box center [234, 281] width 113 height 16
click at [232, 347] on div "31 1 2 3 4 5 6 7 8 9 10 11 12 13 14 15 16 17 18 19 20 21 22 23 24 25 26 27 28 2…" at bounding box center [241, 371] width 128 height 98
click at [238, 346] on span "10" at bounding box center [241, 346] width 16 height 16
click at [369, 313] on div "PAYMENT BATCH Total Payment Due: $3,366.1 Batch Status - Select Status -" at bounding box center [235, 390] width 378 height 448
click at [128, 119] on div "BATCH DETAILS 2 TAX LINES AUDIT TRAIL DOCUMENTS HISTORY" at bounding box center [434, 124] width 832 height 21
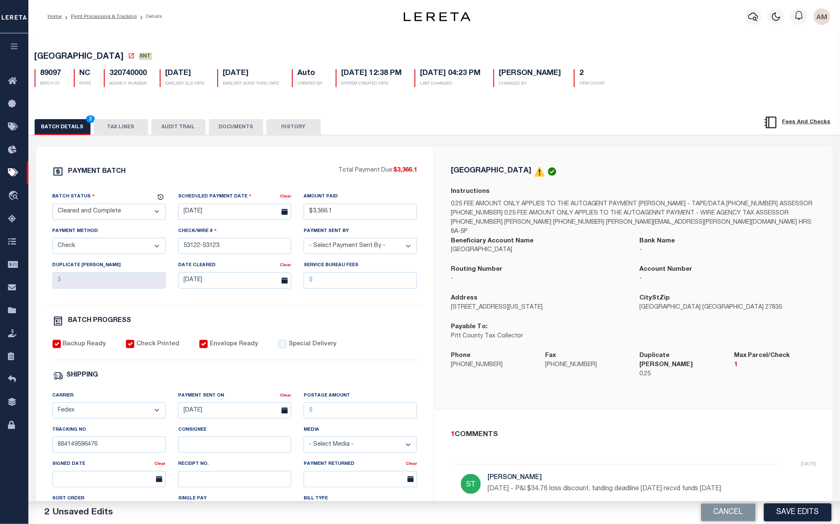
click at [140, 128] on button "TAX LINES" at bounding box center [121, 127] width 54 height 16
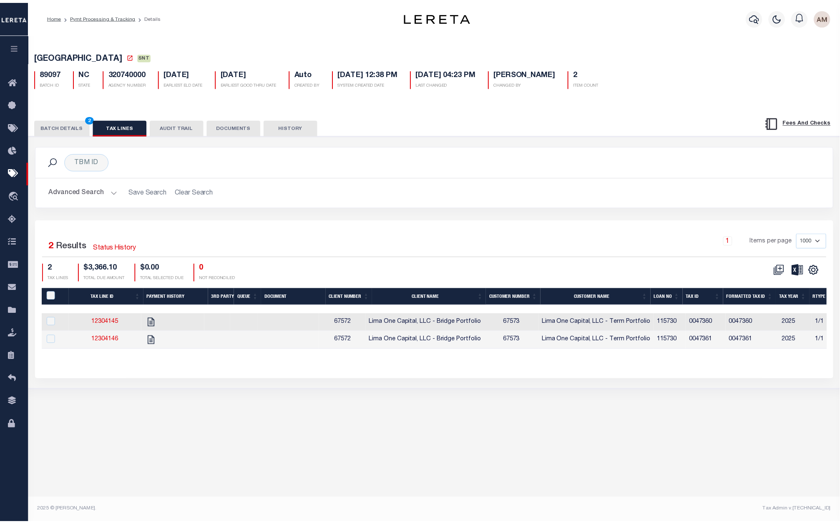
scroll to position [0, 502]
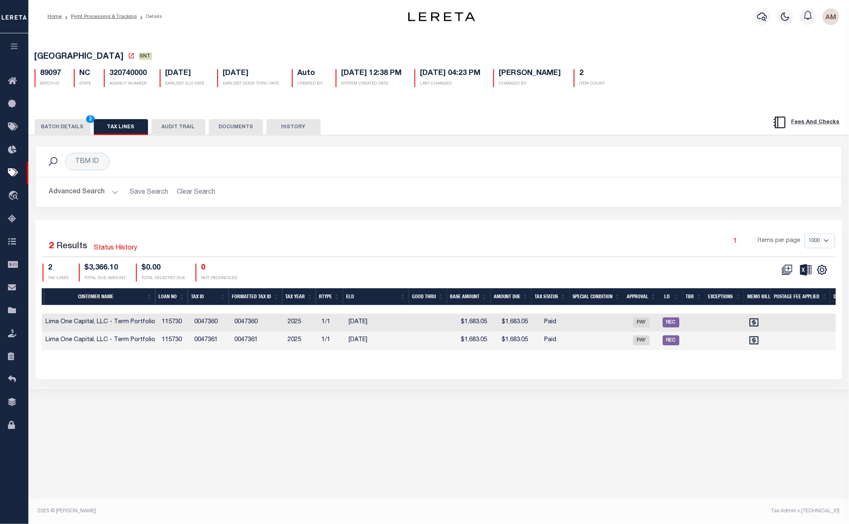
click at [77, 126] on button "BATCH DETAILS 2" at bounding box center [63, 127] width 56 height 16
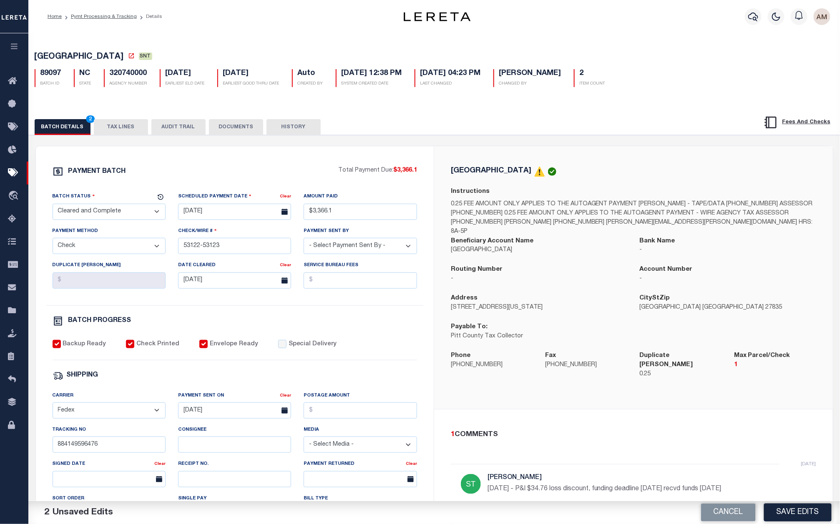
scroll to position [63, 0]
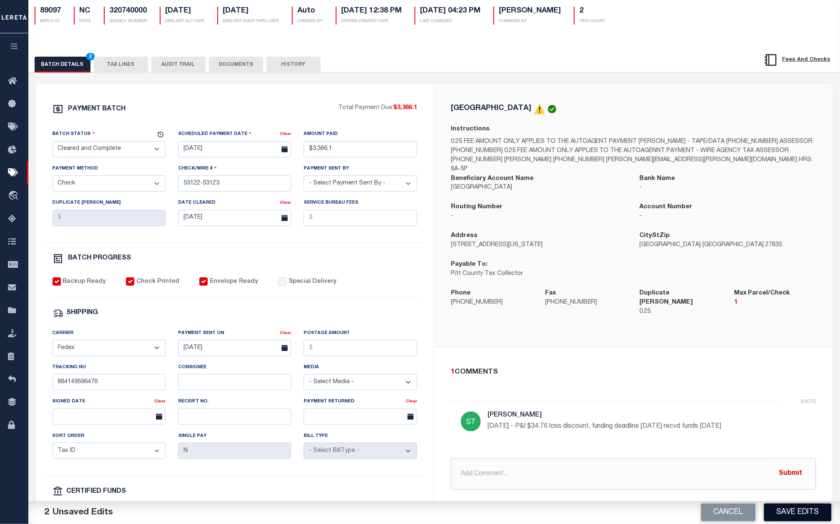
click at [802, 506] on button "Save Edits" at bounding box center [798, 513] width 68 height 18
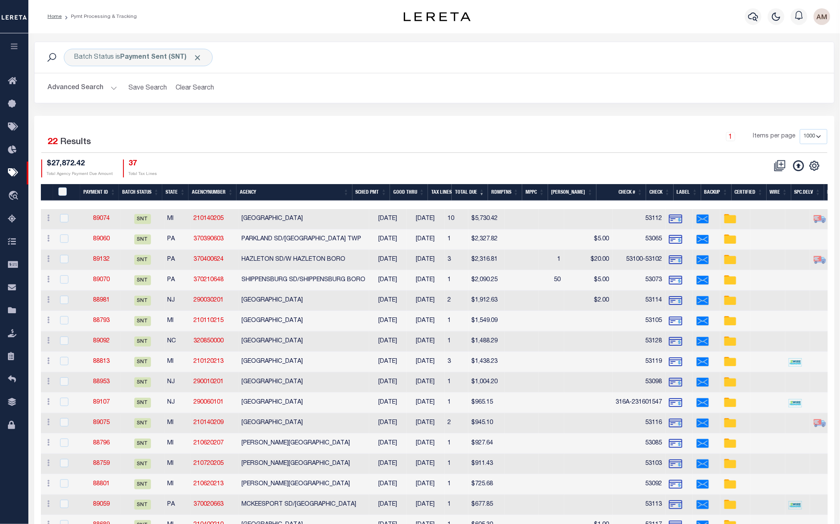
click at [624, 188] on th "Check #" at bounding box center [621, 192] width 50 height 17
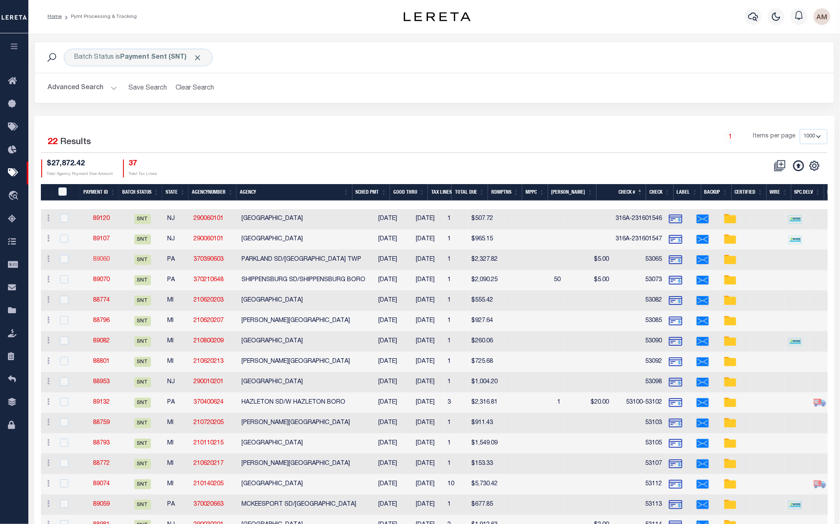
click at [100, 252] on td "89060" at bounding box center [101, 260] width 39 height 20
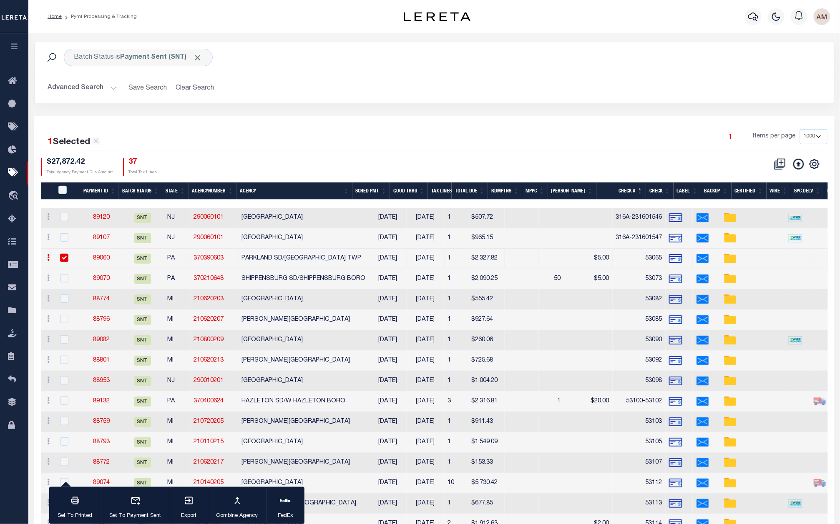
click at [101, 256] on link "89060" at bounding box center [101, 259] width 17 height 6
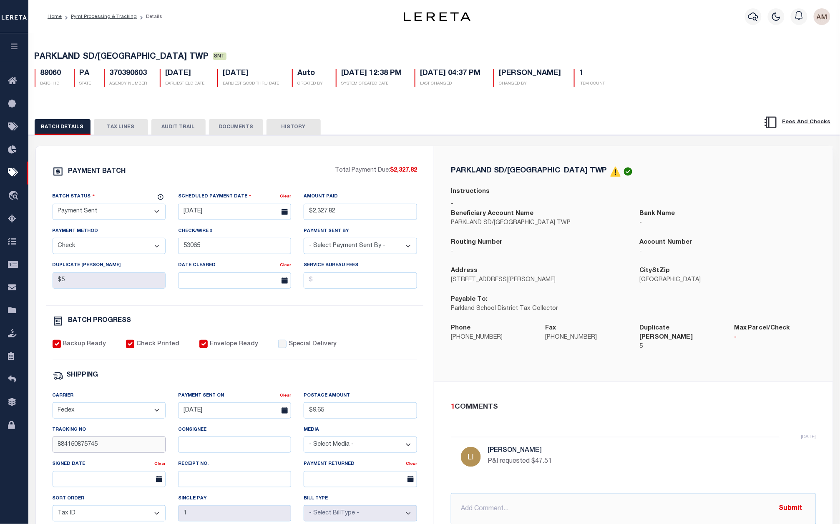
click at [107, 444] on input "884150875745" at bounding box center [109, 445] width 113 height 16
click at [178, 445] on input "Consignee" at bounding box center [234, 445] width 113 height 16
paste input "[PERSON_NAME]"
click at [83, 484] on input "text" at bounding box center [109, 479] width 113 height 16
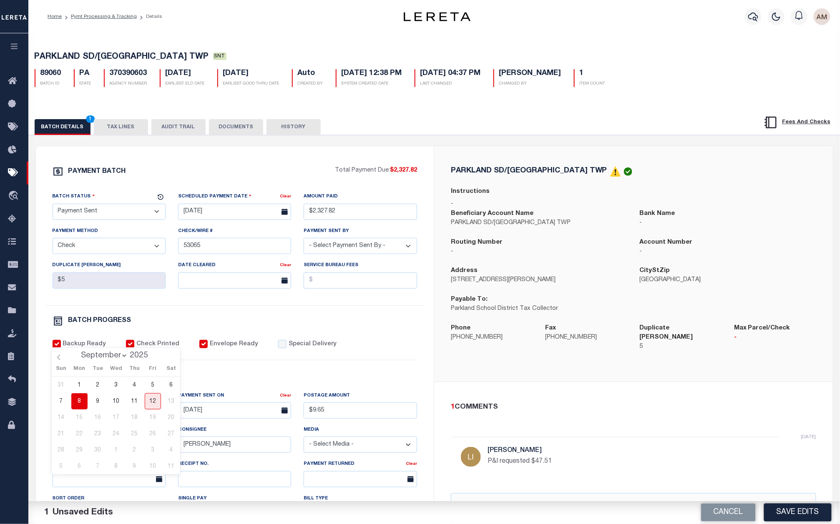
click at [84, 405] on span "8" at bounding box center [79, 402] width 16 height 16
click at [115, 212] on select "- Select Status - Scheduled for Payment Ready For Payment Payment Sent Cleared …" at bounding box center [109, 212] width 113 height 16
click at [53, 206] on select "- Select Status - Scheduled for Payment Ready For Payment Payment Sent Cleared …" at bounding box center [109, 212] width 113 height 16
click at [179, 312] on div "PAYMENT BATCH Total Payment Due: $2,327.82 Batch Status - Select Status -" at bounding box center [235, 390] width 378 height 448
drag, startPoint x: 239, startPoint y: 130, endPoint x: 334, endPoint y: 138, distance: 95.4
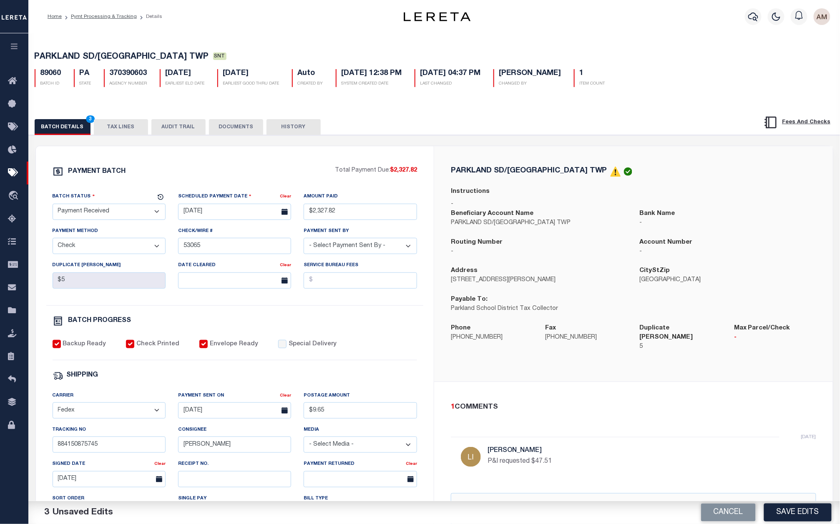
click at [239, 130] on button "DOCUMENTS" at bounding box center [236, 127] width 54 height 16
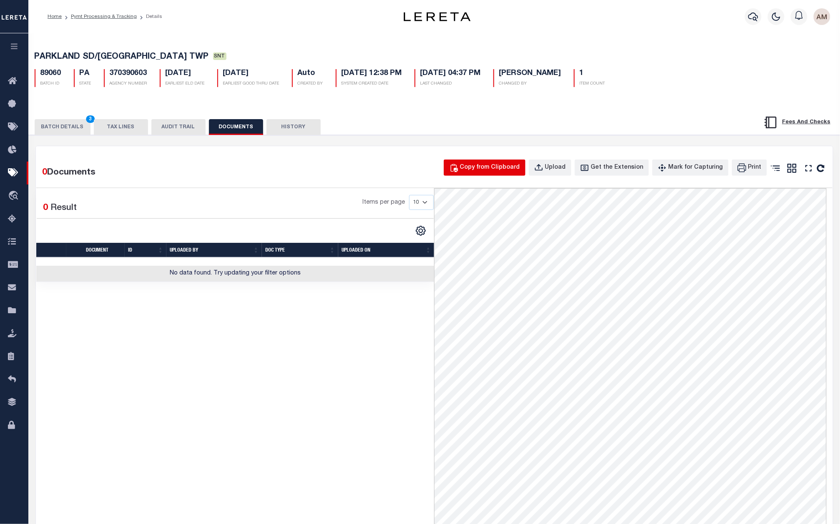
click at [520, 166] on div "Copy from Clipboard" at bounding box center [490, 167] width 60 height 9
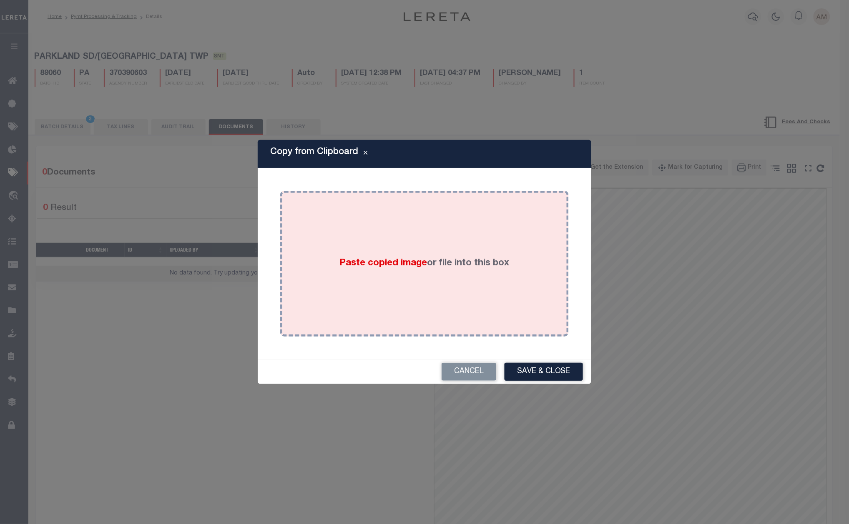
click at [539, 260] on div "Paste copied image or file into this box" at bounding box center [424, 263] width 276 height 133
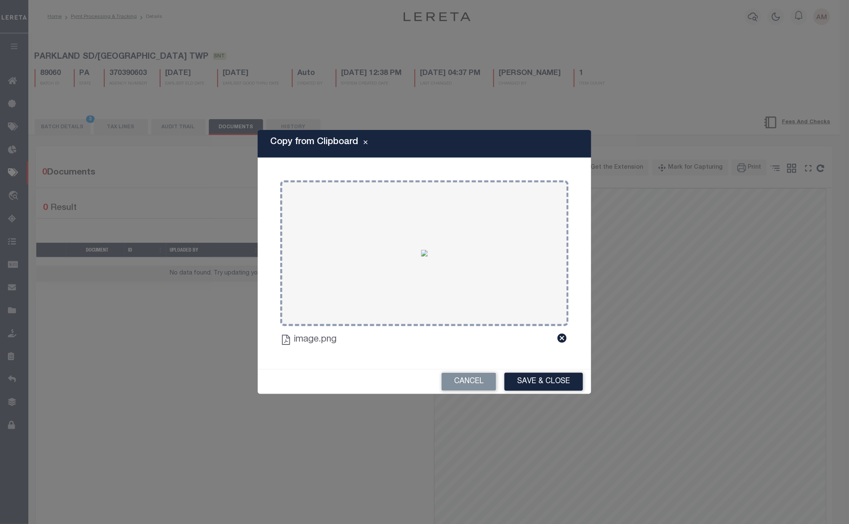
drag, startPoint x: 539, startPoint y: 391, endPoint x: 536, endPoint y: 386, distance: 5.4
click at [536, 387] on button "Save & Close" at bounding box center [543, 382] width 78 height 18
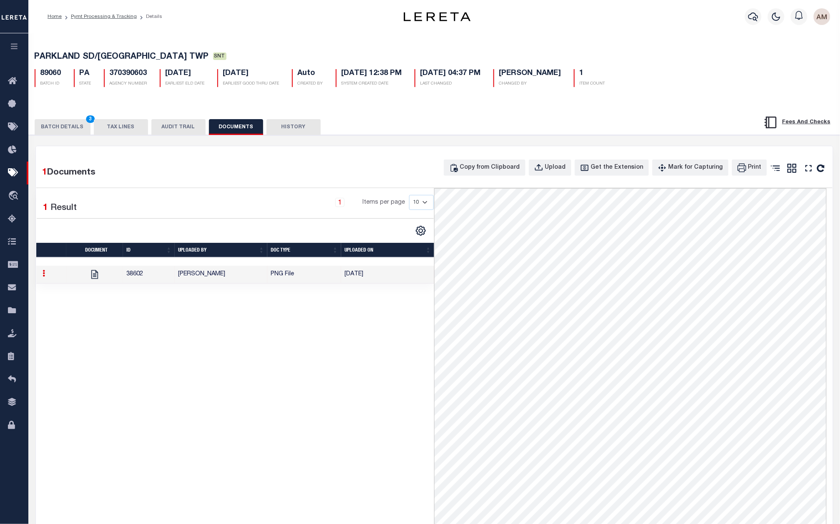
click at [67, 122] on button "BATCH DETAILS 3" at bounding box center [63, 127] width 56 height 16
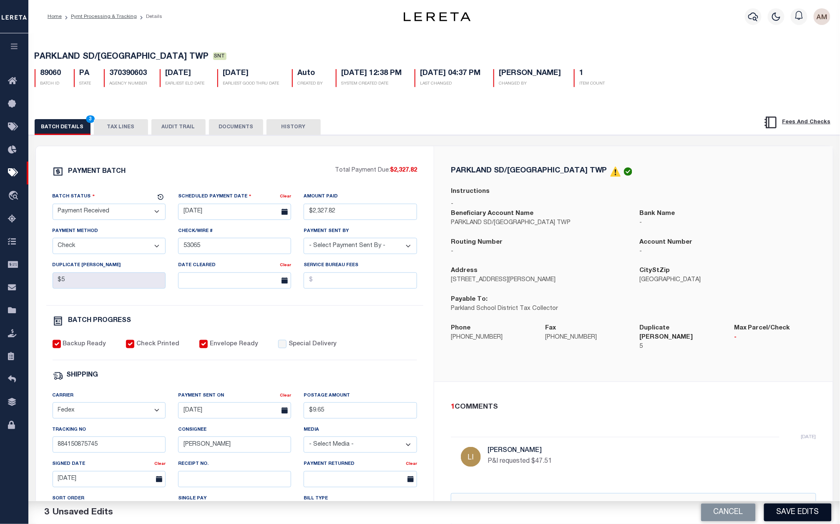
click at [784, 505] on button "Save Edits" at bounding box center [798, 513] width 68 height 18
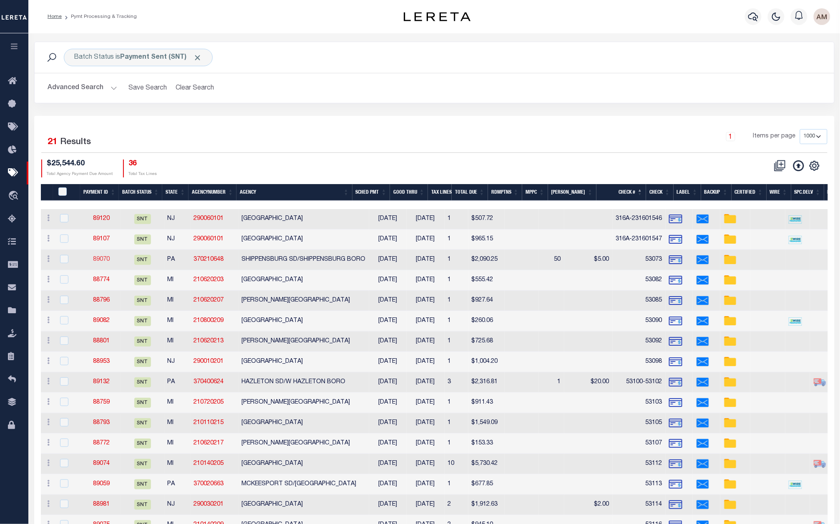
click at [98, 257] on link "89070" at bounding box center [101, 260] width 17 height 6
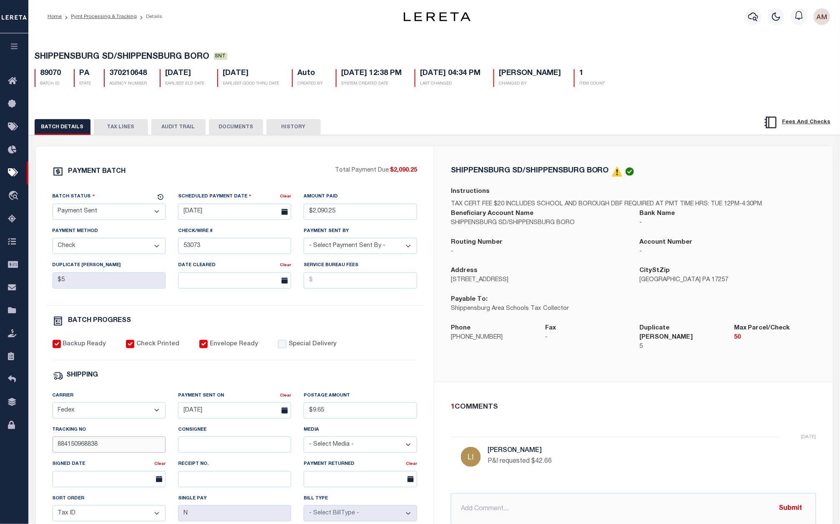
click at [103, 451] on input "884150968838" at bounding box center [109, 445] width 113 height 16
click at [223, 453] on input "Consignee" at bounding box center [234, 445] width 113 height 16
paste input "Signature not required"
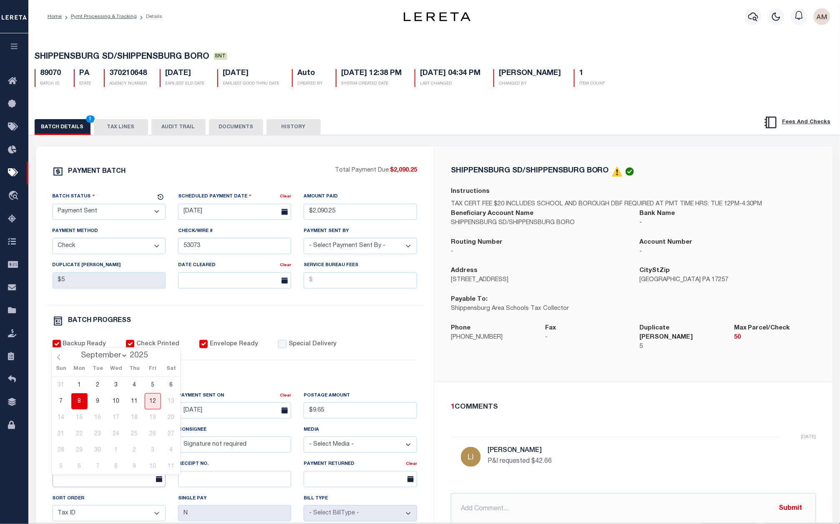
click at [98, 488] on input "text" at bounding box center [109, 479] width 113 height 16
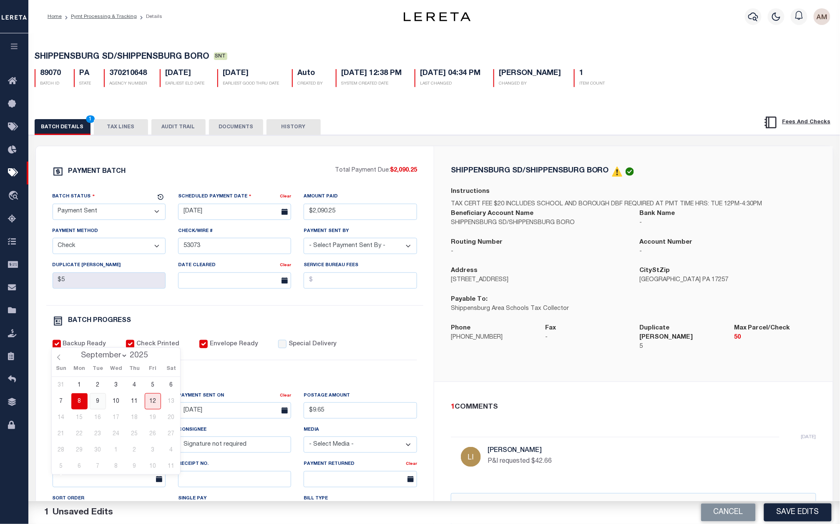
click at [93, 401] on span "9" at bounding box center [98, 402] width 16 height 16
click at [103, 211] on select "- Select Status - Scheduled for Payment Ready For Payment Payment Sent Cleared …" at bounding box center [109, 212] width 113 height 16
click at [53, 206] on select "- Select Status - Scheduled for Payment Ready For Payment Payment Sent Cleared …" at bounding box center [109, 212] width 113 height 16
click at [235, 134] on button "DOCUMENTS" at bounding box center [236, 127] width 54 height 16
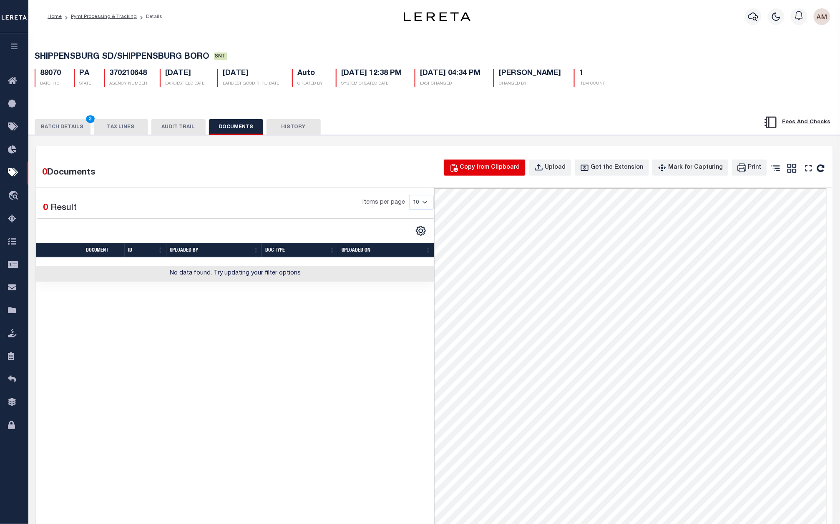
click at [497, 164] on button "Copy from Clipboard" at bounding box center [485, 168] width 82 height 16
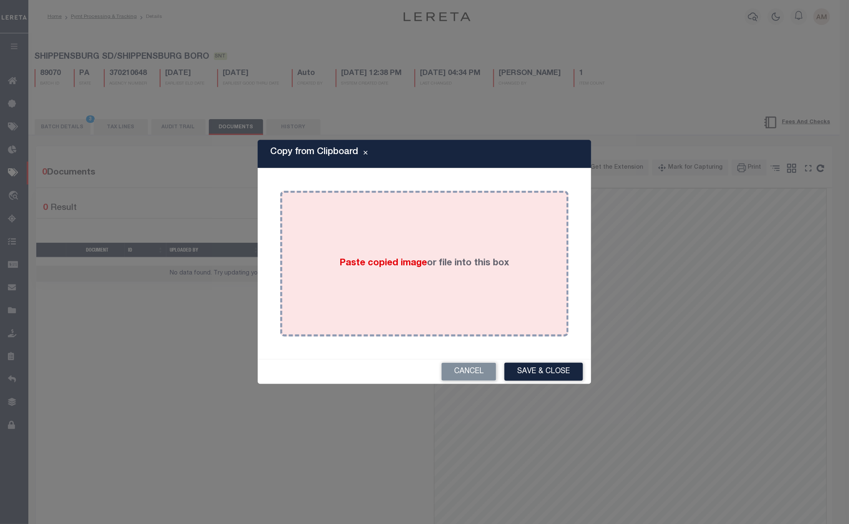
click at [521, 246] on div "Paste copied image or file into this box" at bounding box center [424, 263] width 276 height 133
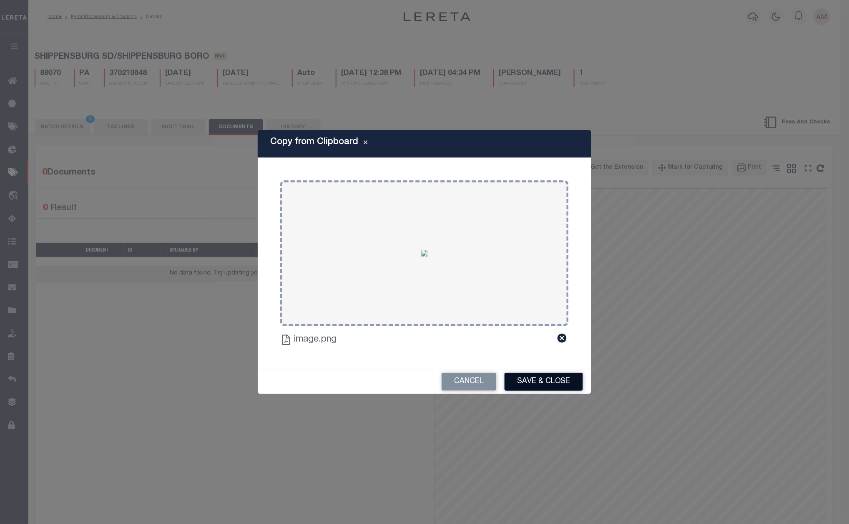
click at [530, 389] on button "Save & Close" at bounding box center [543, 382] width 78 height 18
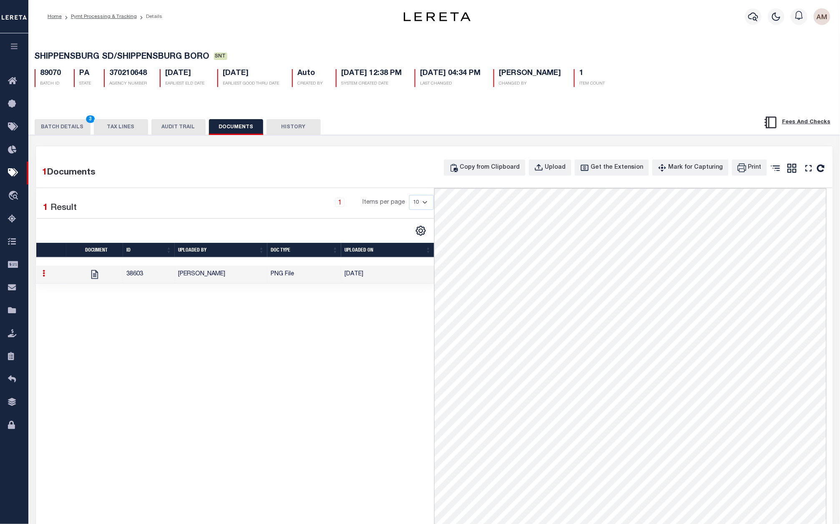
drag, startPoint x: 33, startPoint y: 120, endPoint x: 38, endPoint y: 122, distance: 6.0
click at [35, 121] on div "BATCH DETAILS 3 TAX LINES AUDIT TRAIL DOCUMENTS HISTORY" at bounding box center [434, 124] width 832 height 21
click at [54, 127] on button "BATCH DETAILS 3" at bounding box center [63, 127] width 56 height 16
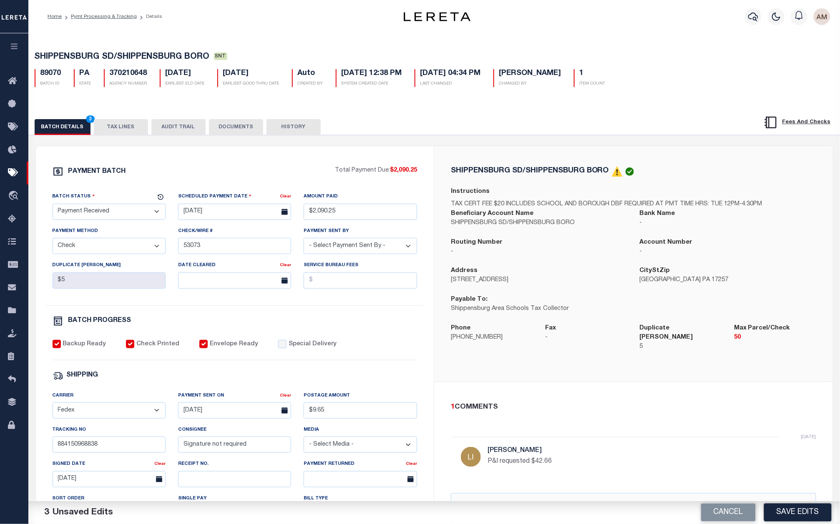
click at [110, 218] on select "- Select Status - Scheduled for Payment Ready For Payment Payment Sent Cleared …" at bounding box center [109, 212] width 113 height 16
click at [807, 512] on button "Save Edits" at bounding box center [798, 513] width 68 height 18
click at [807, 513] on div "Cancel Save Edits" at bounding box center [637, 512] width 406 height 23
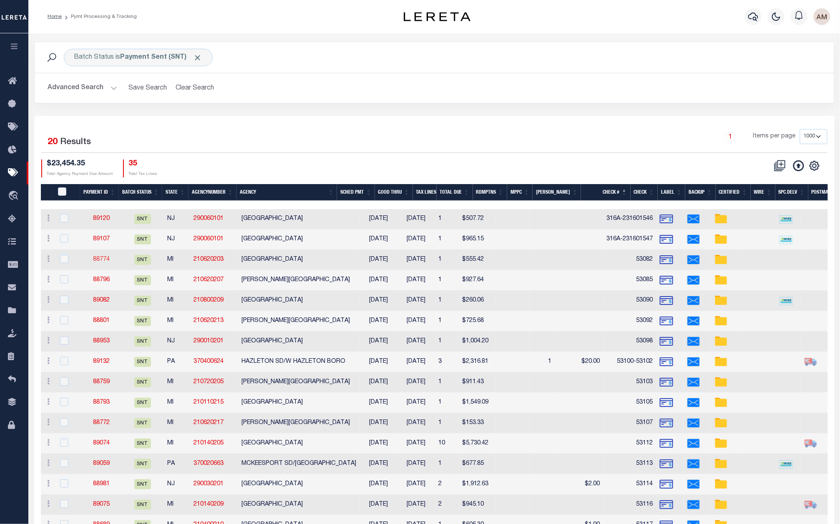
click at [103, 260] on link "88774" at bounding box center [101, 260] width 17 height 6
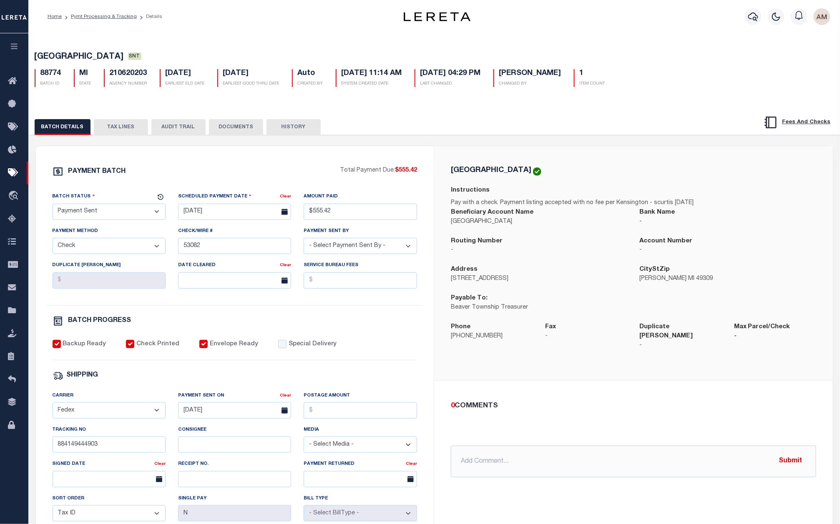
drag, startPoint x: 126, startPoint y: 462, endPoint x: 111, endPoint y: 446, distance: 21.2
click at [122, 458] on div "Tracking No 884149444903" at bounding box center [108, 443] width 125 height 34
click at [111, 446] on input "884149444903" at bounding box center [109, 445] width 113 height 16
click at [197, 453] on input "Consignee" at bounding box center [234, 445] width 113 height 16
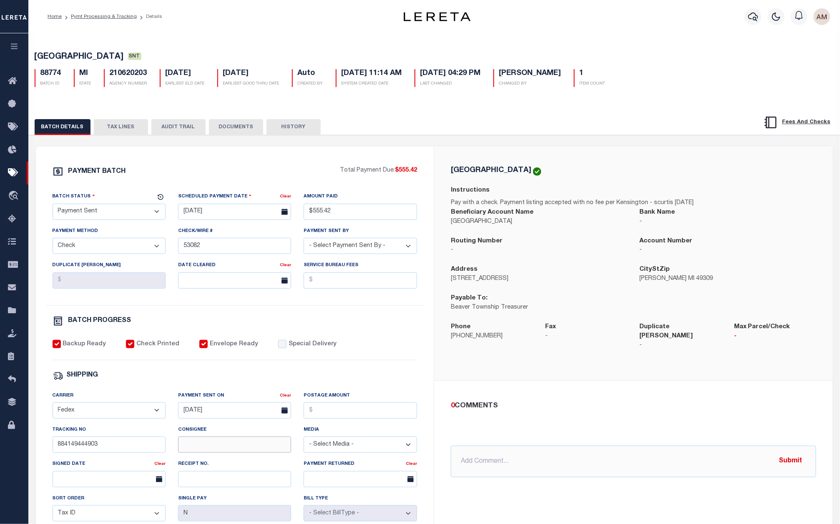
paste input "[PERSON_NAME]"
click at [114, 471] on div "Signed Date" at bounding box center [104, 466] width 102 height 12
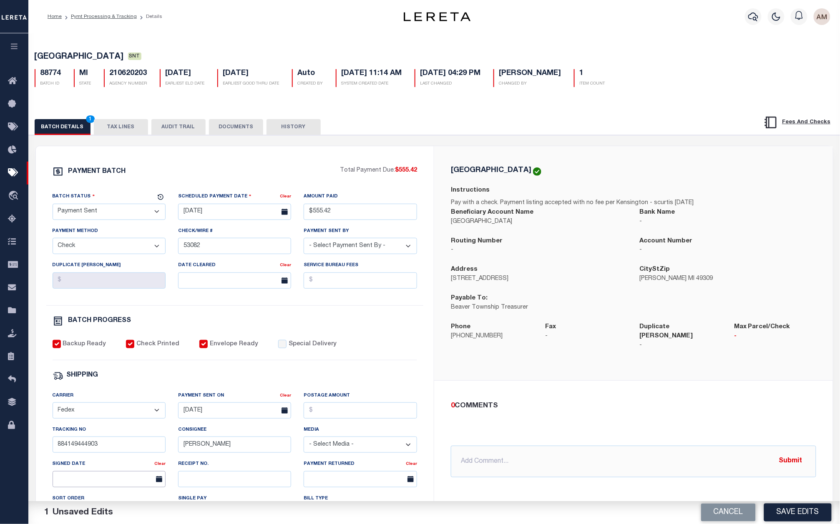
click at [114, 484] on input "text" at bounding box center [109, 479] width 113 height 16
click at [80, 400] on span "8" at bounding box center [79, 402] width 16 height 16
drag, startPoint x: 253, startPoint y: 123, endPoint x: 335, endPoint y: 151, distance: 86.6
click at [253, 123] on button "DOCUMENTS" at bounding box center [236, 127] width 54 height 16
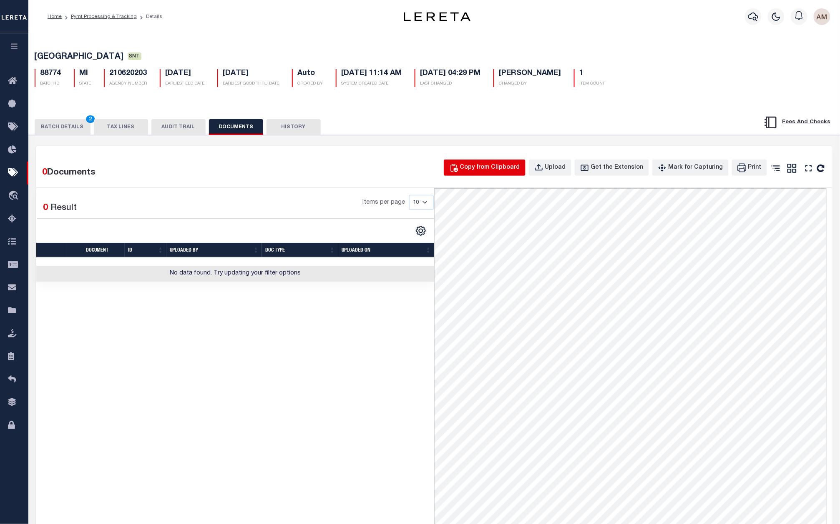
click at [490, 173] on div "Copy from Clipboard" at bounding box center [490, 167] width 60 height 9
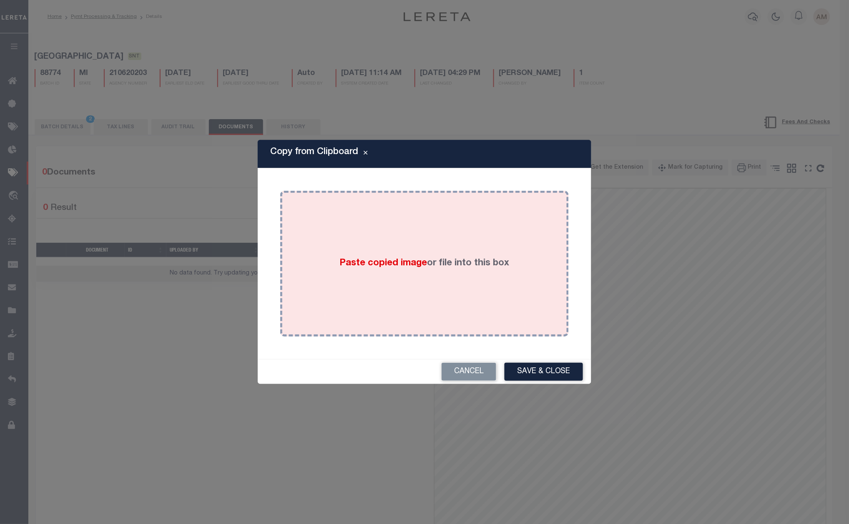
click at [488, 246] on div "Paste copied image or file into this box" at bounding box center [424, 263] width 276 height 133
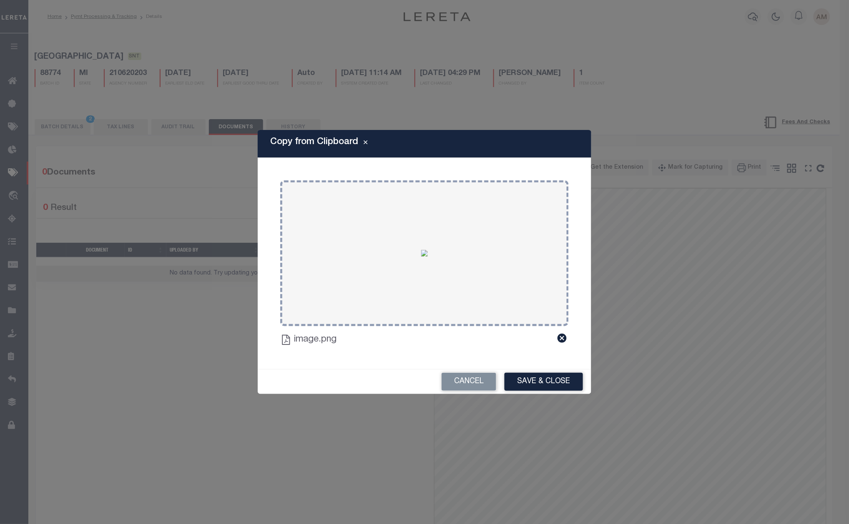
click at [582, 381] on div "Cancel Save & Close" at bounding box center [424, 382] width 333 height 25
click at [572, 382] on button "Save & Close" at bounding box center [543, 382] width 78 height 18
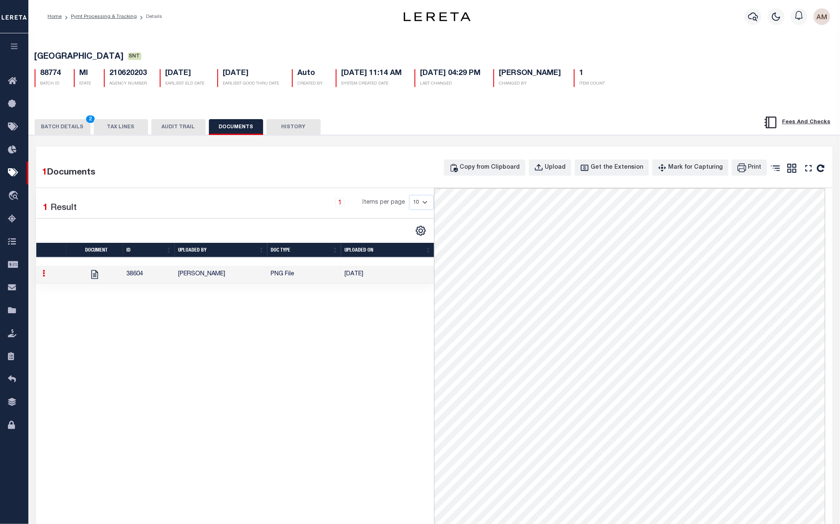
click at [60, 132] on button "BATCH DETAILS 2" at bounding box center [63, 127] width 56 height 16
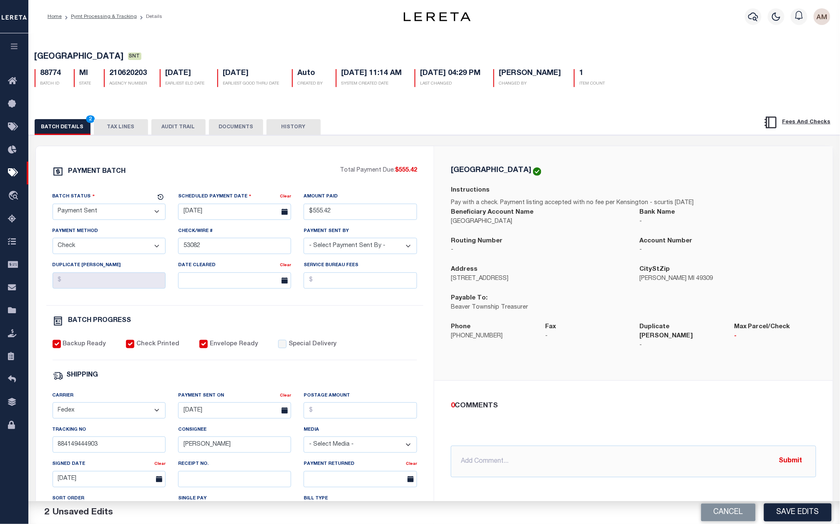
drag, startPoint x: 107, startPoint y: 213, endPoint x: 111, endPoint y: 221, distance: 8.6
click at [107, 213] on select "- Select Status - Scheduled for Payment Ready For Payment Payment Sent Cleared …" at bounding box center [109, 212] width 113 height 16
click at [53, 206] on select "- Select Status - Scheduled for Payment Ready For Payment Payment Sent Cleared …" at bounding box center [109, 212] width 113 height 16
click at [218, 312] on div "PAYMENT BATCH Total Payment Due: $555.42 Batch Status - Select Status -" at bounding box center [235, 390] width 378 height 448
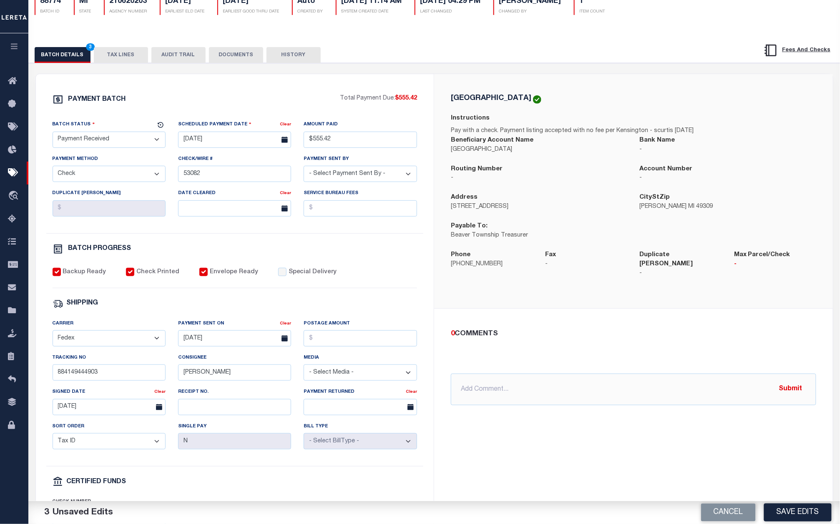
scroll to position [125, 0]
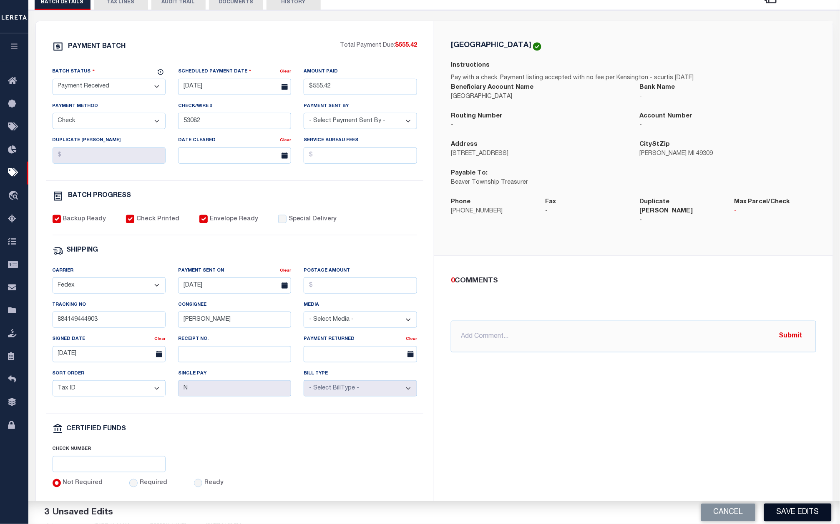
click at [799, 509] on button "Save Edits" at bounding box center [798, 513] width 68 height 18
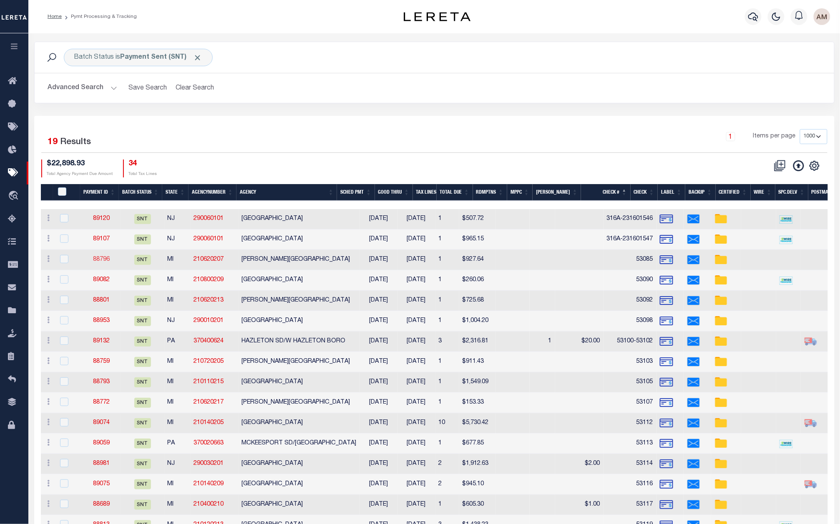
click at [101, 262] on link "88796" at bounding box center [101, 260] width 17 height 6
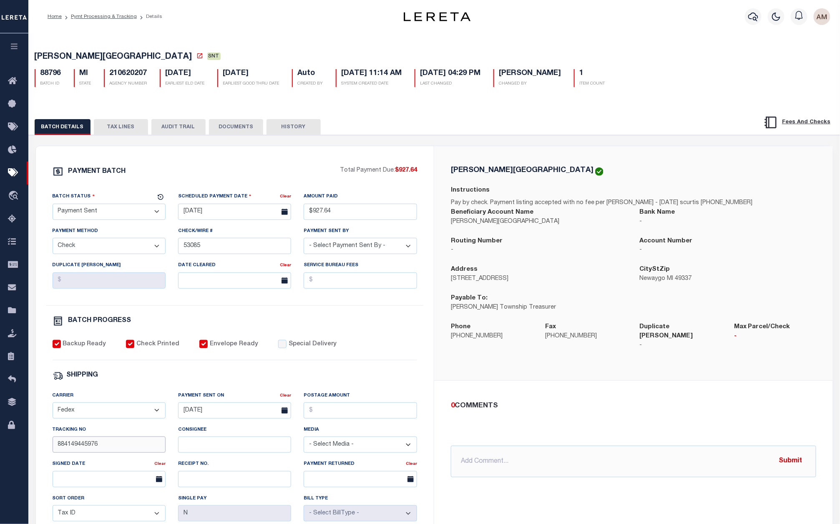
click at [94, 446] on input "884149445976" at bounding box center [109, 445] width 113 height 16
click at [223, 442] on input "Consignee" at bounding box center [234, 445] width 113 height 16
paste input "B.Weed"
click at [101, 481] on input "text" at bounding box center [109, 479] width 113 height 16
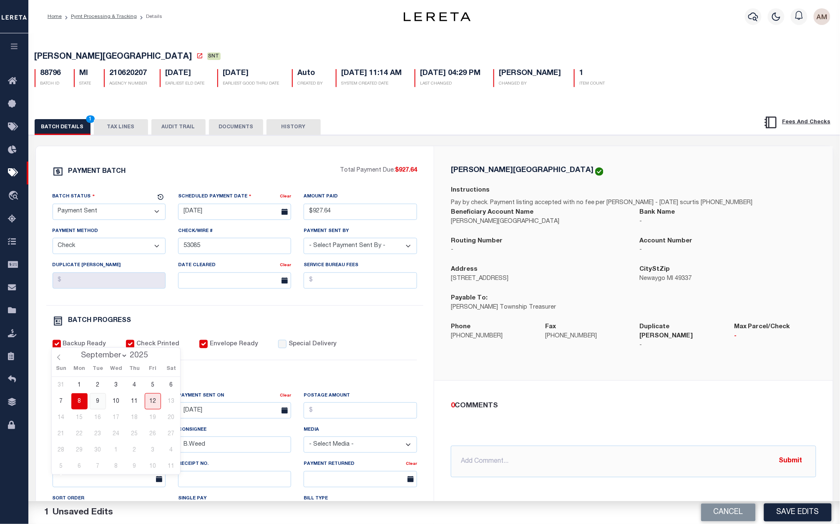
click at [98, 395] on span "9" at bounding box center [98, 402] width 16 height 16
click at [129, 204] on div "Batch Status" at bounding box center [104, 198] width 103 height 12
click at [129, 212] on select "- Select Status - Scheduled for Payment Ready For Payment Payment Sent Cleared …" at bounding box center [109, 212] width 113 height 16
click at [53, 206] on select "- Select Status - Scheduled for Payment Ready For Payment Payment Sent Cleared …" at bounding box center [109, 212] width 113 height 16
click at [247, 119] on div "BATCH DETAILS 3 TAX LINES AUDIT TRAIL DOCUMENTS HISTORY" at bounding box center [434, 124] width 832 height 21
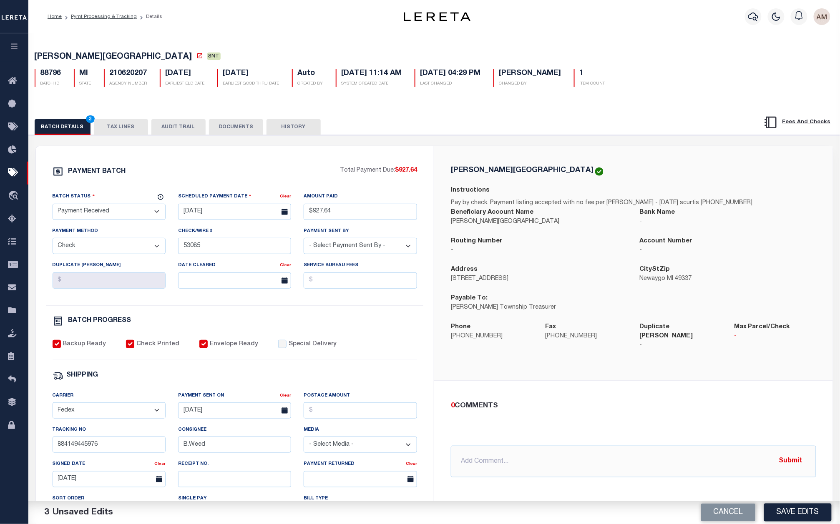
click at [250, 126] on button "DOCUMENTS" at bounding box center [236, 127] width 54 height 16
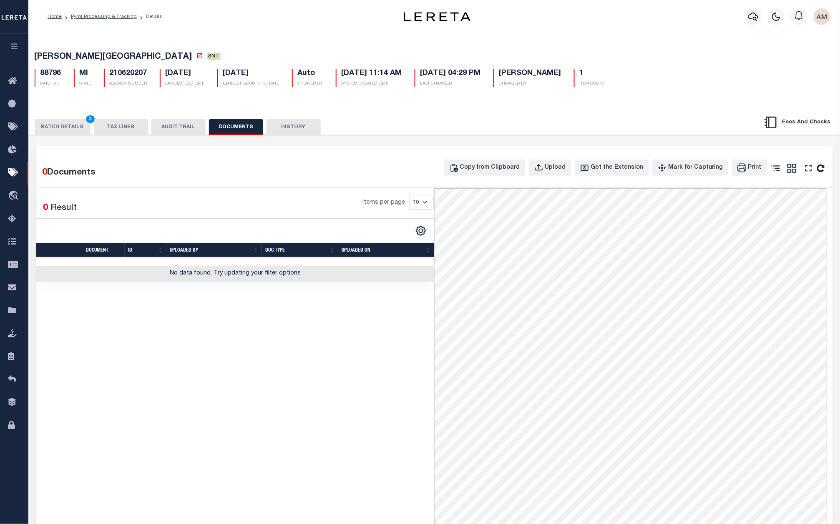
click at [484, 181] on div "Copy from Clipboard Upload Get the Extension Mark for Capturing Got it Print" at bounding box center [635, 170] width 382 height 21
click at [478, 176] on button "Copy from Clipboard" at bounding box center [485, 168] width 82 height 16
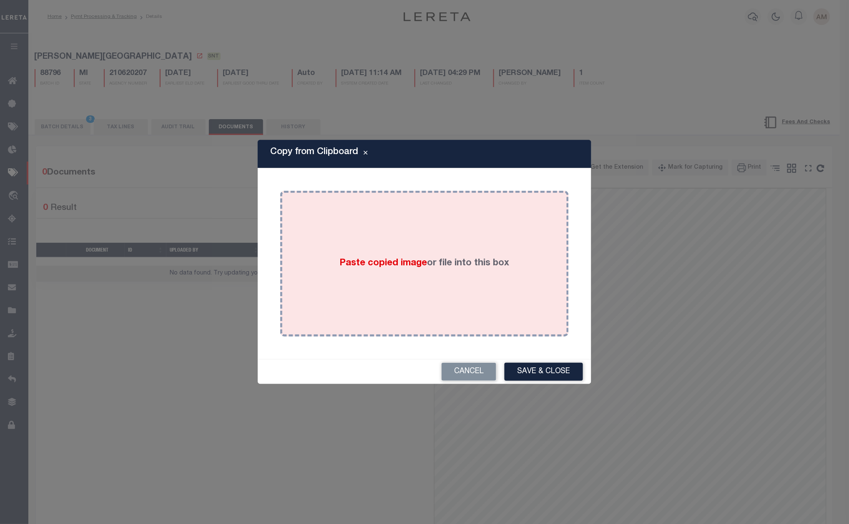
click at [506, 234] on div "Paste copied image or file into this box" at bounding box center [424, 263] width 276 height 133
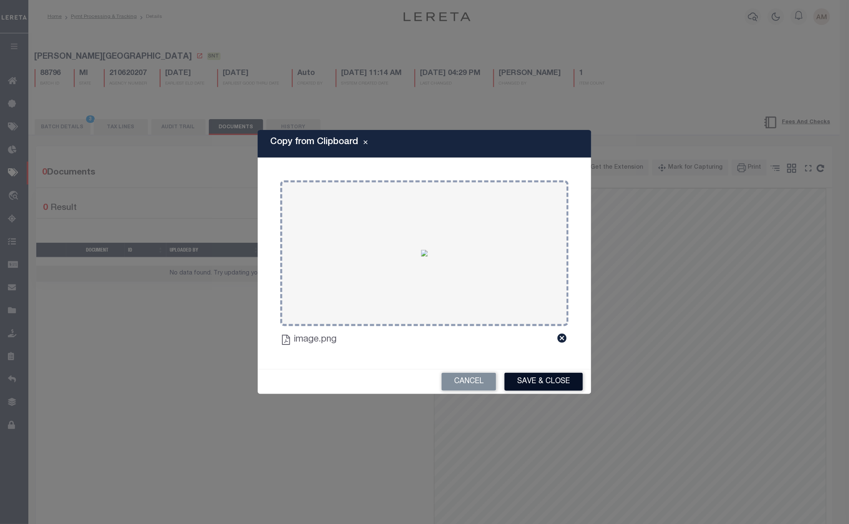
click at [550, 384] on button "Save & Close" at bounding box center [543, 382] width 78 height 18
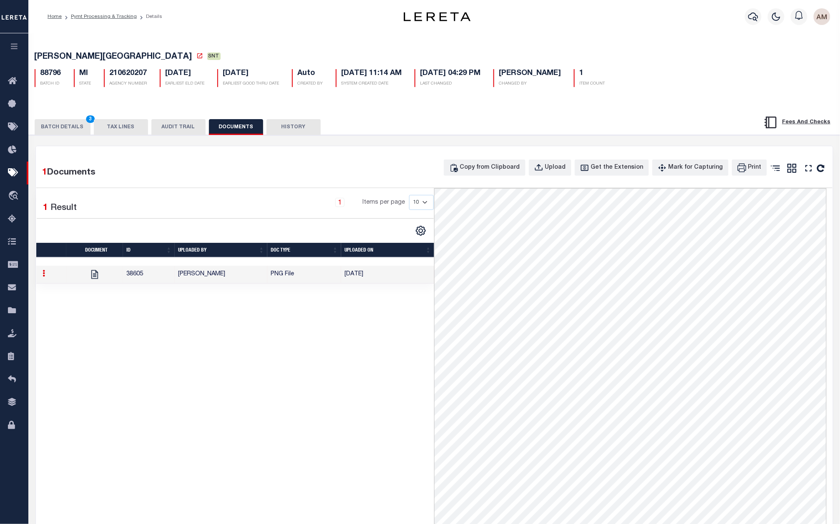
click at [59, 126] on button "BATCH DETAILS 3" at bounding box center [63, 127] width 56 height 16
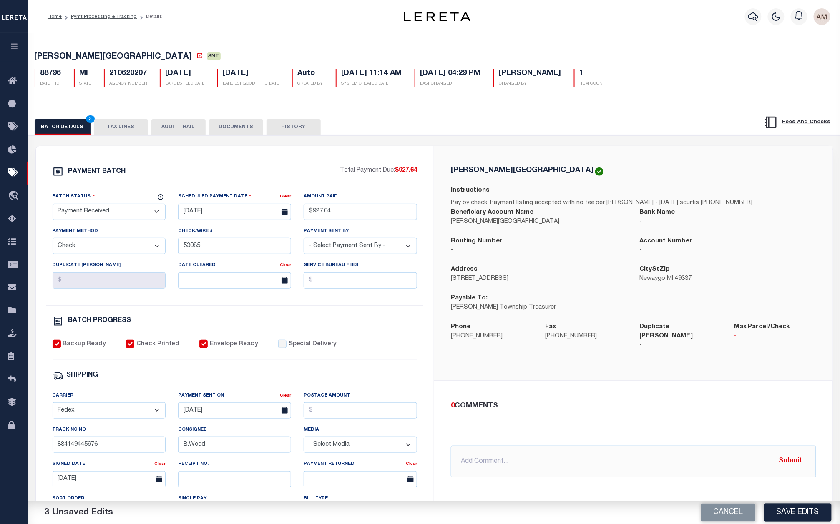
click at [108, 217] on select "- Select Status - Scheduled for Payment Ready For Payment Payment Sent Cleared …" at bounding box center [109, 212] width 113 height 16
click at [793, 513] on button "Save Edits" at bounding box center [798, 513] width 68 height 18
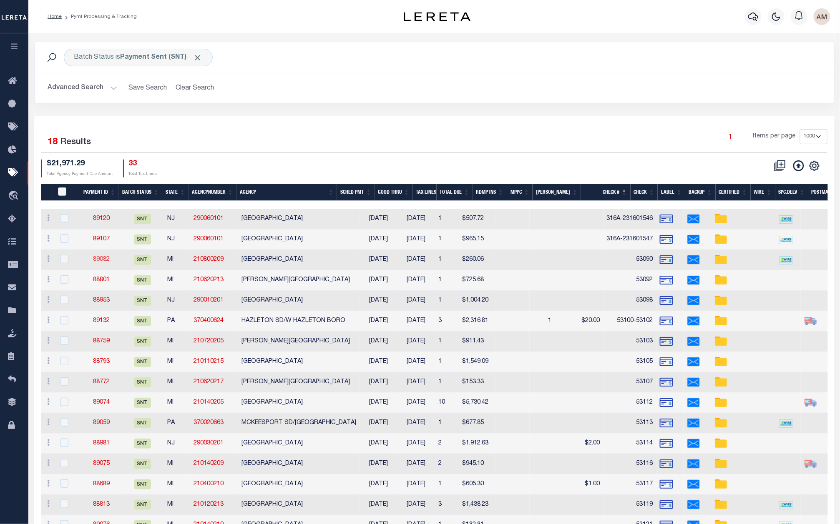
click at [105, 260] on link "89082" at bounding box center [101, 260] width 17 height 6
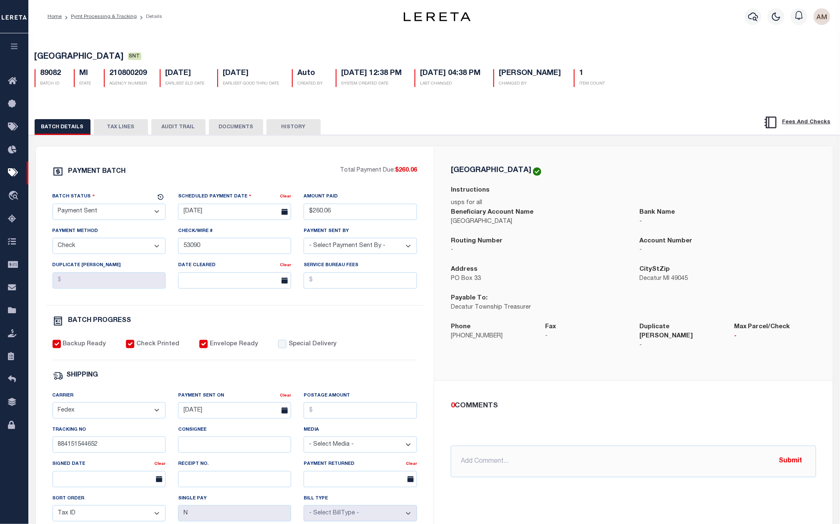
drag, startPoint x: 95, startPoint y: 467, endPoint x: 93, endPoint y: 462, distance: 6.0
click at [95, 467] on div "Signed Date" at bounding box center [104, 466] width 102 height 12
click at [83, 450] on input "884151544652" at bounding box center [109, 445] width 113 height 16
click at [83, 449] on input "884151544652" at bounding box center [109, 445] width 113 height 16
click at [214, 450] on input "Consignee" at bounding box center [234, 445] width 113 height 16
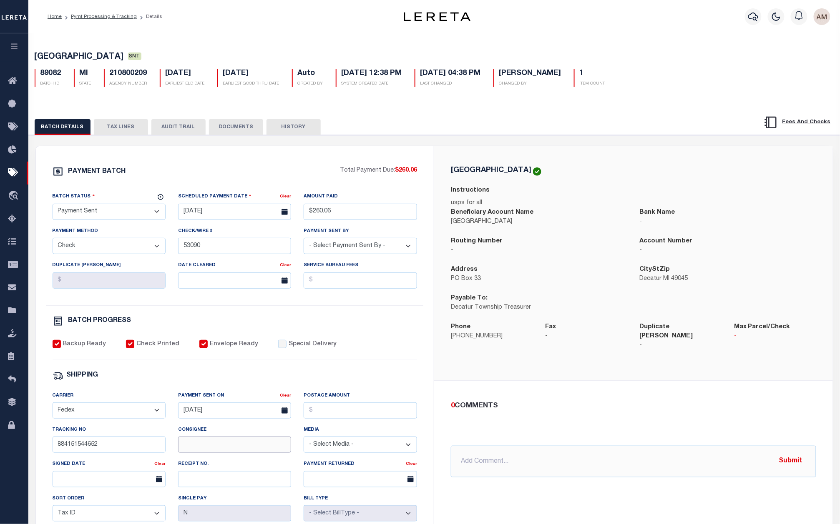
paste input "Signature not required"
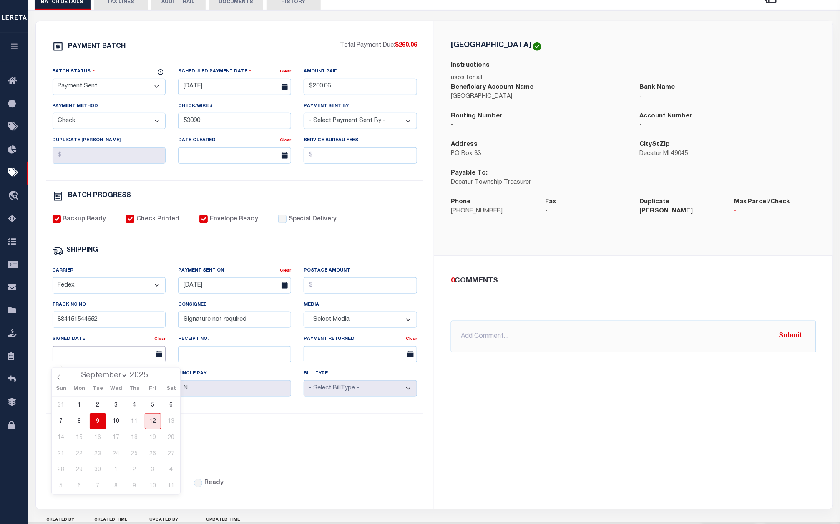
click at [96, 360] on input "text" at bounding box center [109, 354] width 113 height 16
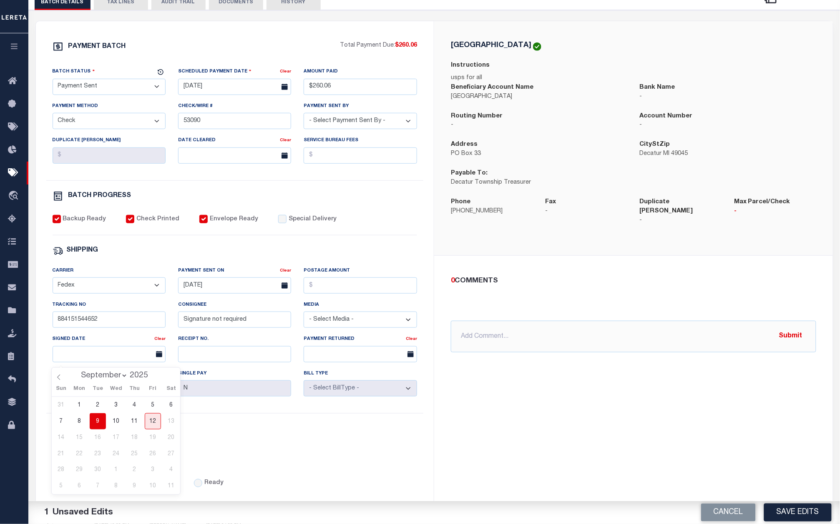
click at [104, 425] on span "9" at bounding box center [98, 422] width 16 height 16
click at [141, 85] on select "- Select Status - Scheduled for Payment Ready For Payment Payment Sent Cleared …" at bounding box center [109, 87] width 113 height 16
click at [53, 81] on select "- Select Status - Scheduled for Payment Ready For Payment Payment Sent Cleared …" at bounding box center [109, 87] width 113 height 16
click at [377, 212] on div "PAYMENT BATCH Total Payment Due: $260.06 Batch Status - Select Status -" at bounding box center [235, 265] width 378 height 448
click at [232, 8] on button "DOCUMENTS" at bounding box center [236, 2] width 54 height 16
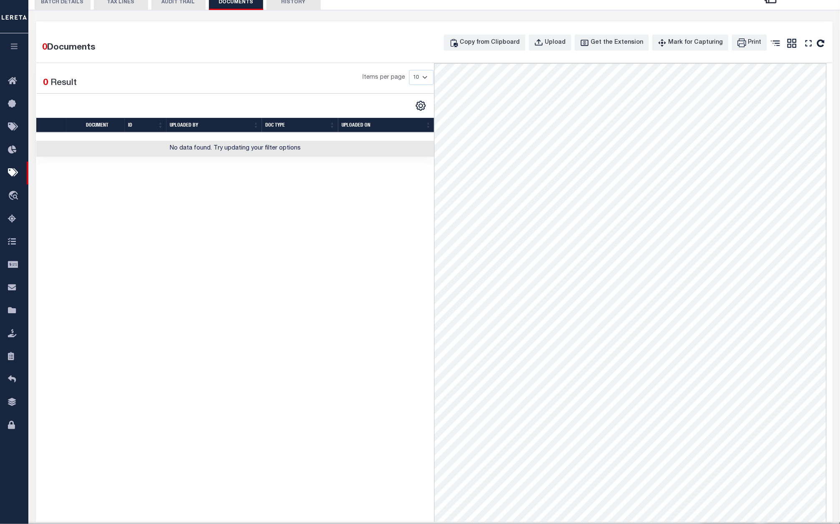
scroll to position [0, 0]
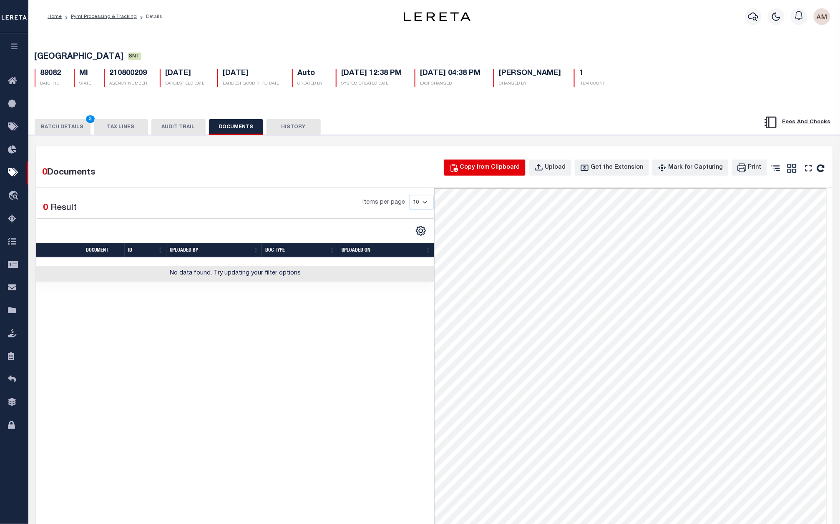
click at [506, 173] on div "Copy from Clipboard" at bounding box center [490, 167] width 60 height 9
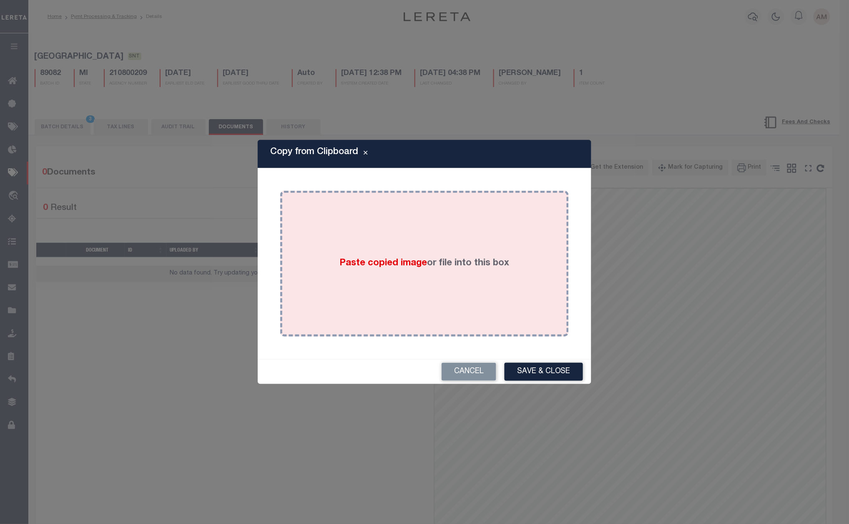
click at [372, 249] on div "Paste copied image or file into this box" at bounding box center [424, 263] width 276 height 133
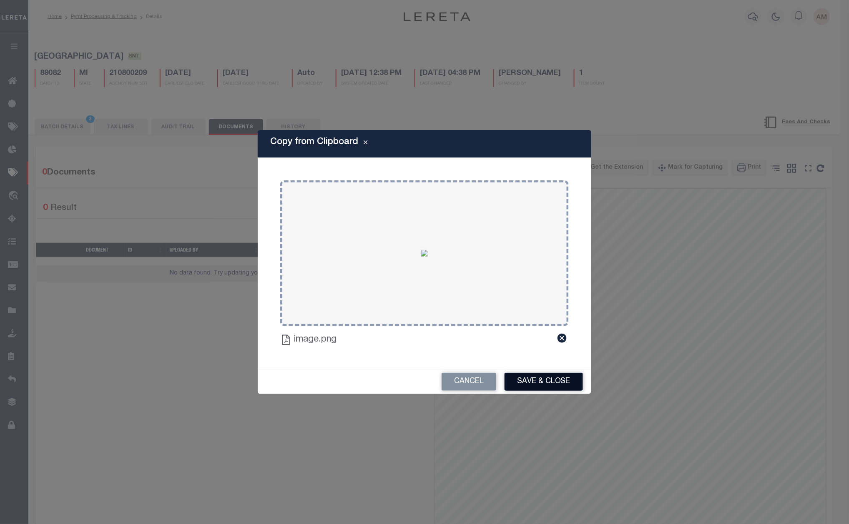
click at [553, 379] on button "Save & Close" at bounding box center [543, 382] width 78 height 18
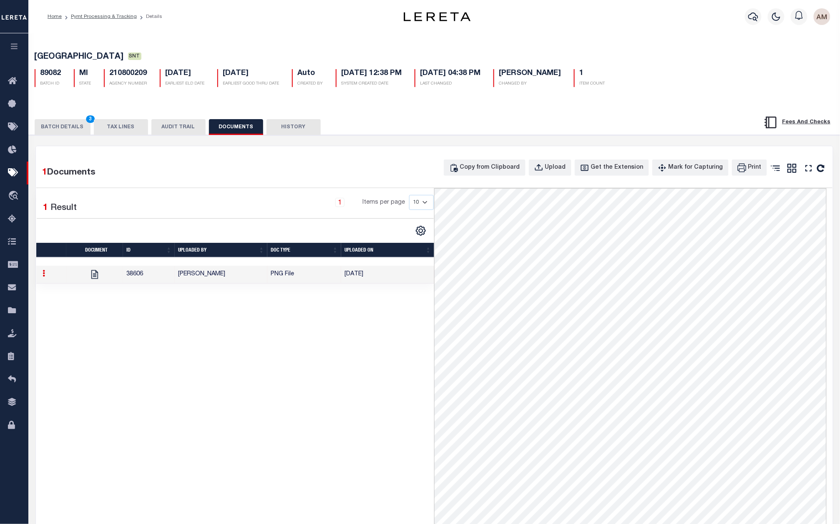
click at [47, 130] on button "BATCH DETAILS 3" at bounding box center [63, 127] width 56 height 16
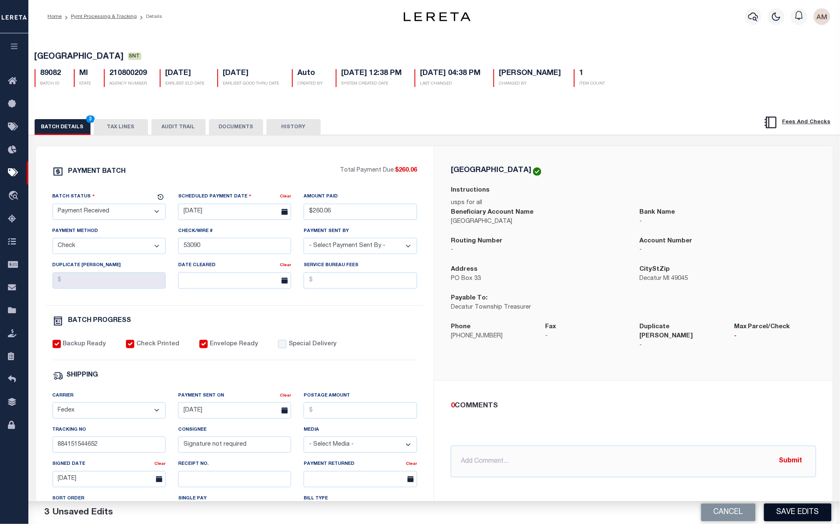
click at [785, 506] on button "Save Edits" at bounding box center [798, 513] width 68 height 18
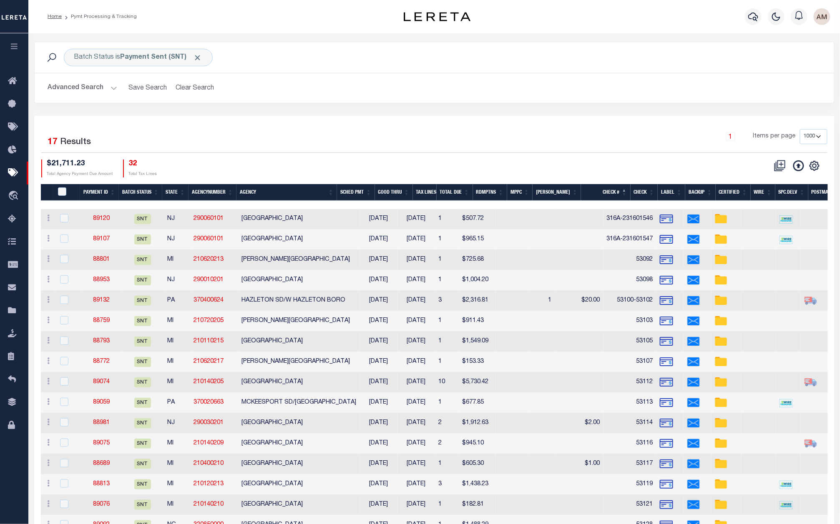
click at [95, 90] on button "Advanced Search" at bounding box center [82, 88] width 69 height 16
